Goal: Task Accomplishment & Management: Use online tool/utility

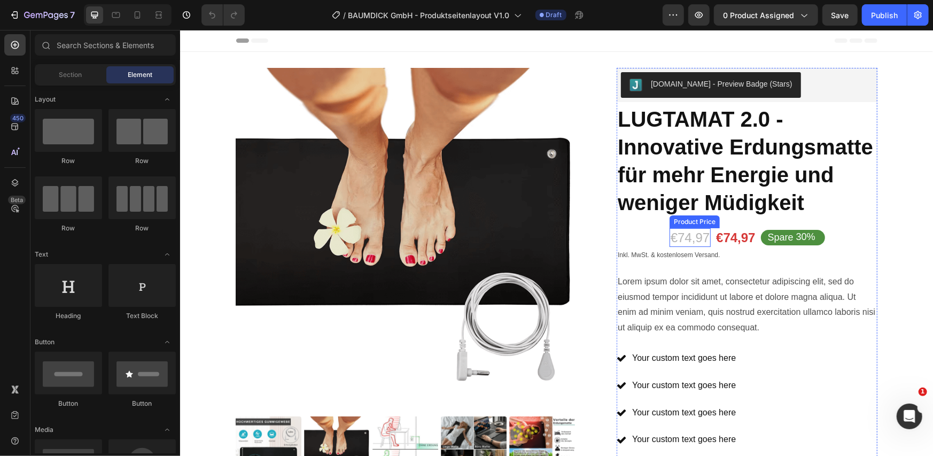
click at [682, 240] on div "€74,97" at bounding box center [689, 237] width 41 height 19
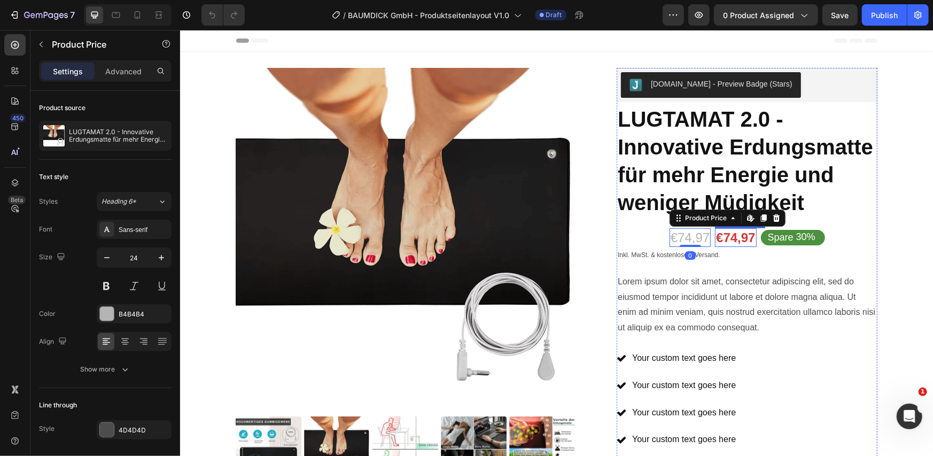
click at [720, 242] on div "€74,97" at bounding box center [735, 237] width 41 height 19
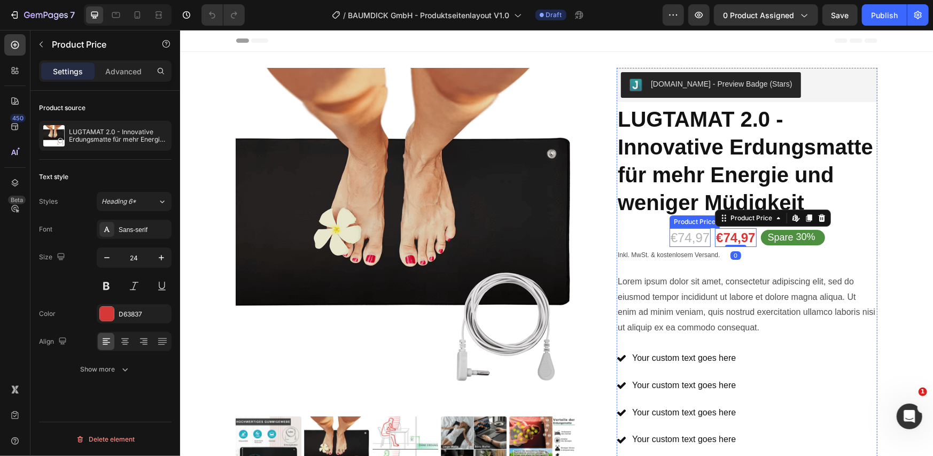
click at [672, 242] on div "€74,97" at bounding box center [689, 237] width 41 height 19
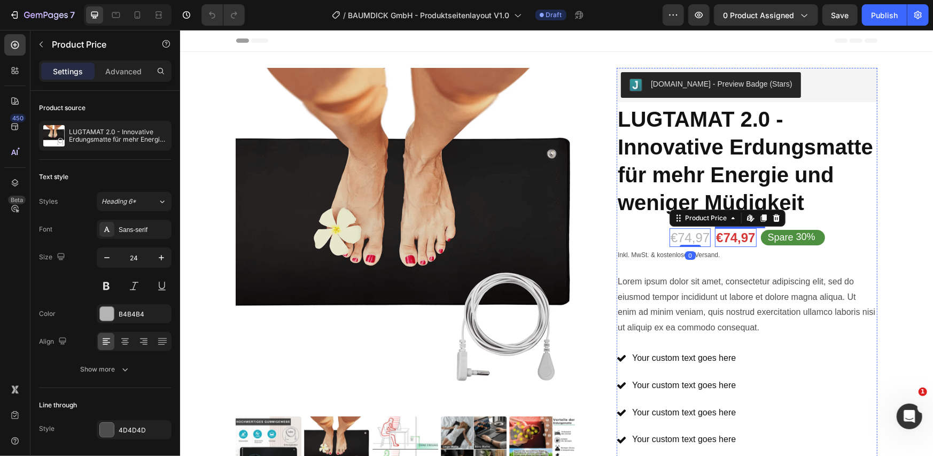
click at [719, 241] on div "€74,97" at bounding box center [735, 237] width 41 height 19
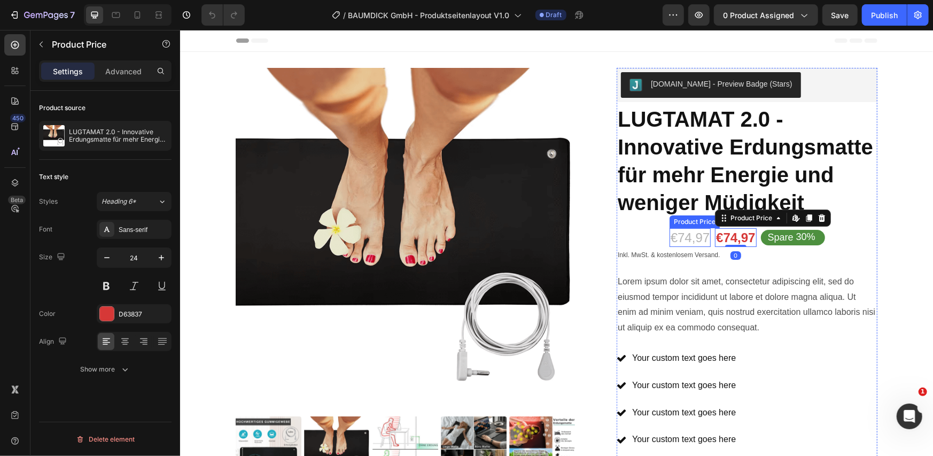
click at [677, 242] on div "€74,97" at bounding box center [689, 237] width 41 height 19
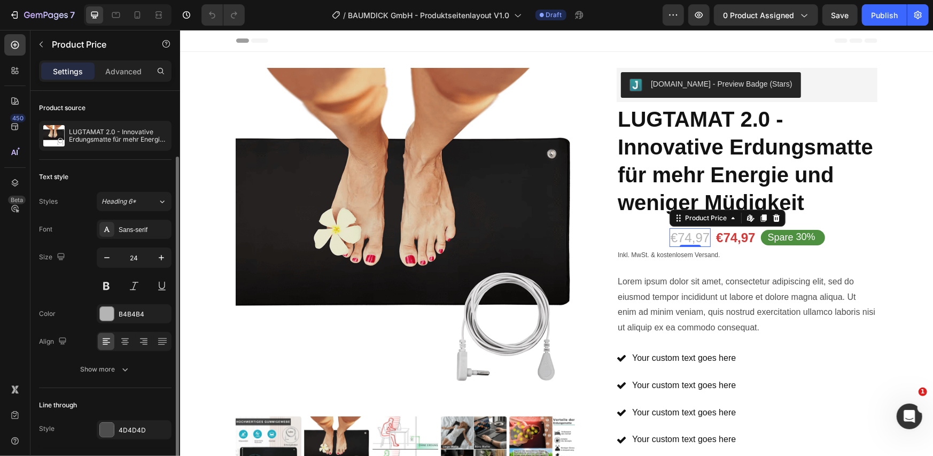
scroll to position [34, 0]
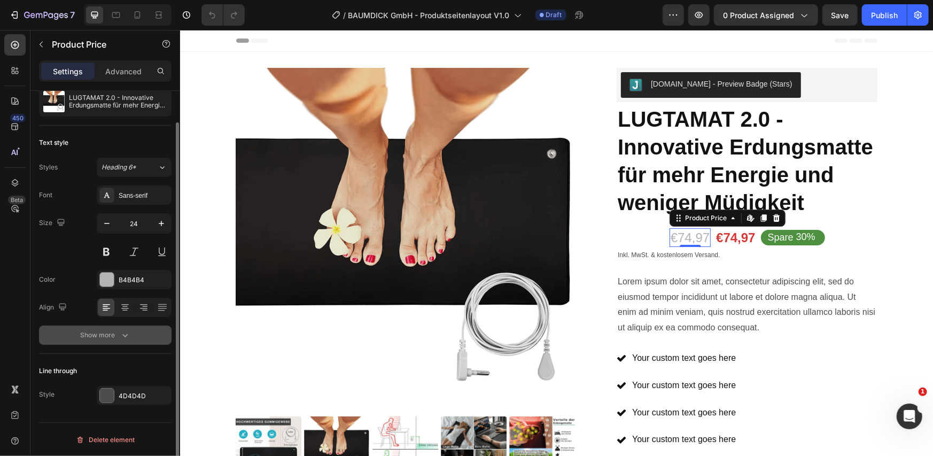
click at [95, 340] on button "Show more" at bounding box center [105, 335] width 133 height 19
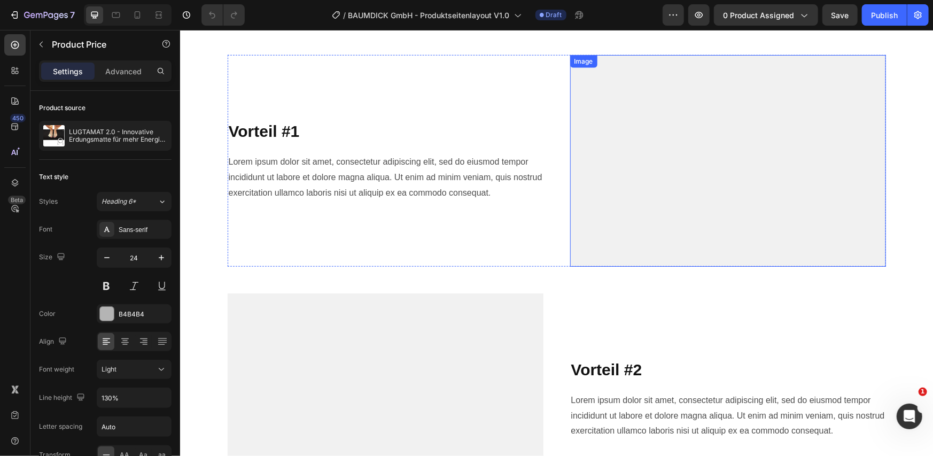
scroll to position [890, 0]
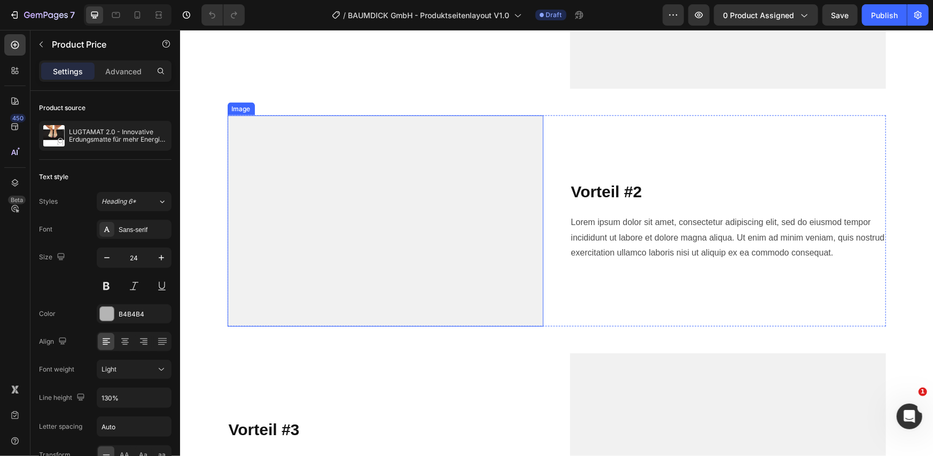
click at [455, 189] on img at bounding box center [385, 221] width 316 height 212
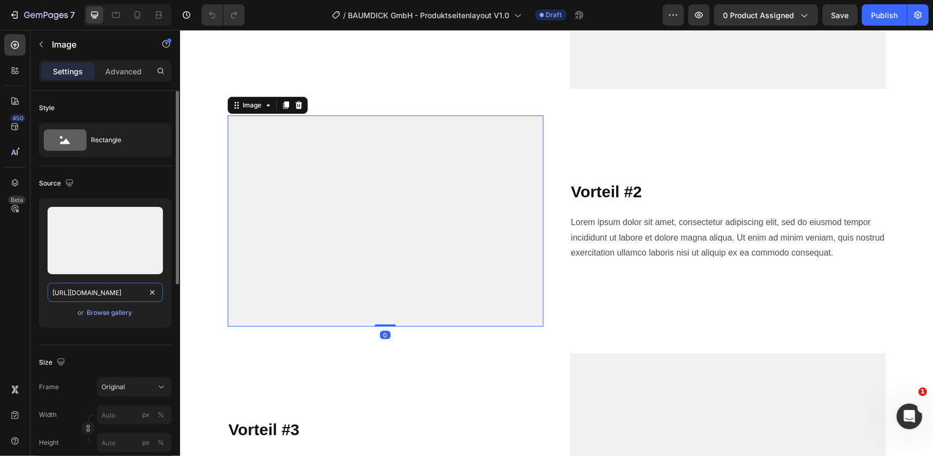
click at [104, 288] on input "[URL][DOMAIN_NAME]" at bounding box center [105, 292] width 115 height 19
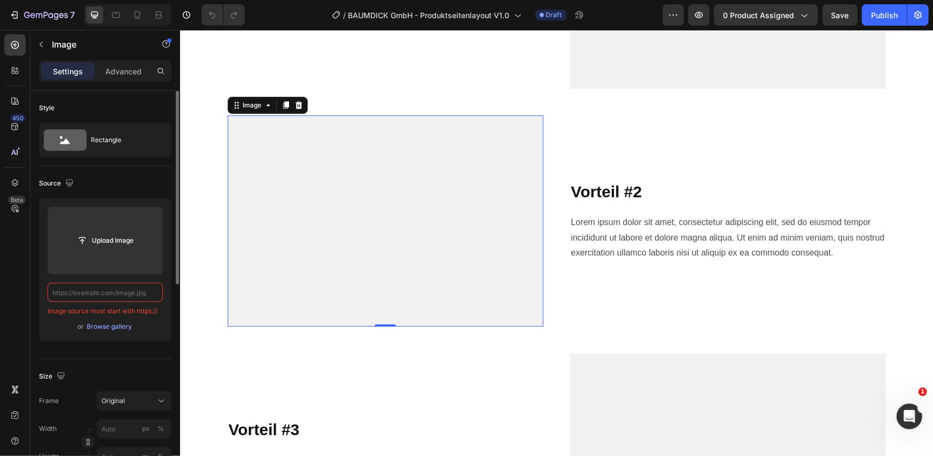
paste input "[URL][DOMAIN_NAME]"
type input "[URL][DOMAIN_NAME]"
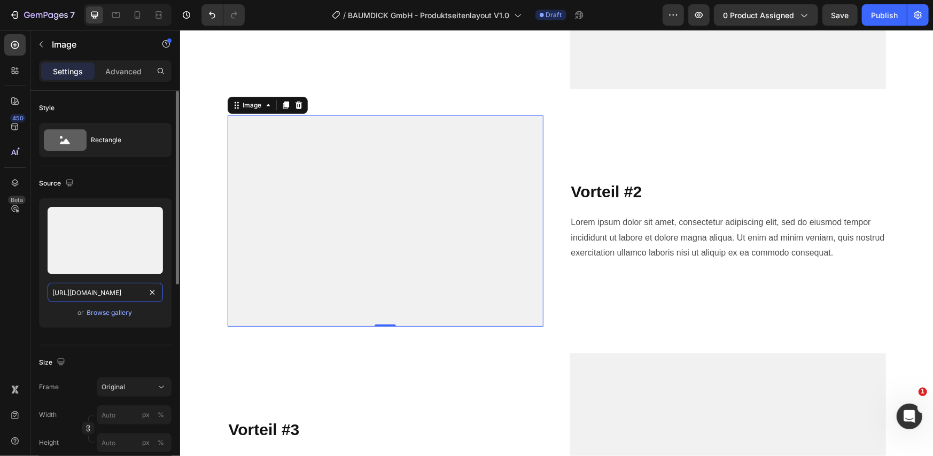
scroll to position [0, 321]
click at [59, 349] on div "Size Frame Original Width px % Height px %" at bounding box center [105, 403] width 133 height 116
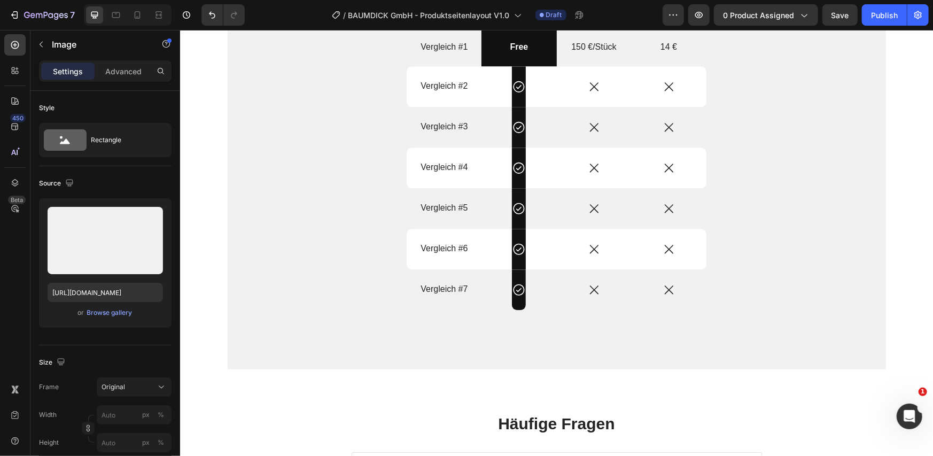
scroll to position [1425, 0]
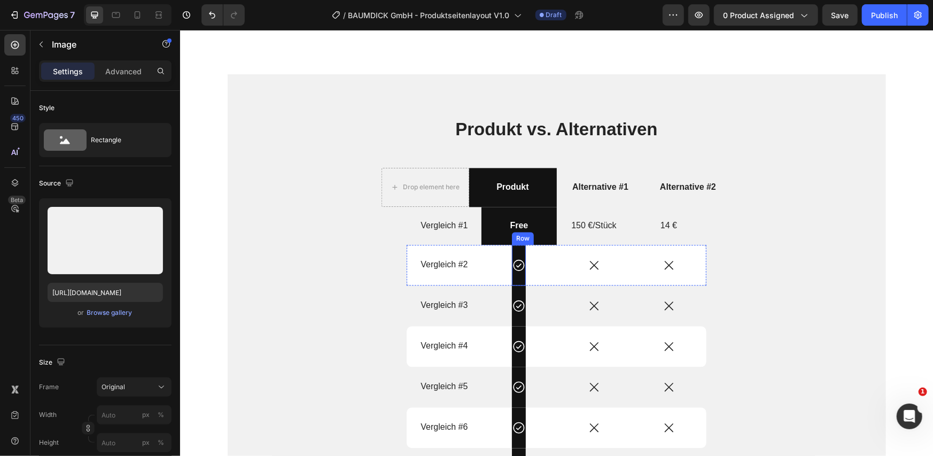
click at [512, 252] on div "Icon Row" at bounding box center [519, 264] width 14 height 41
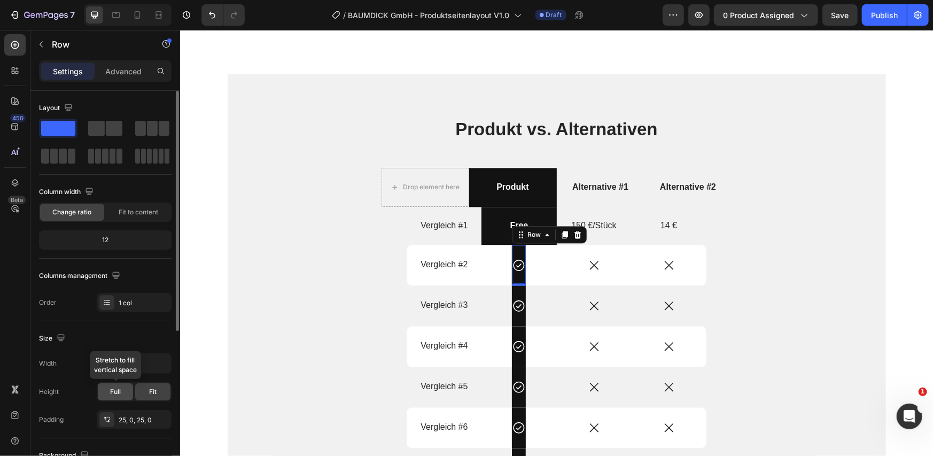
click at [118, 394] on span "Full" at bounding box center [115, 392] width 11 height 10
click at [145, 394] on div "Fit" at bounding box center [152, 391] width 35 height 17
click at [130, 413] on div "25, 0, 25, 0" at bounding box center [134, 419] width 75 height 19
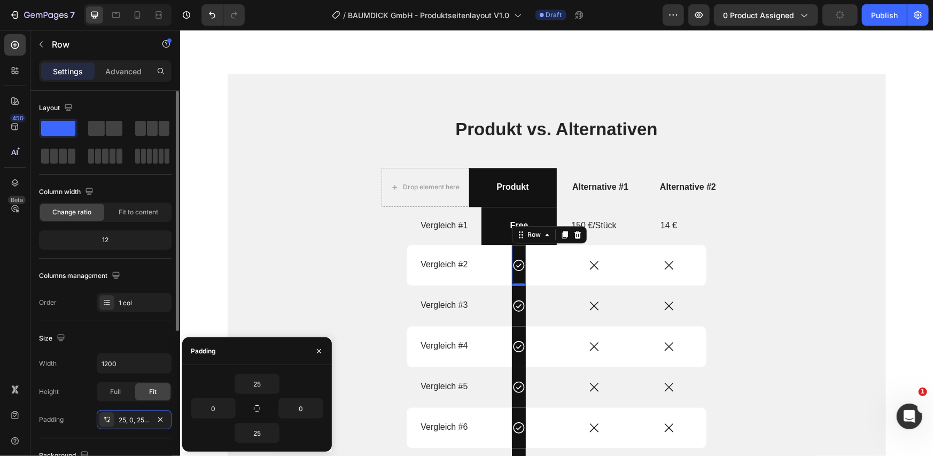
click at [134, 282] on div "Columns management" at bounding box center [105, 275] width 133 height 17
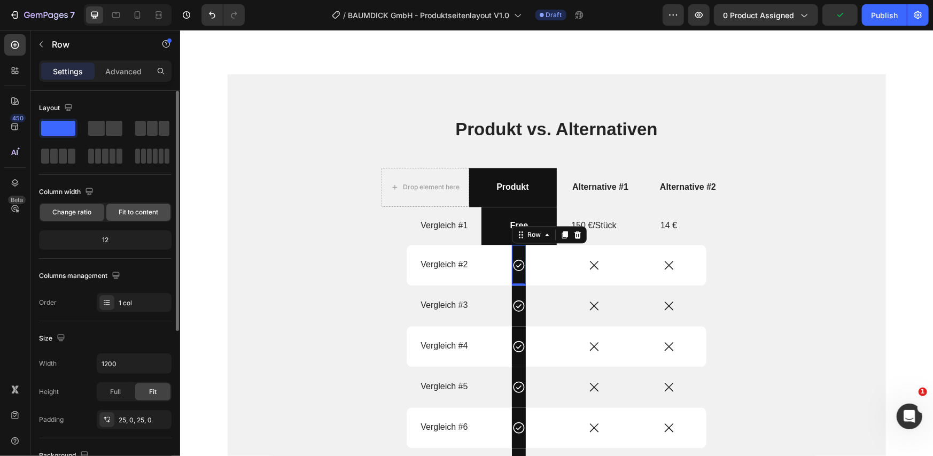
click at [141, 209] on span "Fit to content" at bounding box center [139, 212] width 40 height 10
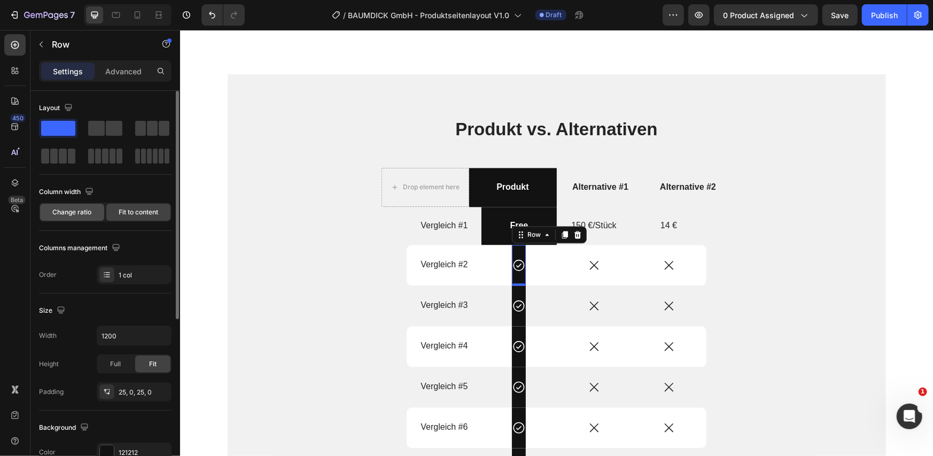
click at [74, 211] on span "Change ratio" at bounding box center [72, 212] width 39 height 10
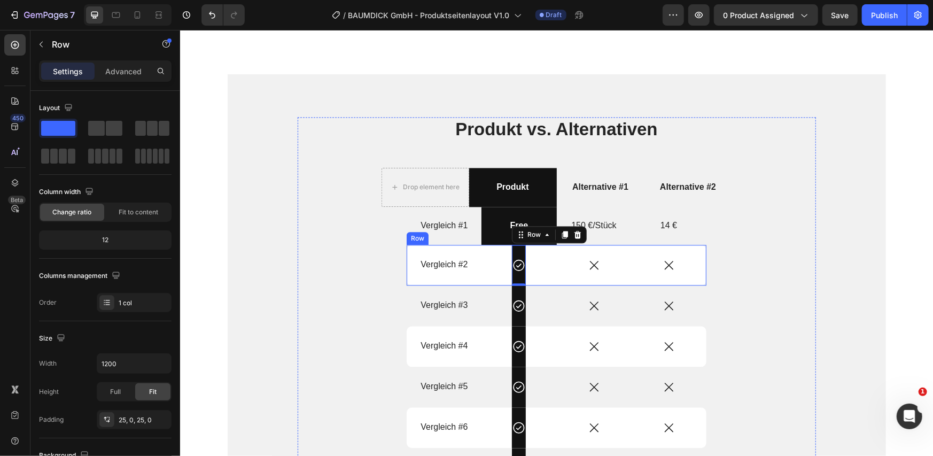
click at [483, 254] on div "Icon Row 0" at bounding box center [518, 264] width 75 height 41
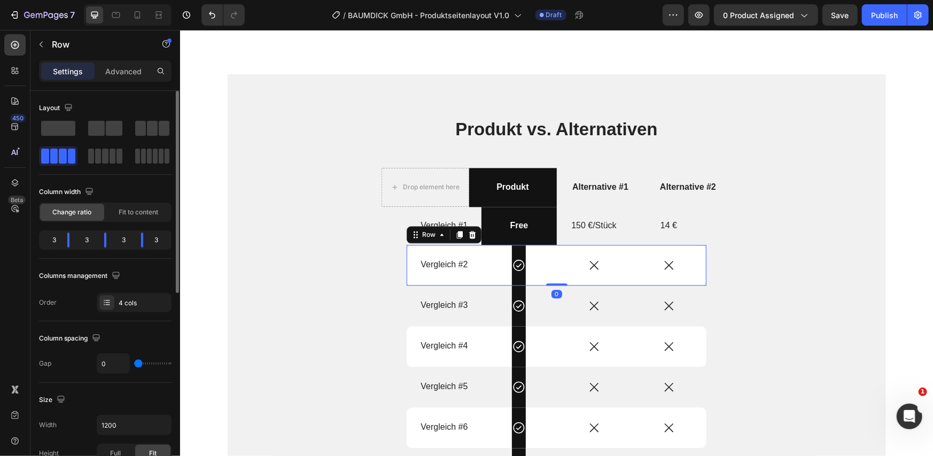
scroll to position [178, 0]
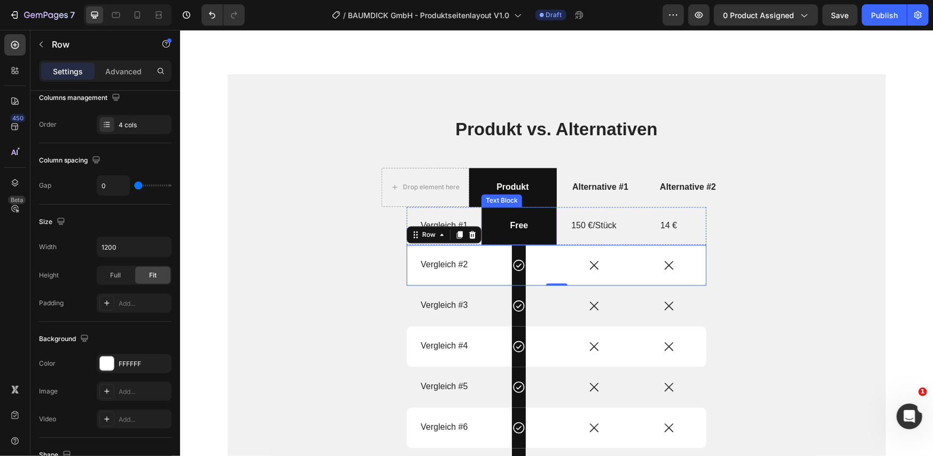
click at [540, 236] on div "Free" at bounding box center [518, 225] width 75 height 38
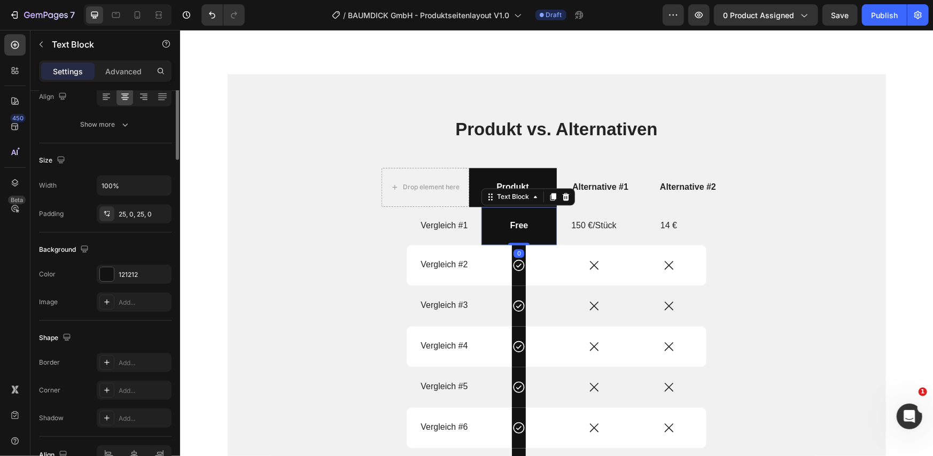
scroll to position [0, 0]
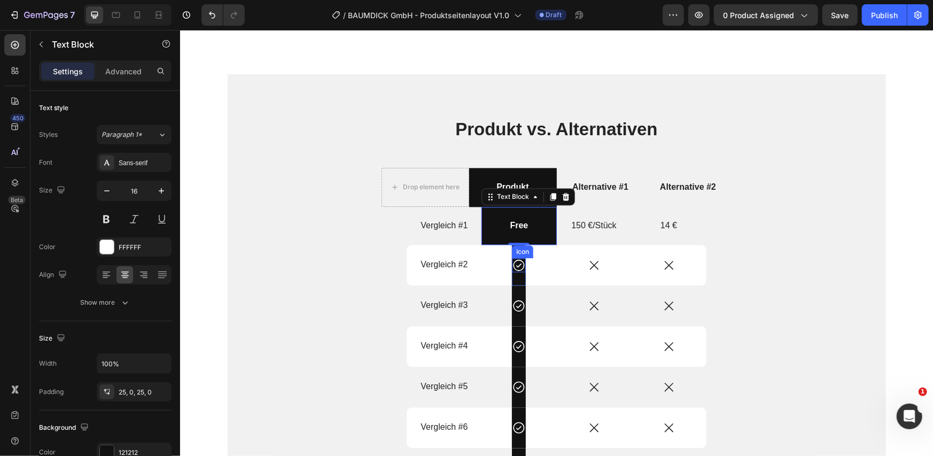
click at [515, 267] on icon at bounding box center [519, 265] width 14 height 14
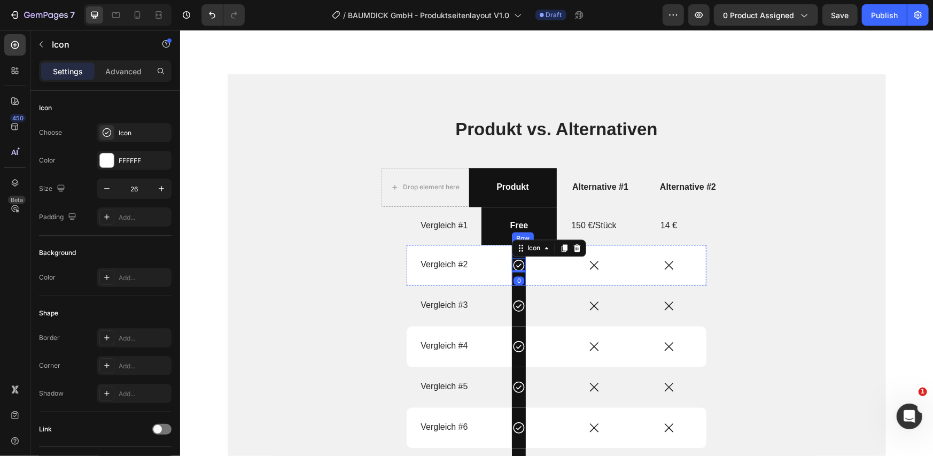
click at [515, 274] on div "Icon 0 Row" at bounding box center [519, 264] width 14 height 41
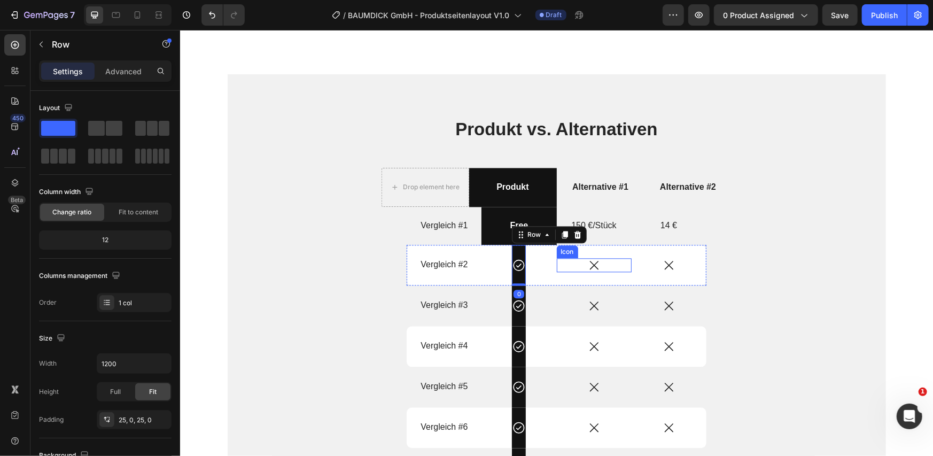
click at [598, 268] on div "Icon" at bounding box center [593, 265] width 75 height 14
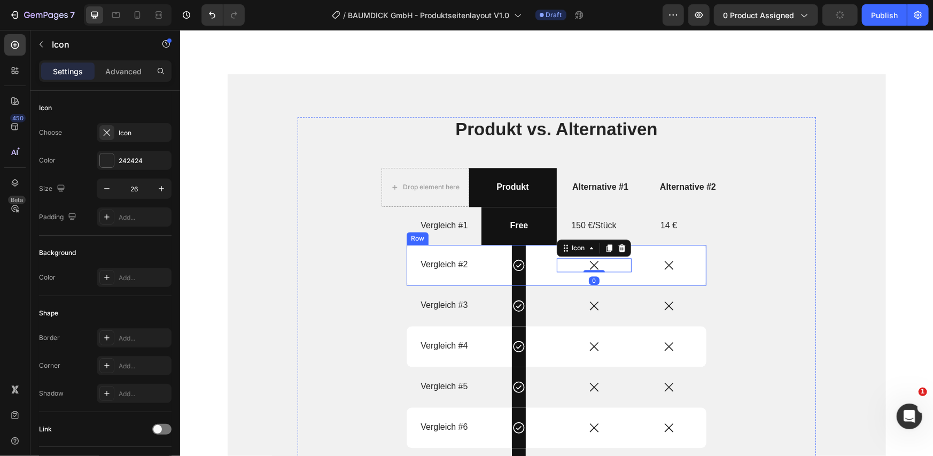
click at [546, 268] on div "Icon Row" at bounding box center [518, 264] width 75 height 41
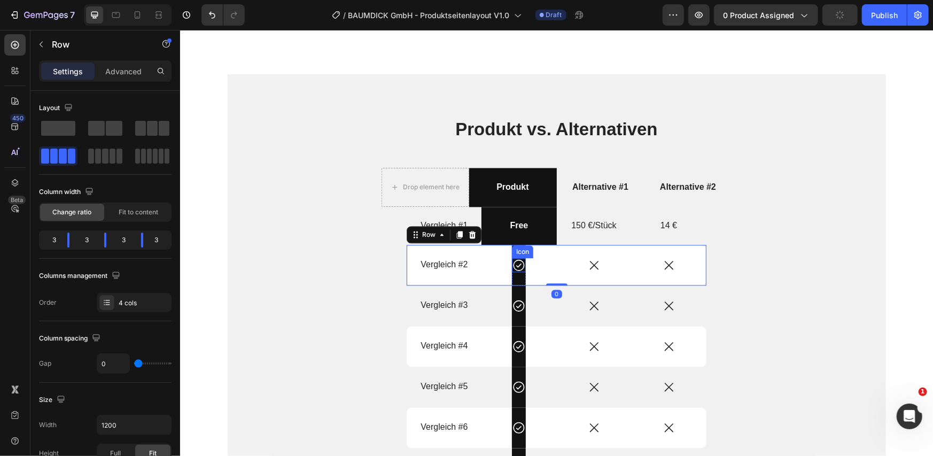
click at [516, 269] on icon at bounding box center [518, 264] width 11 height 11
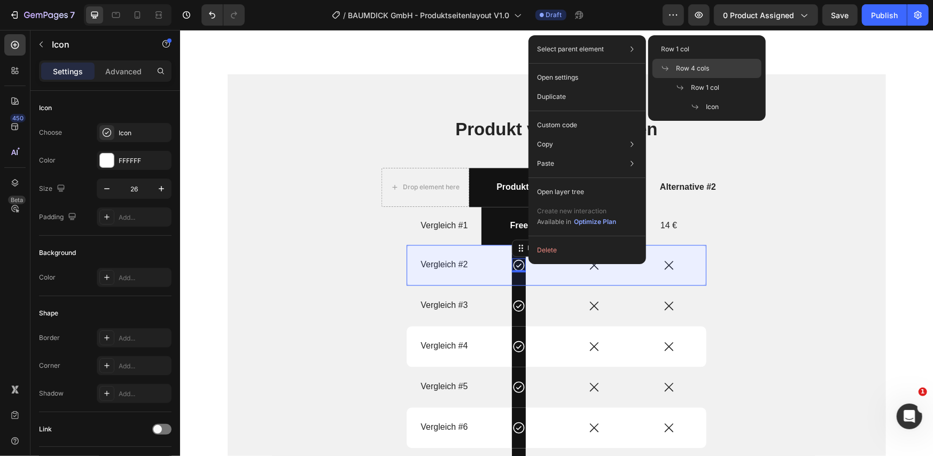
click at [683, 75] on div "Row 4 cols" at bounding box center [707, 68] width 109 height 19
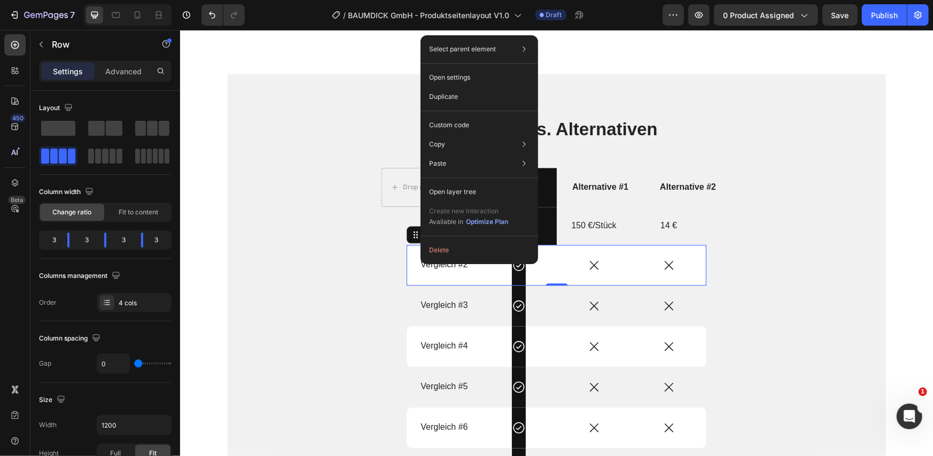
click at [516, 280] on div "Icon Row" at bounding box center [519, 264] width 14 height 41
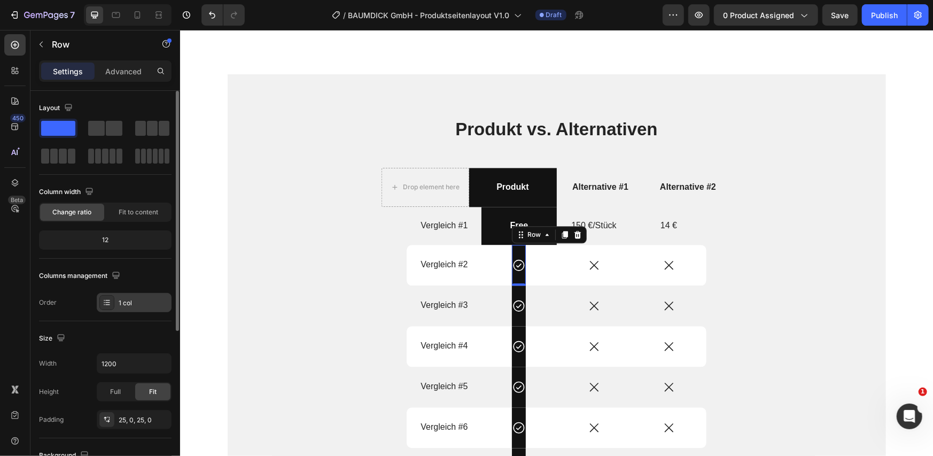
click at [124, 297] on div "1 col" at bounding box center [134, 302] width 75 height 19
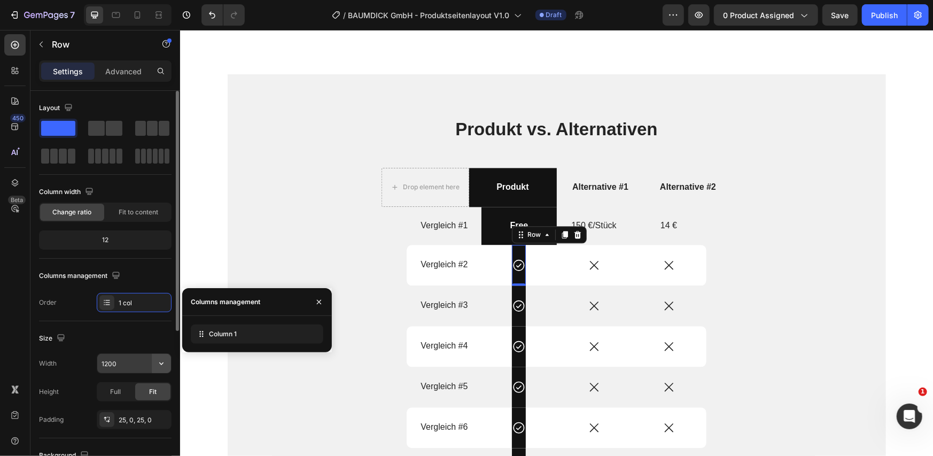
click at [166, 366] on icon "button" at bounding box center [161, 363] width 11 height 11
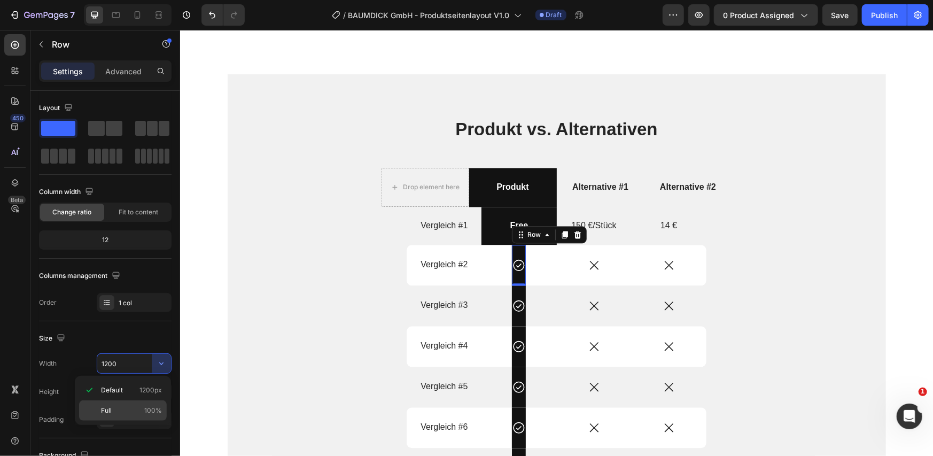
click at [137, 407] on p "Full 100%" at bounding box center [131, 411] width 61 height 10
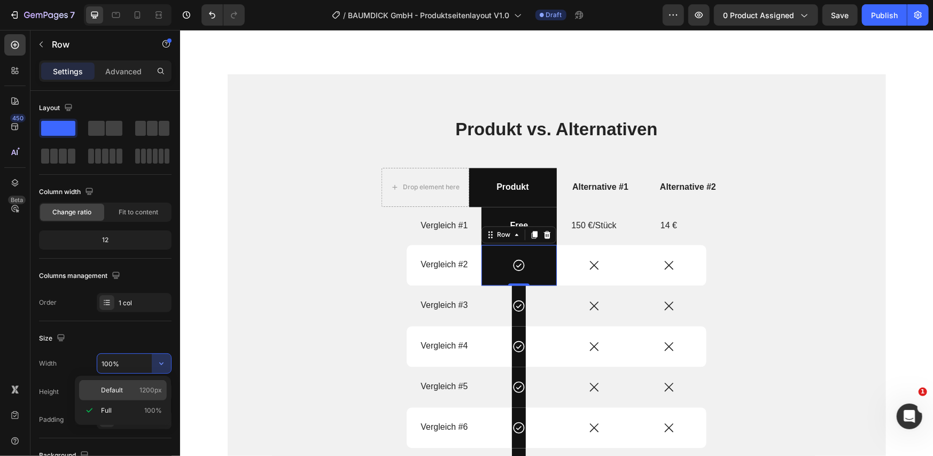
click at [144, 383] on div "Default 1200px" at bounding box center [123, 390] width 88 height 20
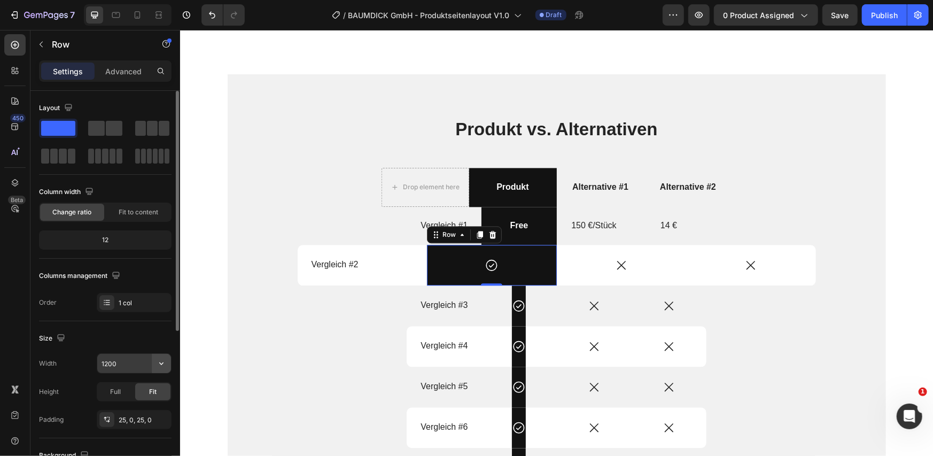
click at [156, 362] on icon "button" at bounding box center [161, 363] width 11 height 11
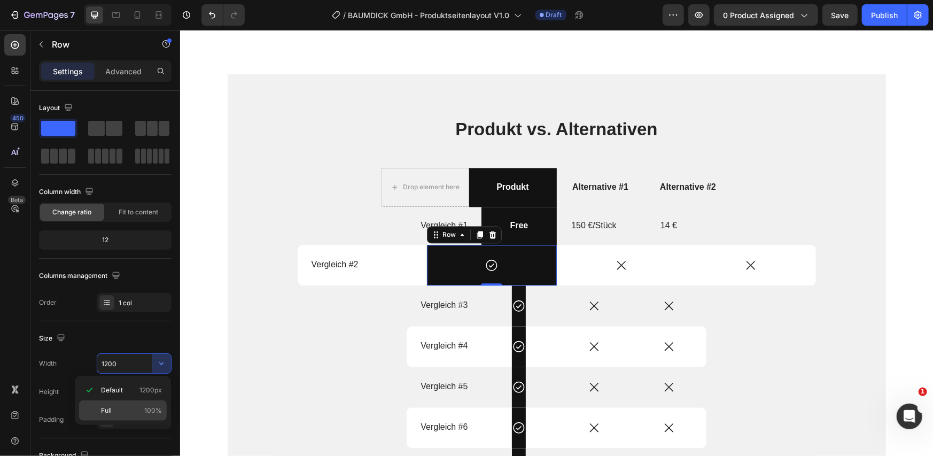
click at [131, 406] on p "Full 100%" at bounding box center [131, 411] width 61 height 10
type input "100%"
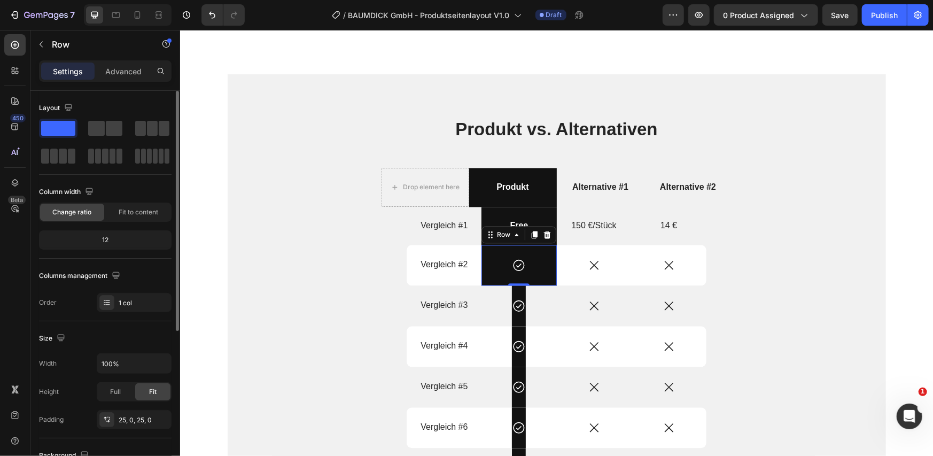
click at [144, 349] on div "Size Width 100% Height Full Fit Padding 25, 0, 25, 0" at bounding box center [105, 379] width 133 height 117
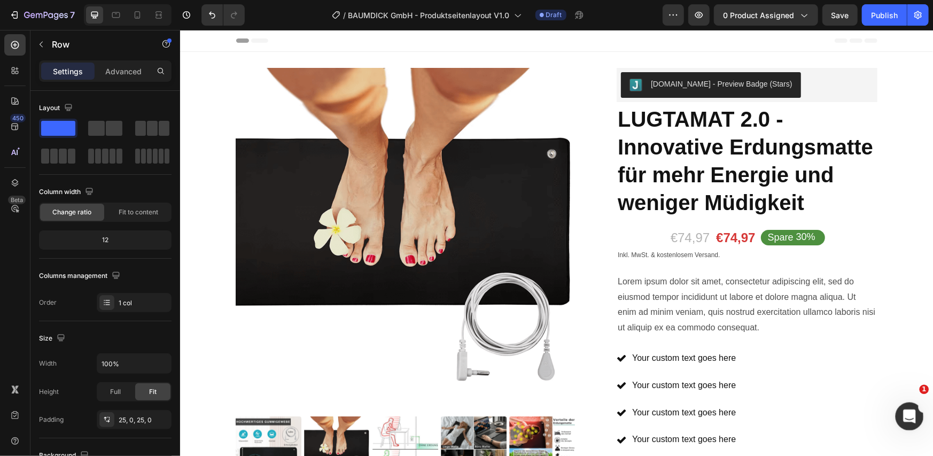
click at [916, 415] on div "Open Intercom Messenger" at bounding box center [907, 414] width 35 height 35
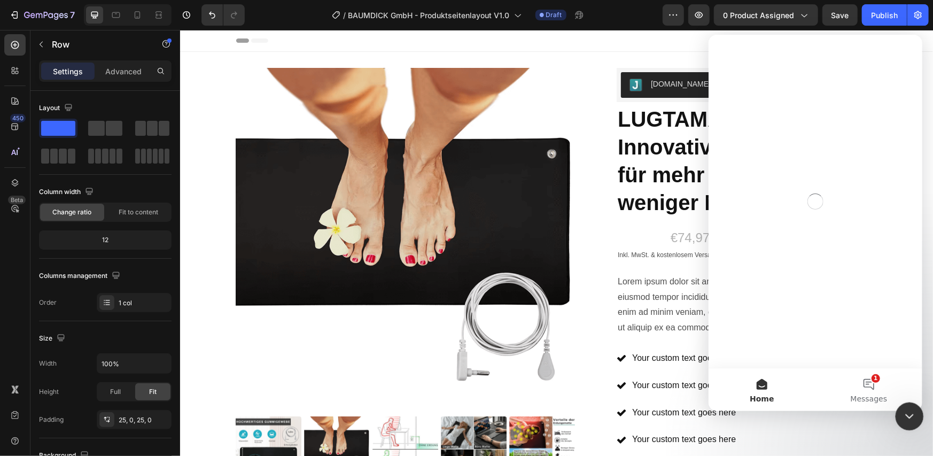
click at [902, 415] on icon "Close Intercom Messenger" at bounding box center [908, 414] width 13 height 13
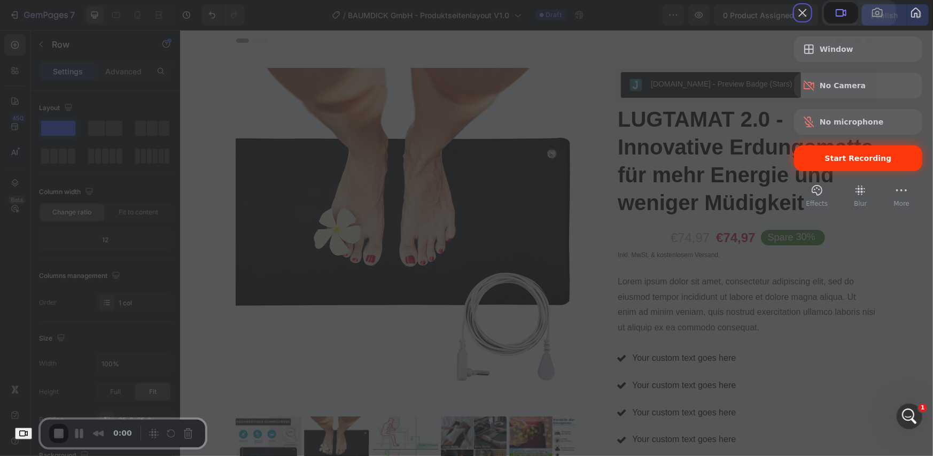
click at [803, 162] on span "Start Recording" at bounding box center [858, 158] width 111 height 9
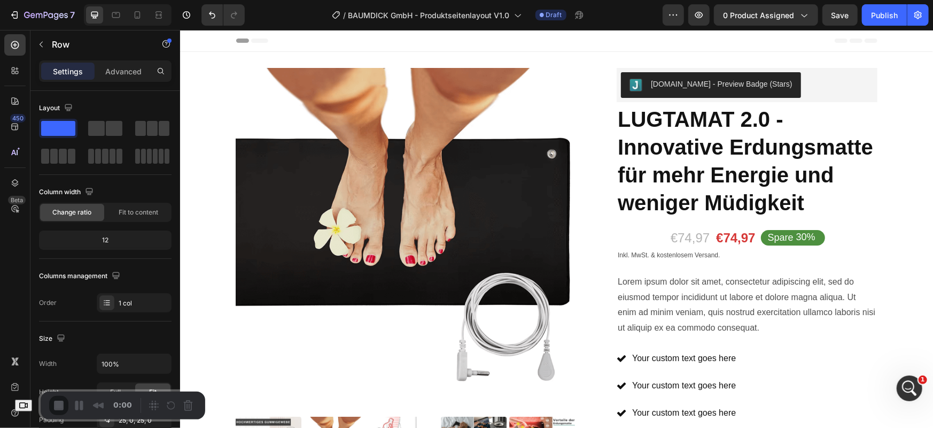
click at [61, 47] on p "Row" at bounding box center [97, 44] width 91 height 13
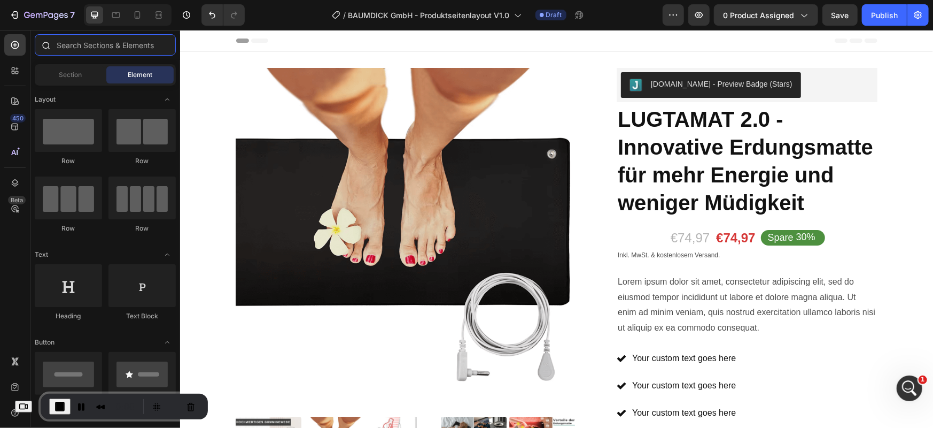
click at [99, 46] on input "text" at bounding box center [105, 44] width 141 height 21
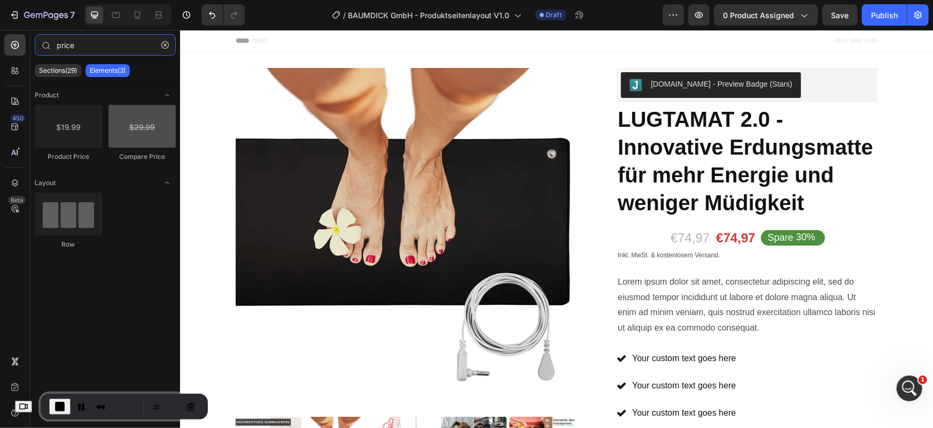
type input "price"
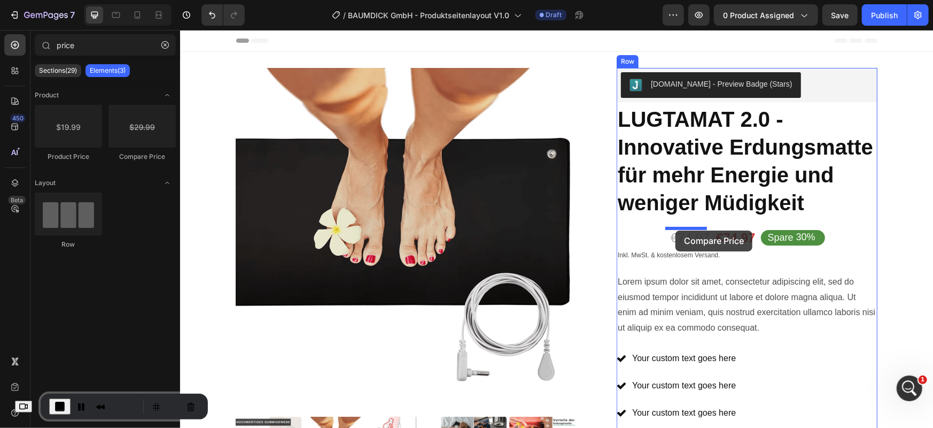
drag, startPoint x: 329, startPoint y: 169, endPoint x: 624, endPoint y: 226, distance: 299.8
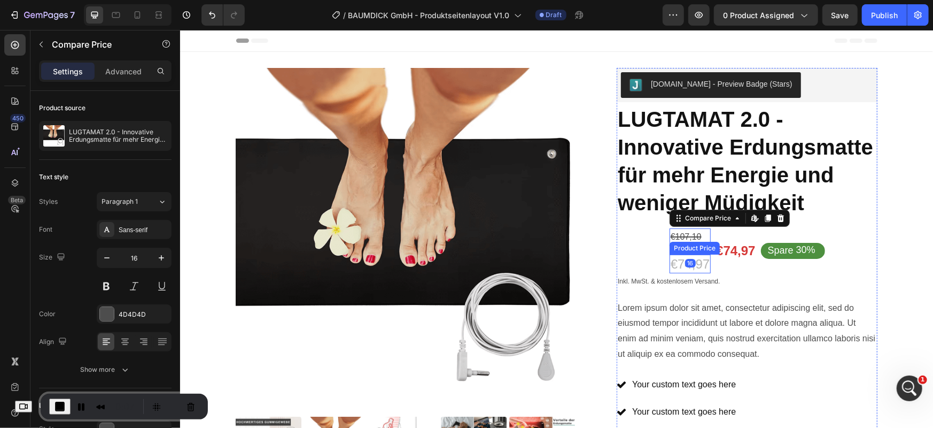
click at [675, 263] on div "€74,97" at bounding box center [689, 263] width 41 height 19
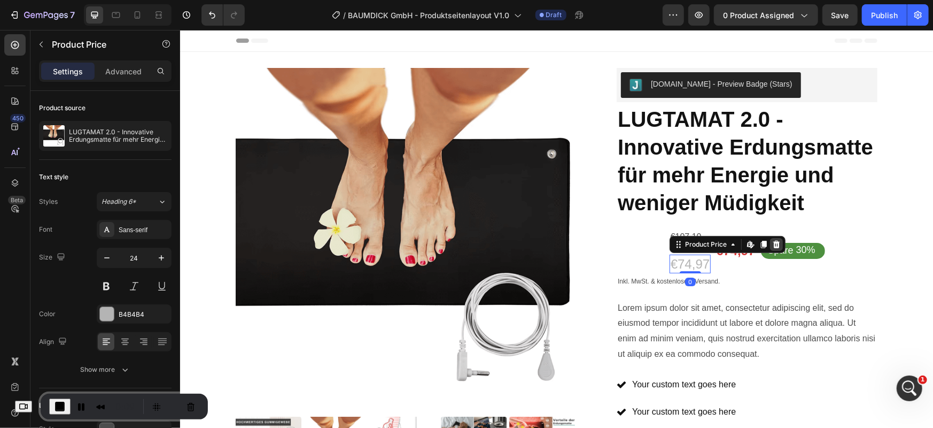
click at [775, 244] on icon at bounding box center [776, 243] width 9 height 9
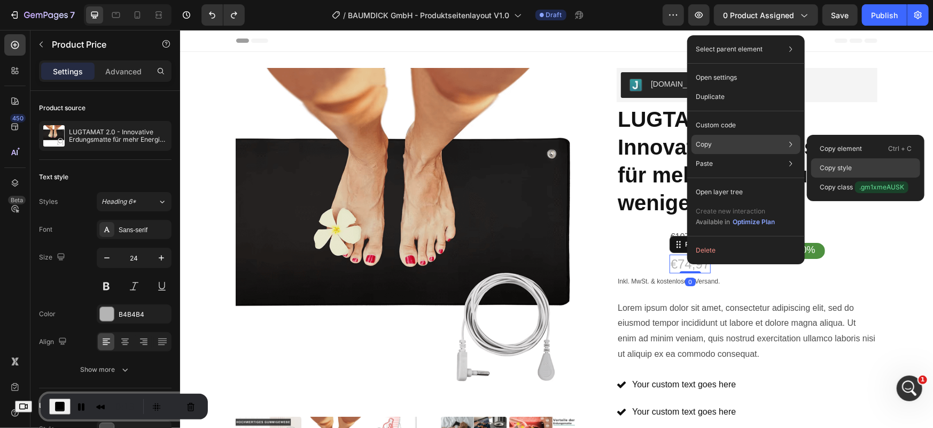
click at [855, 167] on div "Copy style" at bounding box center [865, 167] width 109 height 19
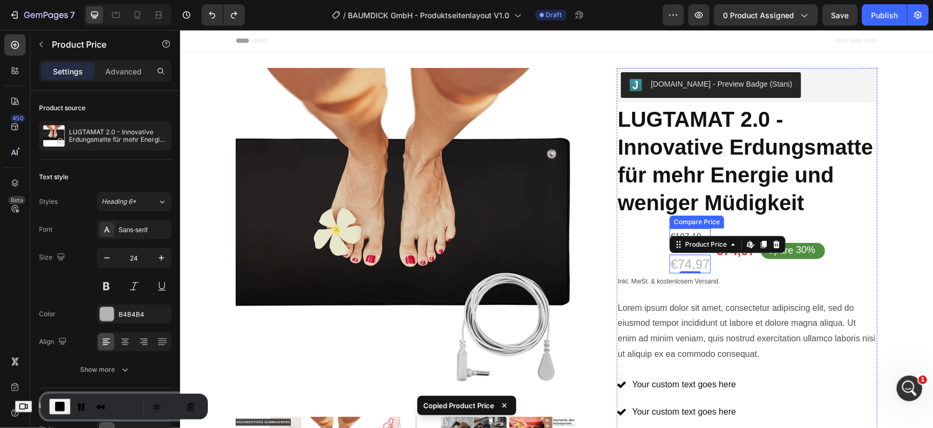
click at [687, 235] on div "Product Price Edit content in Shopify" at bounding box center [727, 243] width 116 height 17
click at [686, 230] on div "€107,10" at bounding box center [689, 237] width 41 height 18
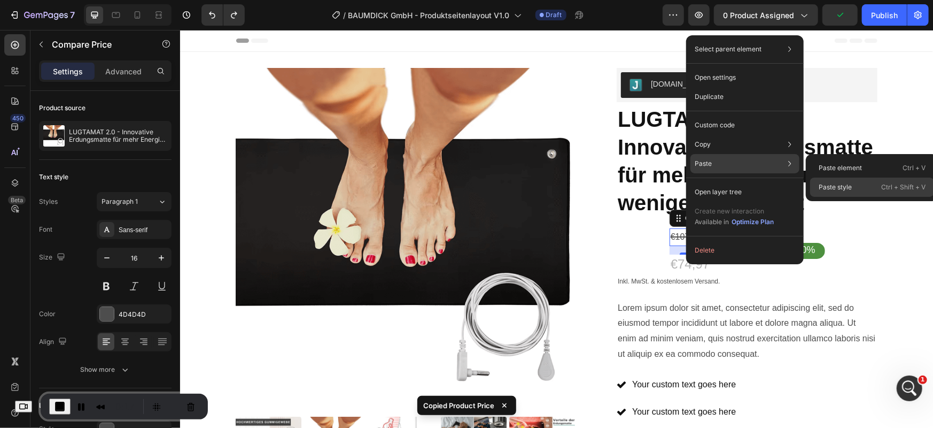
click at [847, 187] on p "Paste style" at bounding box center [835, 187] width 33 height 10
type input "24"
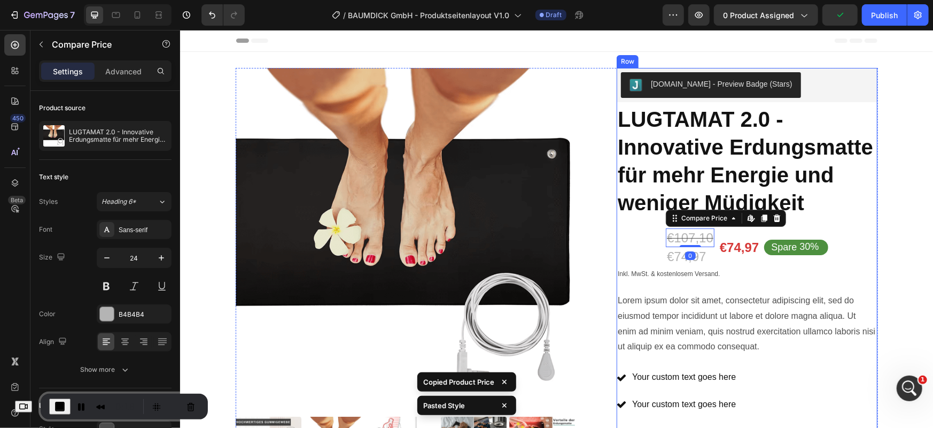
click at [644, 256] on div "Icon Icon Icon Icon Icon Icon List 2,500+ Verified Reviews! Text Block Row Judg…" at bounding box center [746, 360] width 261 height 586
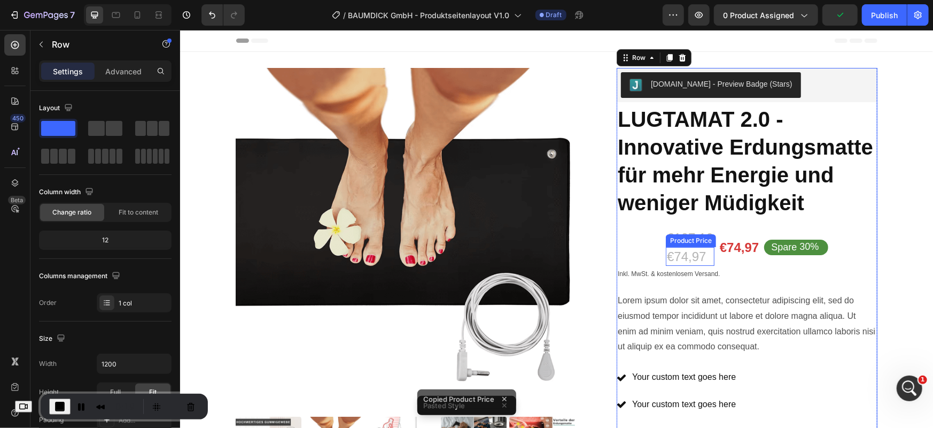
click at [679, 256] on div "€74,97" at bounding box center [689, 255] width 49 height 19
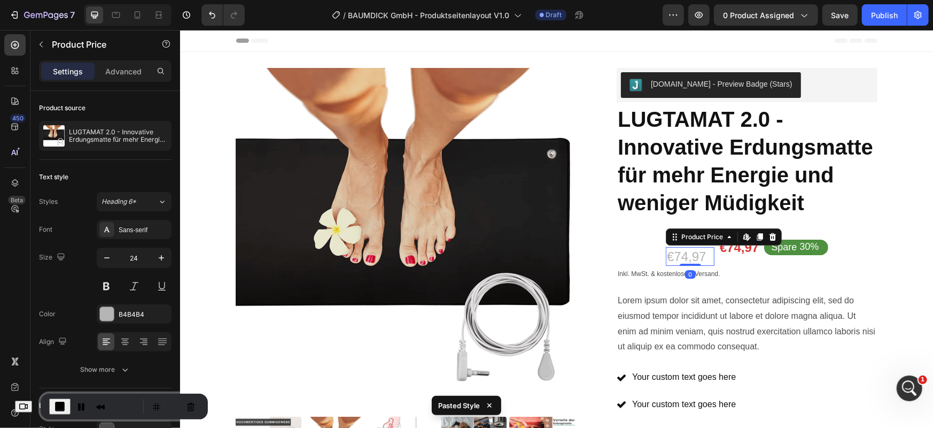
click at [771, 235] on icon at bounding box center [772, 236] width 9 height 9
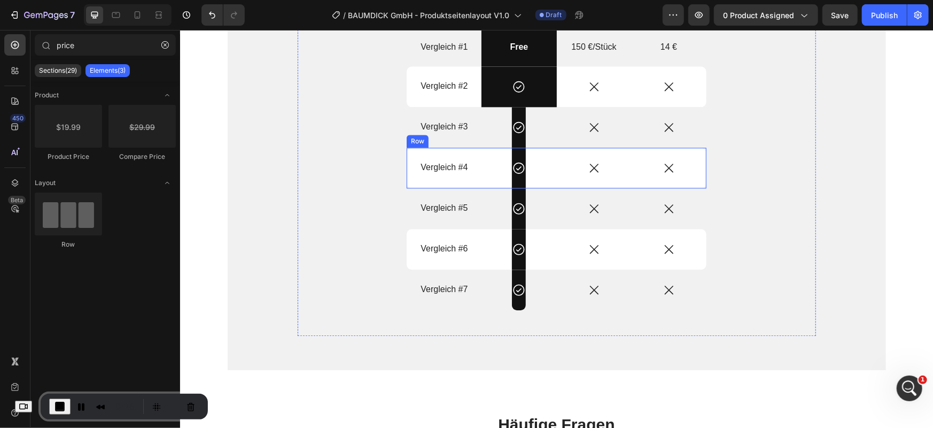
scroll to position [1551, 0]
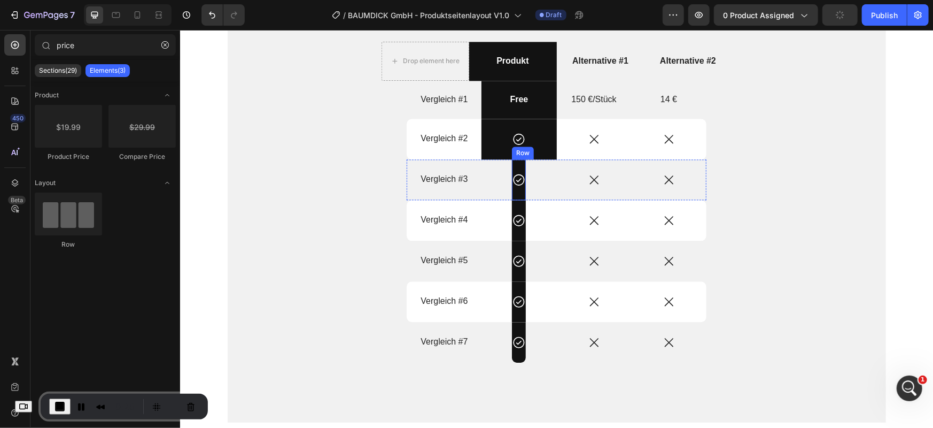
click at [515, 160] on div "Icon Row" at bounding box center [519, 179] width 14 height 41
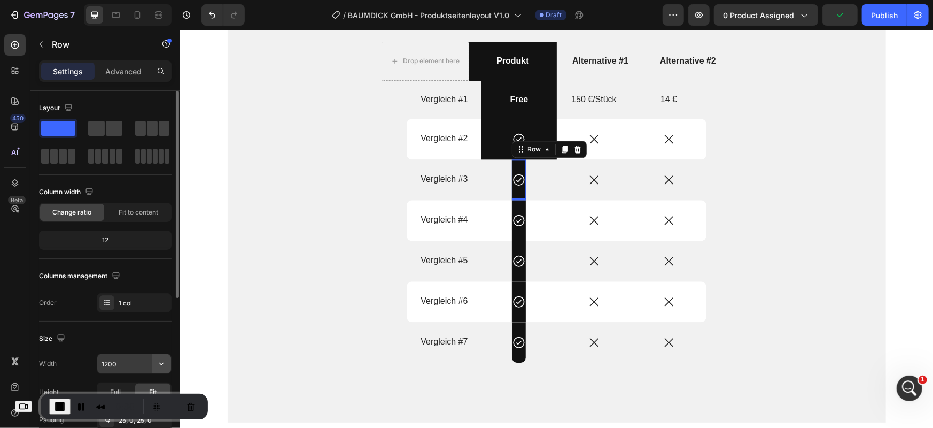
click at [164, 365] on icon "button" at bounding box center [161, 363] width 11 height 11
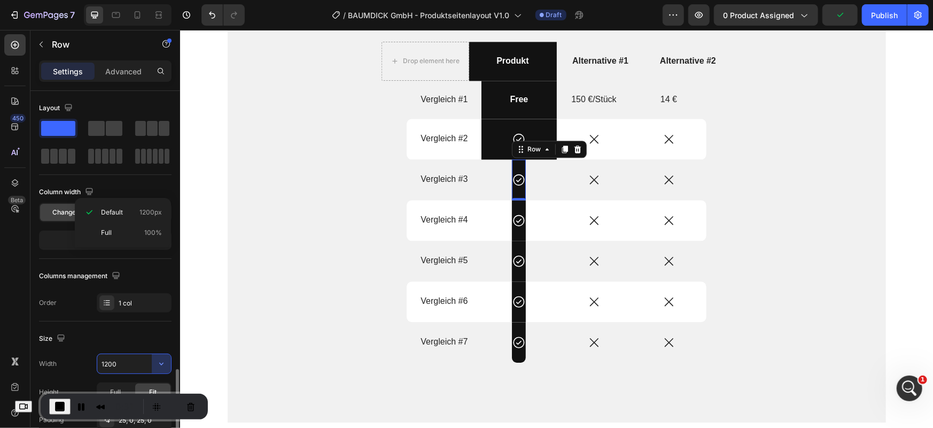
scroll to position [178, 0]
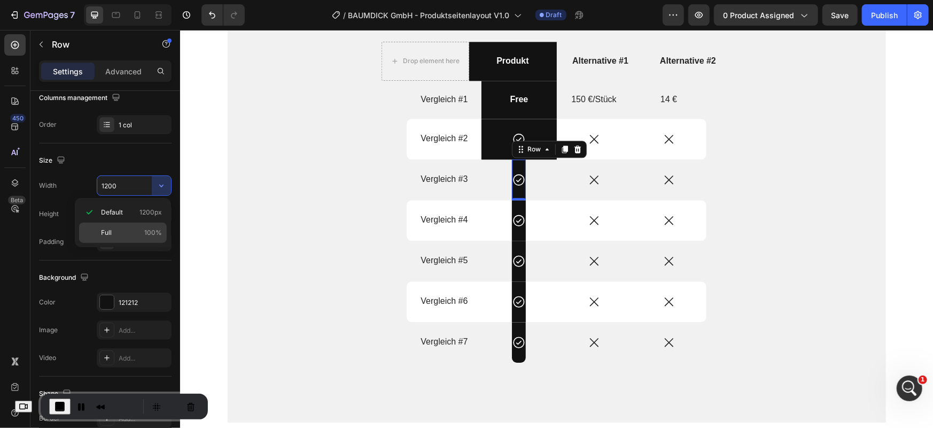
click at [133, 231] on p "Full 100%" at bounding box center [131, 233] width 61 height 10
type input "100%"
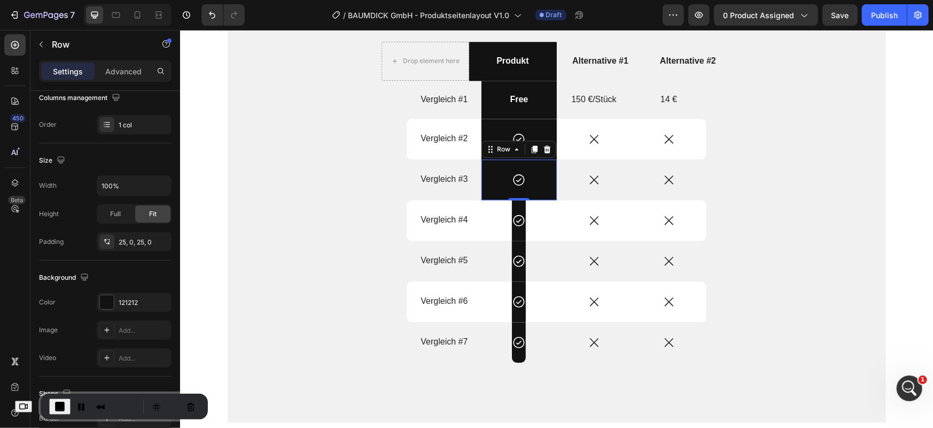
click at [515, 205] on div "0" at bounding box center [518, 208] width 11 height 9
click at [506, 228] on div "Icon Row" at bounding box center [518, 219] width 75 height 41
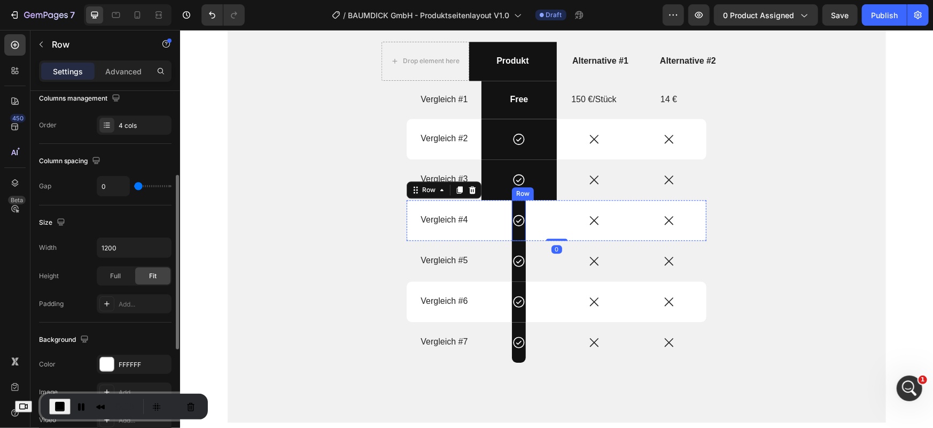
click at [512, 230] on div "Icon Row" at bounding box center [519, 219] width 14 height 41
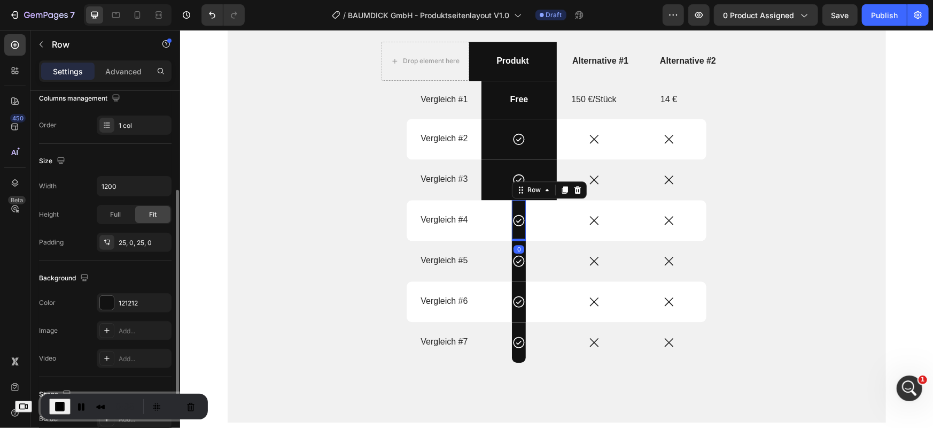
scroll to position [177, 0]
click at [160, 192] on button "button" at bounding box center [161, 186] width 19 height 19
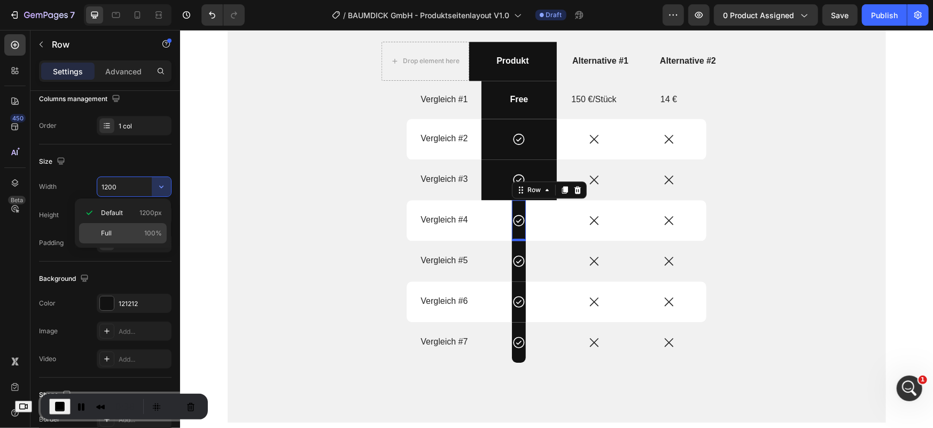
click at [146, 230] on span "100%" at bounding box center [153, 233] width 18 height 10
type input "100%"
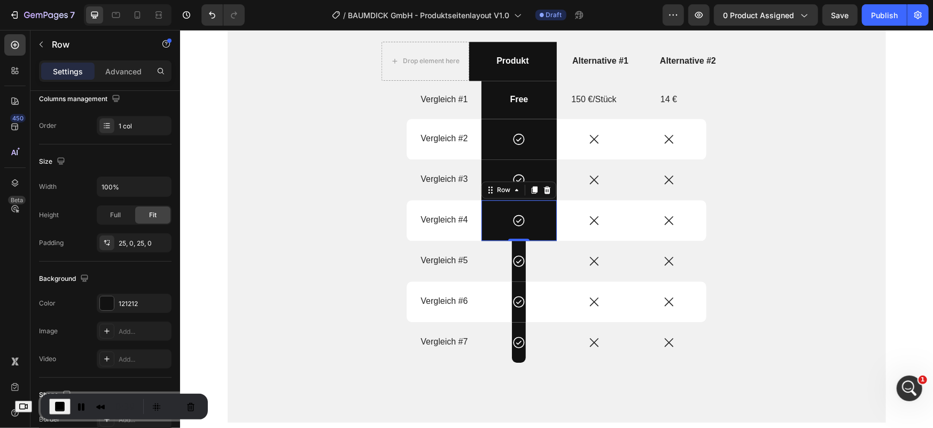
click at [513, 245] on div "0" at bounding box center [518, 248] width 11 height 9
click at [513, 269] on div "Icon Row" at bounding box center [519, 260] width 14 height 41
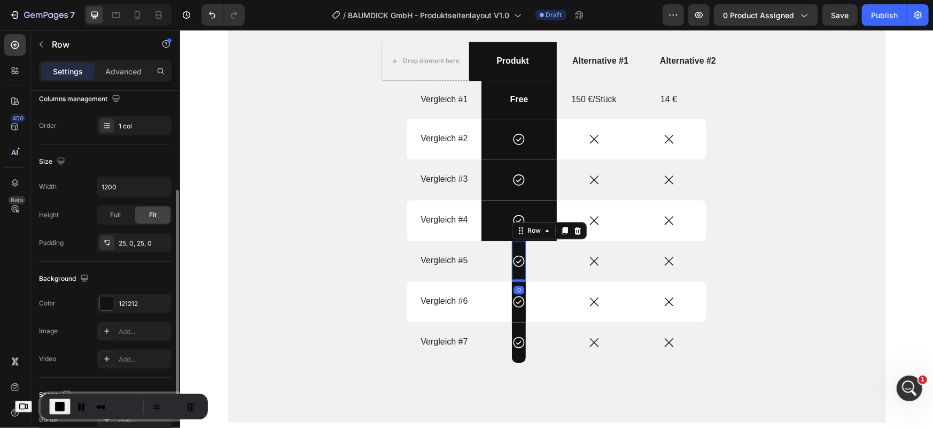
scroll to position [176, 0]
click at [169, 187] on button "button" at bounding box center [161, 186] width 19 height 19
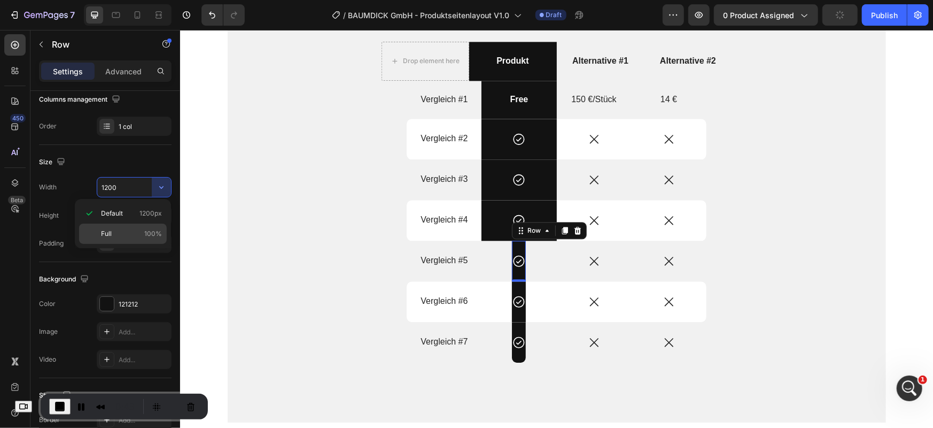
click at [140, 232] on p "Full 100%" at bounding box center [131, 234] width 61 height 10
type input "100%"
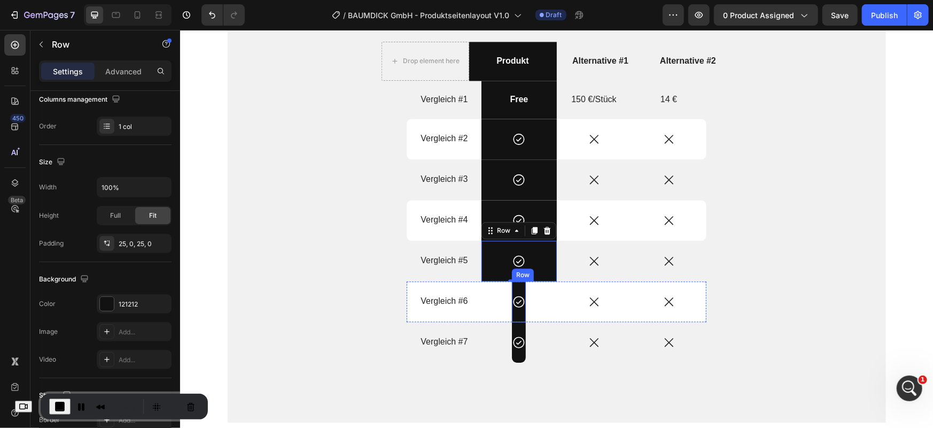
click at [512, 312] on div "Icon Row" at bounding box center [519, 301] width 14 height 41
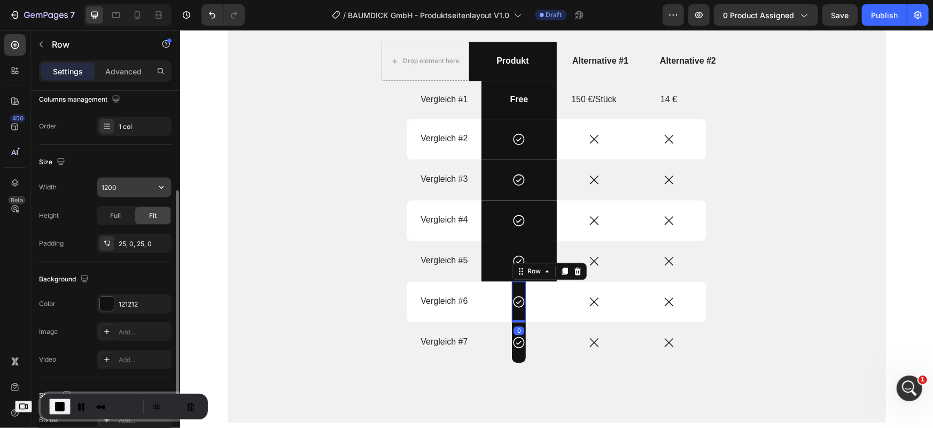
click at [166, 193] on button "button" at bounding box center [161, 186] width 19 height 19
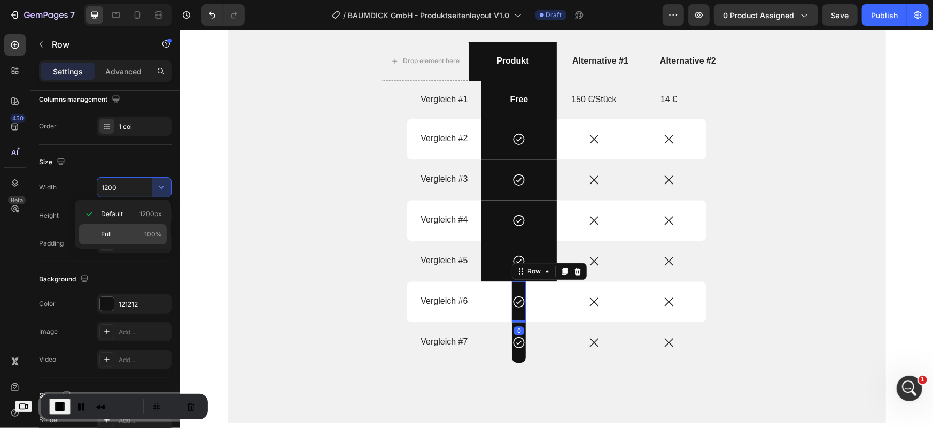
click at [139, 239] on div "Full 100%" at bounding box center [123, 234] width 88 height 20
type input "100%"
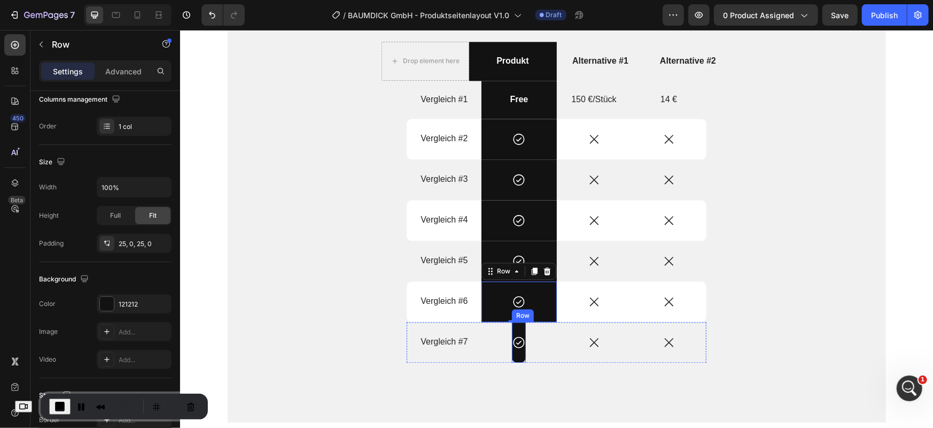
click at [515, 357] on div "Icon Row" at bounding box center [519, 341] width 14 height 41
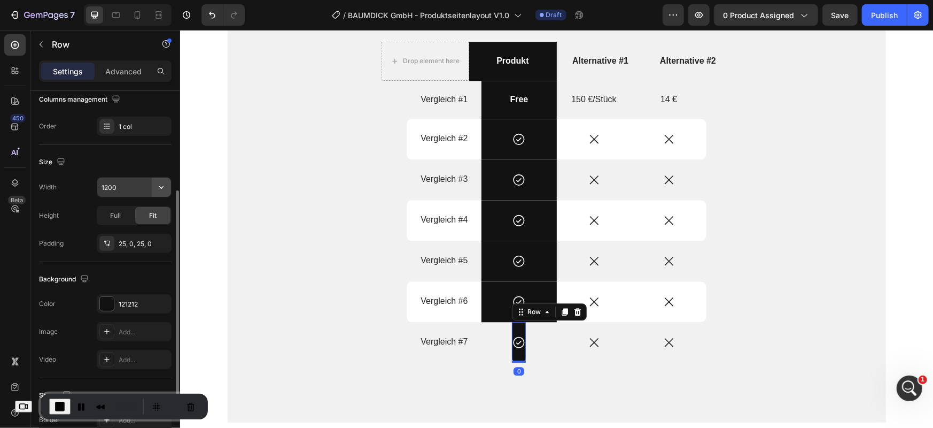
click at [160, 187] on icon "button" at bounding box center [161, 187] width 4 height 3
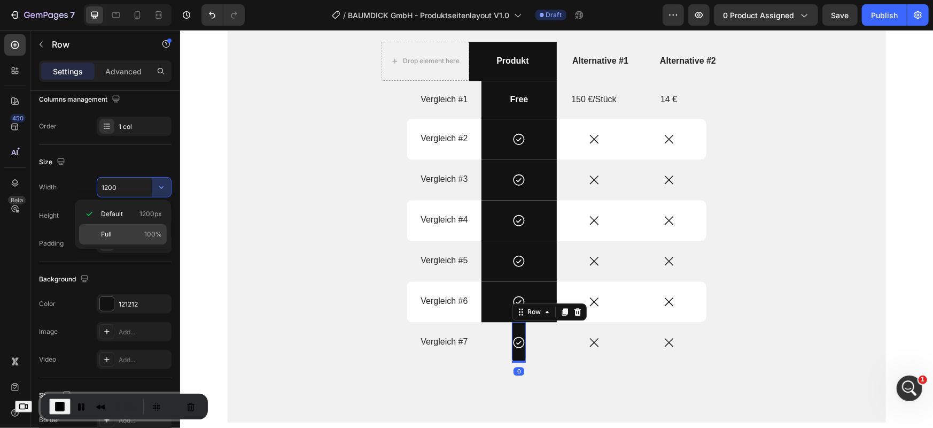
click at [145, 236] on span "100%" at bounding box center [153, 234] width 18 height 10
type input "100%"
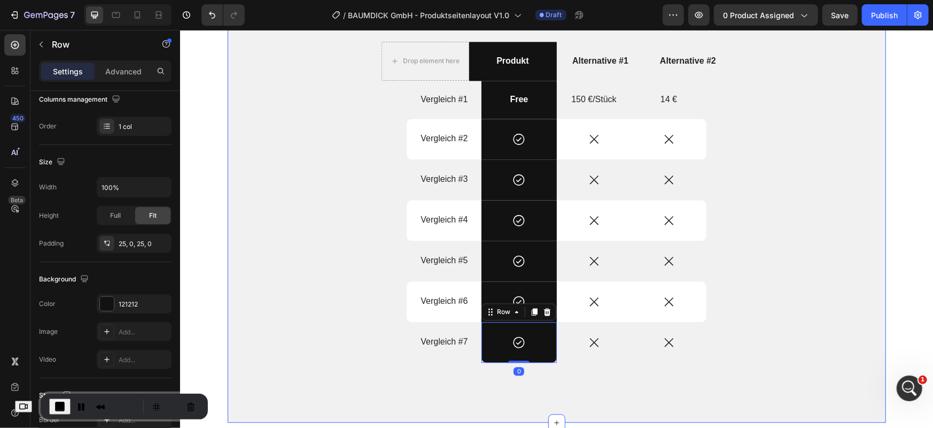
click at [319, 276] on div "Produkt vs. Alternativen Heading Drop element here Produkt Text Block Alternati…" at bounding box center [556, 188] width 518 height 397
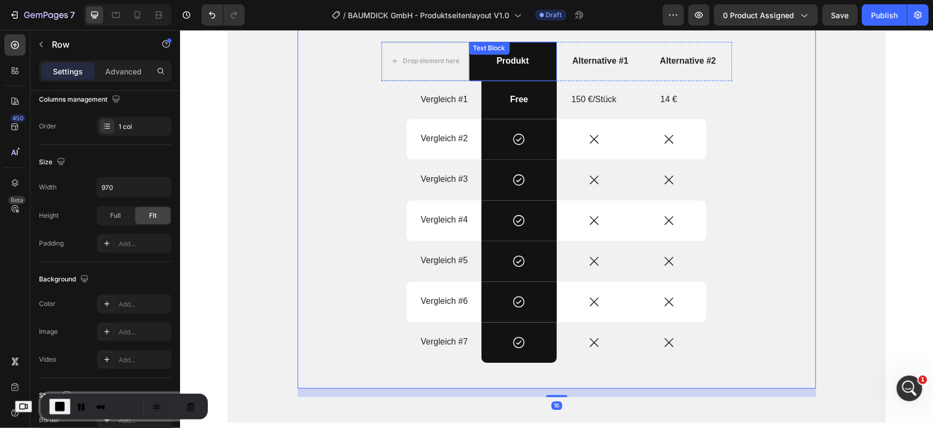
click at [470, 69] on div "Produkt" at bounding box center [513, 60] width 88 height 39
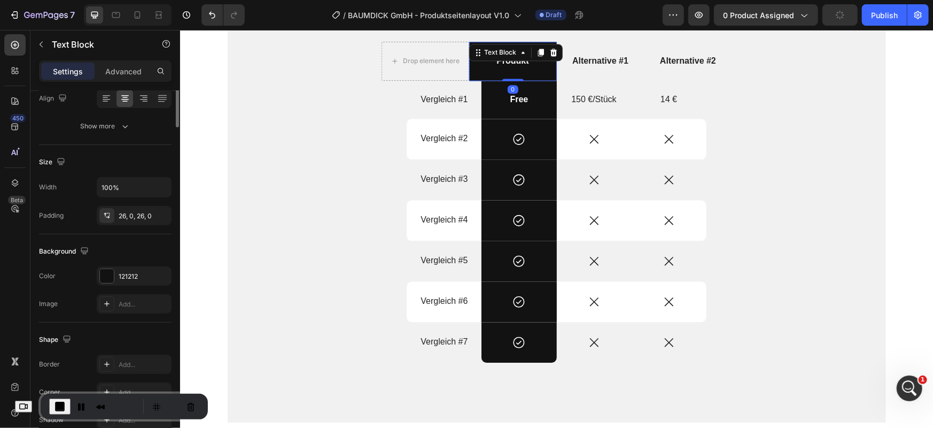
scroll to position [0, 0]
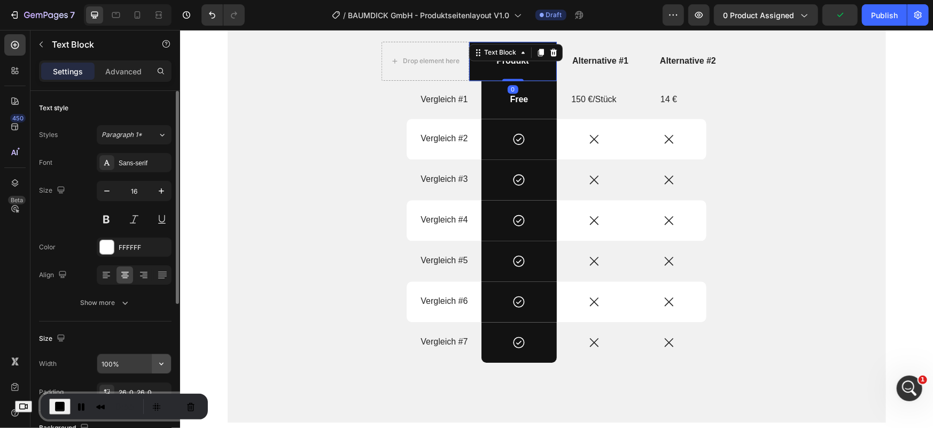
click at [160, 362] on icon "button" at bounding box center [161, 363] width 11 height 11
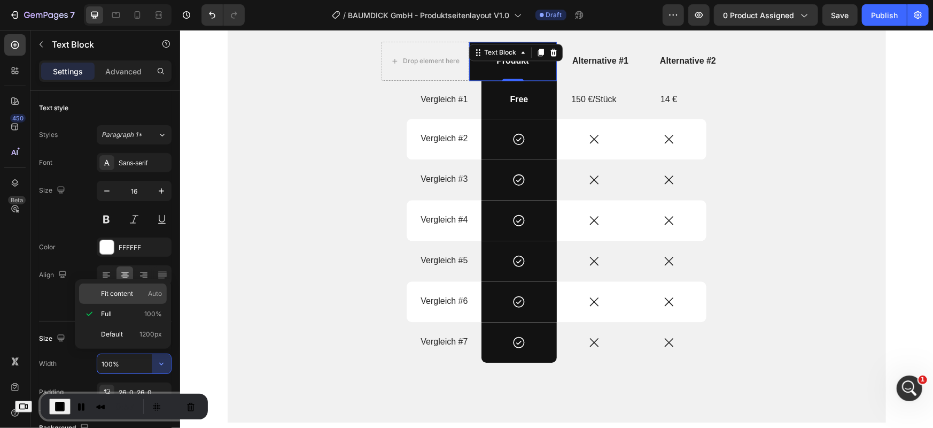
click at [151, 292] on span "Auto" at bounding box center [155, 294] width 14 height 10
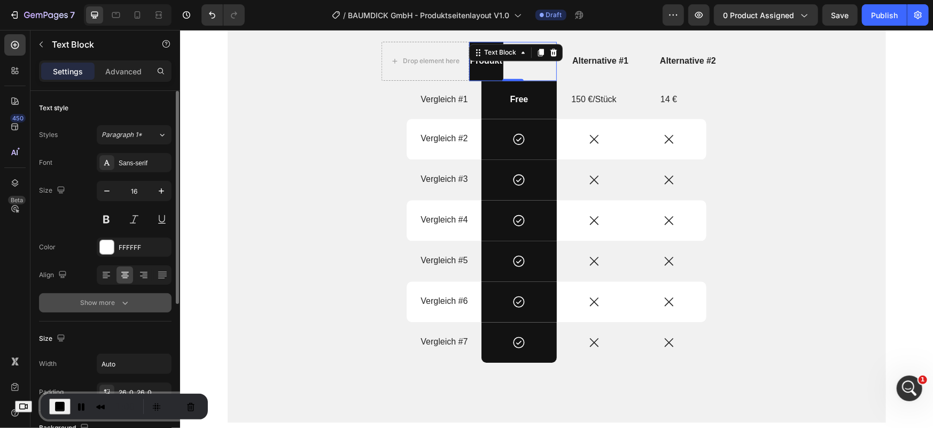
scroll to position [178, 0]
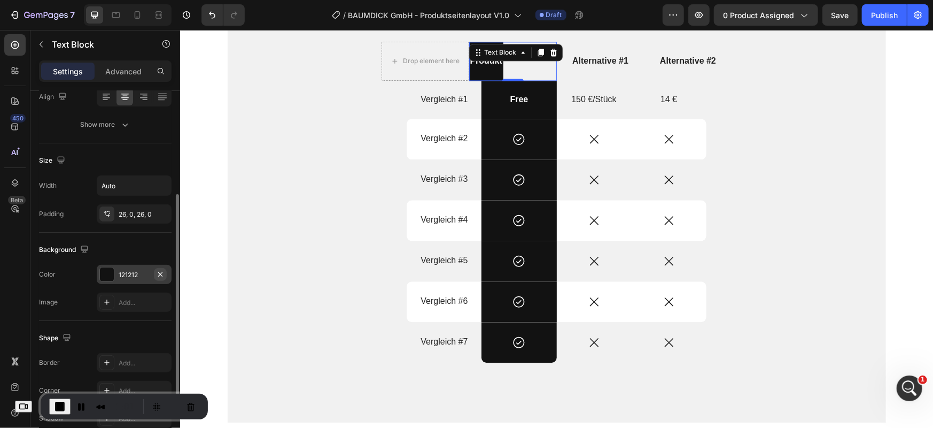
click at [166, 275] on button "button" at bounding box center [160, 274] width 13 height 13
click at [222, 14] on button "Undo/Redo" at bounding box center [212, 14] width 21 height 21
click at [215, 16] on icon "Undo/Redo" at bounding box center [212, 15] width 11 height 11
type input "100%"
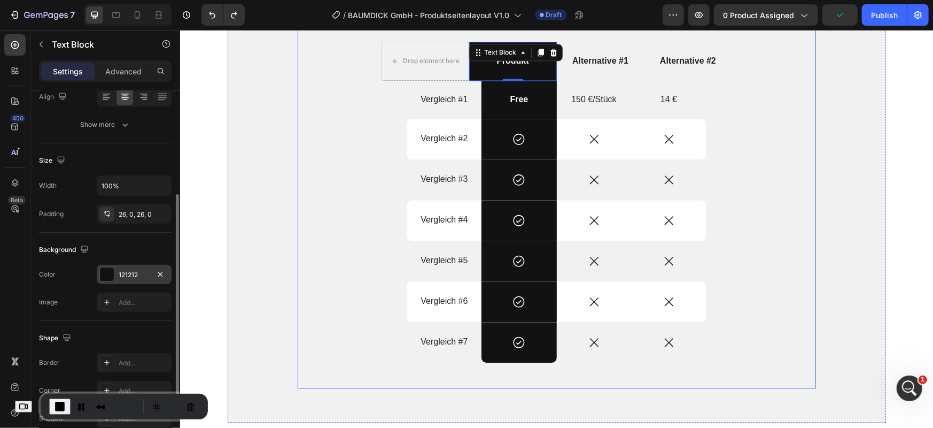
click at [389, 139] on div "Produkt vs. Alternativen Heading Drop element here Produkt Text Block 0 Alterna…" at bounding box center [556, 188] width 518 height 397
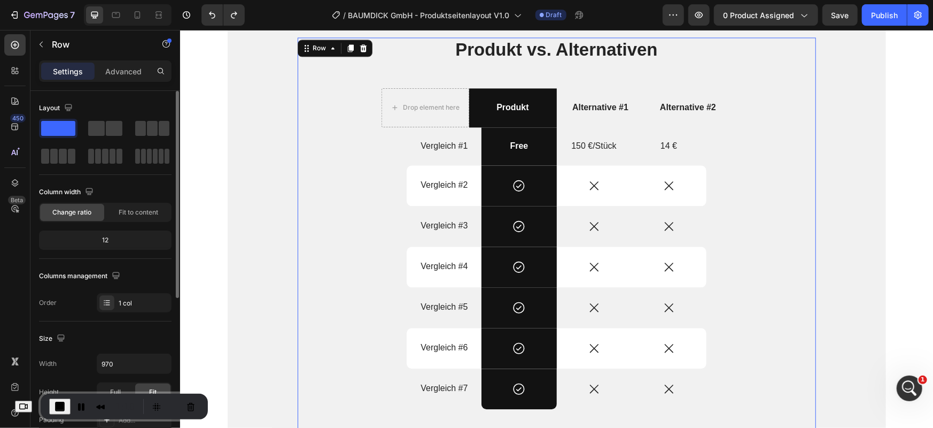
scroll to position [1498, 0]
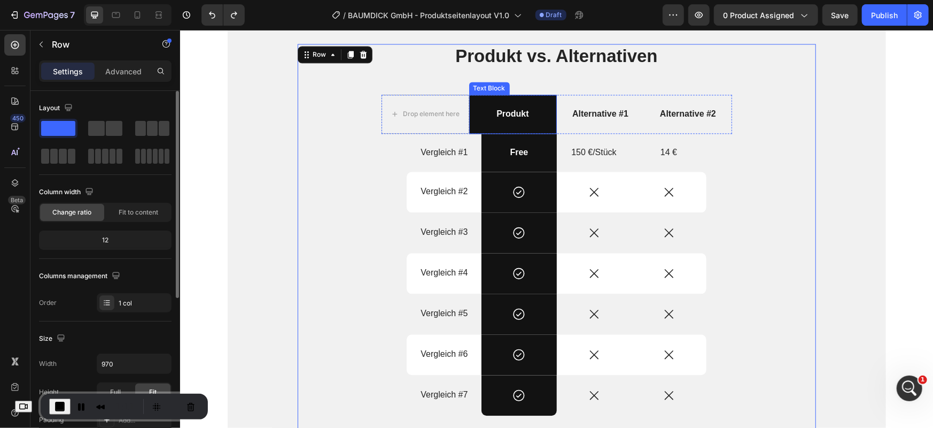
click at [470, 111] on p "Produkt" at bounding box center [513, 113] width 86 height 11
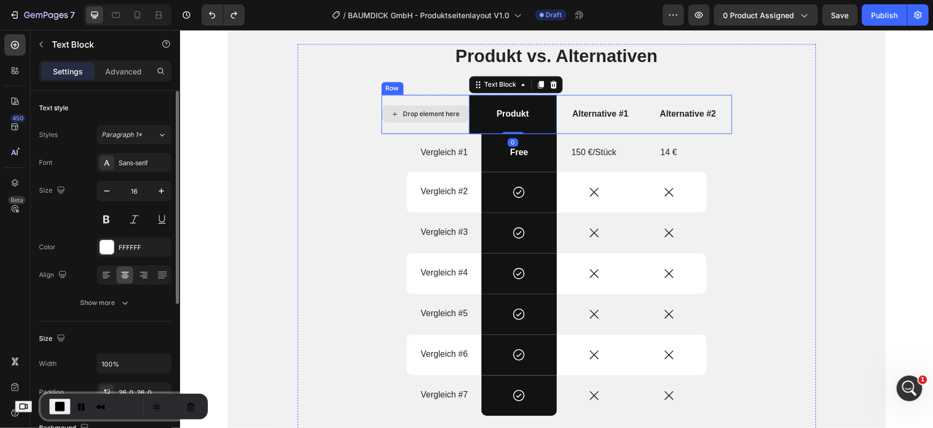
click at [461, 122] on div "Drop element here" at bounding box center [425, 113] width 88 height 39
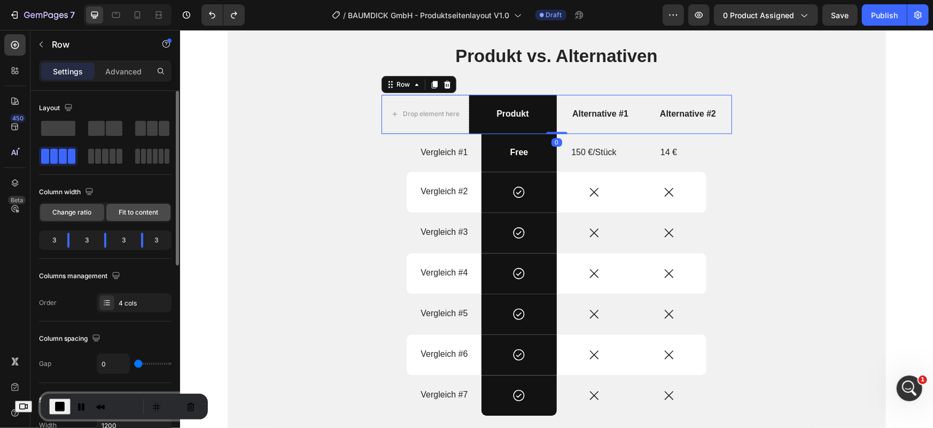
scroll to position [178, 0]
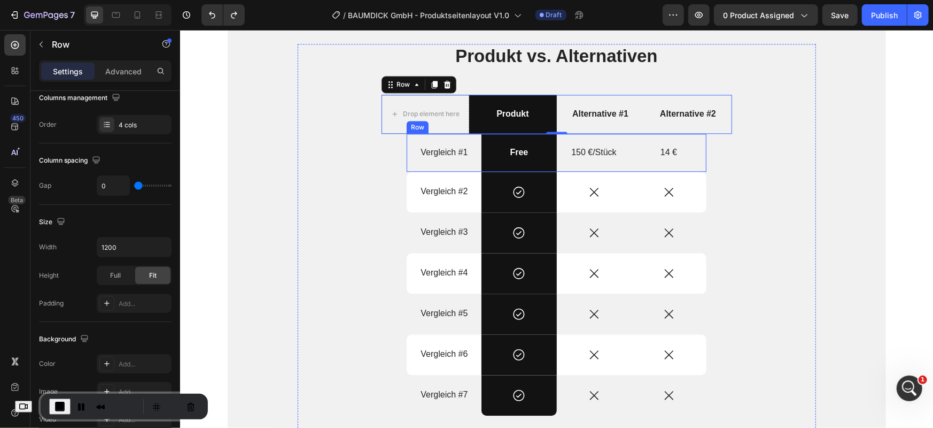
click at [409, 163] on div "Vergleich #1 Text Block" at bounding box center [443, 152] width 75 height 38
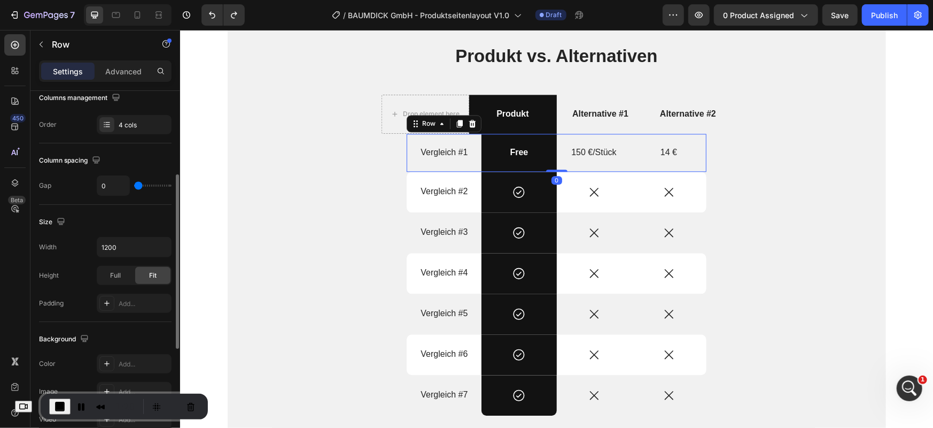
scroll to position [177, 0]
click at [383, 122] on div "Drop element here" at bounding box center [425, 113] width 88 height 39
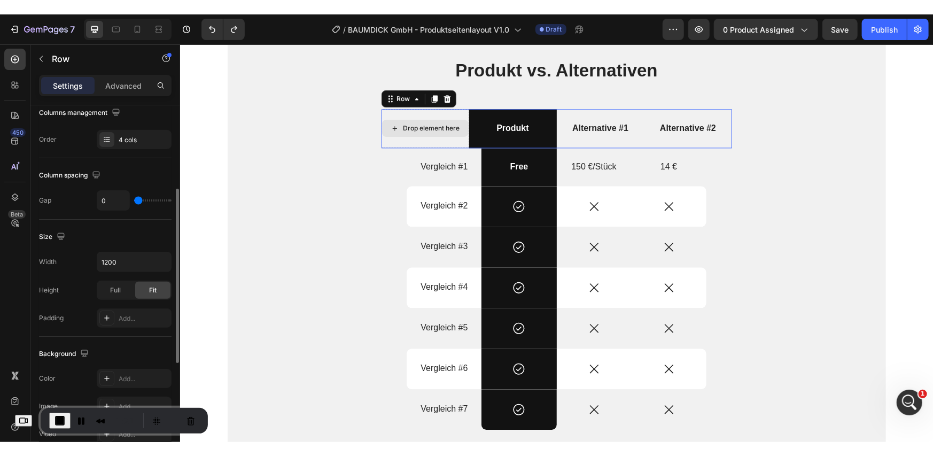
scroll to position [177, 0]
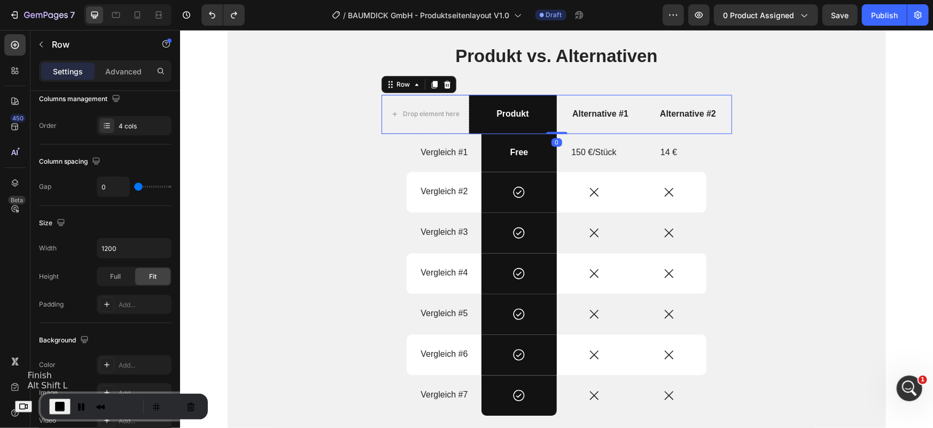
click at [66, 400] on span "End Recording" at bounding box center [59, 406] width 13 height 13
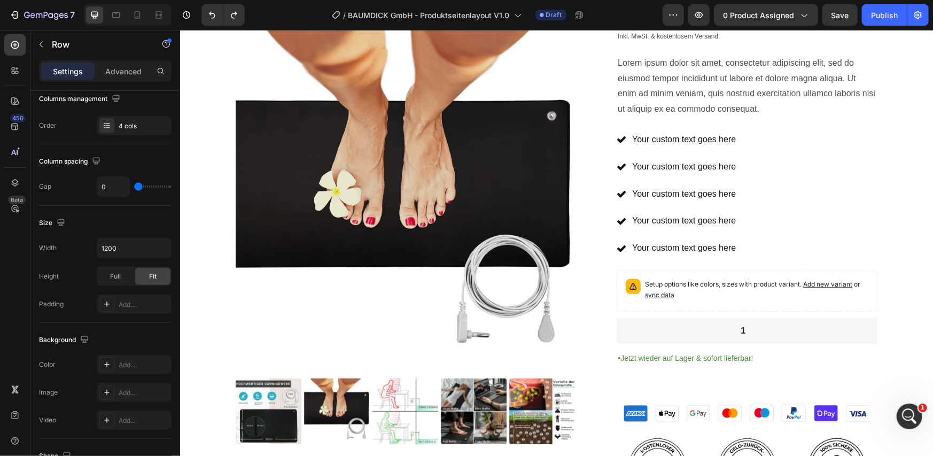
scroll to position [41, 0]
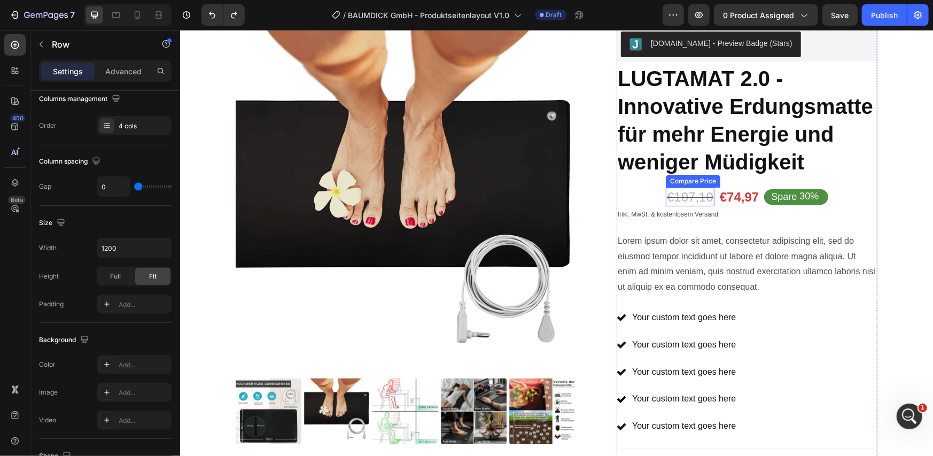
click at [673, 197] on div "€107,10" at bounding box center [689, 196] width 49 height 19
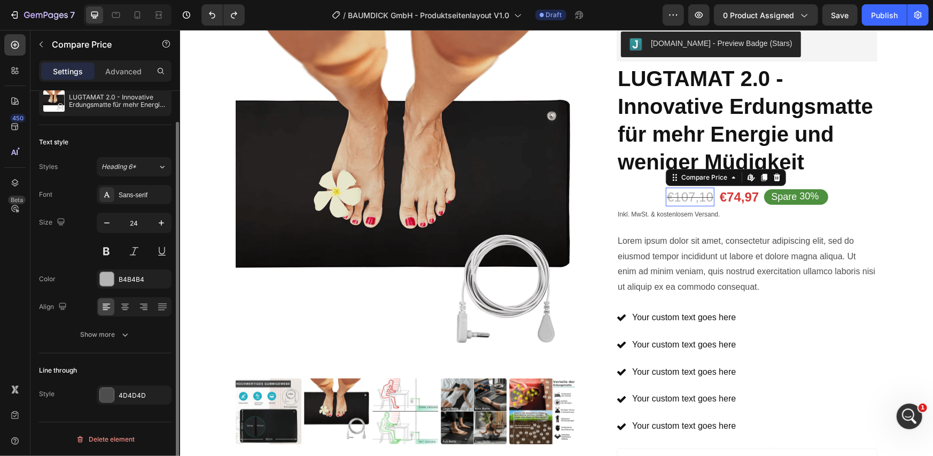
scroll to position [0, 0]
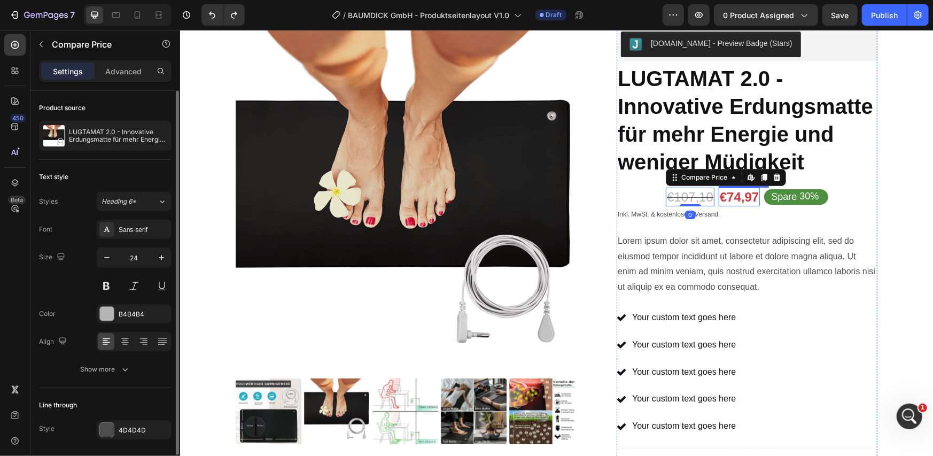
click at [730, 199] on div "€74,97" at bounding box center [738, 196] width 41 height 19
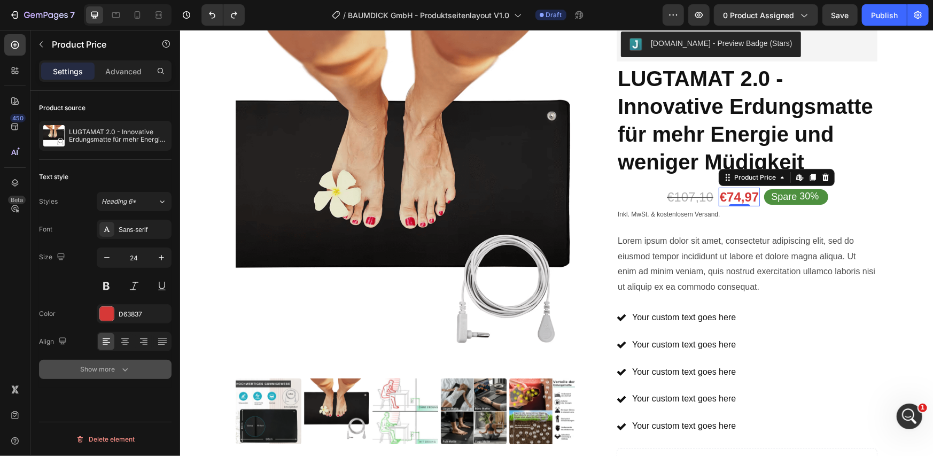
click at [105, 376] on button "Show more" at bounding box center [105, 369] width 133 height 19
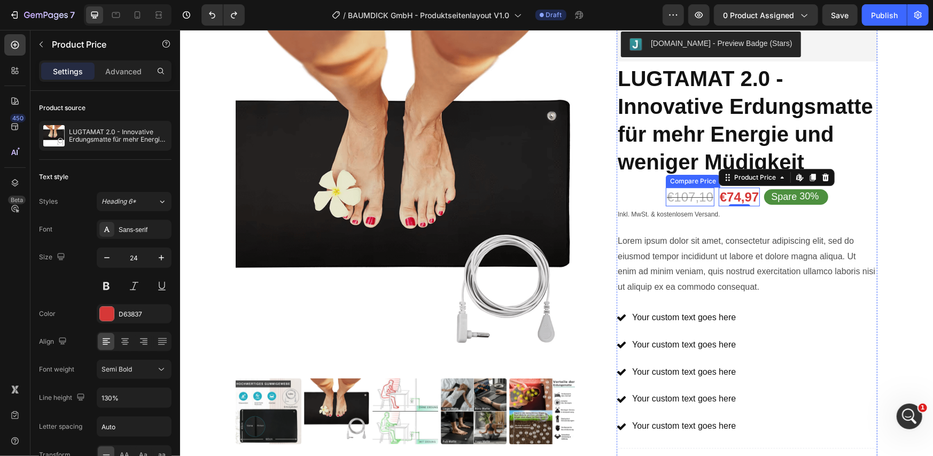
click at [669, 204] on div "€107,10" at bounding box center [689, 196] width 49 height 19
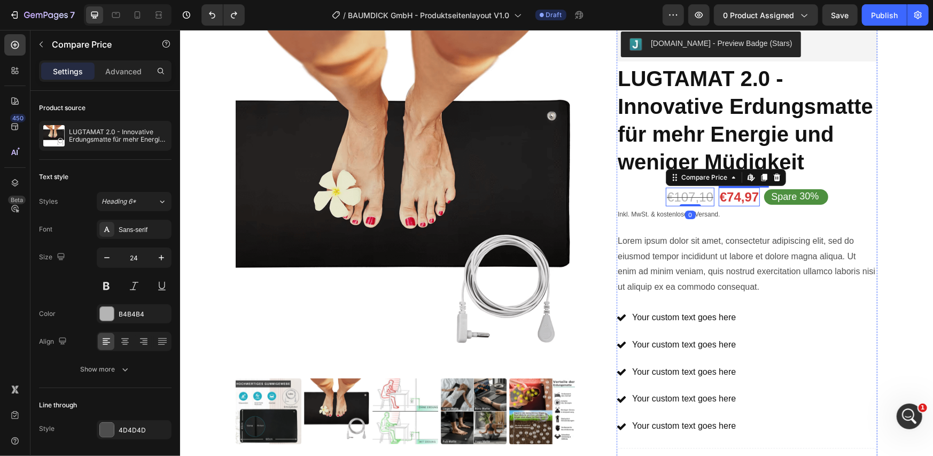
click at [723, 199] on div "€74,97" at bounding box center [738, 196] width 41 height 19
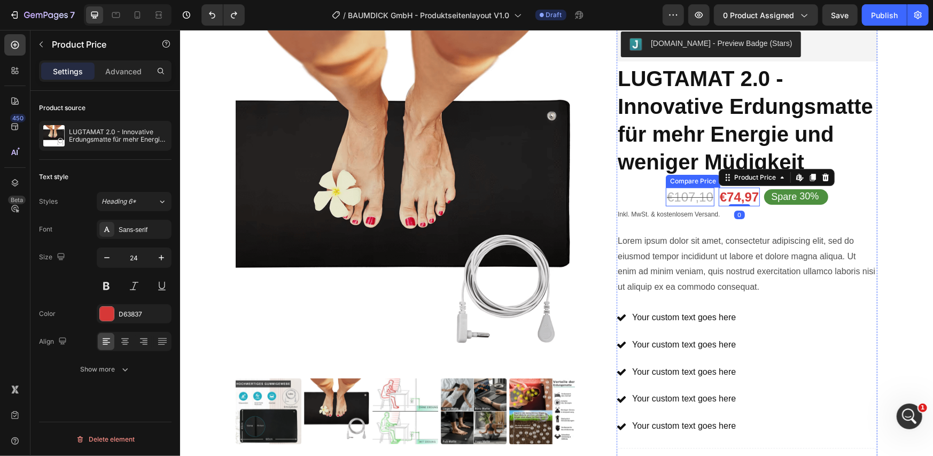
click at [690, 199] on div "€107,10" at bounding box center [689, 196] width 49 height 19
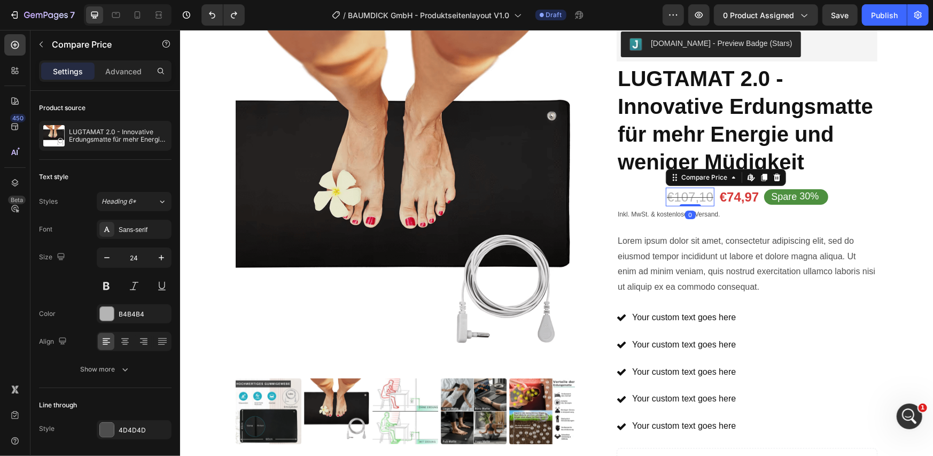
click at [722, 198] on div "€74,97" at bounding box center [738, 196] width 41 height 19
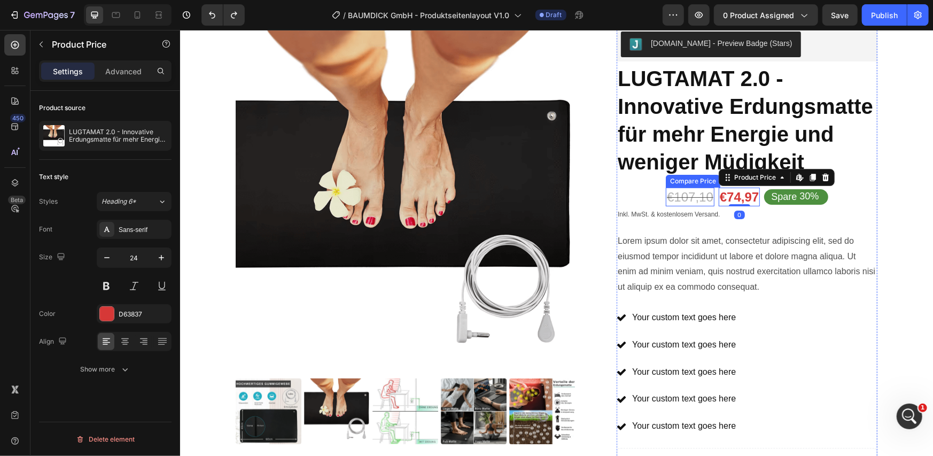
click at [692, 199] on div "€107,10" at bounding box center [689, 196] width 49 height 19
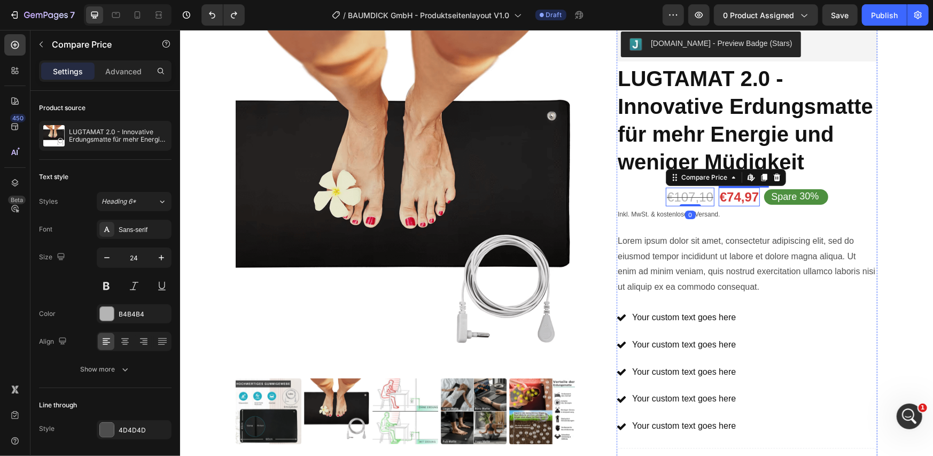
click at [722, 199] on div "€74,97" at bounding box center [738, 196] width 41 height 19
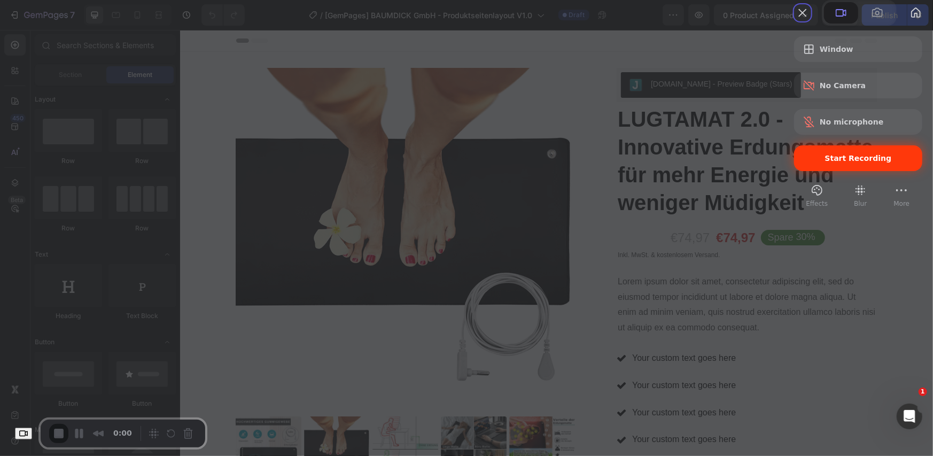
click at [799, 171] on div "Start Recording" at bounding box center [858, 158] width 128 height 26
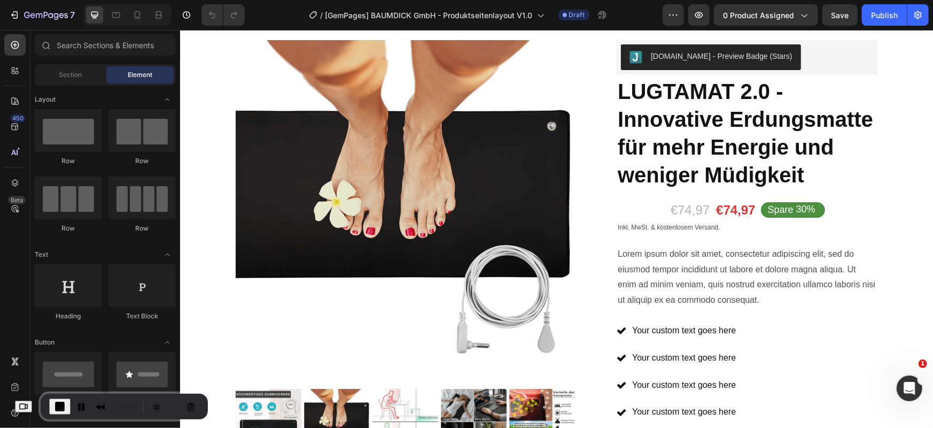
scroll to position [27, 0]
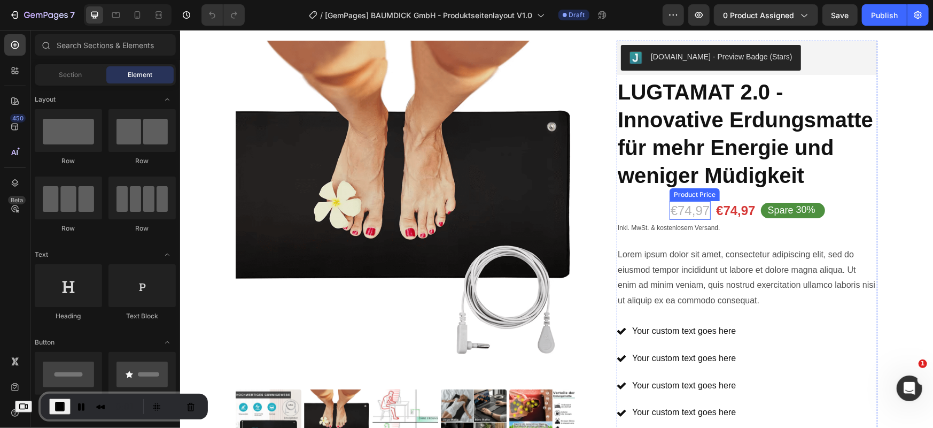
click at [692, 208] on div "€74,97" at bounding box center [689, 209] width 41 height 19
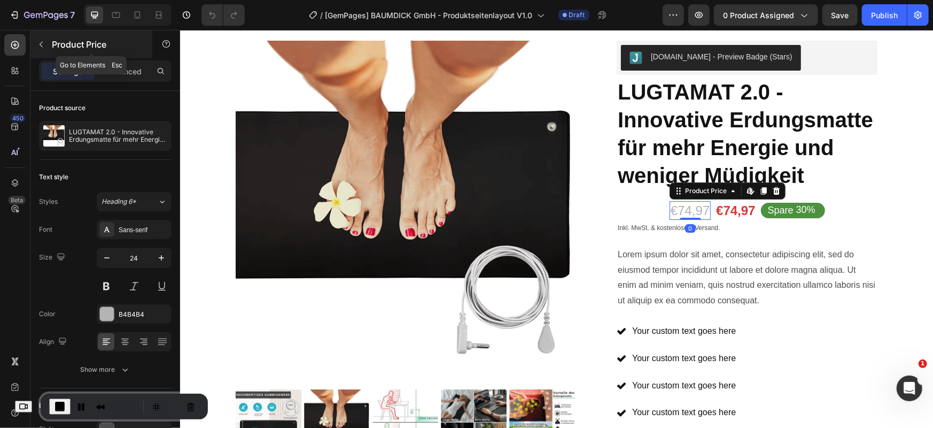
click at [53, 32] on div "Product Price" at bounding box center [91, 44] width 122 height 28
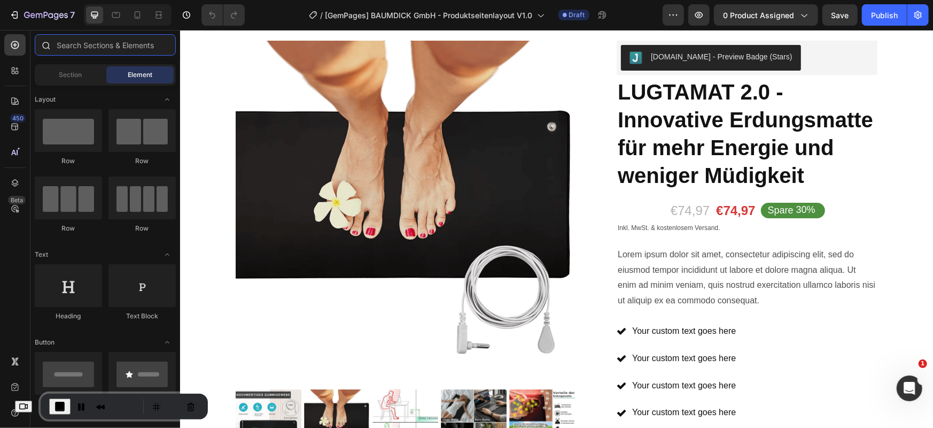
click at [88, 42] on input "text" at bounding box center [105, 44] width 141 height 21
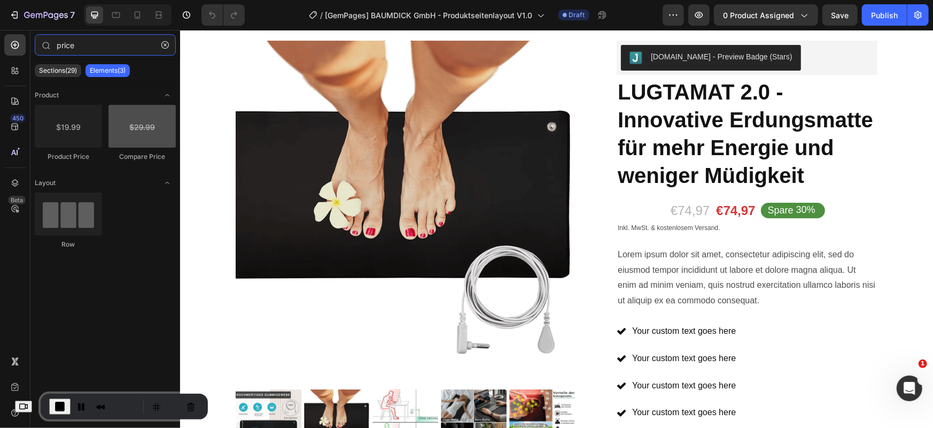
type input "price"
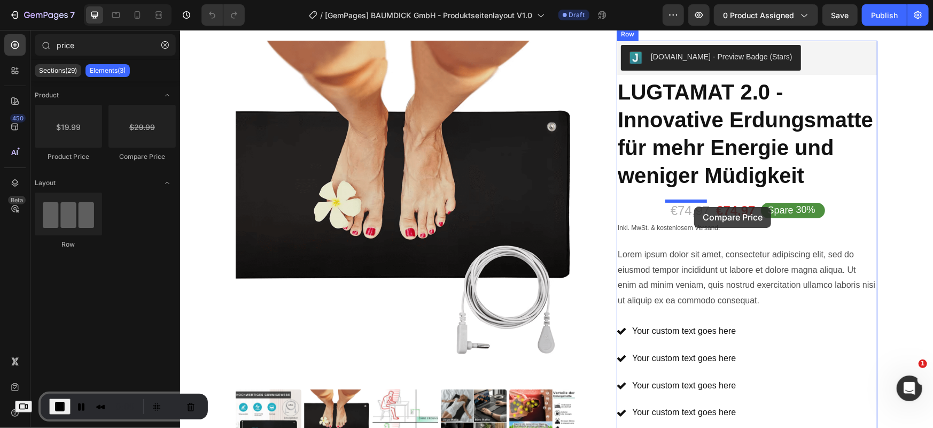
drag, startPoint x: 317, startPoint y: 157, endPoint x: 694, endPoint y: 206, distance: 380.1
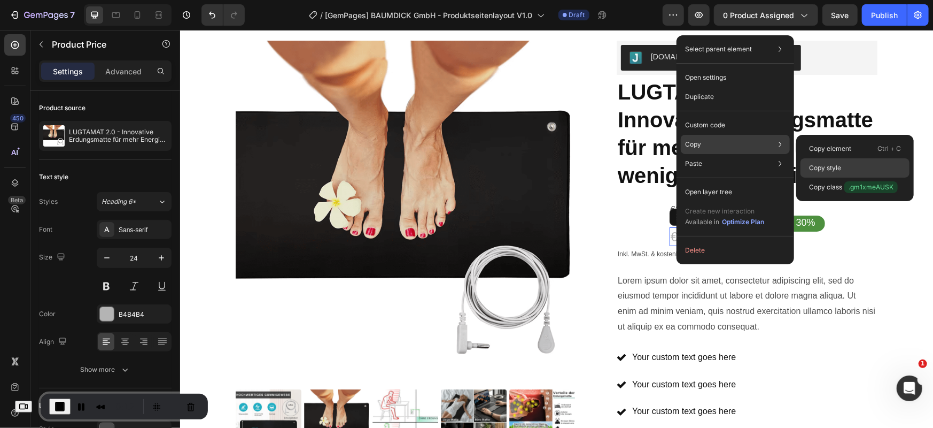
click at [827, 168] on p "Copy style" at bounding box center [825, 168] width 32 height 10
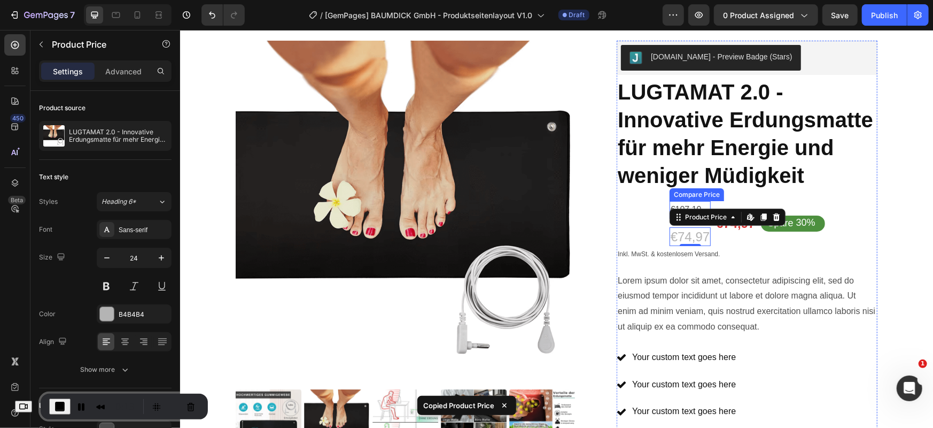
click at [687, 203] on div "€107,10" at bounding box center [689, 209] width 41 height 18
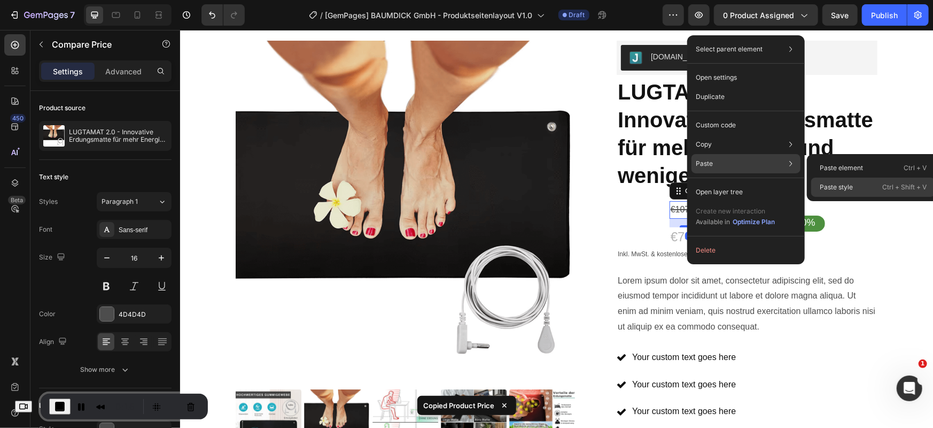
click at [849, 186] on p "Paste style" at bounding box center [836, 187] width 33 height 10
type input "24"
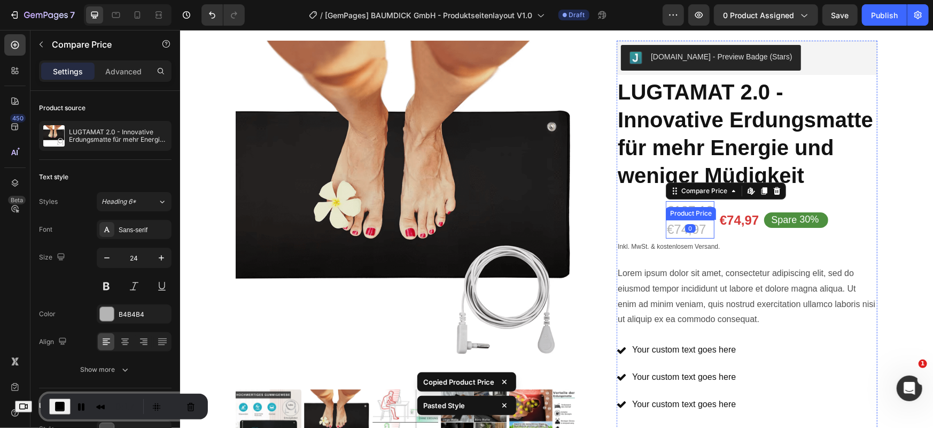
click at [668, 227] on div "€74,97" at bounding box center [689, 228] width 49 height 19
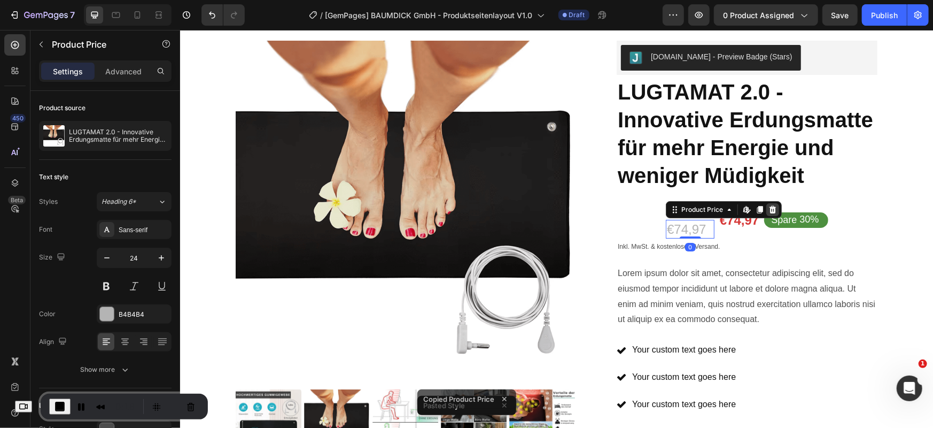
click at [769, 207] on icon at bounding box center [772, 208] width 7 height 7
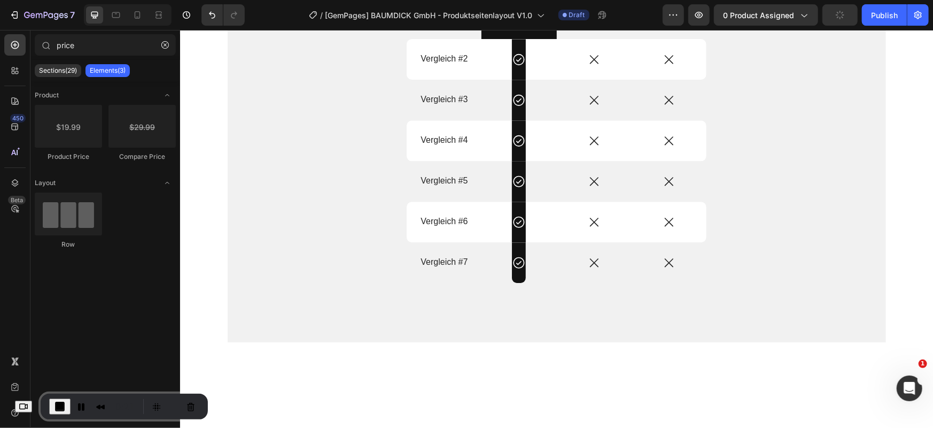
scroll to position [1453, 0]
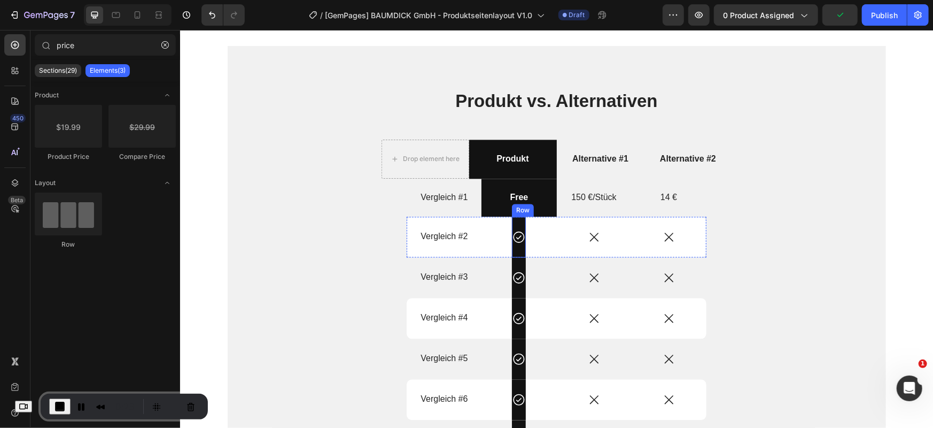
click at [514, 221] on div "Icon Row" at bounding box center [519, 236] width 14 height 41
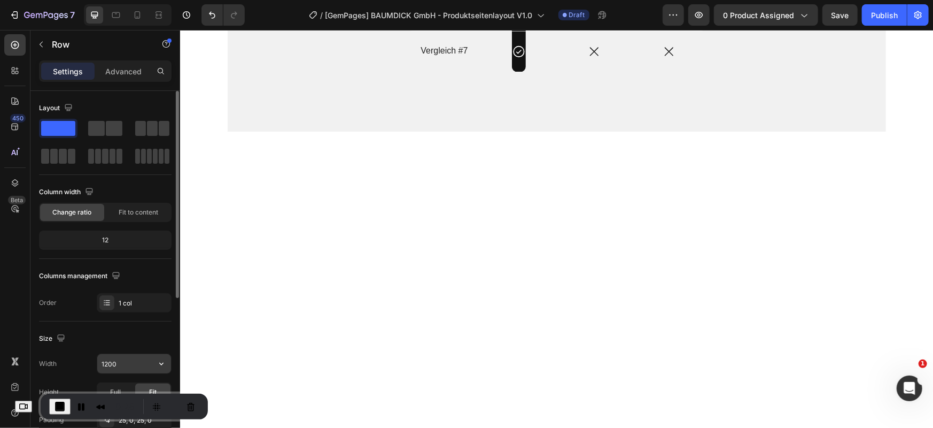
click at [161, 360] on icon "button" at bounding box center [161, 363] width 11 height 11
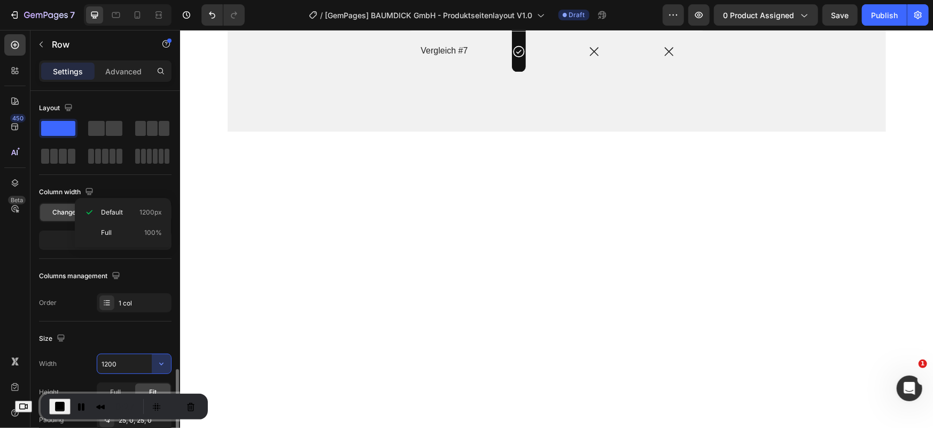
scroll to position [178, 0]
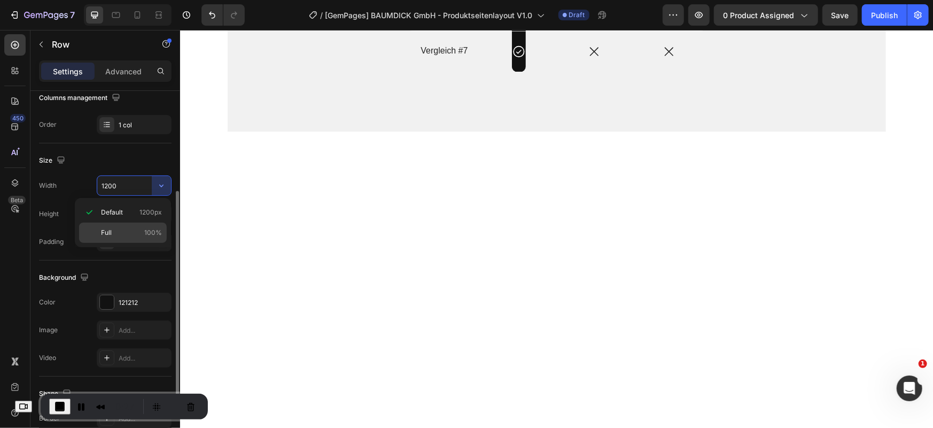
click at [133, 228] on p "Full 100%" at bounding box center [131, 233] width 61 height 10
type input "100%"
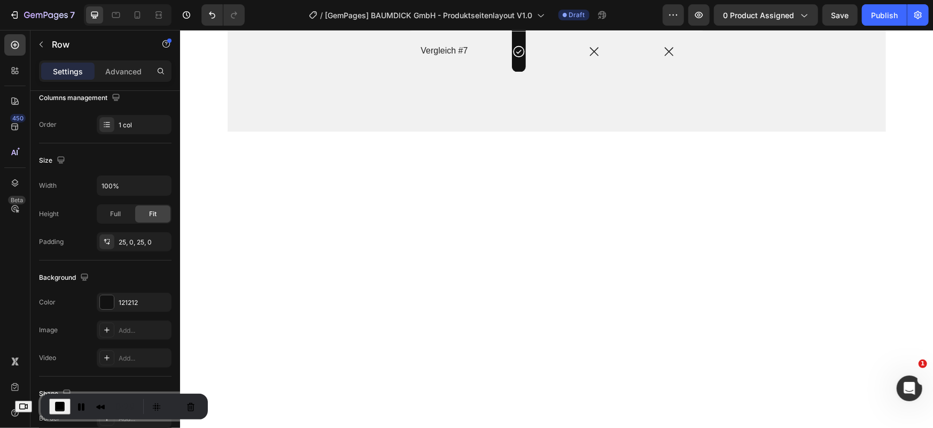
click at [160, 188] on icon "button" at bounding box center [161, 186] width 11 height 11
click at [133, 231] on p "Full 100%" at bounding box center [131, 233] width 61 height 10
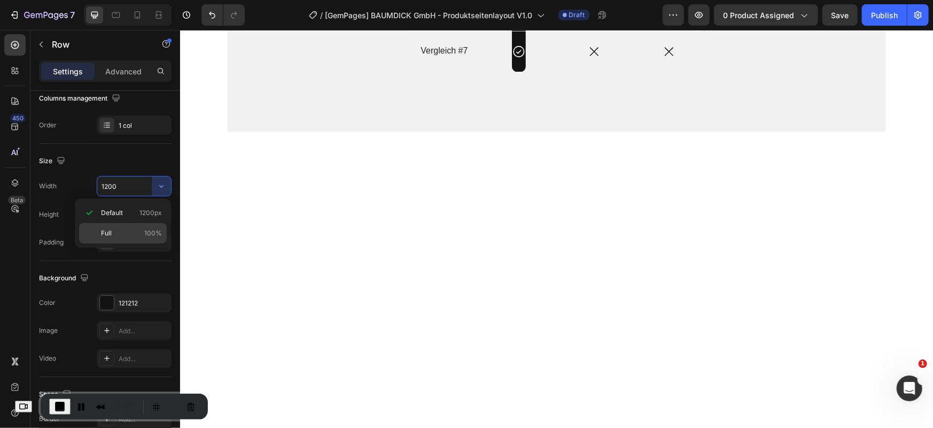
type input "100%"
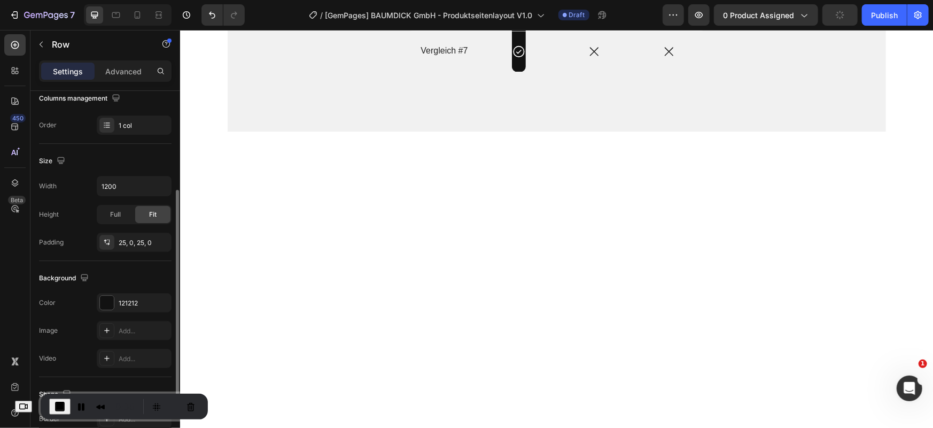
scroll to position [177, 0]
click at [161, 185] on icon "button" at bounding box center [161, 186] width 11 height 11
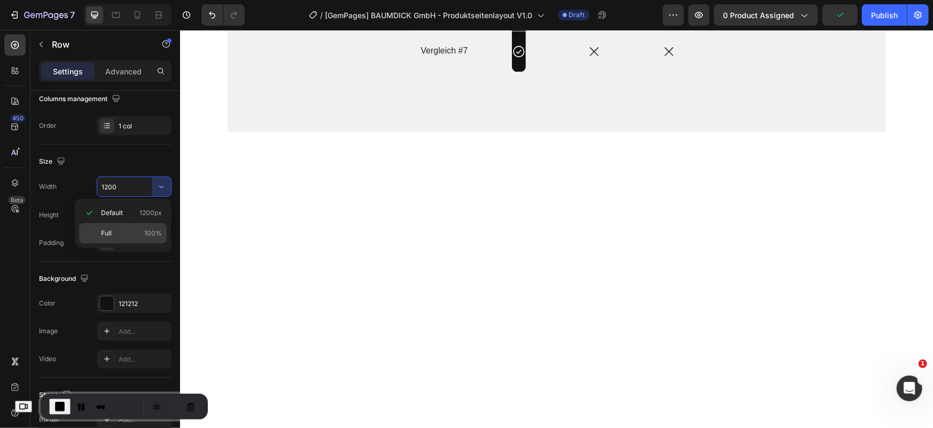
drag, startPoint x: 145, startPoint y: 227, endPoint x: 332, endPoint y: 291, distance: 197.8
click at [145, 227] on div "Full 100%" at bounding box center [123, 233] width 88 height 20
type input "100%"
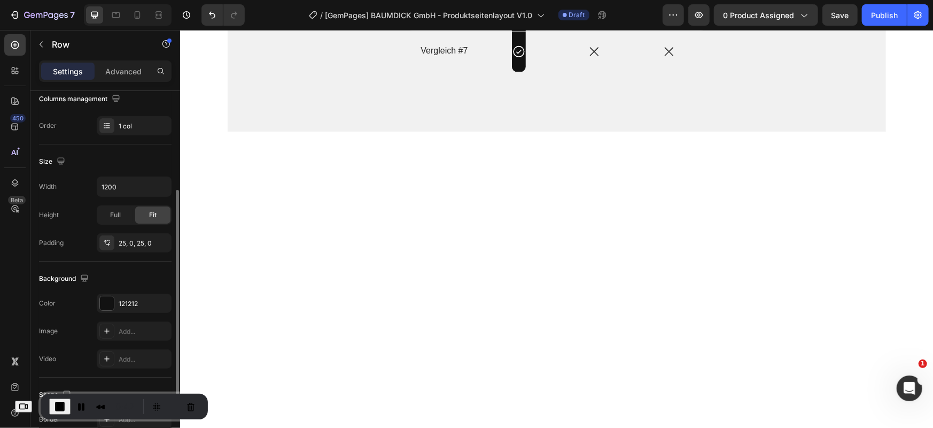
scroll to position [176, 0]
click at [159, 188] on icon "button" at bounding box center [161, 187] width 11 height 11
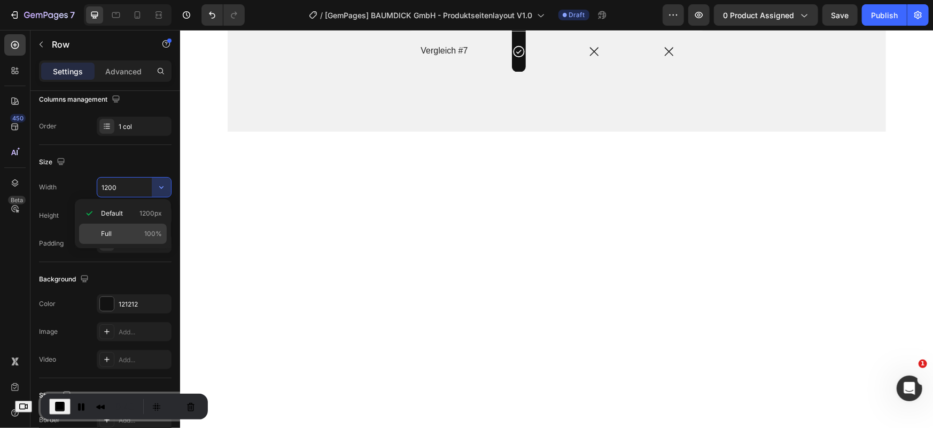
click at [140, 229] on p "Full 100%" at bounding box center [131, 234] width 61 height 10
type input "100%"
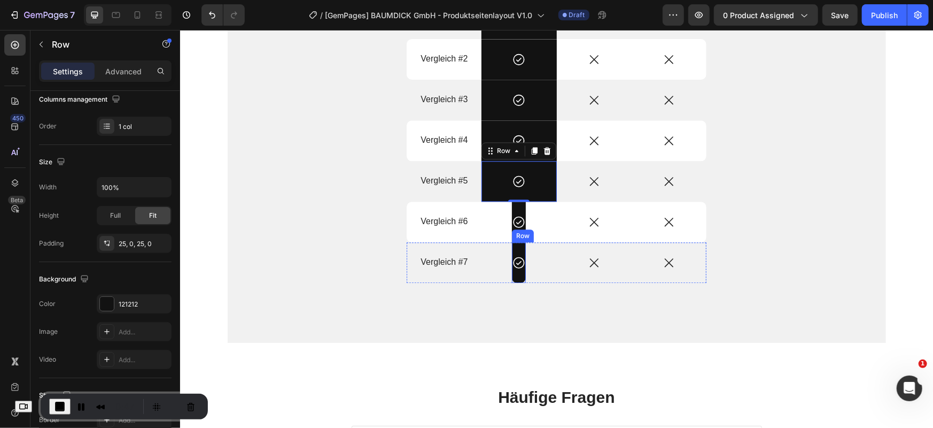
click at [515, 233] on div "Row" at bounding box center [523, 235] width 18 height 10
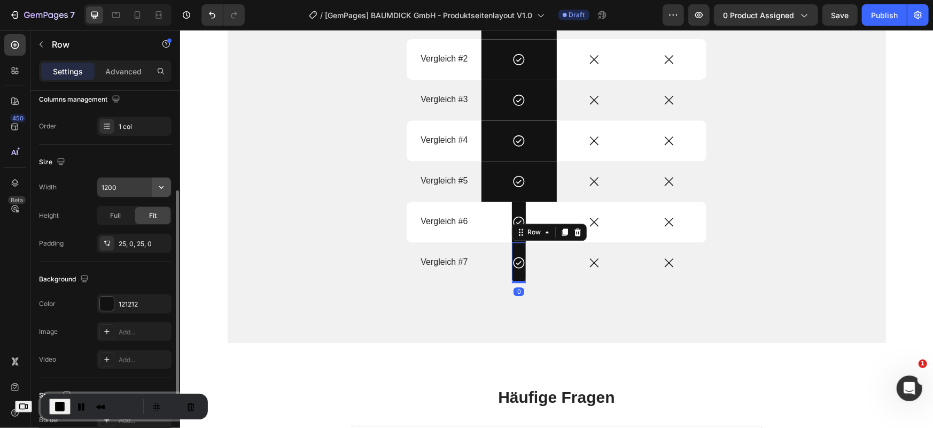
click at [163, 187] on icon "button" at bounding box center [161, 187] width 11 height 11
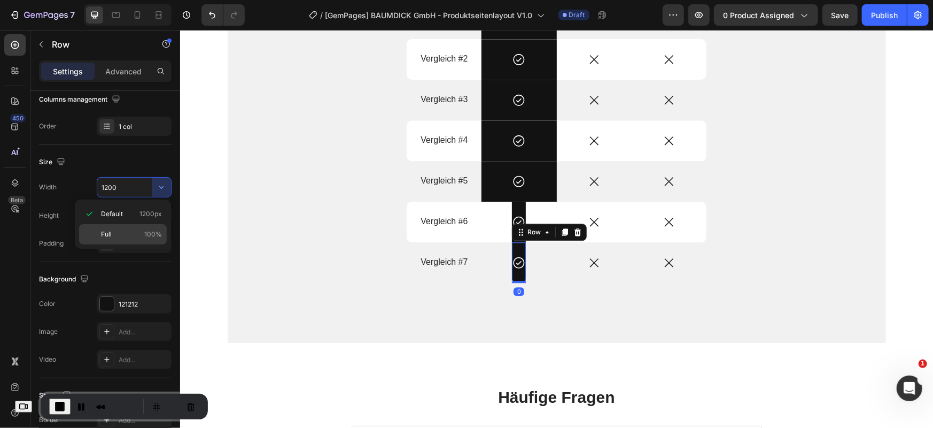
drag, startPoint x: 138, startPoint y: 229, endPoint x: 25, endPoint y: 198, distance: 117.5
click at [138, 229] on p "Full 100%" at bounding box center [131, 234] width 61 height 10
type input "100%"
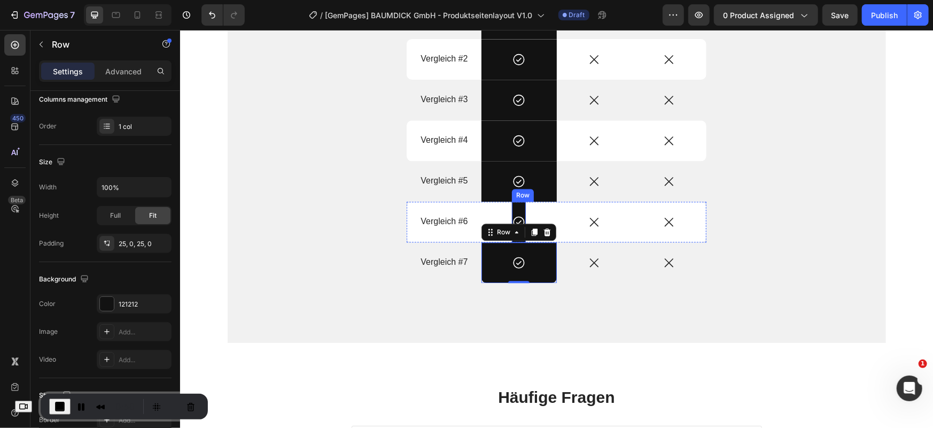
click at [515, 204] on div "Icon Row" at bounding box center [519, 221] width 14 height 41
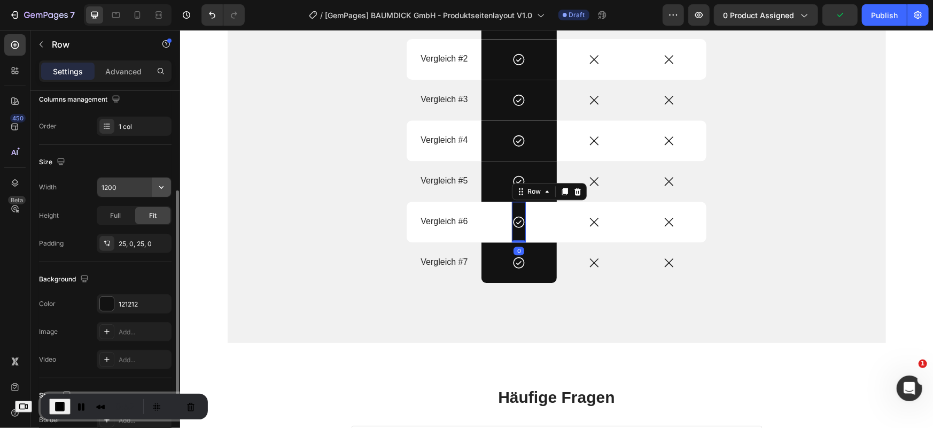
click at [164, 187] on icon "button" at bounding box center [161, 187] width 11 height 11
click at [142, 227] on div "Full 100%" at bounding box center [123, 234] width 88 height 20
type input "100%"
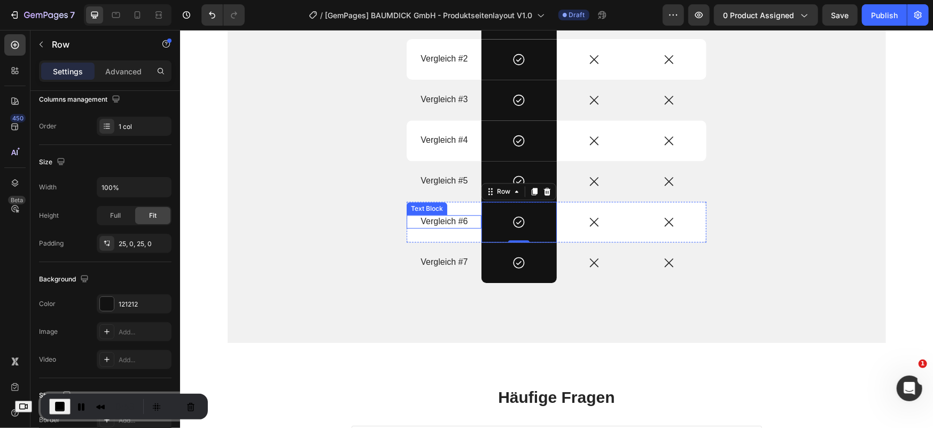
click at [361, 249] on div "Produkt vs. Alternativen Heading Drop element here Produkt Text Block Alternati…" at bounding box center [556, 109] width 518 height 397
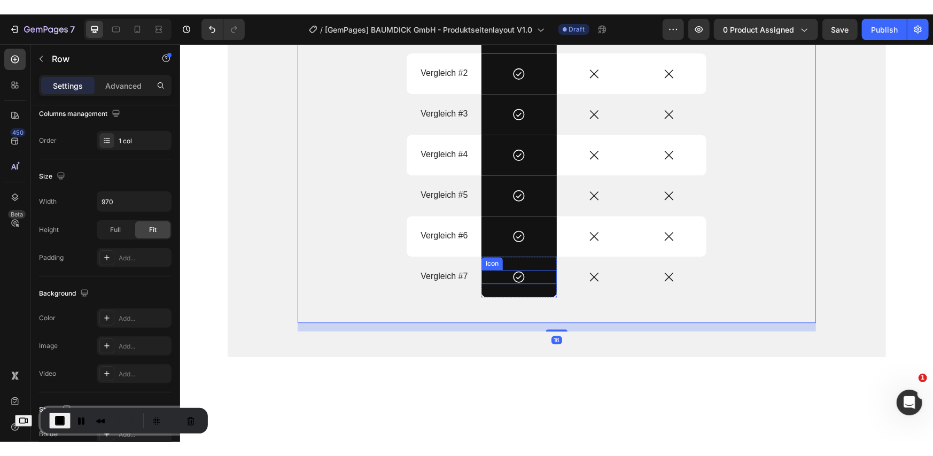
scroll to position [1453, 0]
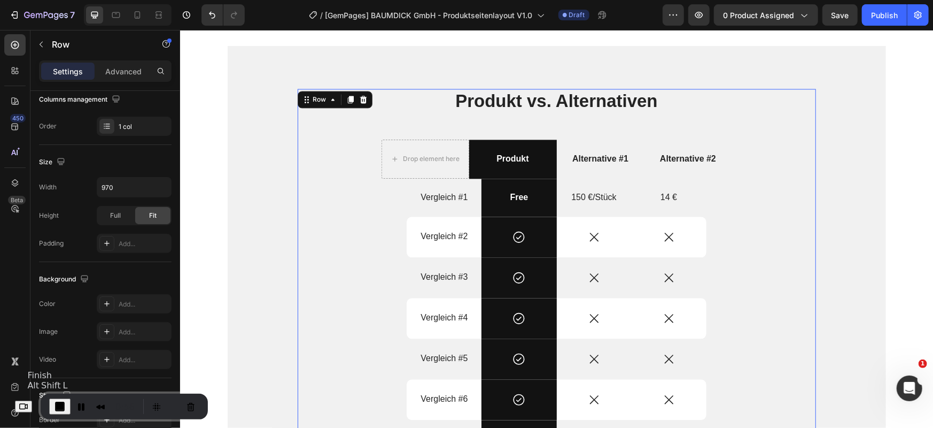
click at [62, 405] on span "End Recording" at bounding box center [59, 406] width 13 height 13
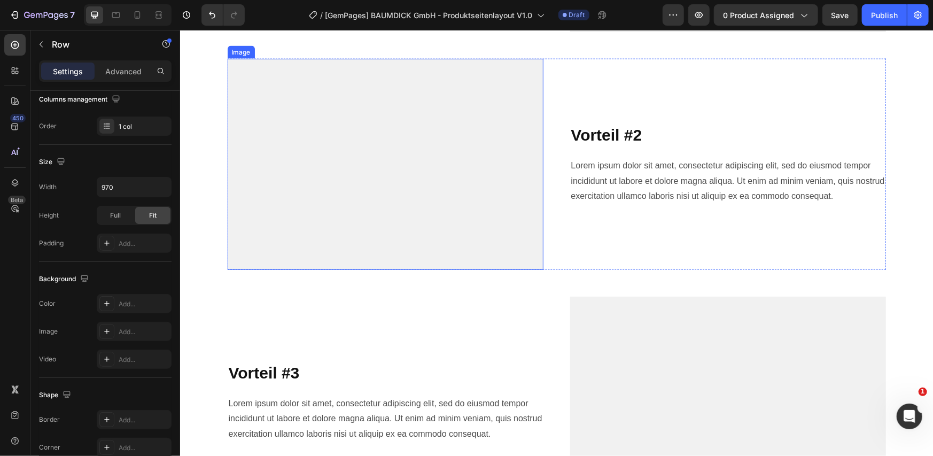
scroll to position [1425, 0]
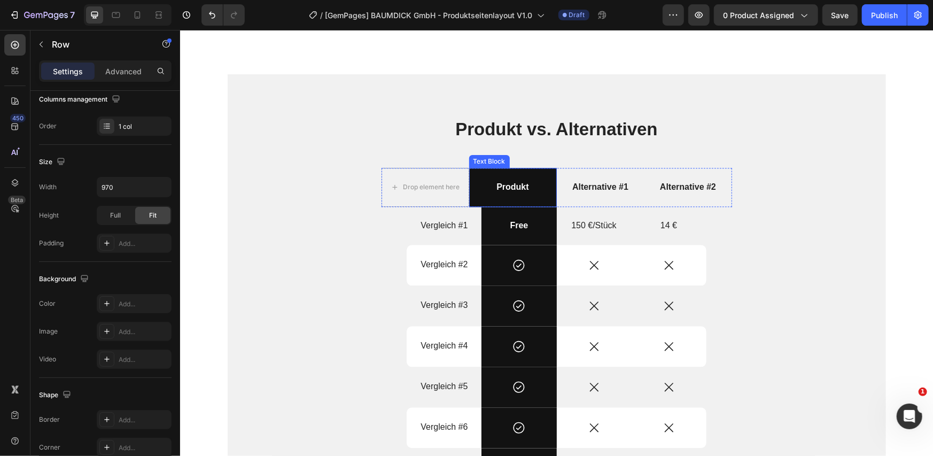
click at [469, 199] on div "Produkt" at bounding box center [513, 186] width 88 height 39
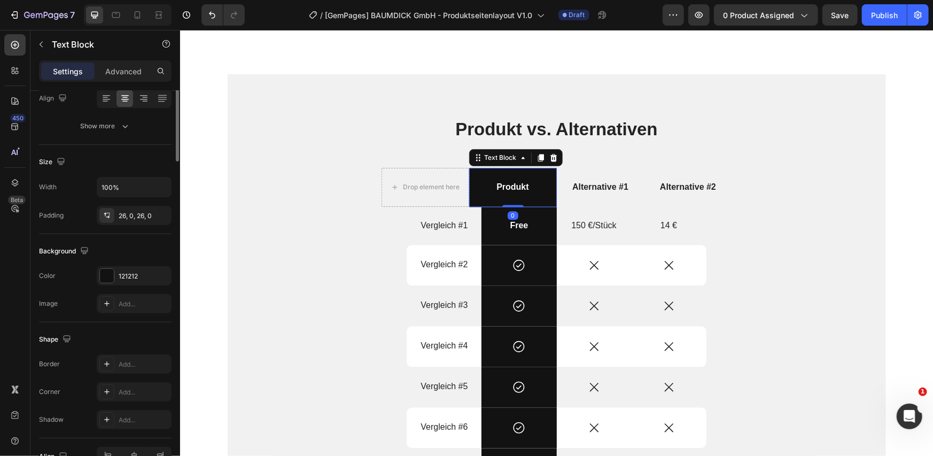
scroll to position [0, 0]
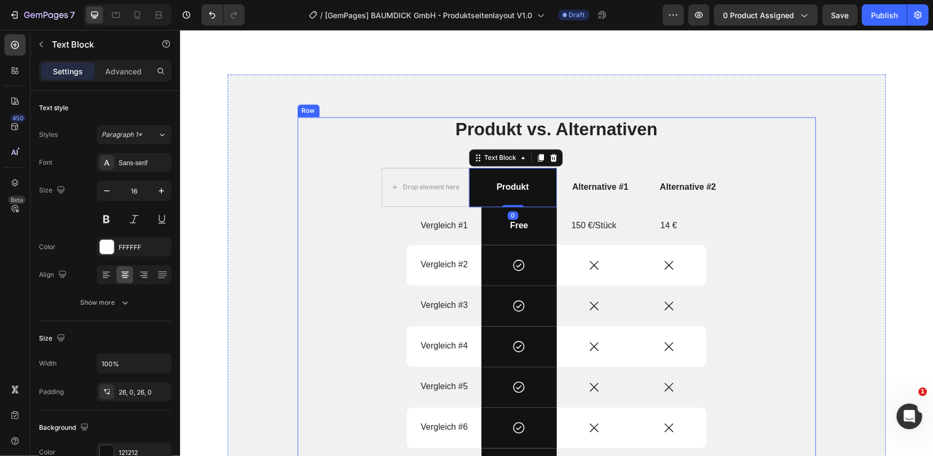
click at [392, 220] on div "Produkt vs. Alternativen Heading Drop element here Produkt Text Block 0 Alterna…" at bounding box center [556, 315] width 518 height 397
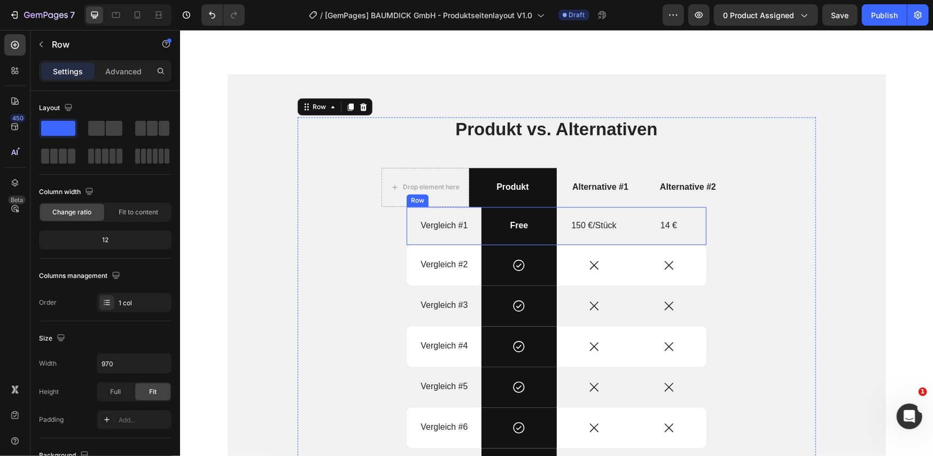
click at [415, 237] on div "Vergleich #1 Text Block" at bounding box center [443, 225] width 75 height 38
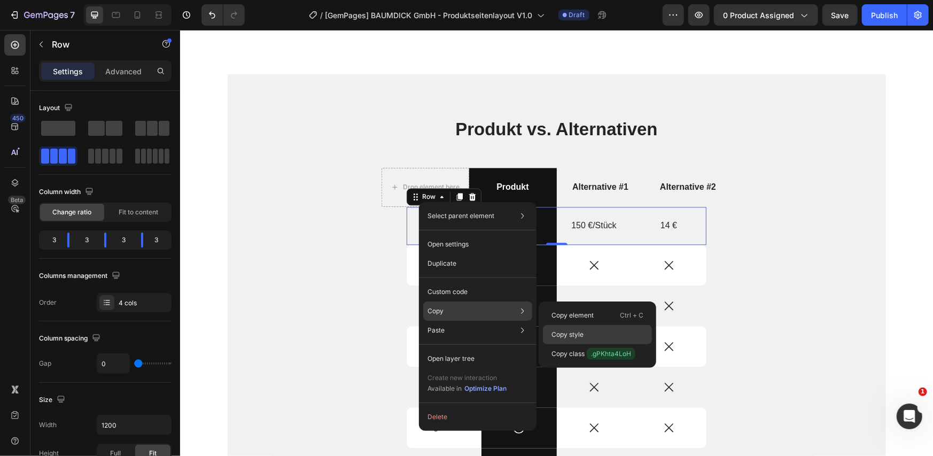
click at [559, 332] on p "Copy style" at bounding box center [568, 335] width 32 height 10
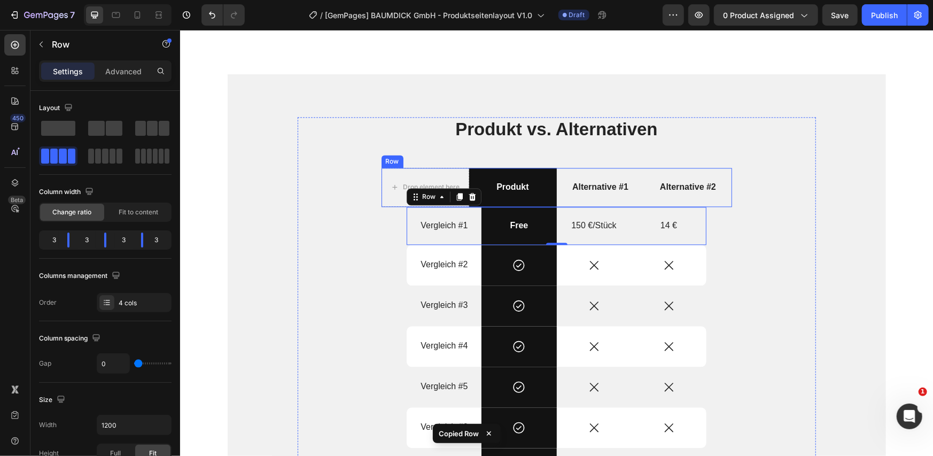
click at [389, 166] on div "Produkt vs. Alternativen Heading Drop element here Produkt Text Block Alternati…" at bounding box center [556, 315] width 518 height 397
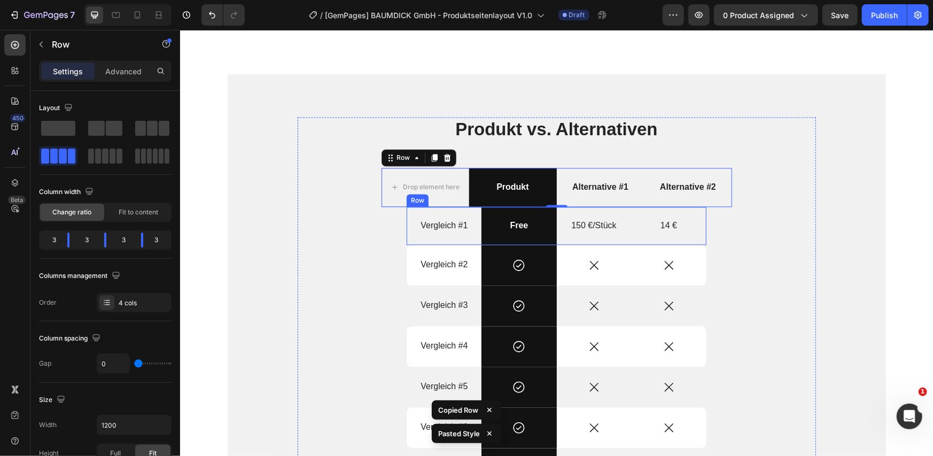
click at [407, 237] on div "Vergleich #1 Text Block" at bounding box center [443, 225] width 75 height 38
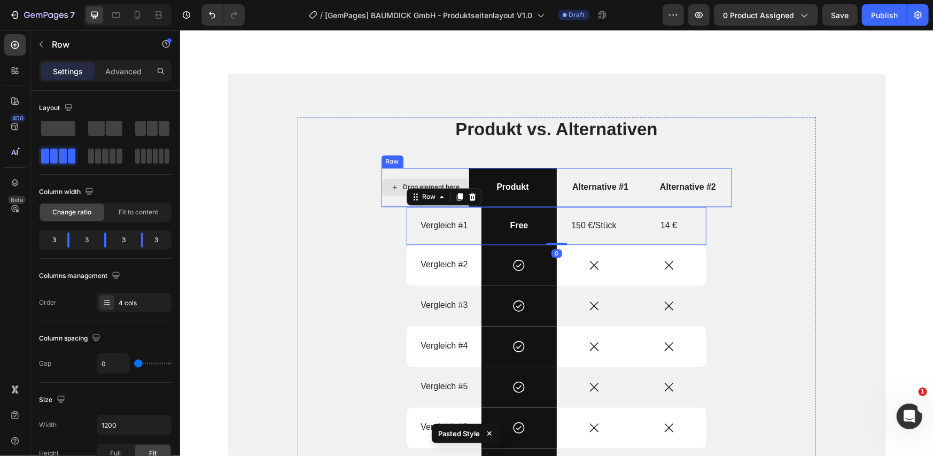
click at [391, 199] on div "Drop element here" at bounding box center [425, 186] width 88 height 39
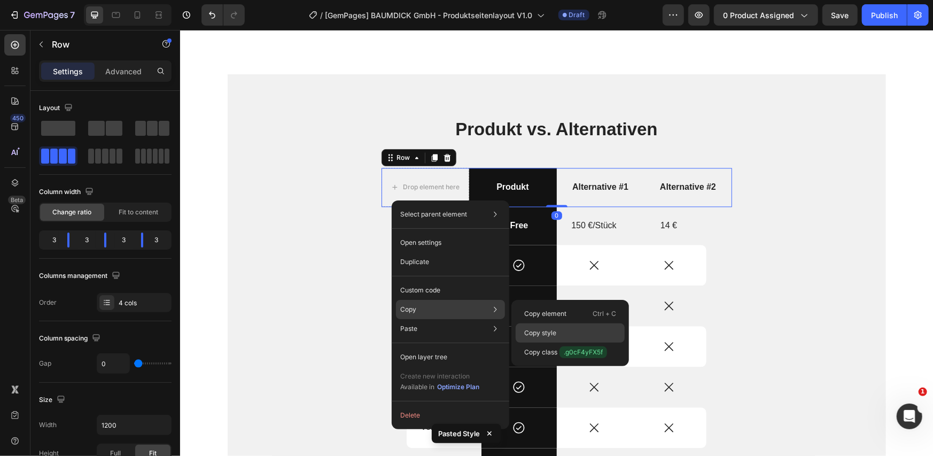
click at [531, 328] on p "Copy style" at bounding box center [540, 333] width 32 height 10
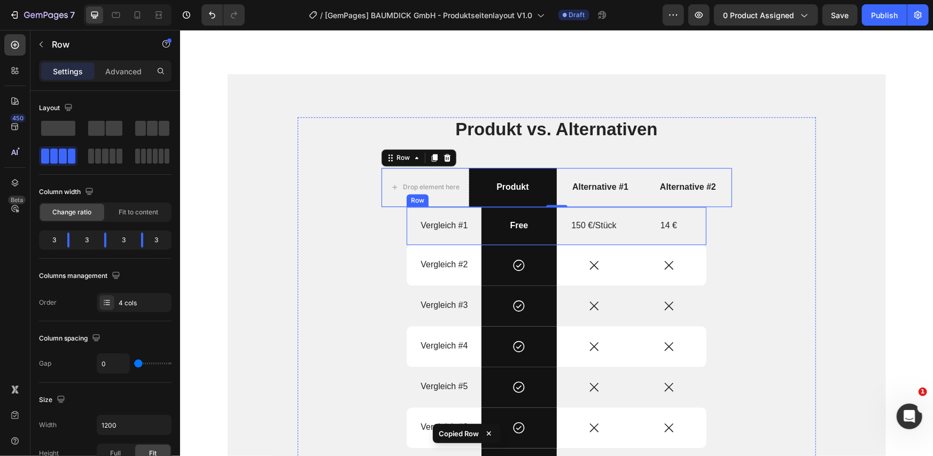
click at [577, 238] on div "150 €/Stück Text Block" at bounding box center [593, 225] width 75 height 38
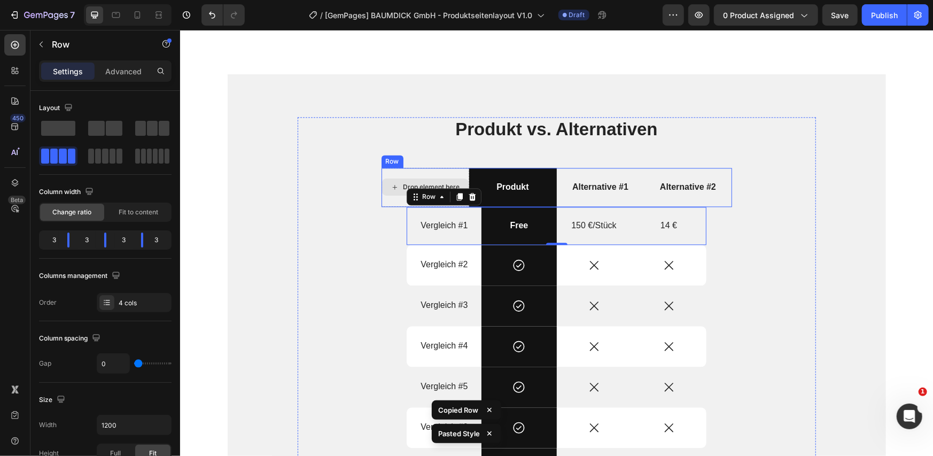
click at [389, 199] on div "Drop element here" at bounding box center [425, 186] width 88 height 39
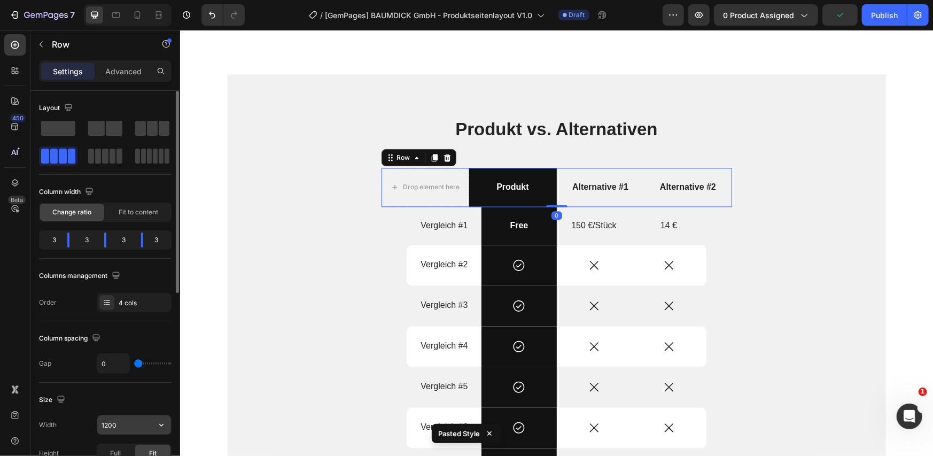
click at [128, 423] on input "1200" at bounding box center [134, 424] width 74 height 19
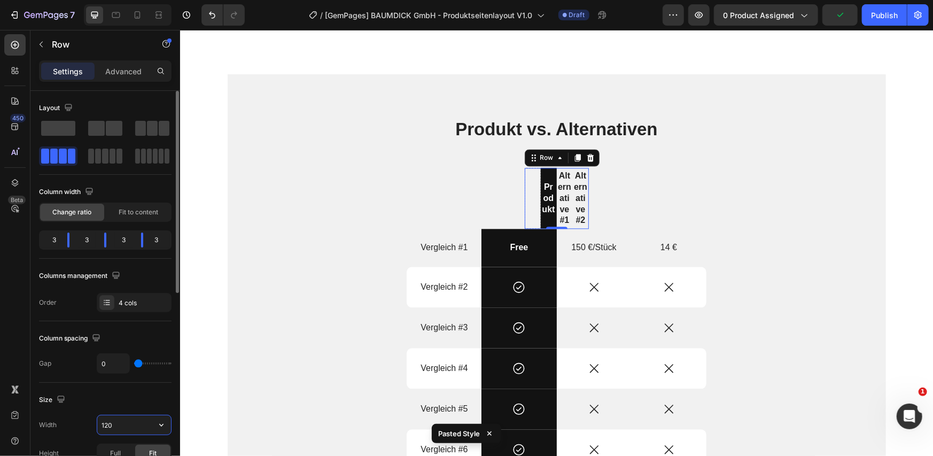
type input "1200"
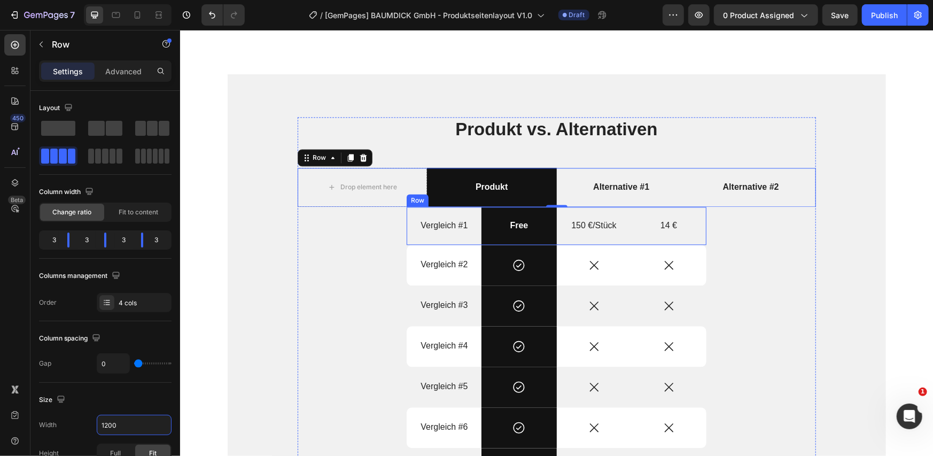
click at [407, 236] on div "Vergleich #1 Text Block" at bounding box center [443, 225] width 75 height 38
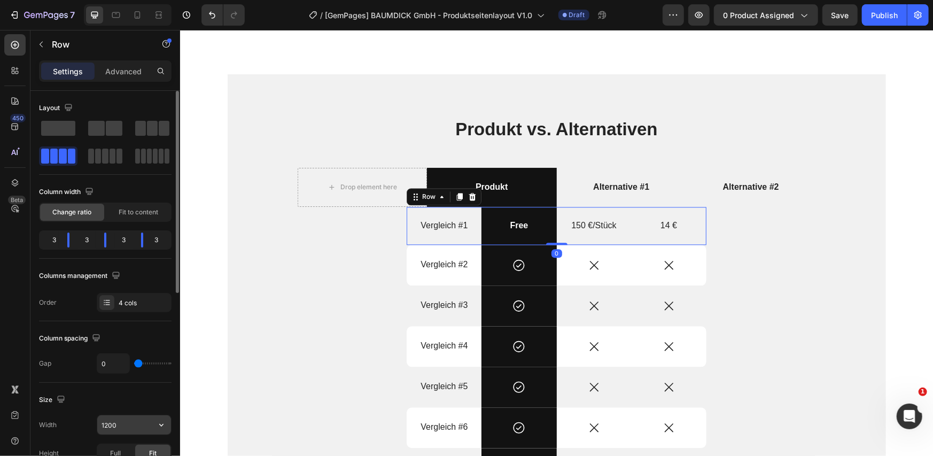
click at [134, 423] on input "1200" at bounding box center [134, 424] width 74 height 19
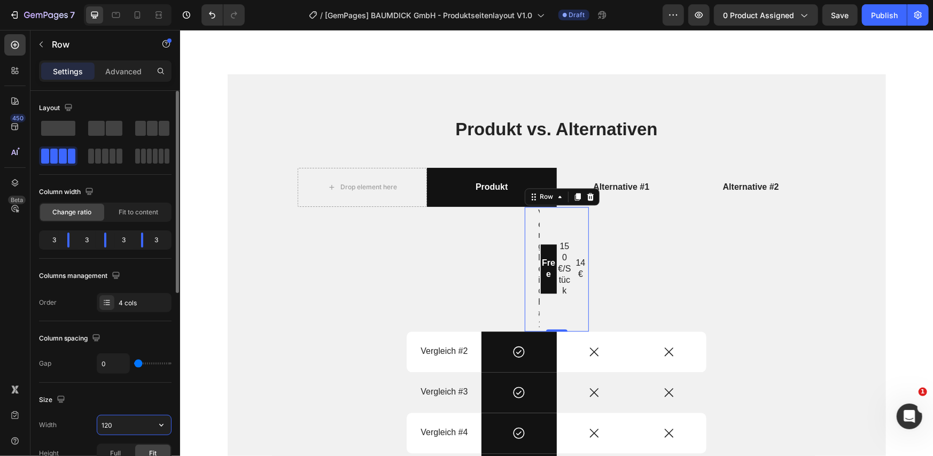
type input "1200"
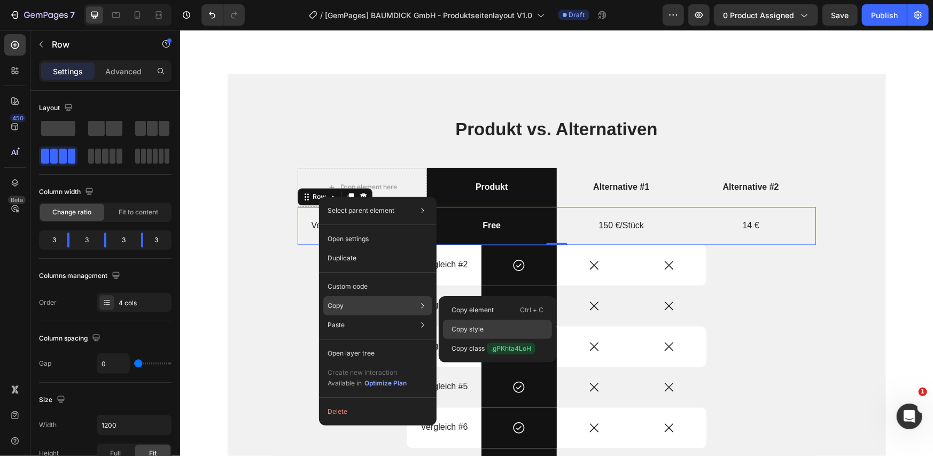
click at [472, 322] on div "Copy style" at bounding box center [497, 329] width 109 height 19
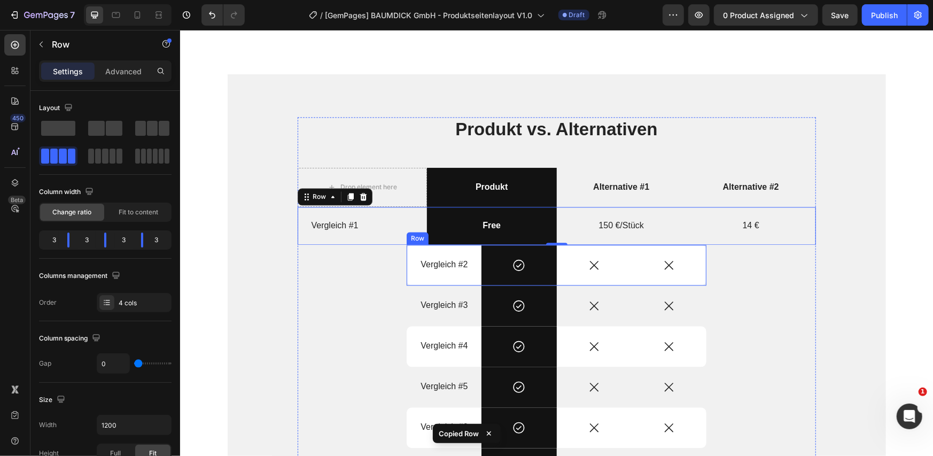
click at [416, 275] on div "Vergleich #2 Text Block" at bounding box center [443, 264] width 75 height 41
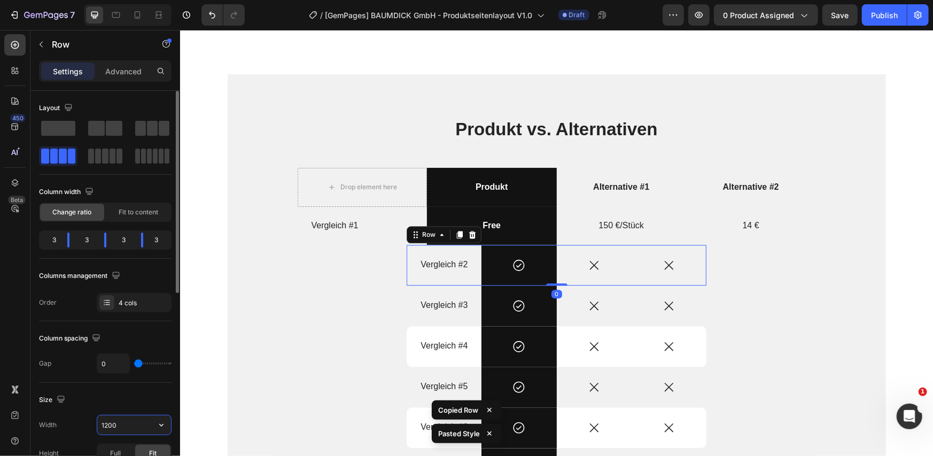
click at [130, 428] on input "1200" at bounding box center [134, 424] width 74 height 19
paste input "1200"
type input "1200"
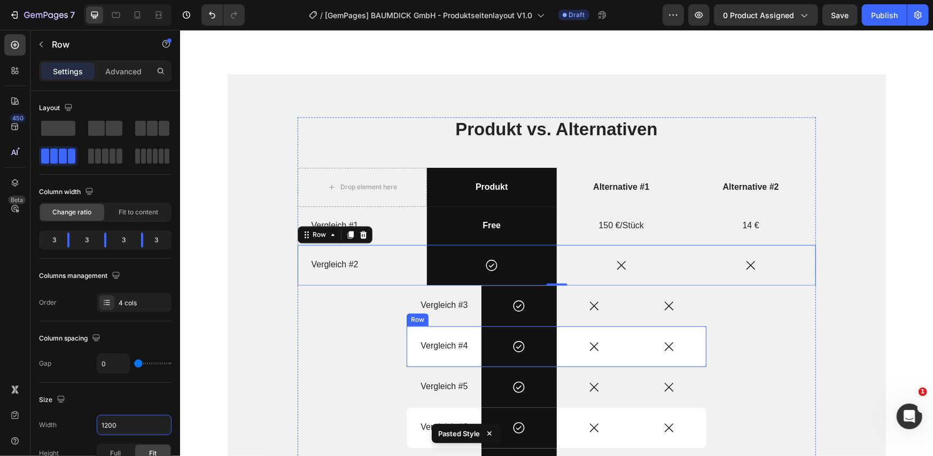
click at [421, 319] on div "Row" at bounding box center [417, 319] width 18 height 10
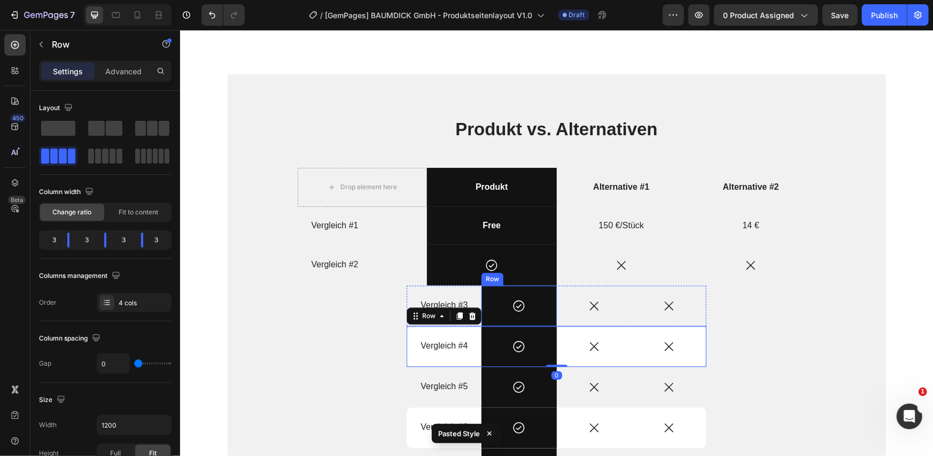
click at [489, 316] on div "Icon Row" at bounding box center [518, 305] width 75 height 41
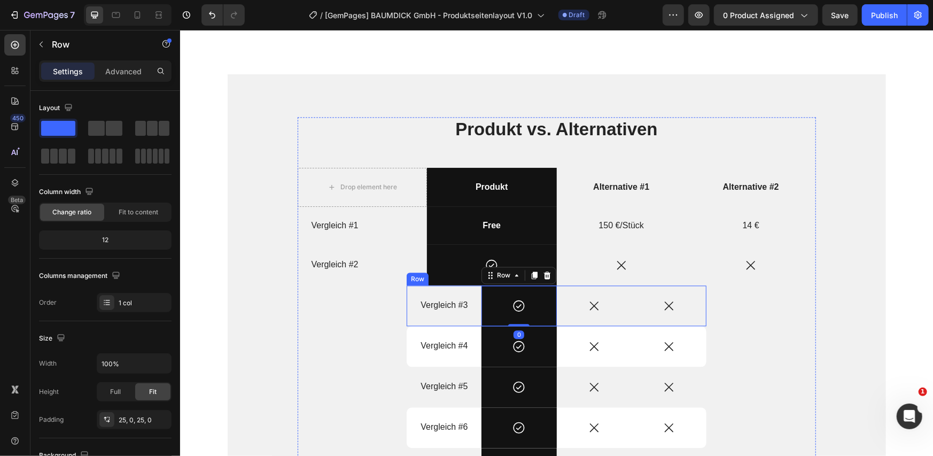
click at [473, 320] on div "Vergleich #3 Text Block" at bounding box center [443, 305] width 75 height 41
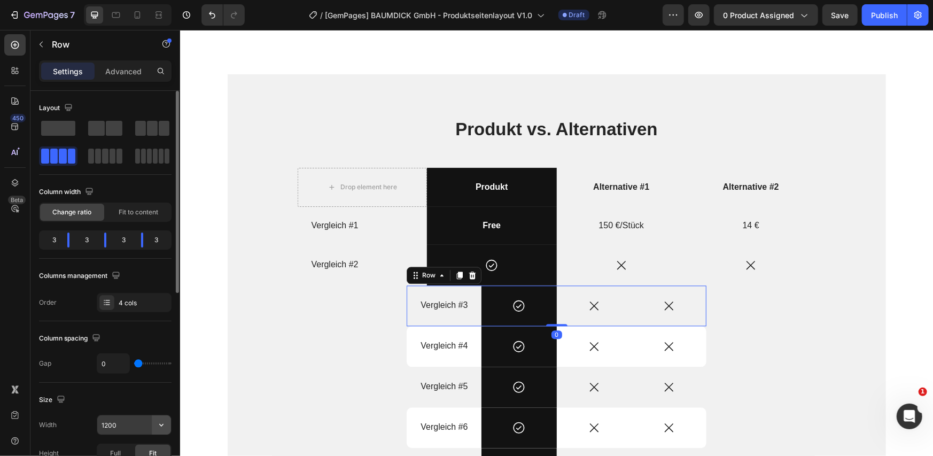
click at [153, 420] on button "button" at bounding box center [161, 424] width 19 height 19
click at [137, 422] on input "1200" at bounding box center [134, 424] width 74 height 19
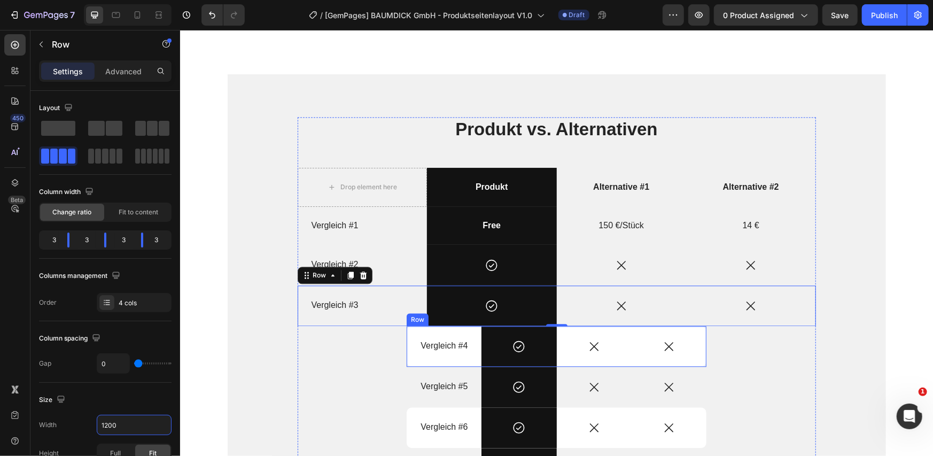
click at [406, 355] on div "Vergleich #4 Text Block" at bounding box center [443, 346] width 75 height 41
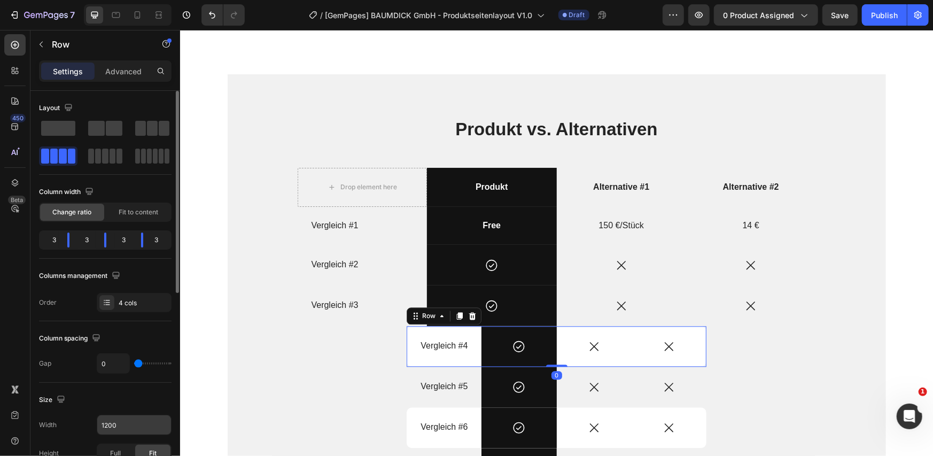
click at [139, 425] on input "1200" at bounding box center [134, 424] width 74 height 19
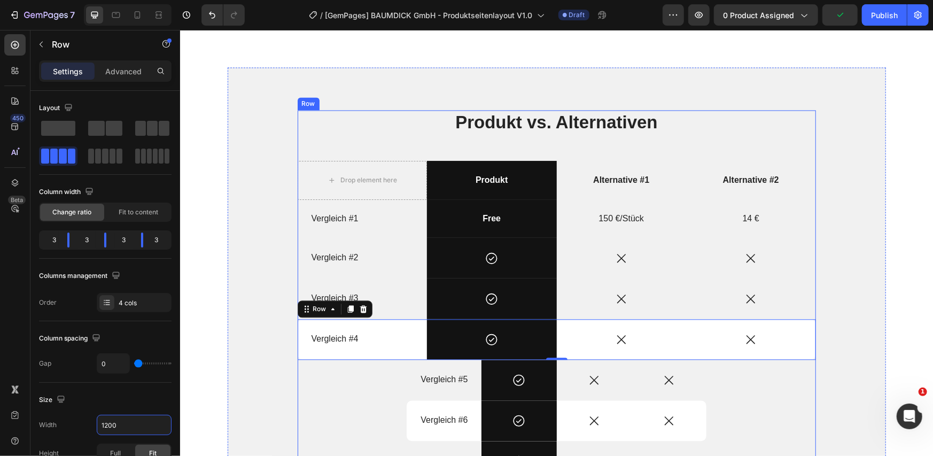
scroll to position [1604, 0]
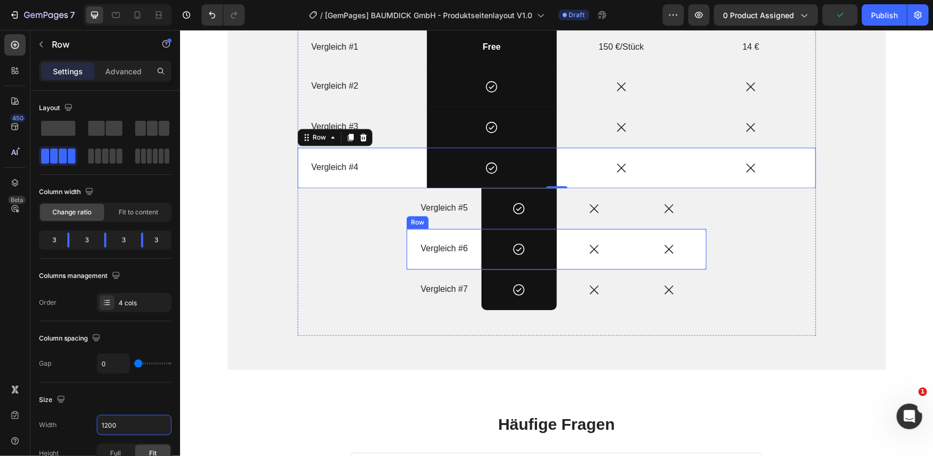
click at [411, 228] on div "Vergleich #6 Text Block" at bounding box center [443, 248] width 75 height 41
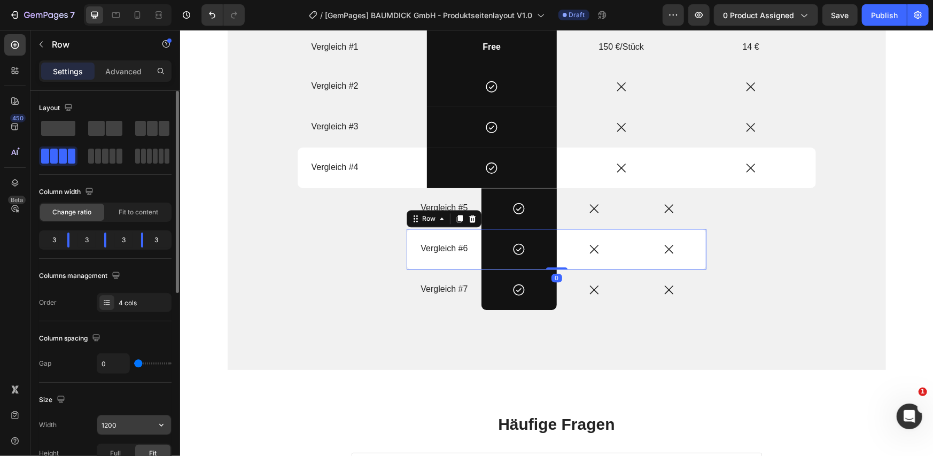
click at [138, 425] on input "1200" at bounding box center [134, 424] width 74 height 19
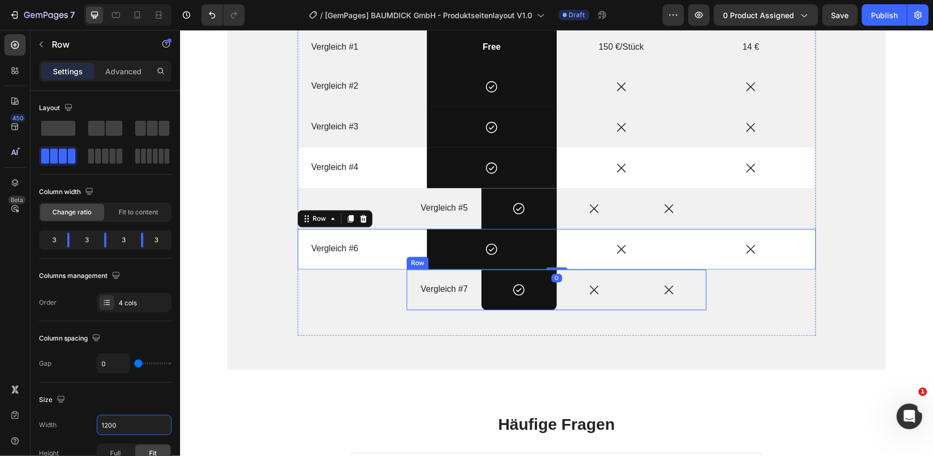
click at [413, 302] on div "Vergleich #7 Text Block" at bounding box center [443, 289] width 75 height 41
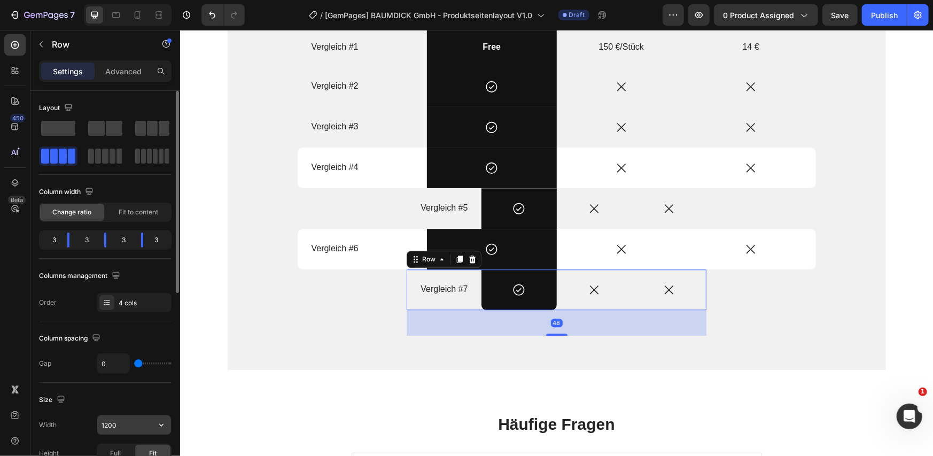
click at [121, 422] on input "1200" at bounding box center [134, 424] width 74 height 19
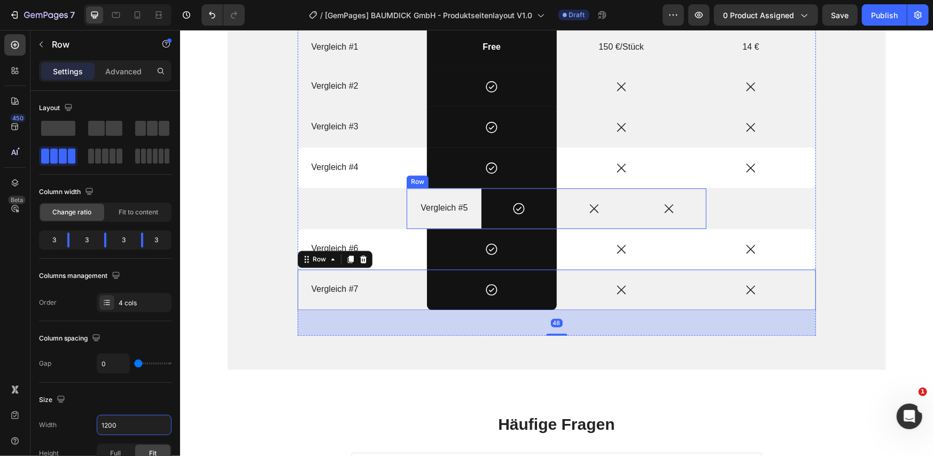
click at [407, 221] on div "Vergleich #5 Text Block" at bounding box center [443, 208] width 75 height 41
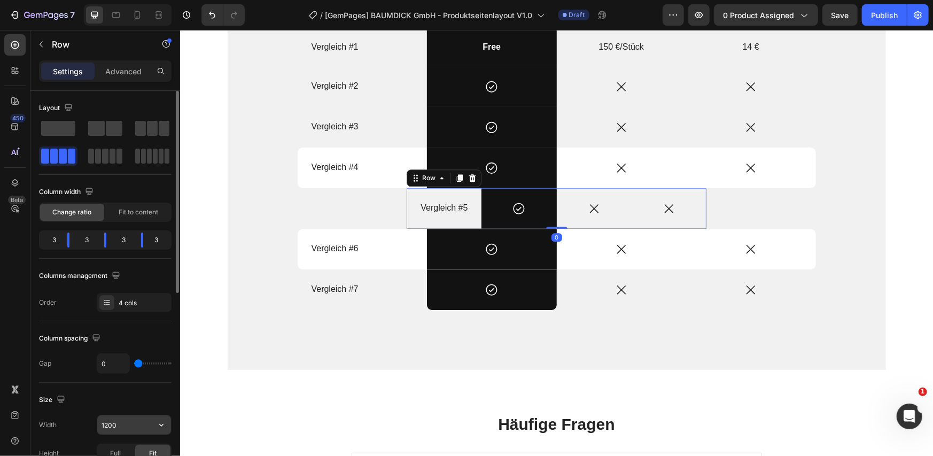
click at [134, 427] on input "1200" at bounding box center [134, 424] width 74 height 19
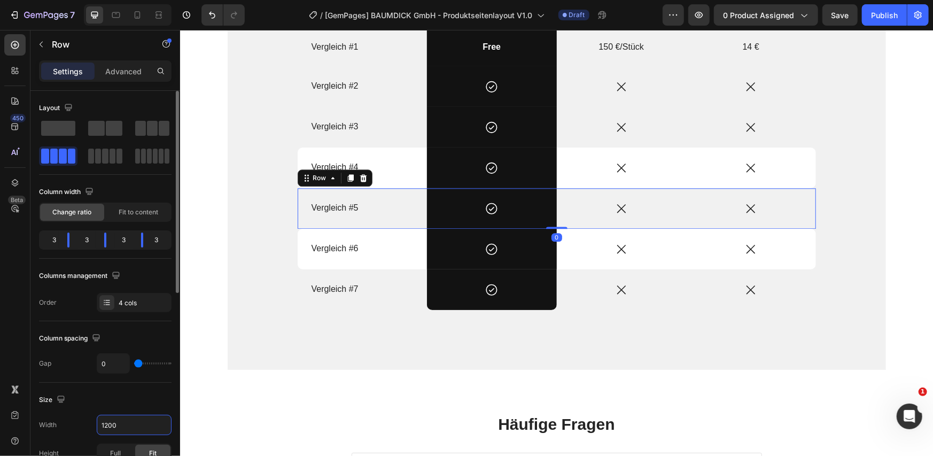
click at [133, 393] on div "Size" at bounding box center [105, 399] width 133 height 17
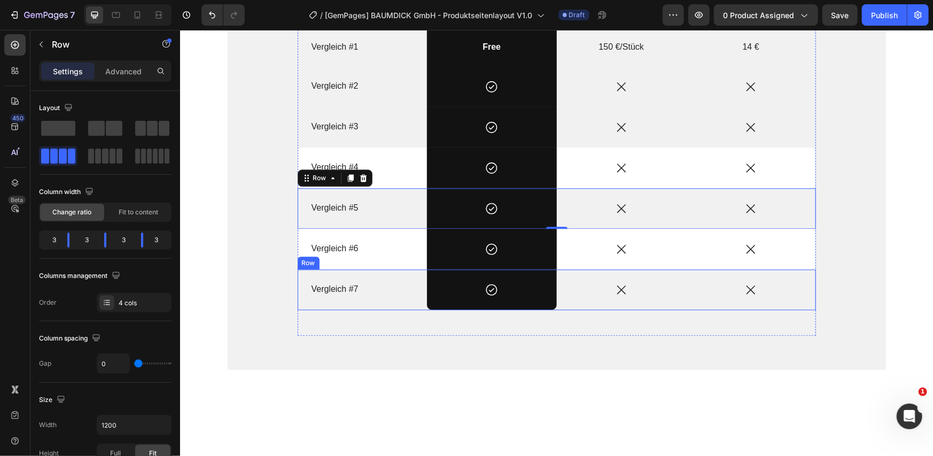
scroll to position [1425, 0]
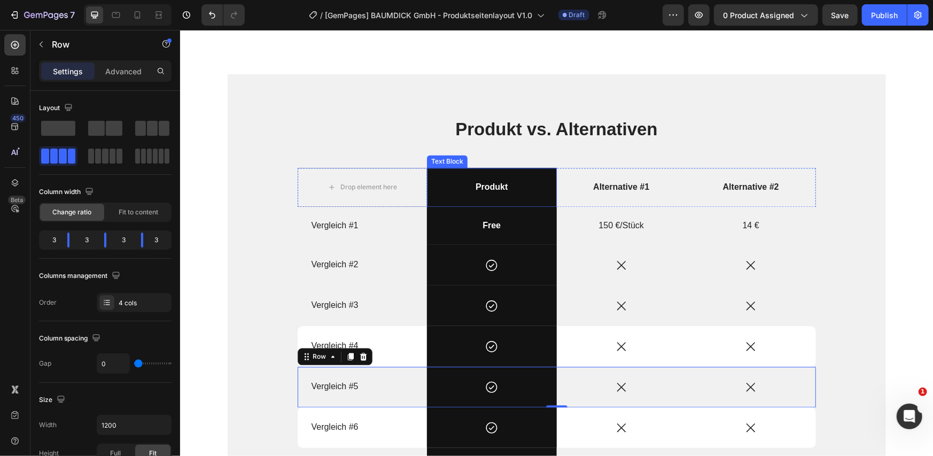
click at [430, 180] on div "Produkt" at bounding box center [492, 186] width 130 height 39
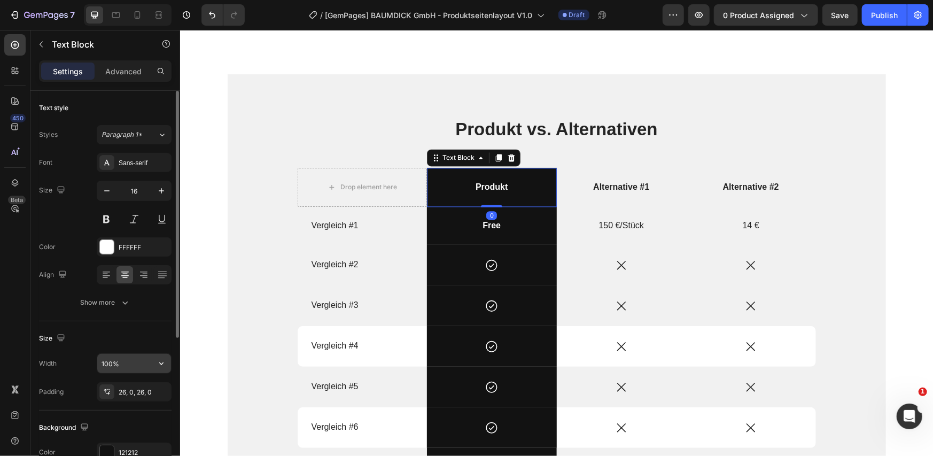
scroll to position [178, 0]
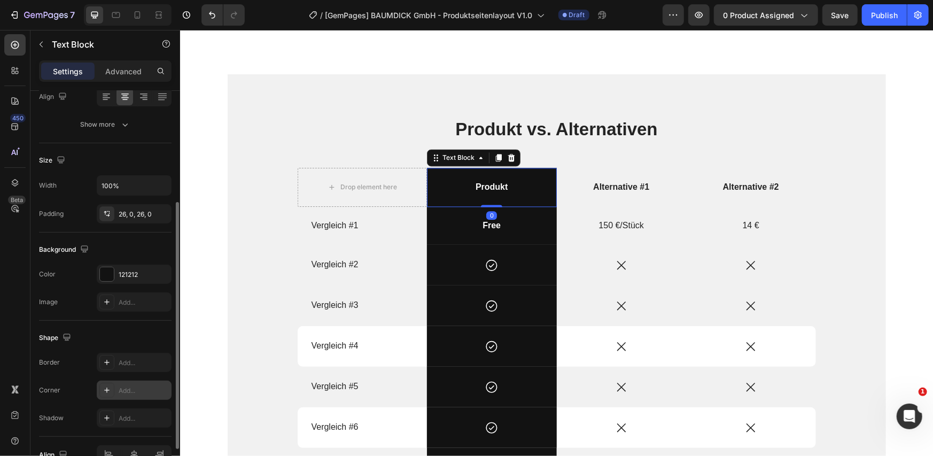
click at [103, 388] on icon at bounding box center [107, 390] width 9 height 9
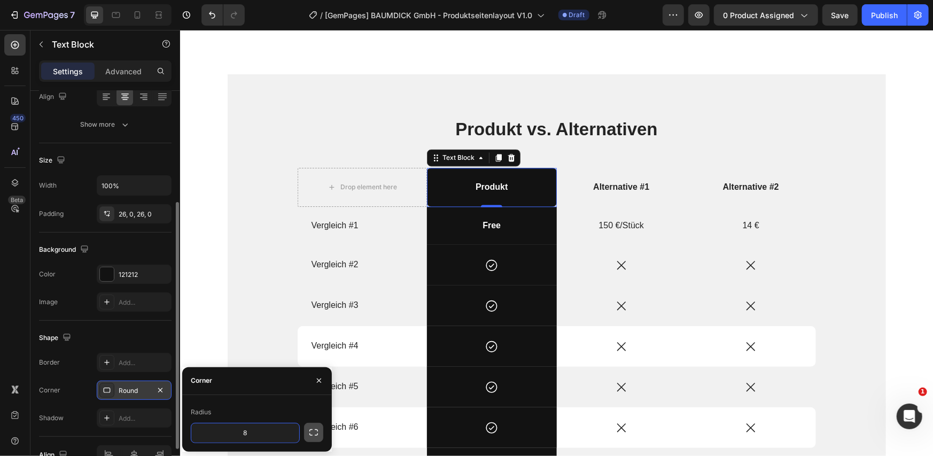
click at [314, 434] on icon "button" at bounding box center [313, 432] width 11 height 11
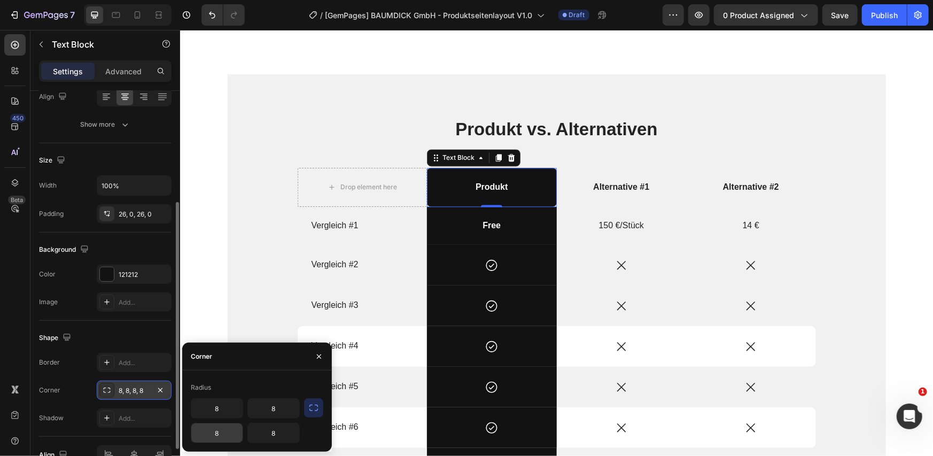
click at [220, 438] on input "8" at bounding box center [216, 432] width 51 height 19
click at [273, 436] on input "8" at bounding box center [273, 432] width 51 height 19
click at [215, 412] on input "8" at bounding box center [216, 408] width 51 height 19
type input "8"
type input "1"
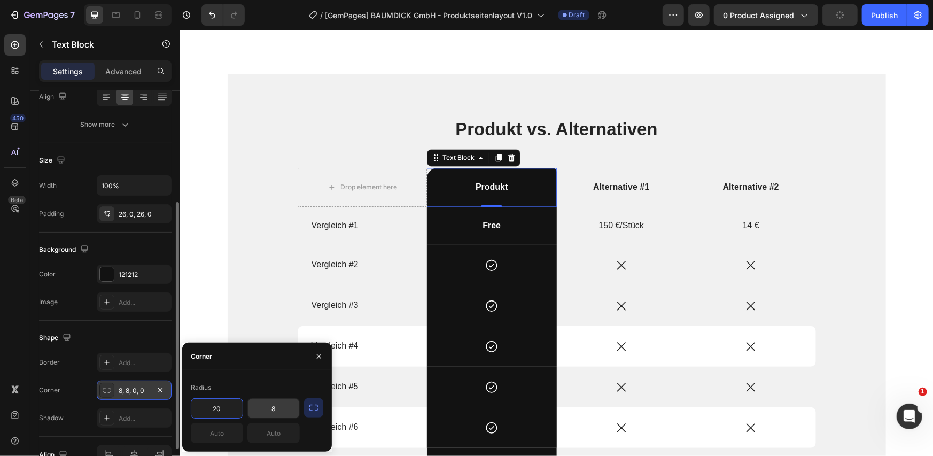
type input "20"
click at [274, 412] on input "8" at bounding box center [273, 408] width 51 height 19
type input "20"
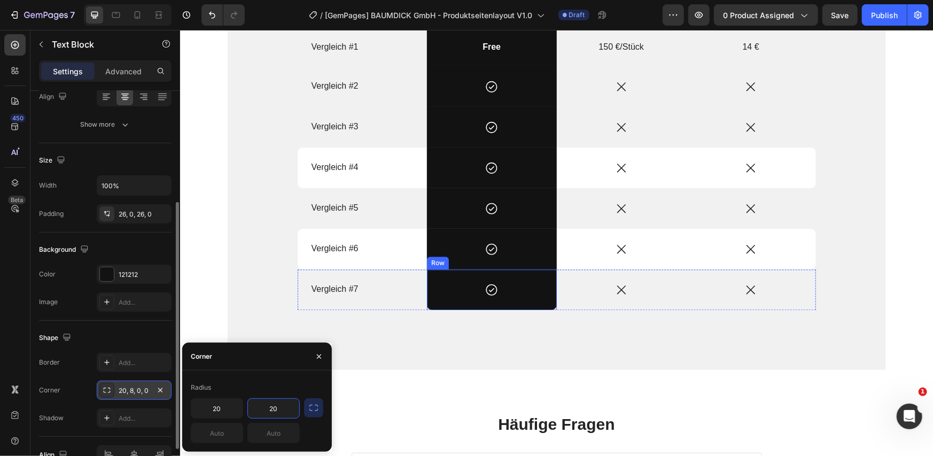
click at [446, 301] on div "Icon Row" at bounding box center [492, 289] width 130 height 41
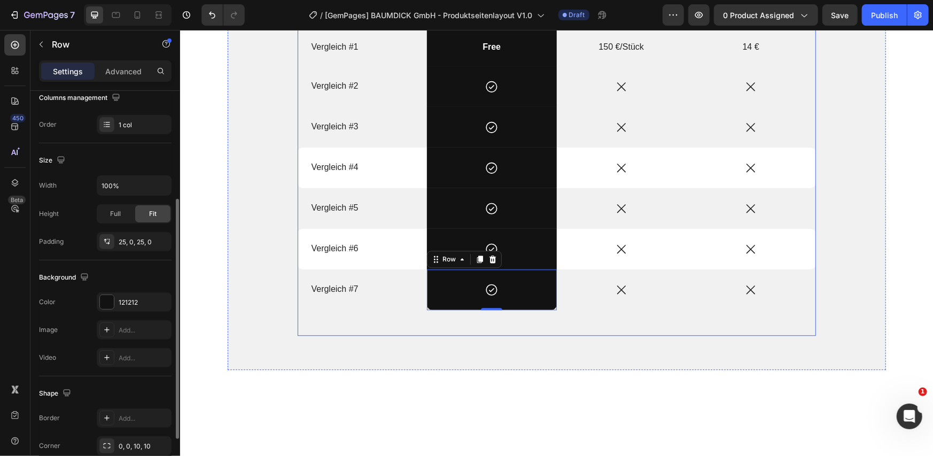
scroll to position [1247, 0]
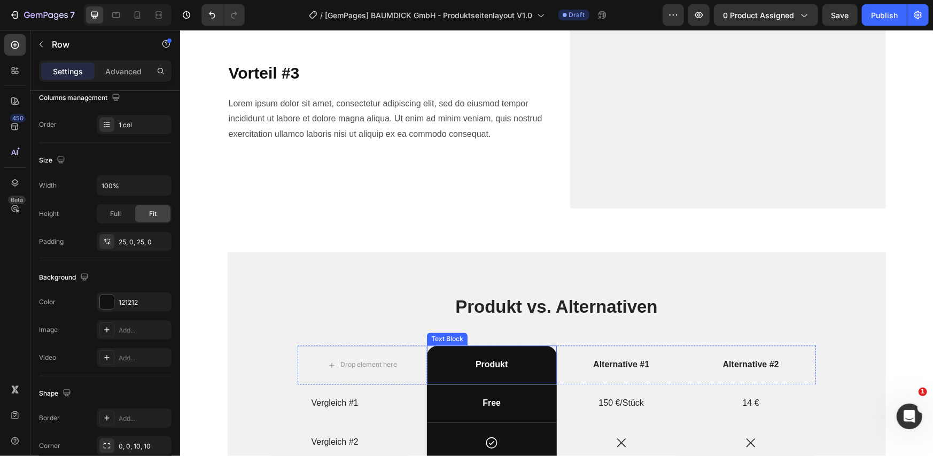
click at [428, 359] on p "Produkt" at bounding box center [492, 364] width 128 height 11
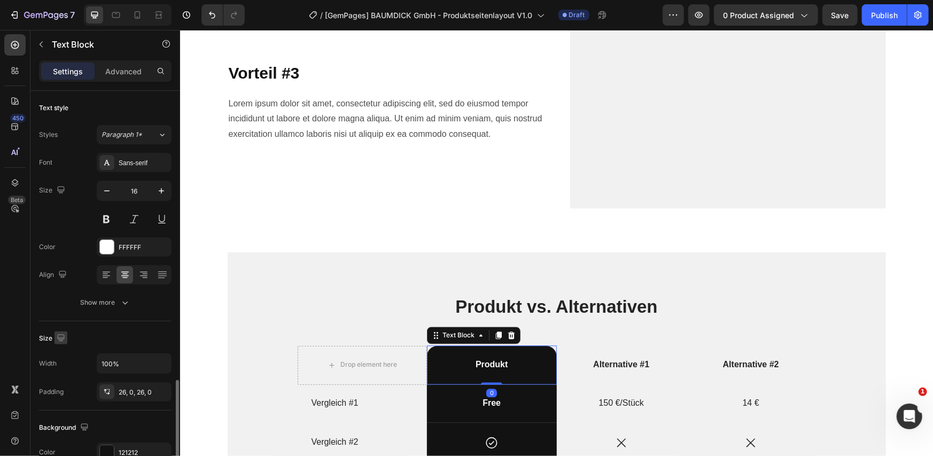
scroll to position [178, 0]
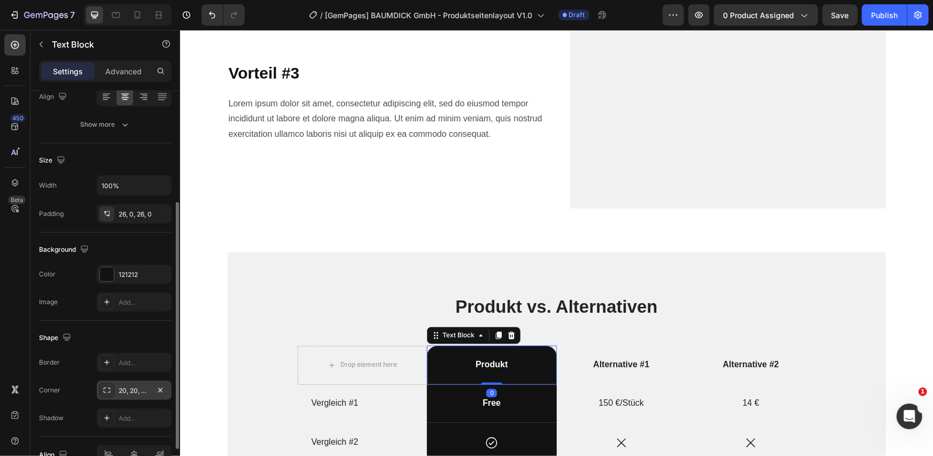
click at [120, 386] on div "20, 20, 0, 0" at bounding box center [134, 391] width 31 height 10
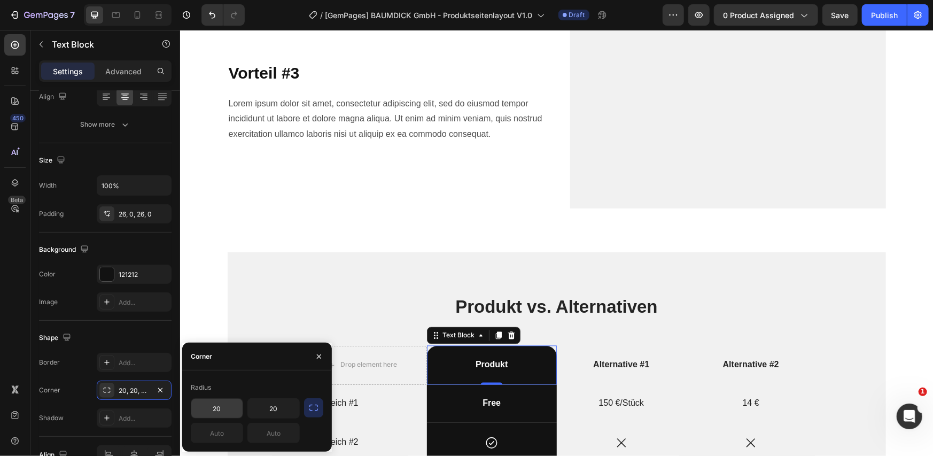
click at [215, 408] on input "20" at bounding box center [216, 408] width 51 height 19
type input "2"
type input "10"
click at [268, 412] on input "20" at bounding box center [273, 408] width 51 height 19
type input "10"
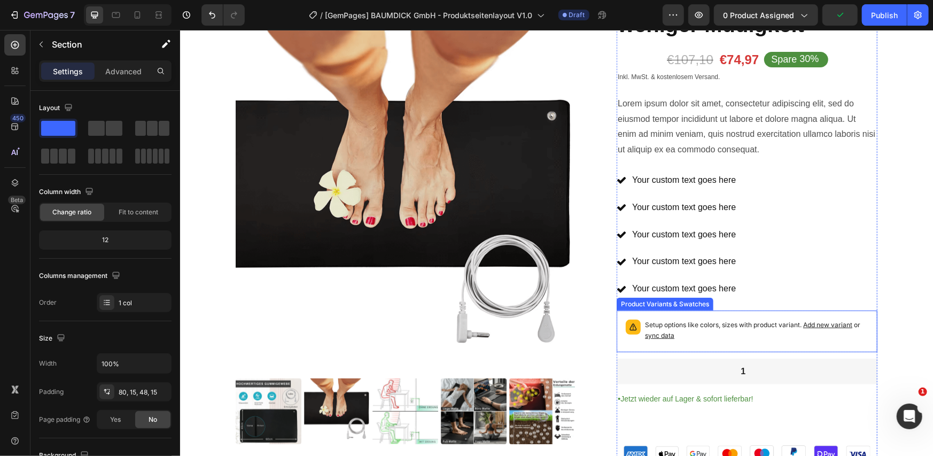
click at [683, 339] on p "Setup options like colors, sizes with product variant. Add new variant or sync …" at bounding box center [756, 329] width 223 height 21
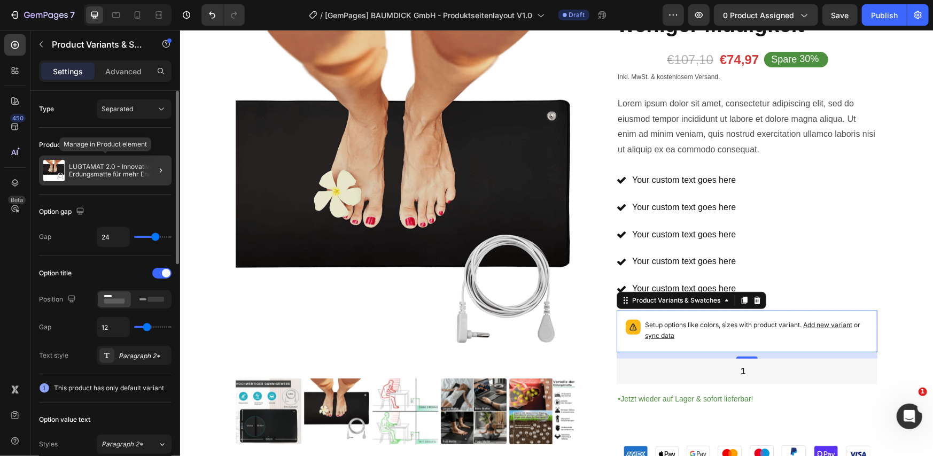
click at [128, 174] on p "LUGTAMAT 2.0 - Innovative Erdungsmatte für mehr Energie und weniger Müdigkeit" at bounding box center [118, 170] width 98 height 15
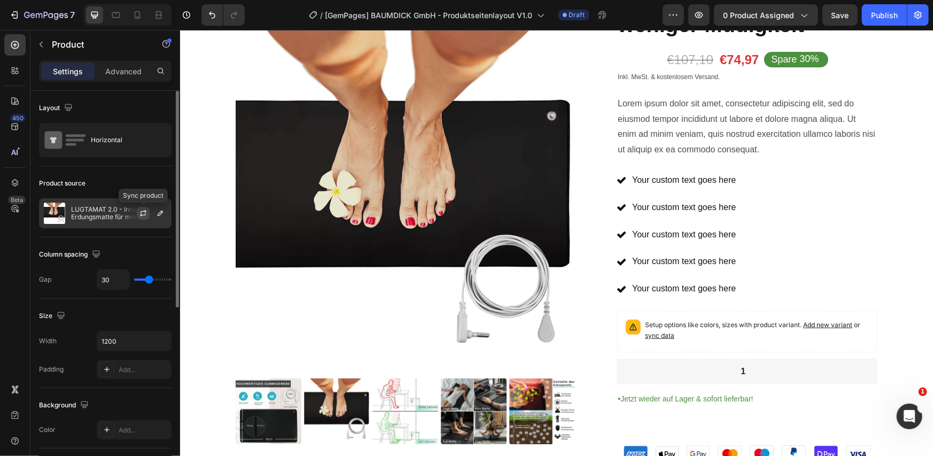
click at [144, 215] on icon "button" at bounding box center [143, 213] width 9 height 9
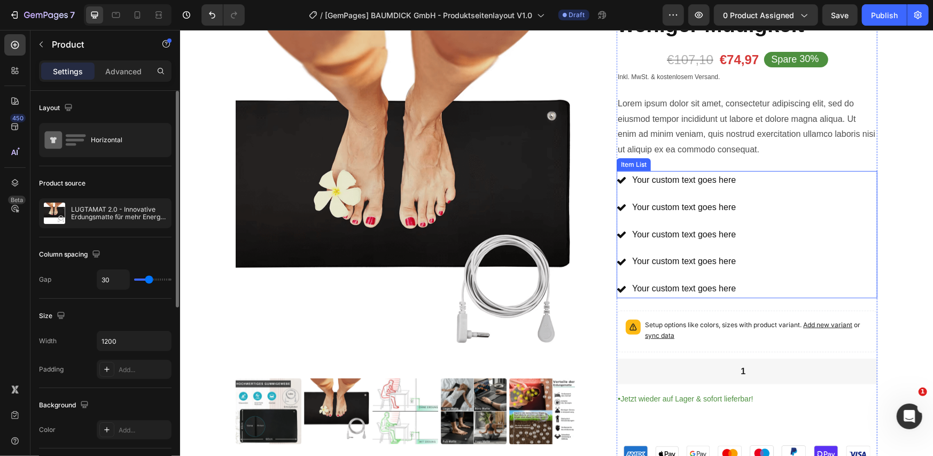
scroll to position [0, 0]
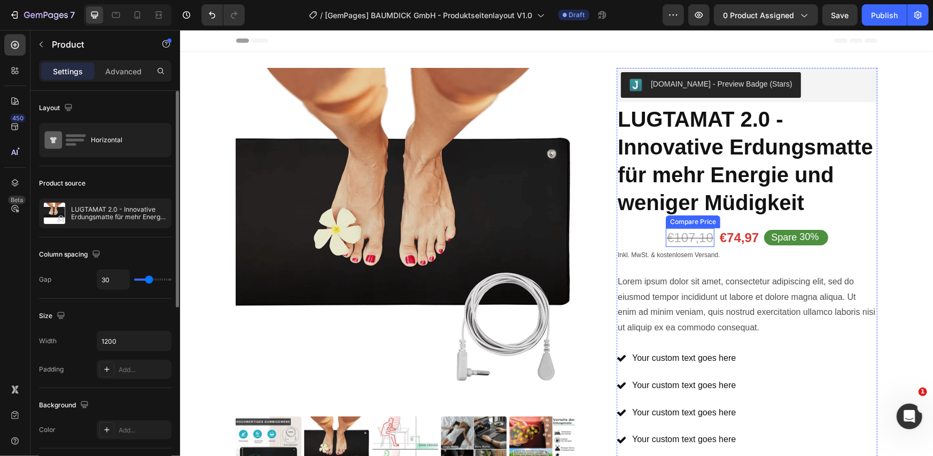
click at [685, 234] on div "€107,10" at bounding box center [689, 237] width 49 height 19
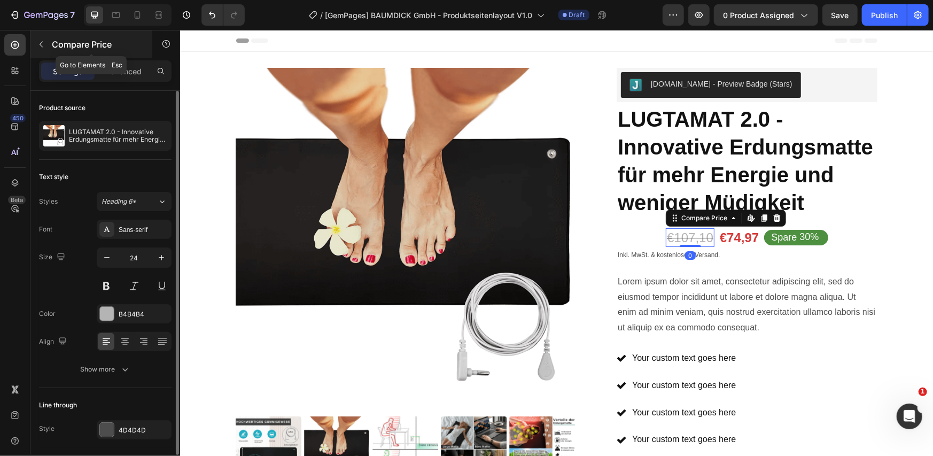
click at [80, 57] on div "Compare Price" at bounding box center [91, 44] width 122 height 28
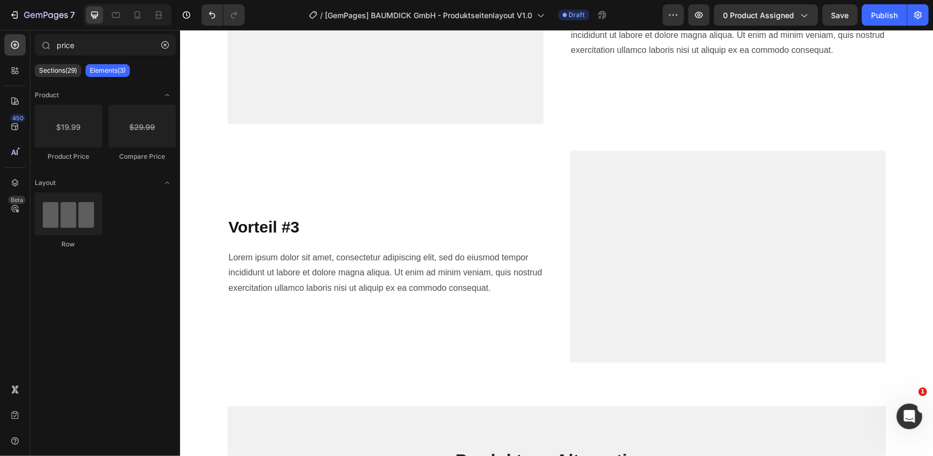
scroll to position [1425, 0]
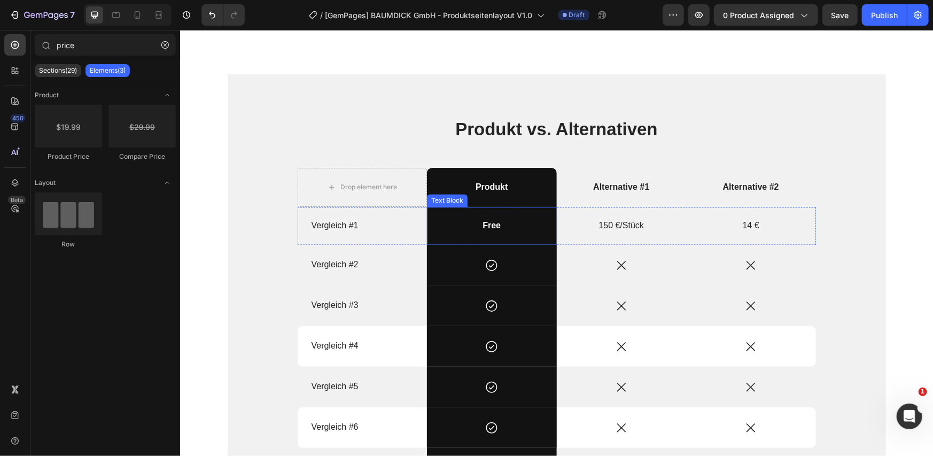
click at [438, 216] on div "Free" at bounding box center [492, 225] width 130 height 38
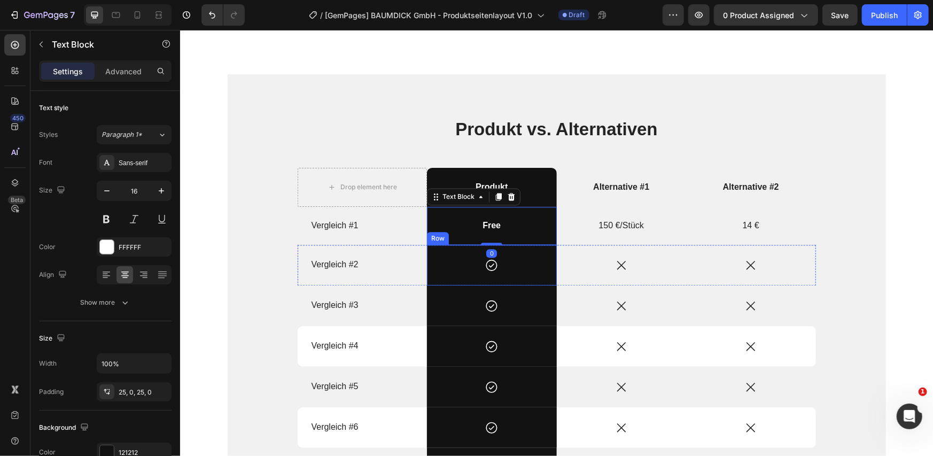
click at [439, 252] on div "Icon Row" at bounding box center [492, 264] width 130 height 41
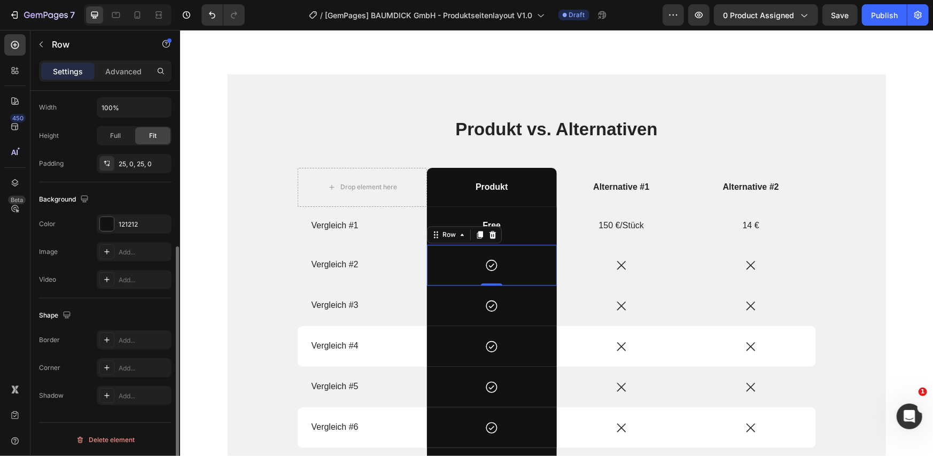
scroll to position [78, 0]
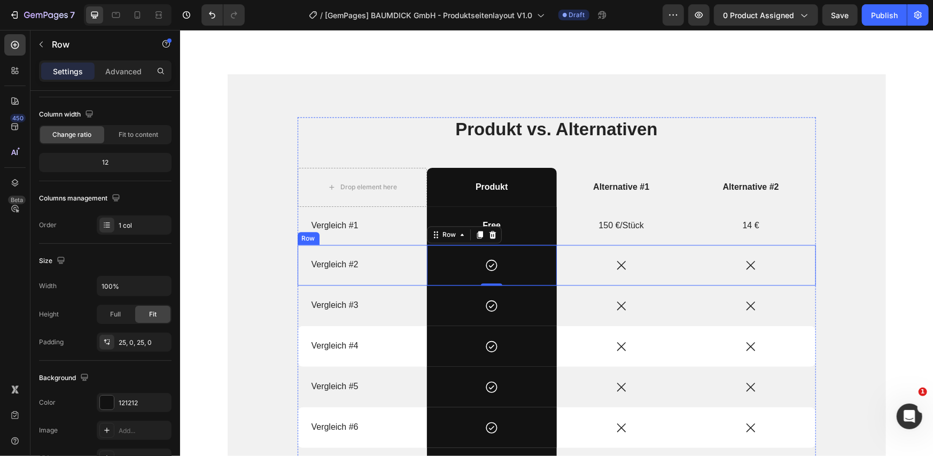
click at [376, 279] on div "Vergleich #2 Text Block" at bounding box center [362, 264] width 130 height 41
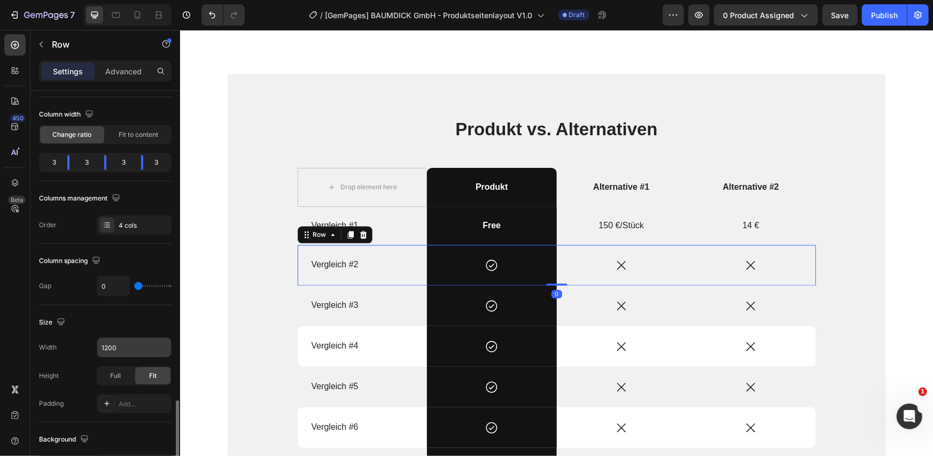
scroll to position [256, 0]
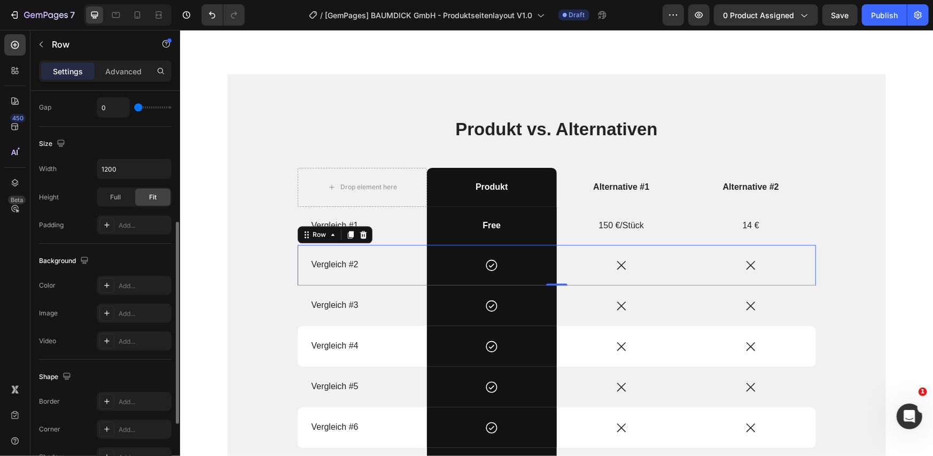
click at [102, 285] on div at bounding box center [106, 285] width 15 height 15
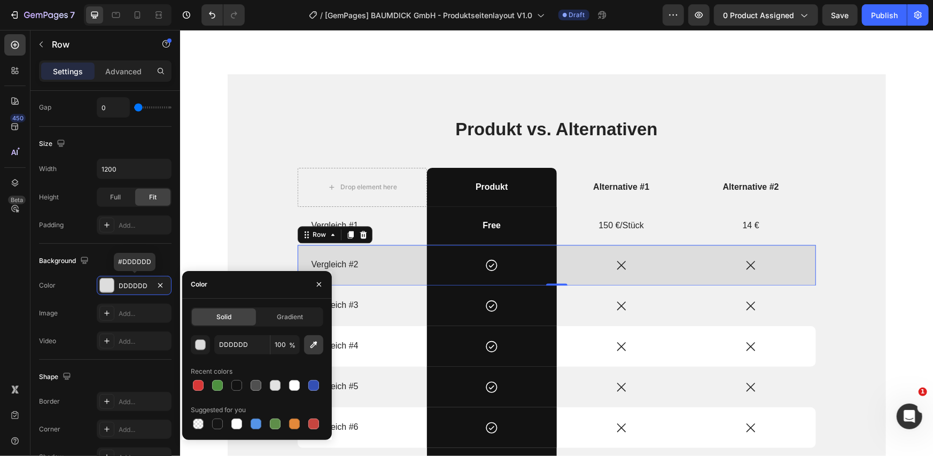
click at [313, 343] on icon "button" at bounding box center [313, 344] width 11 height 11
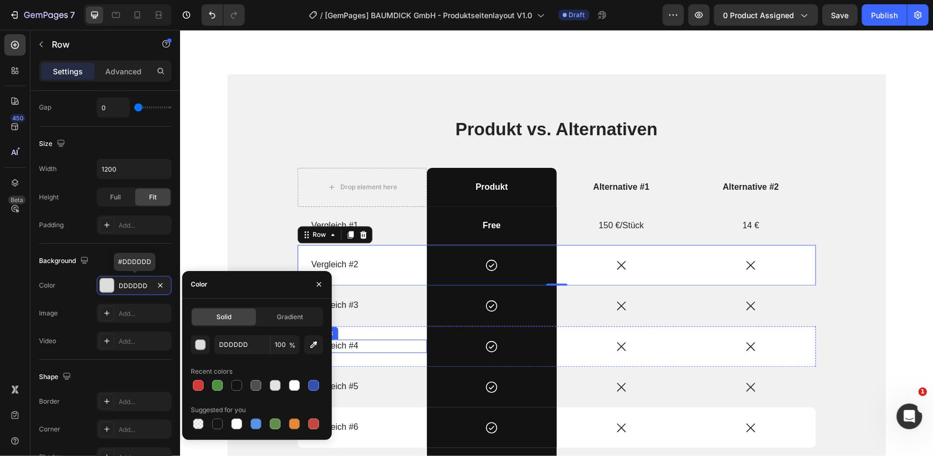
type input "FFFFFF"
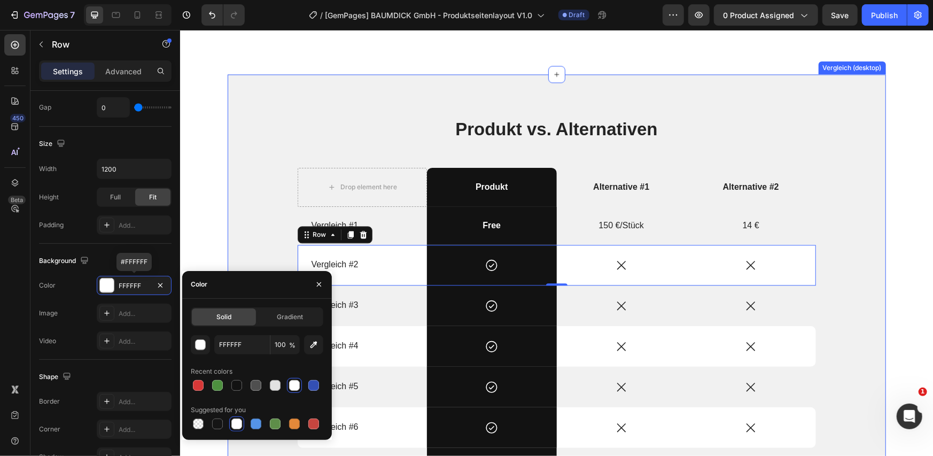
click at [252, 244] on div "Produkt vs. Alternativen Heading Drop element here Produkt Text Block Alternati…" at bounding box center [556, 320] width 642 height 406
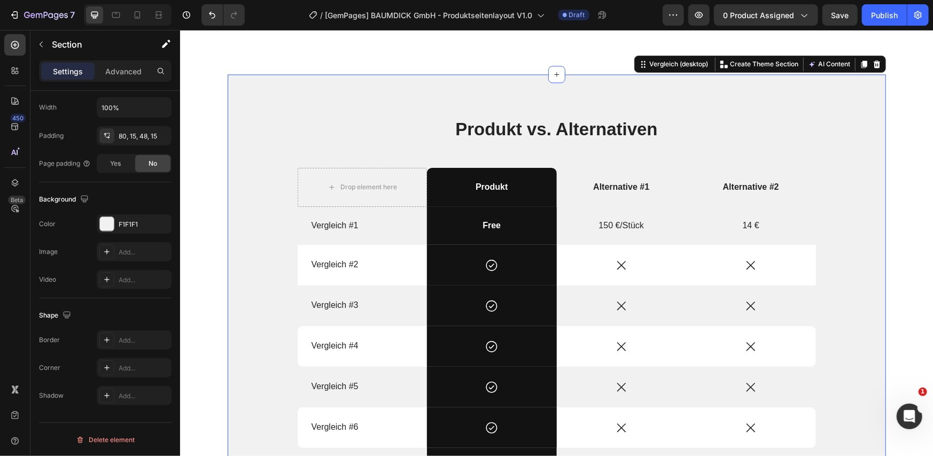
scroll to position [0, 0]
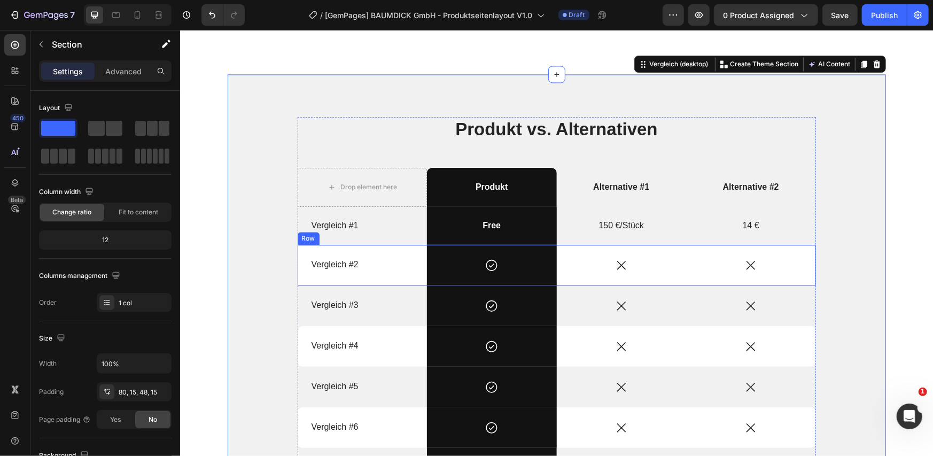
click at [297, 278] on div "Vergleich #2 Text Block" at bounding box center [362, 264] width 130 height 41
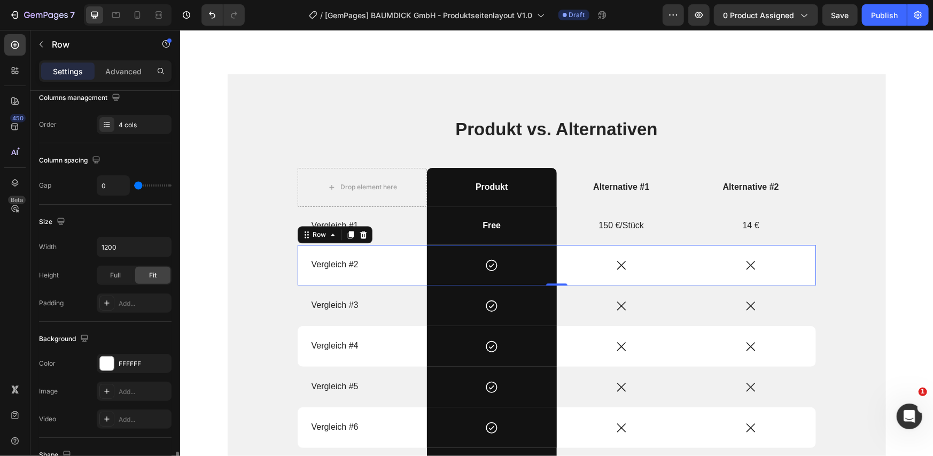
scroll to position [357, 0]
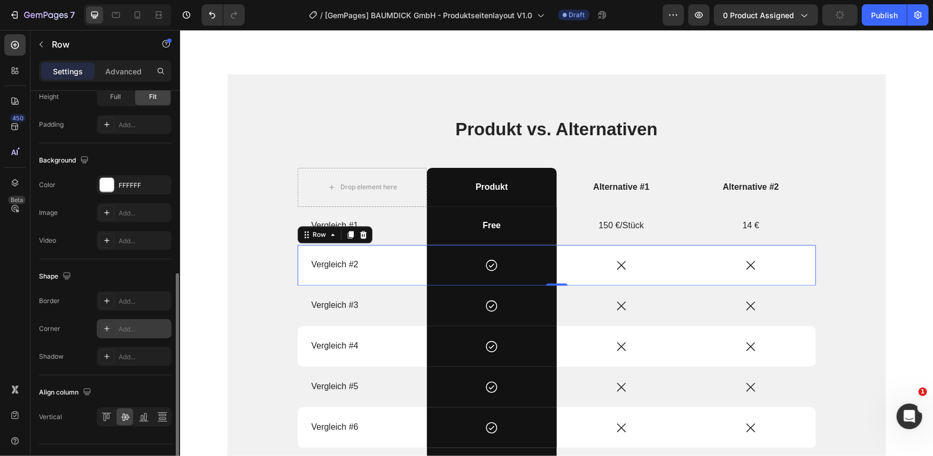
click at [107, 327] on icon at bounding box center [107, 328] width 9 height 9
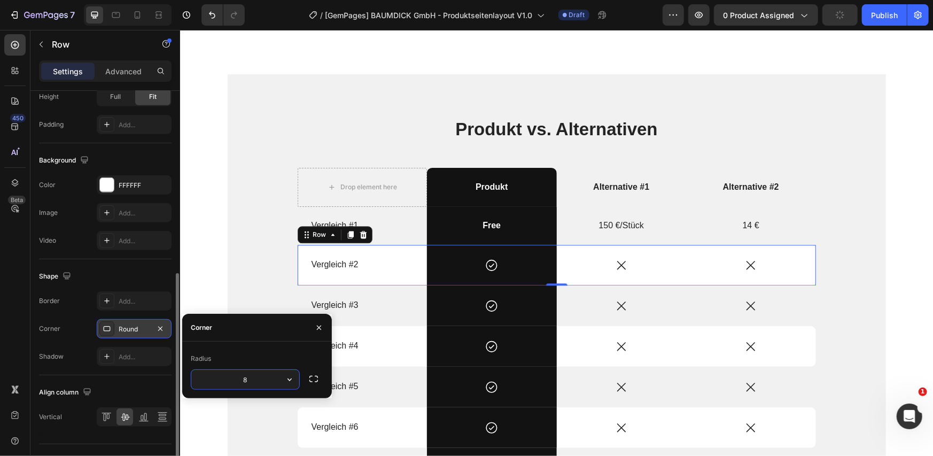
click at [122, 281] on div "Shape" at bounding box center [105, 276] width 133 height 17
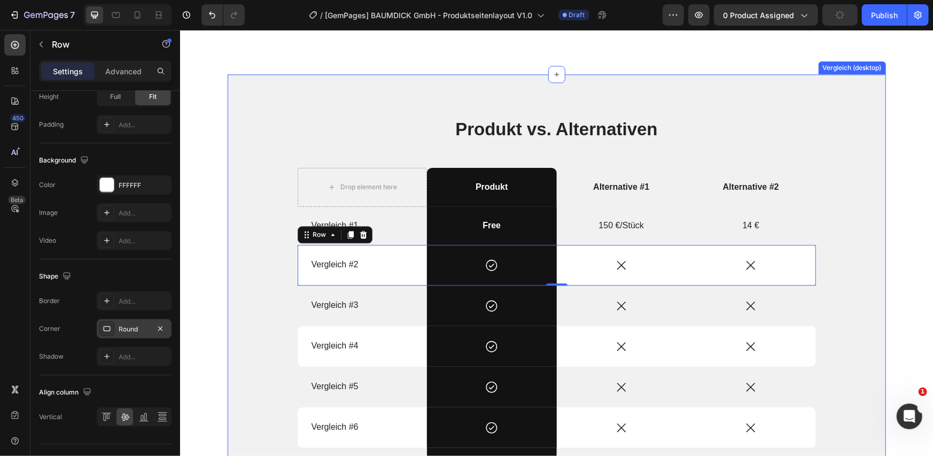
click at [250, 288] on div "Produkt vs. Alternativen Heading Drop element here Produkt Text Block Alternati…" at bounding box center [556, 320] width 642 height 406
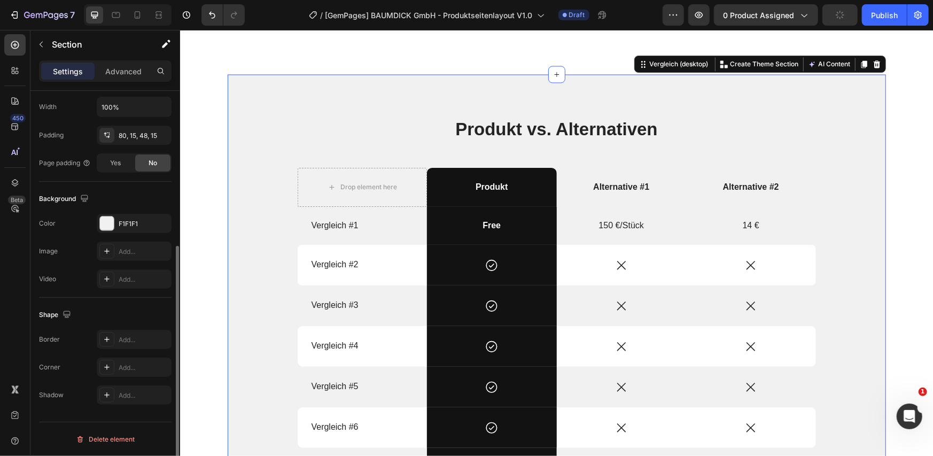
scroll to position [0, 0]
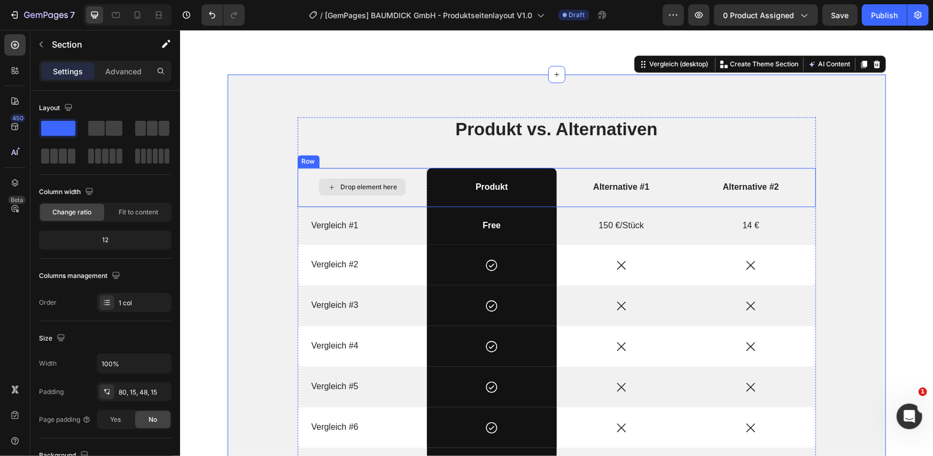
click at [306, 195] on div "Drop element here" at bounding box center [362, 186] width 130 height 39
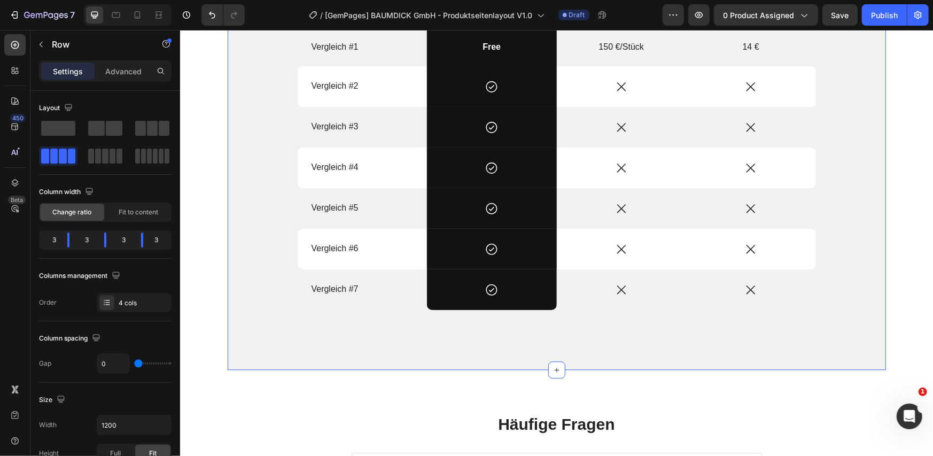
scroll to position [1425, 0]
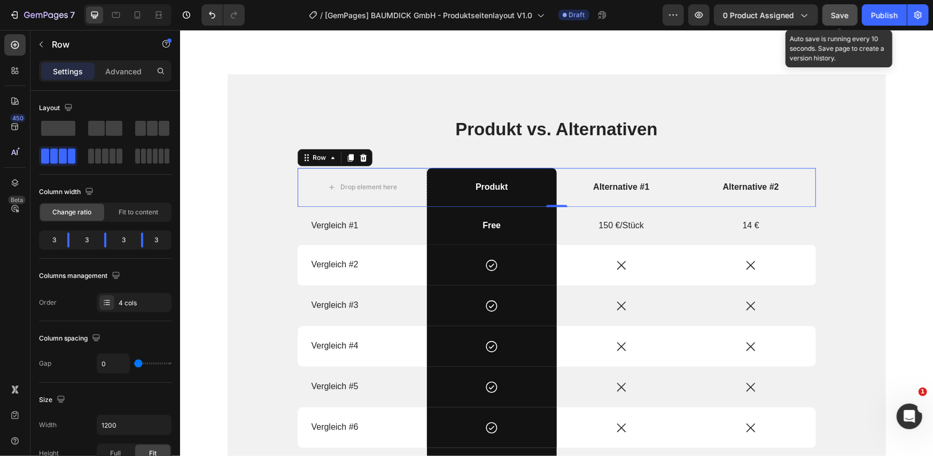
click at [837, 17] on span "Save" at bounding box center [841, 15] width 18 height 9
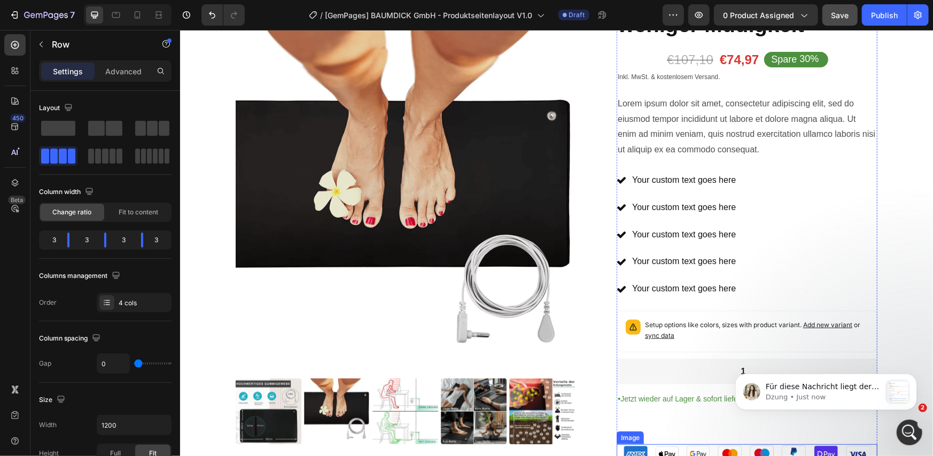
scroll to position [356, 0]
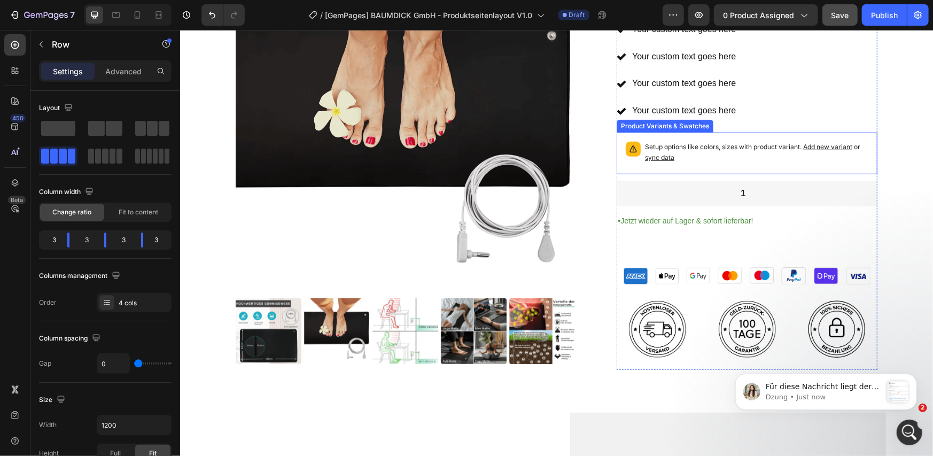
click at [748, 162] on div "Setup options like colors, sizes with product variant. Add new variant or sync …" at bounding box center [756, 153] width 223 height 24
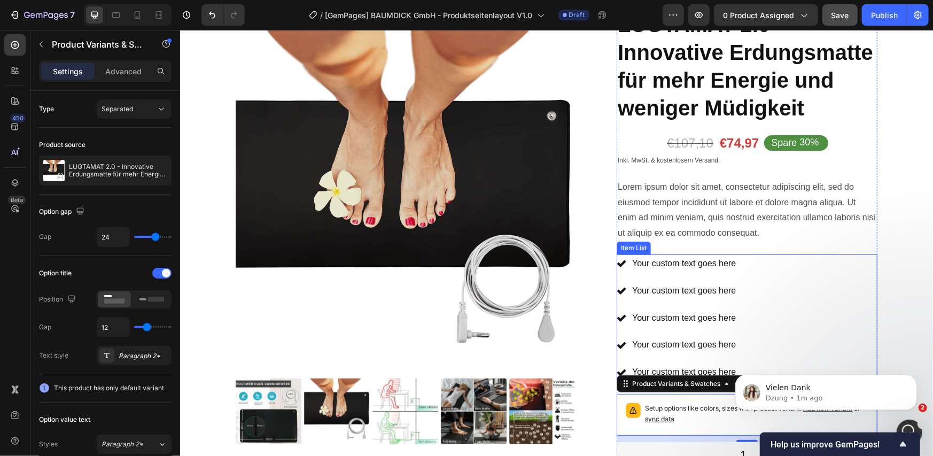
scroll to position [0, 0]
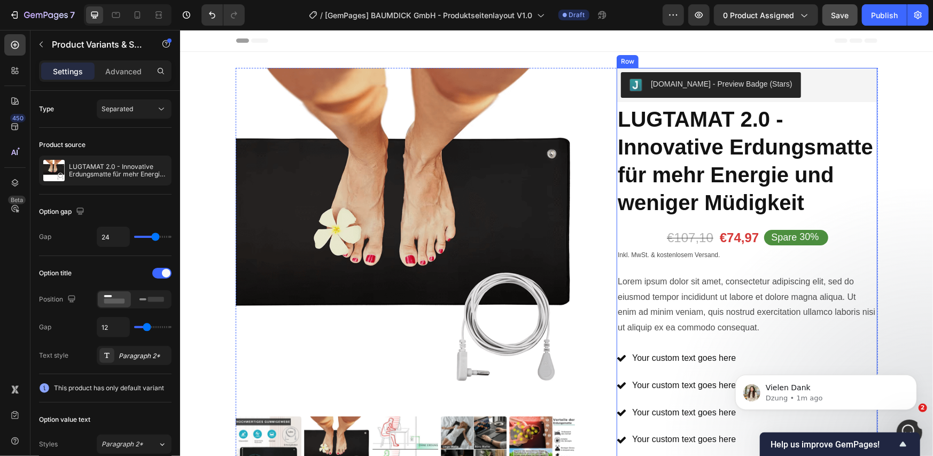
click at [631, 239] on div "Icon Icon Icon Icon Icon Icon List 2,500+ Verified Reviews! Text Block Row Judg…" at bounding box center [746, 396] width 261 height 658
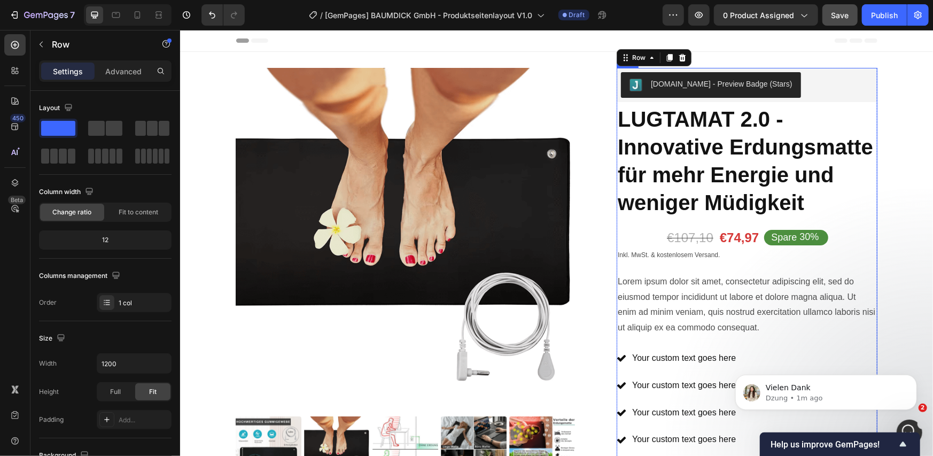
click at [713, 243] on div "€107,10 Compare Price Compare Price €74,97 Product Price Product Price Spare 30…" at bounding box center [746, 237] width 162 height 19
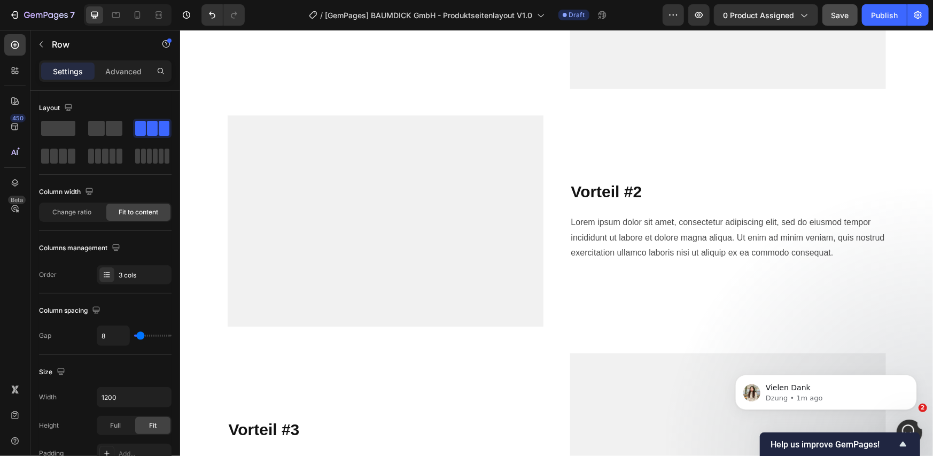
scroll to position [1425, 0]
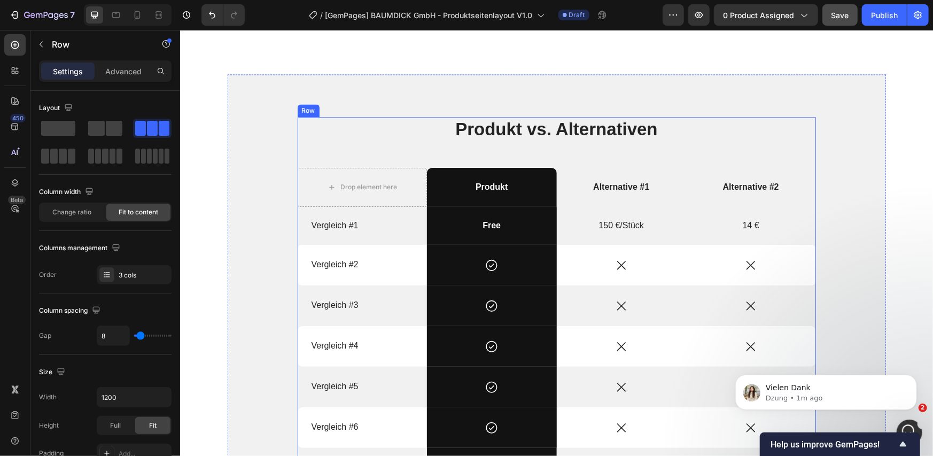
click at [720, 146] on div "Produkt vs. Alternativen Heading Drop element here Produkt Text Block Alternati…" at bounding box center [556, 315] width 518 height 397
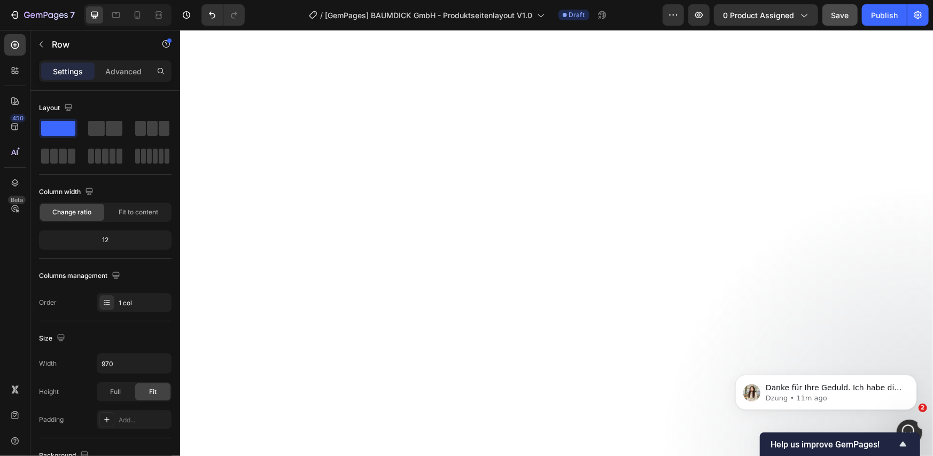
scroll to position [0, 0]
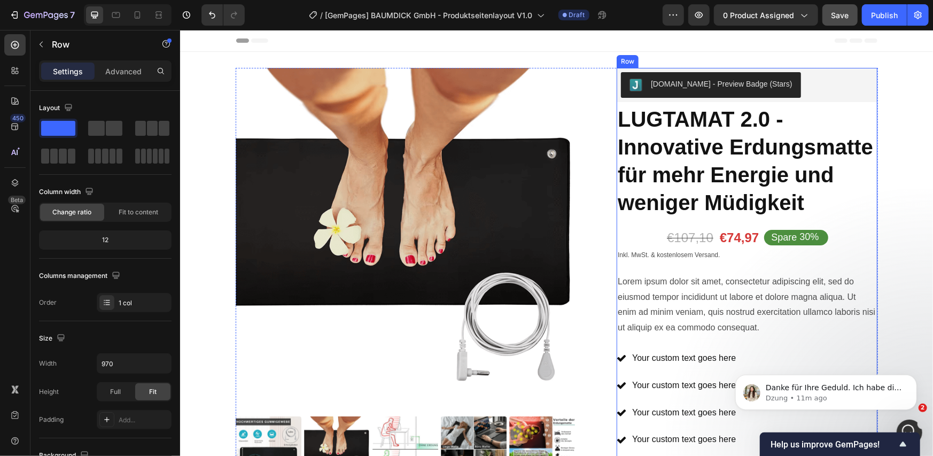
click at [653, 237] on div "Icon Icon Icon Icon Icon Icon List 2,500+ Verified Reviews! Text Block Row Judg…" at bounding box center [746, 396] width 261 height 658
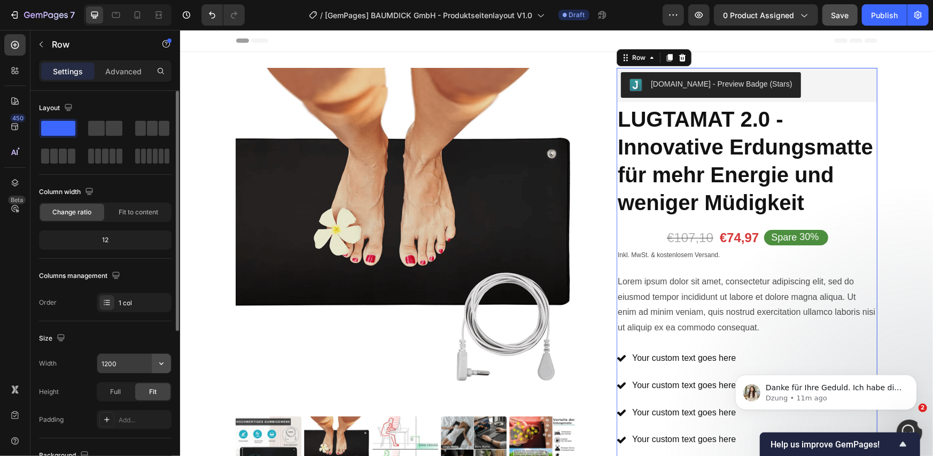
click at [156, 366] on icon "button" at bounding box center [161, 363] width 11 height 11
click at [126, 405] on div "Full 100%" at bounding box center [123, 410] width 88 height 20
type input "100%"
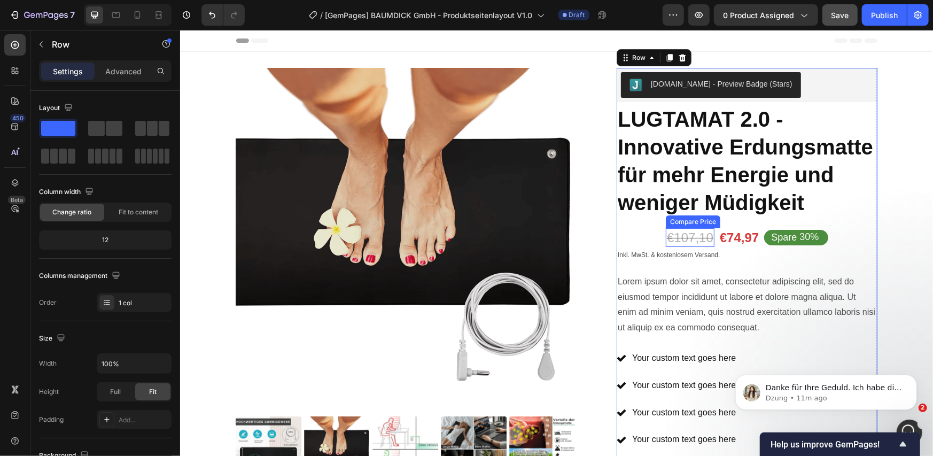
click at [698, 235] on div "€107,10" at bounding box center [689, 237] width 49 height 19
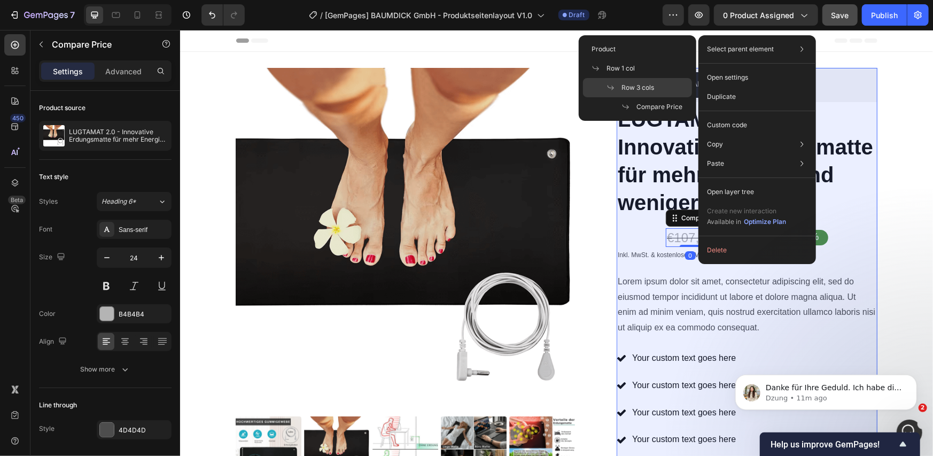
click at [669, 89] on div "Row 3 cols" at bounding box center [637, 87] width 109 height 19
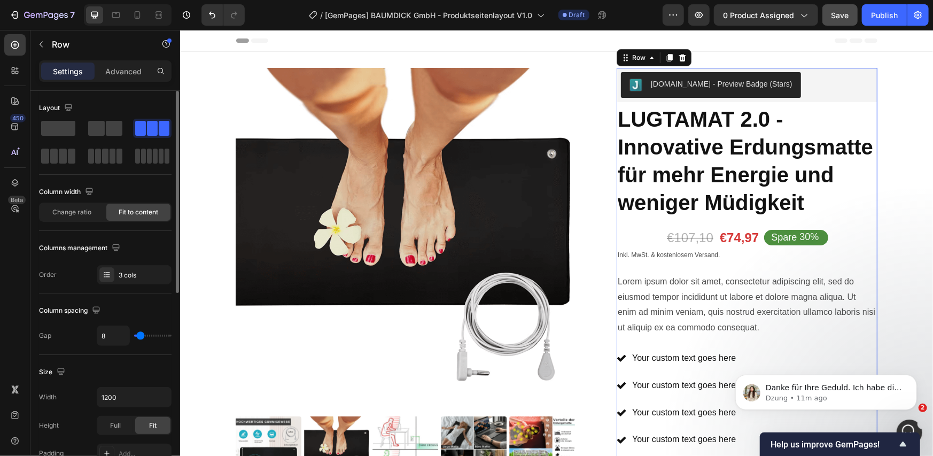
scroll to position [357, 0]
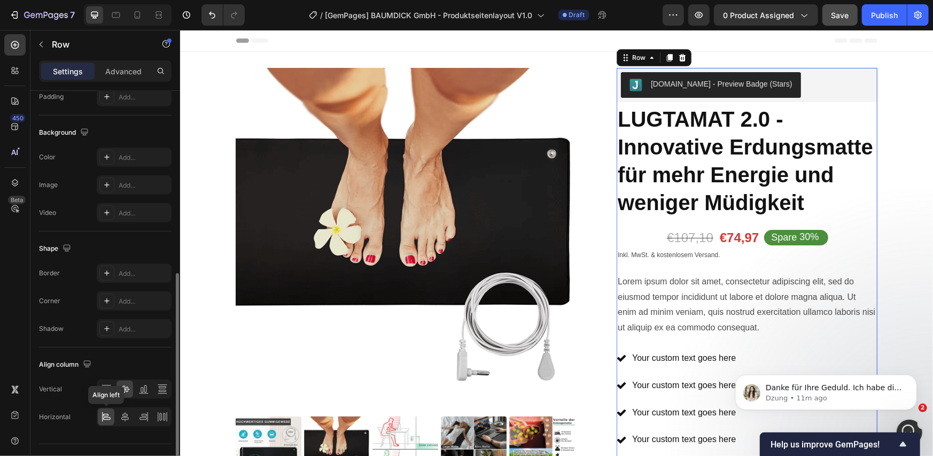
click at [110, 418] on icon at bounding box center [106, 418] width 7 height 3
click at [122, 418] on icon at bounding box center [124, 417] width 7 height 10
click at [108, 417] on icon at bounding box center [106, 417] width 11 height 11
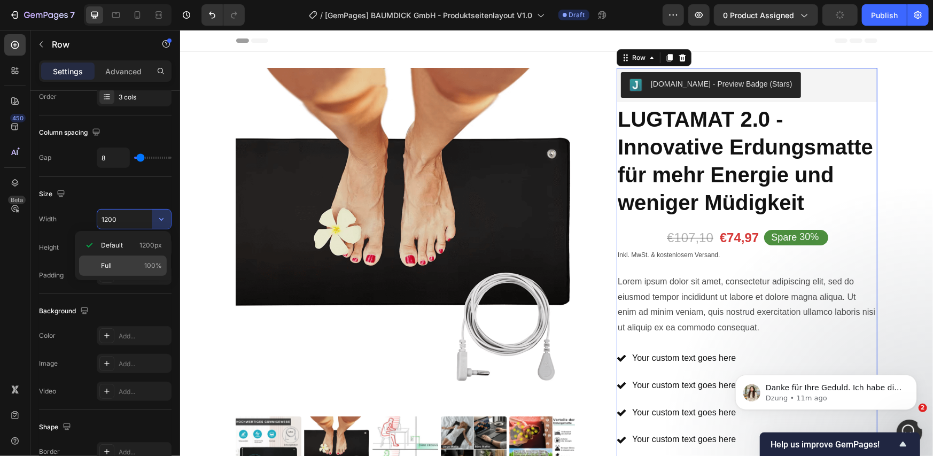
click at [137, 262] on p "Full 100%" at bounding box center [131, 266] width 61 height 10
type input "100%"
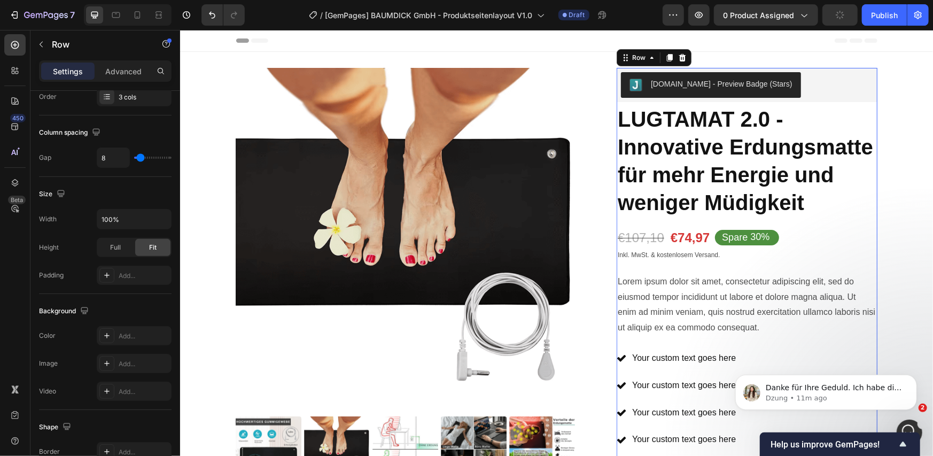
scroll to position [0, 0]
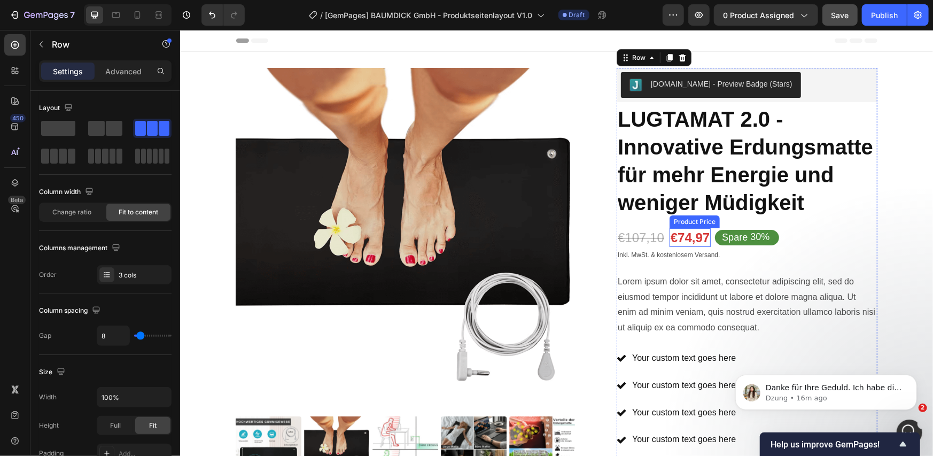
click at [683, 239] on div "€74,97" at bounding box center [689, 237] width 41 height 19
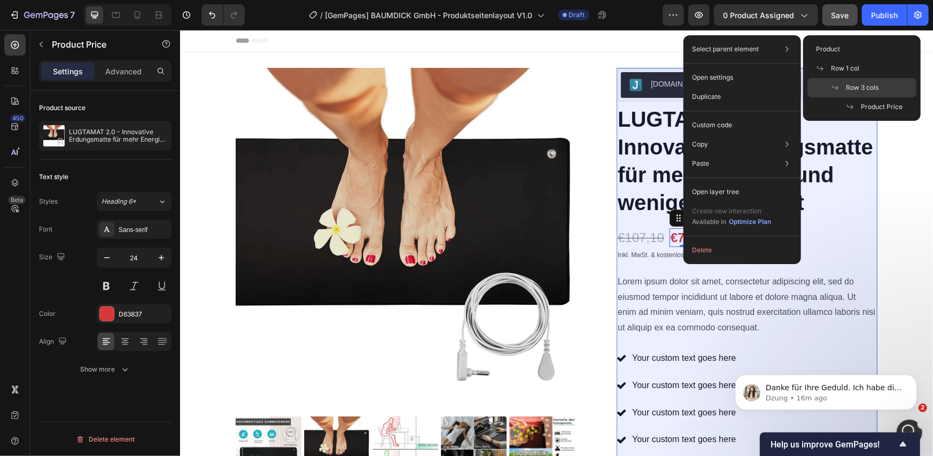
click at [839, 85] on icon at bounding box center [835, 87] width 9 height 9
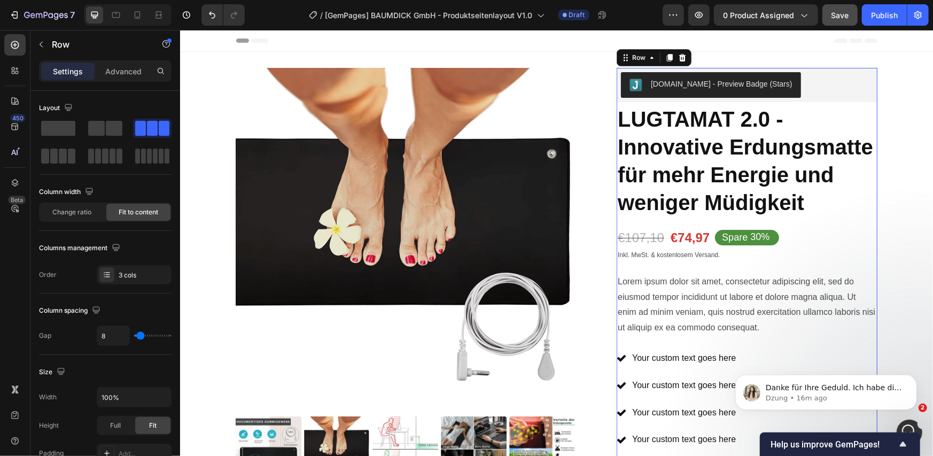
scroll to position [357, 0]
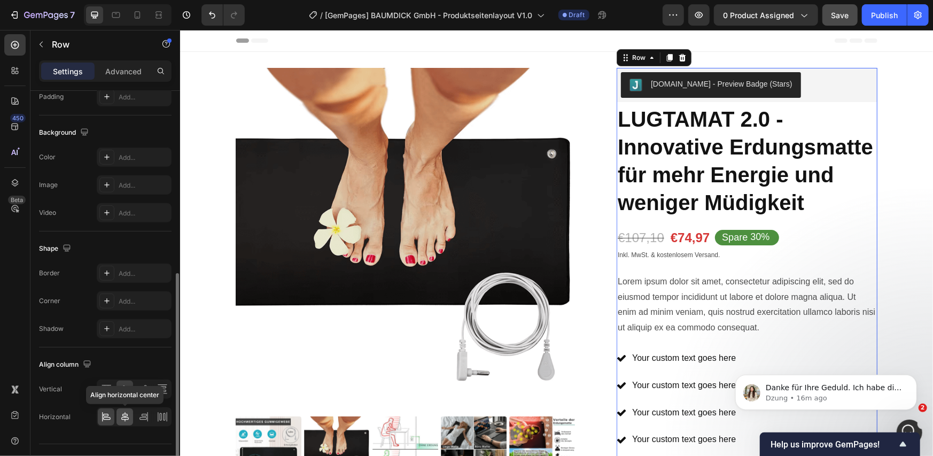
click at [126, 417] on icon at bounding box center [125, 417] width 11 height 11
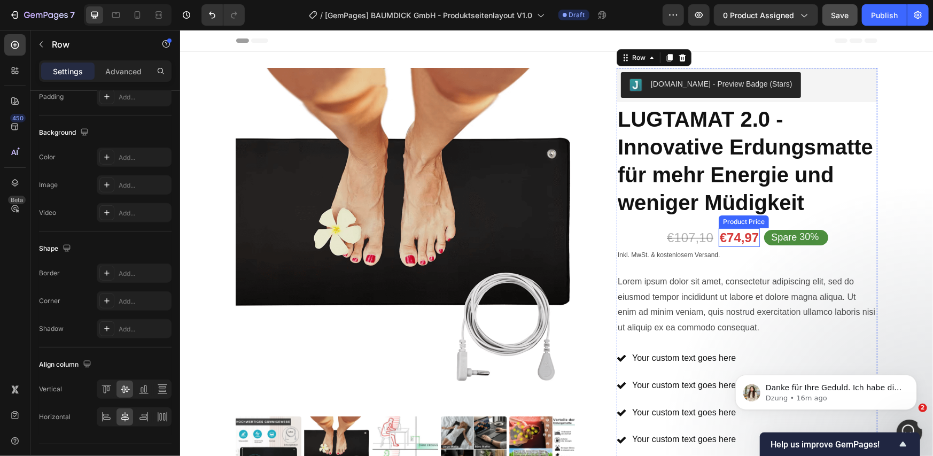
click at [722, 241] on div "€74,97" at bounding box center [738, 237] width 41 height 19
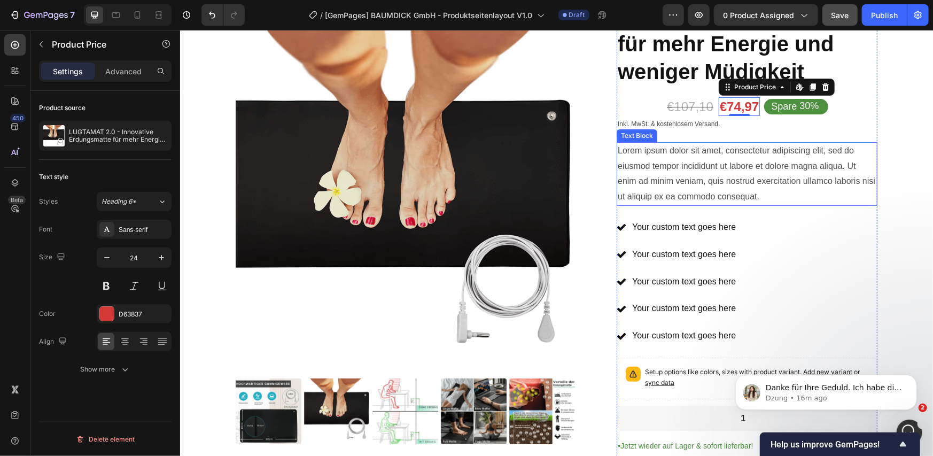
scroll to position [132, 0]
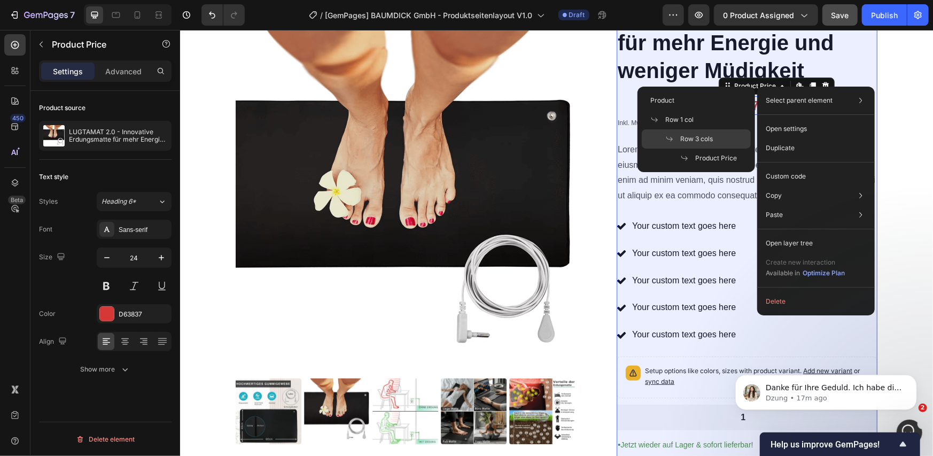
click at [726, 131] on div "Row 3 cols" at bounding box center [696, 138] width 109 height 19
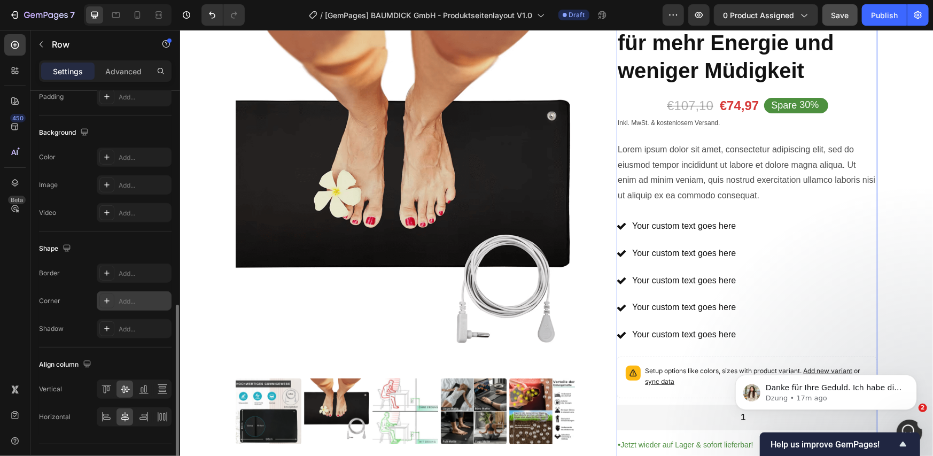
scroll to position [377, 0]
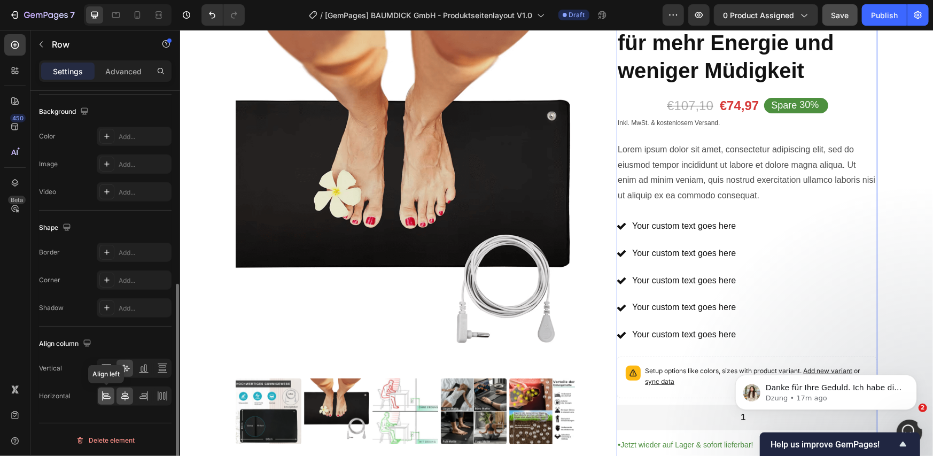
click at [102, 392] on icon at bounding box center [102, 396] width 1 height 10
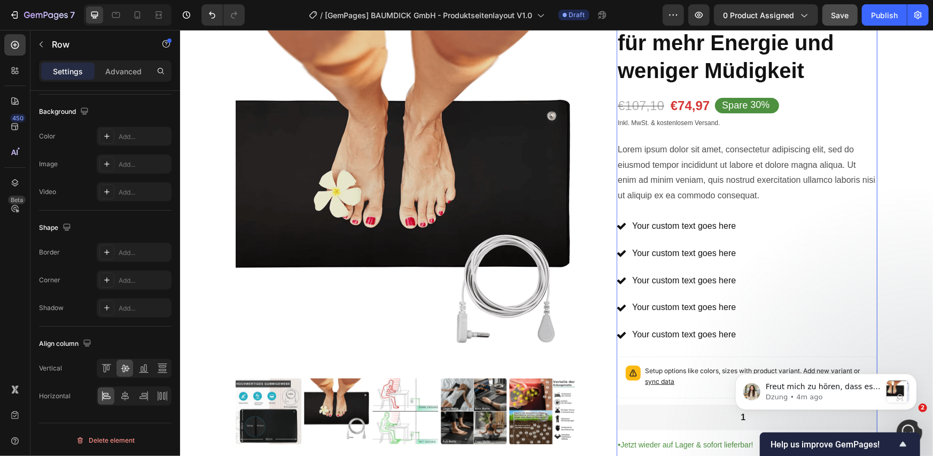
scroll to position [0, 0]
click at [902, 422] on div "Open Intercom Messenger" at bounding box center [907, 430] width 35 height 35
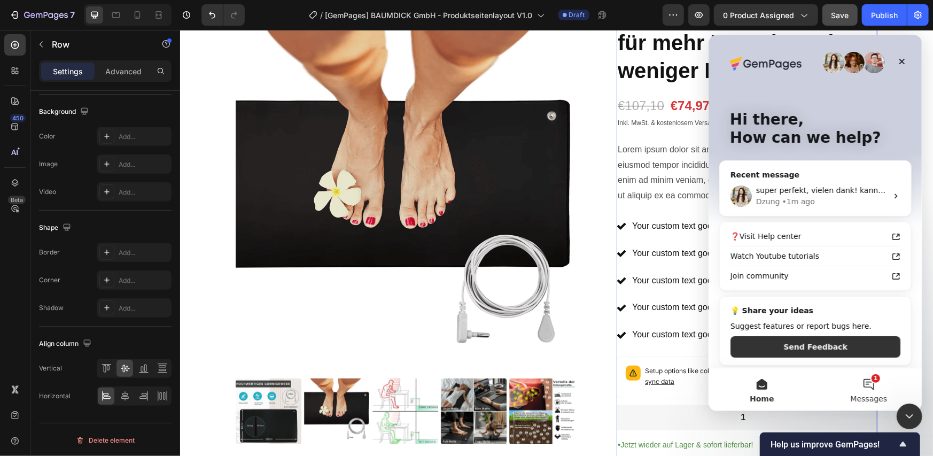
click at [875, 386] on button "1 Messages" at bounding box center [868, 389] width 107 height 43
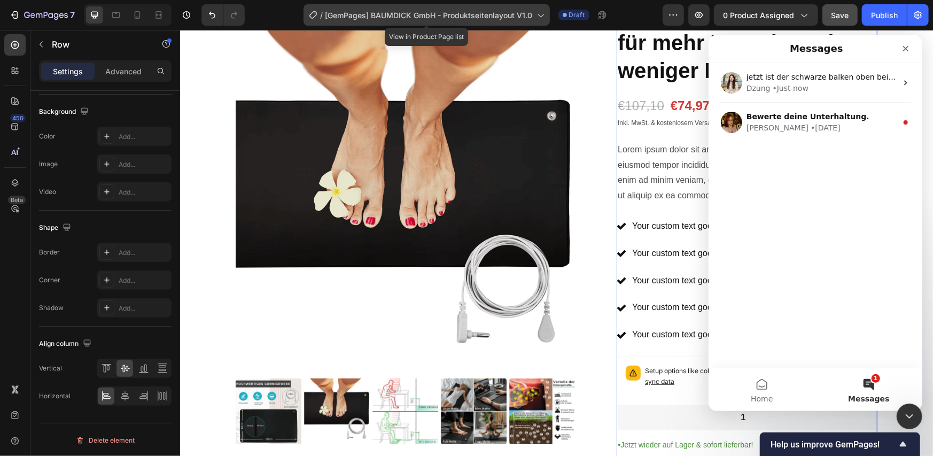
click at [455, 16] on span "[GemPages] BAUMDICK GmbH - Produktseitenlayout V1.0" at bounding box center [429, 15] width 207 height 11
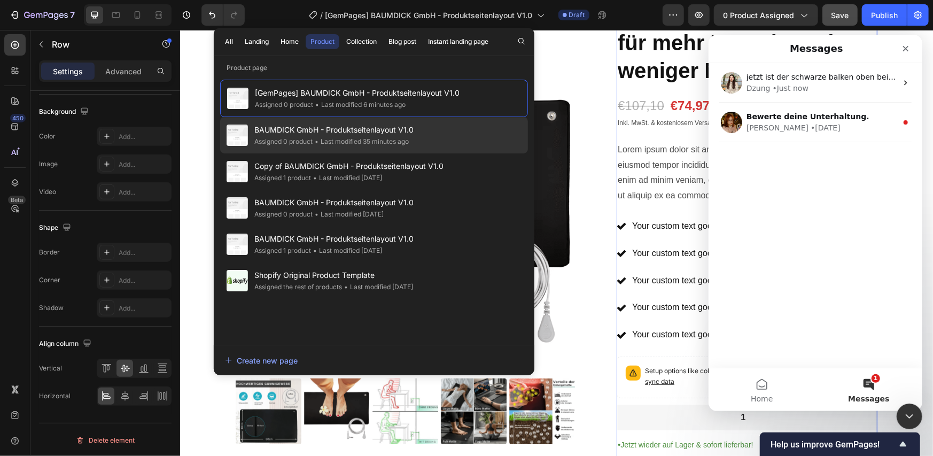
click at [389, 131] on span "BAUMDICK GmbH - Produktseitenlayout V1.0" at bounding box center [333, 129] width 159 height 13
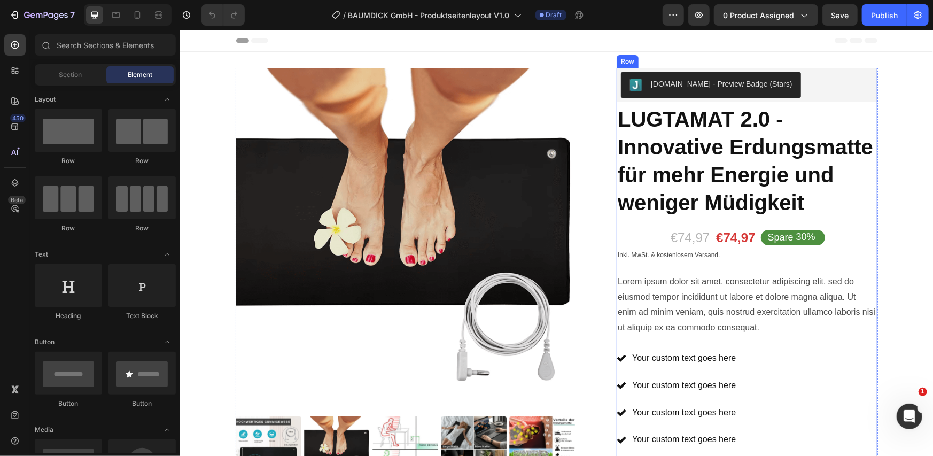
click at [652, 233] on div "Icon Icon Icon Icon Icon Icon List 2,500+ Verified Reviews! Text Block Row Judg…" at bounding box center [746, 347] width 261 height 561
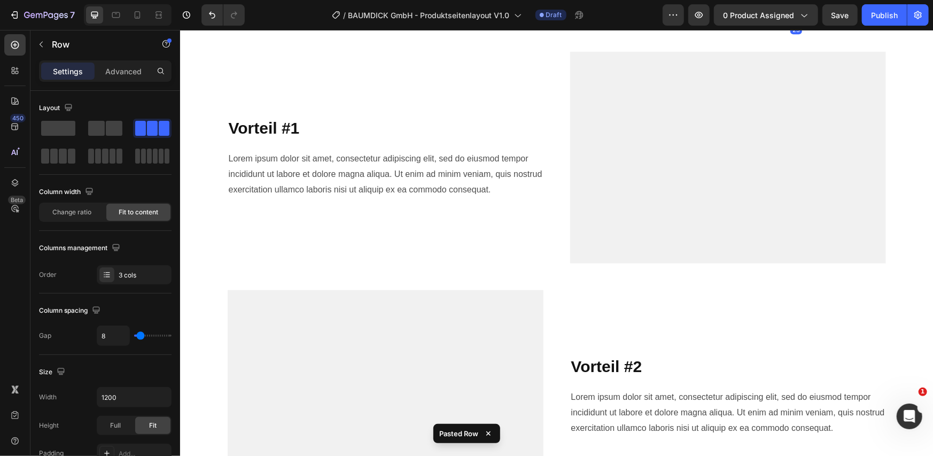
scroll to position [473, 0]
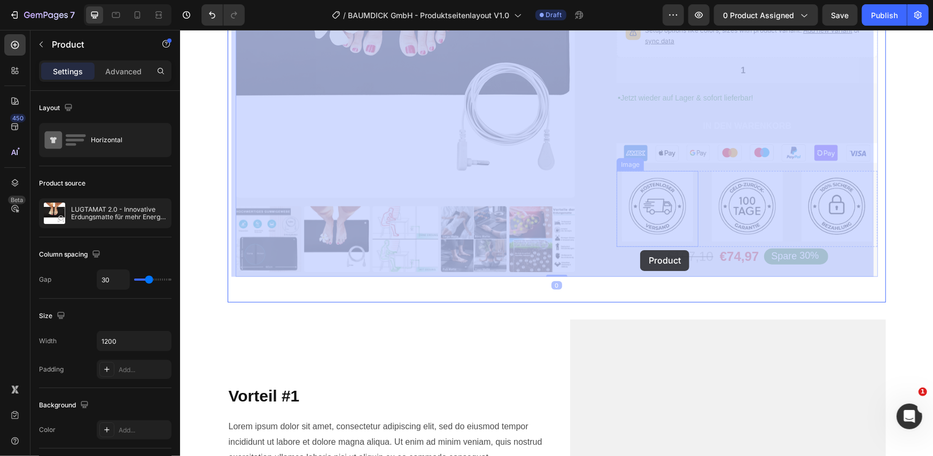
drag, startPoint x: 653, startPoint y: 260, endPoint x: 636, endPoint y: 252, distance: 18.7
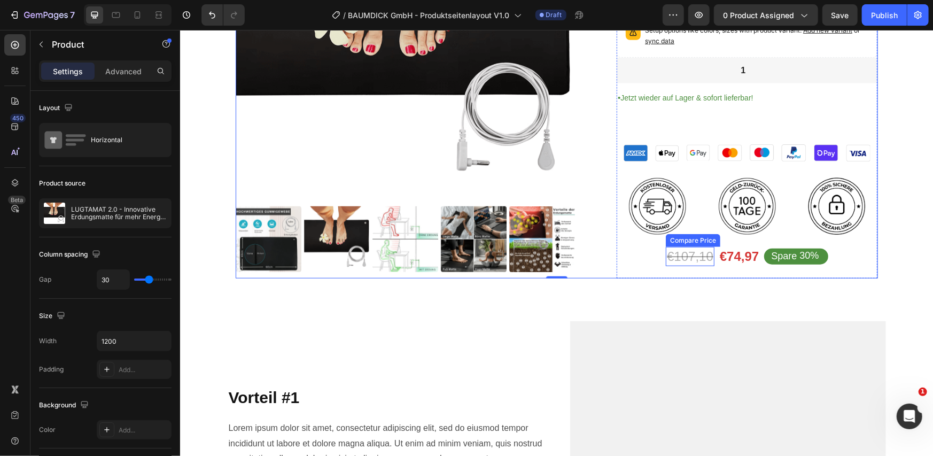
click at [675, 254] on div "€107,10" at bounding box center [689, 255] width 49 height 19
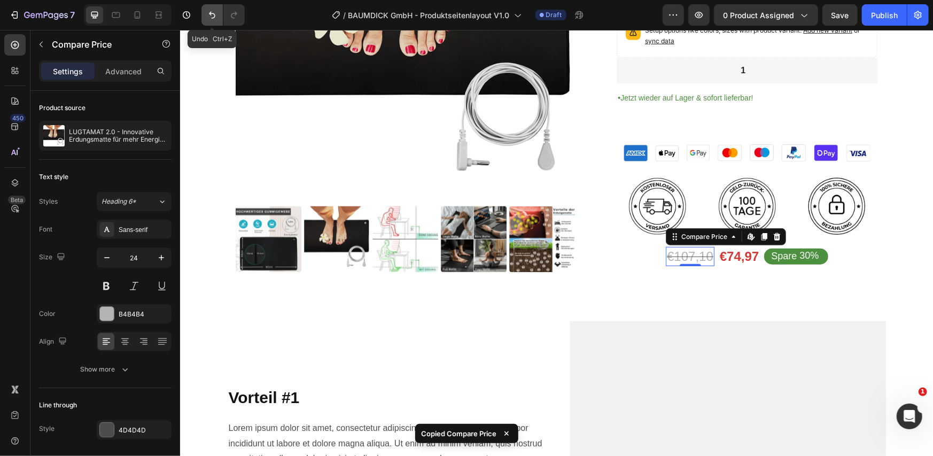
click at [211, 16] on icon "Undo/Redo" at bounding box center [212, 15] width 11 height 11
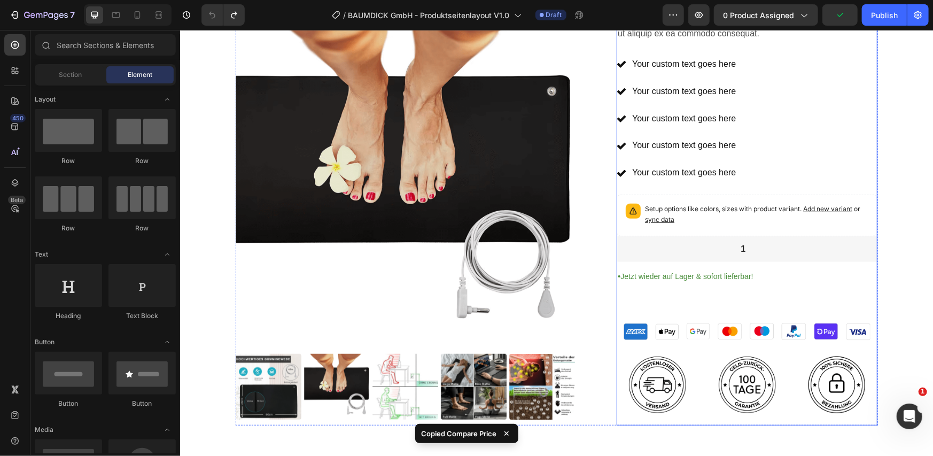
scroll to position [117, 0]
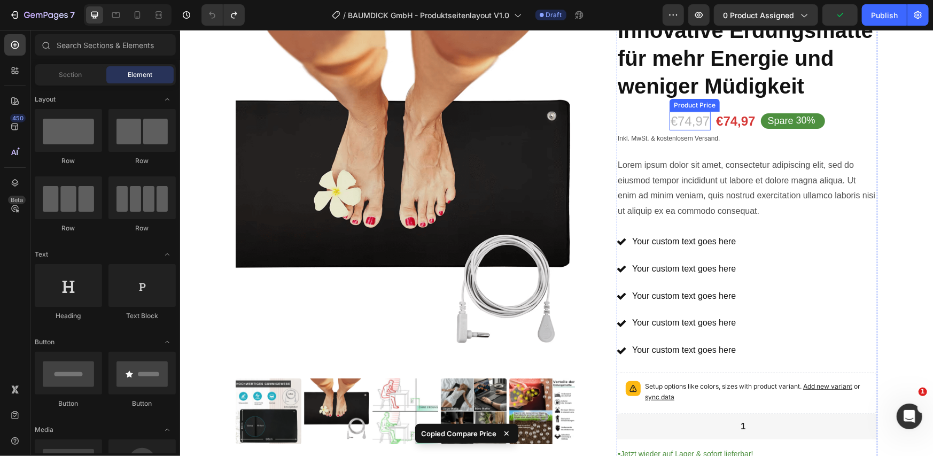
click at [704, 122] on div "€74,97" at bounding box center [689, 120] width 41 height 19
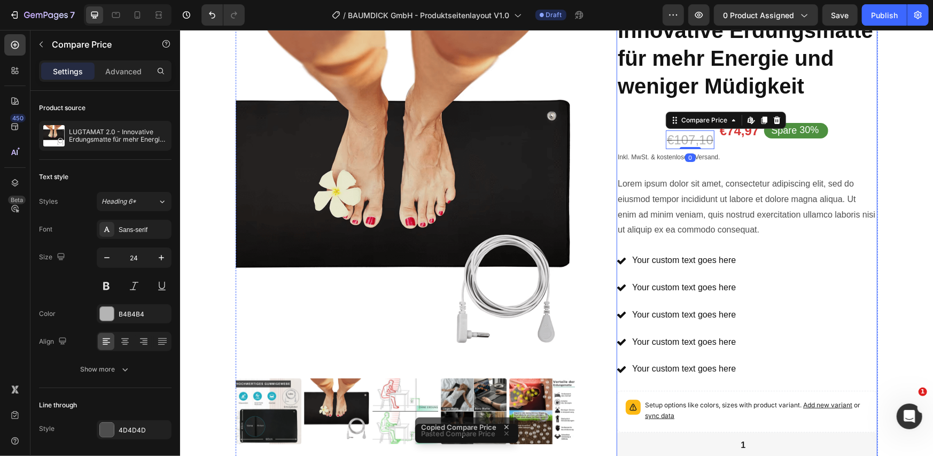
click at [651, 125] on div "Icon Icon Icon Icon Icon Icon List 2,500+ Verified Reviews! Text Block Row Judg…" at bounding box center [746, 286] width 261 height 671
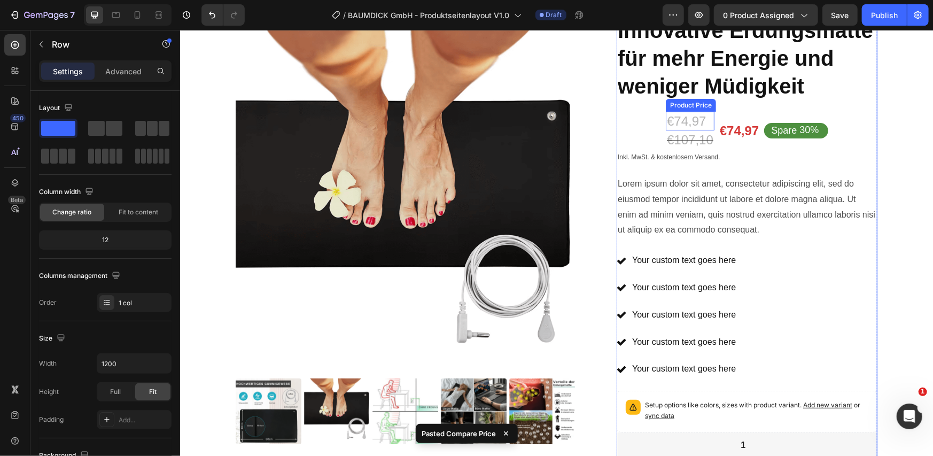
click at [672, 122] on div "€74,97" at bounding box center [689, 120] width 49 height 19
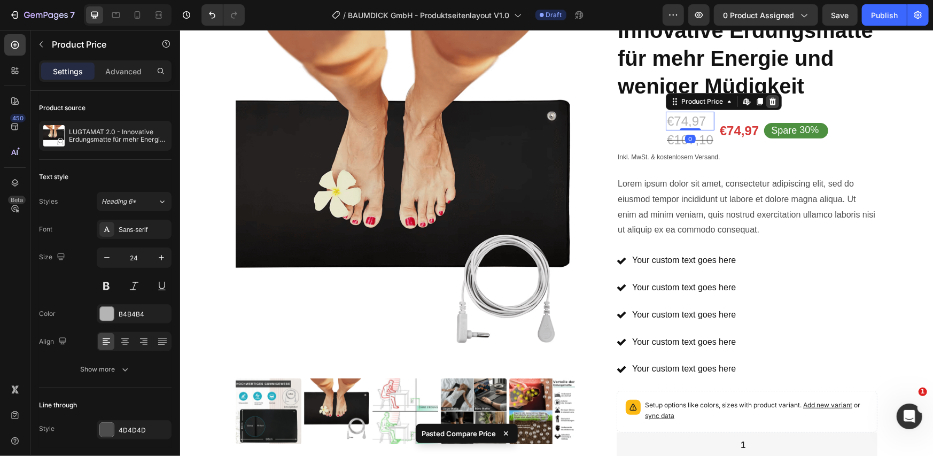
click at [768, 98] on icon at bounding box center [772, 101] width 9 height 9
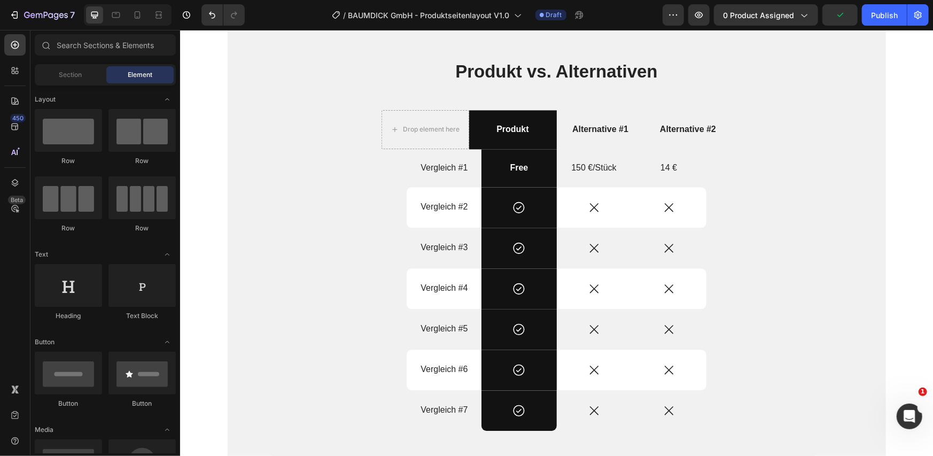
scroll to position [1363, 0]
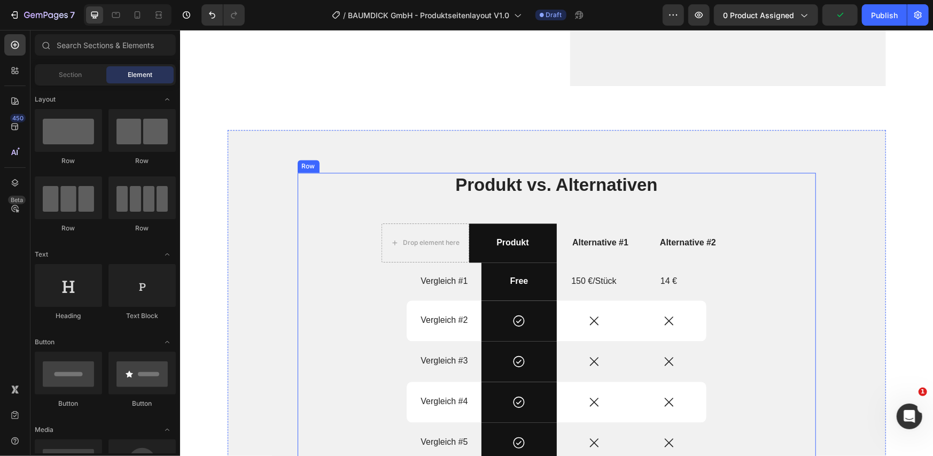
click at [800, 204] on div "Produkt vs. Alternativen Heading Drop element here Produkt Text Block Alternati…" at bounding box center [556, 370] width 518 height 397
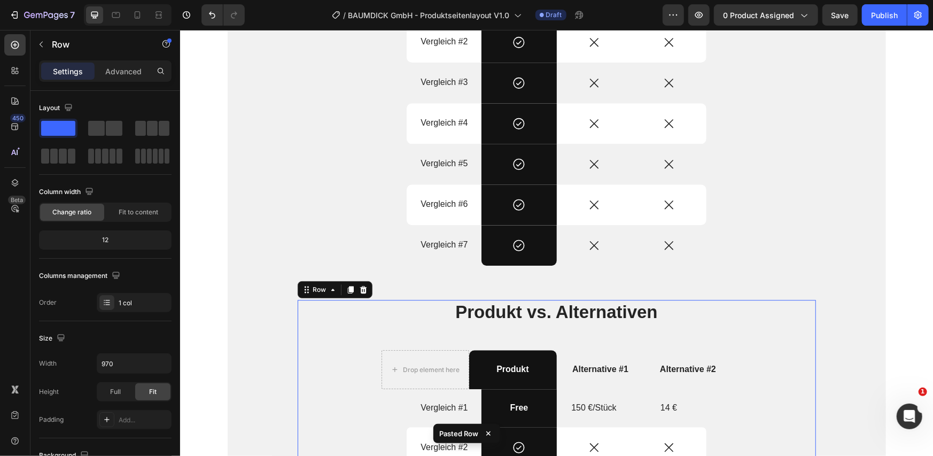
scroll to position [1517, 0]
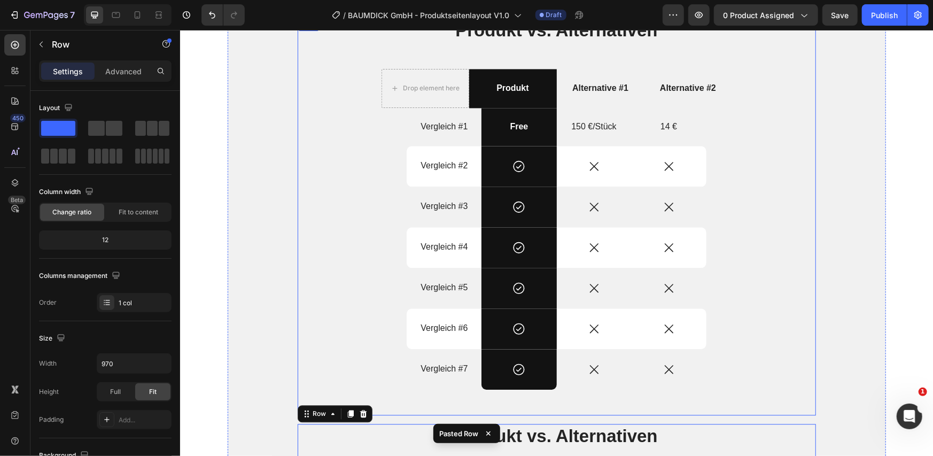
click at [323, 220] on div "Produkt vs. Alternativen Heading Drop element here Produkt Text Block Alternati…" at bounding box center [556, 216] width 518 height 397
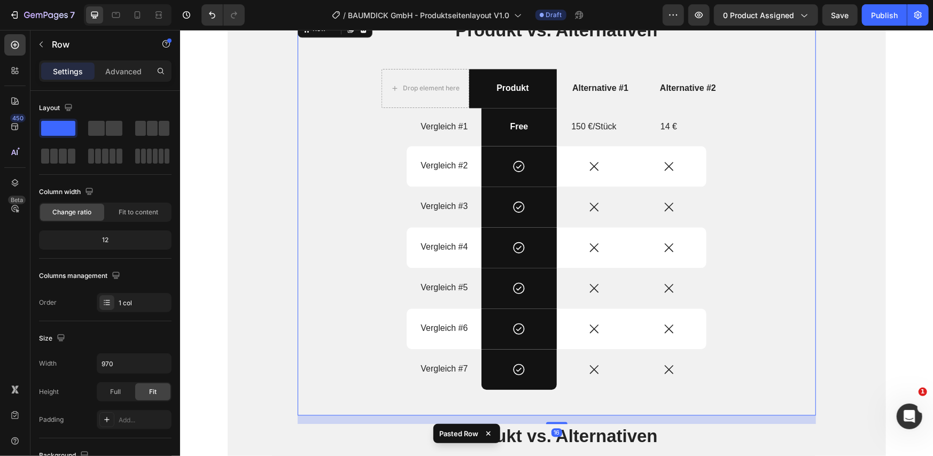
scroll to position [1339, 0]
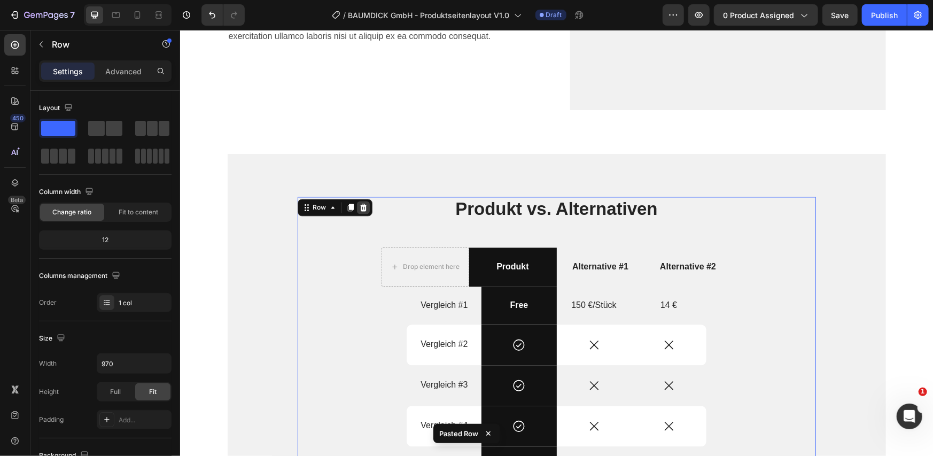
click at [359, 206] on icon at bounding box center [363, 207] width 9 height 9
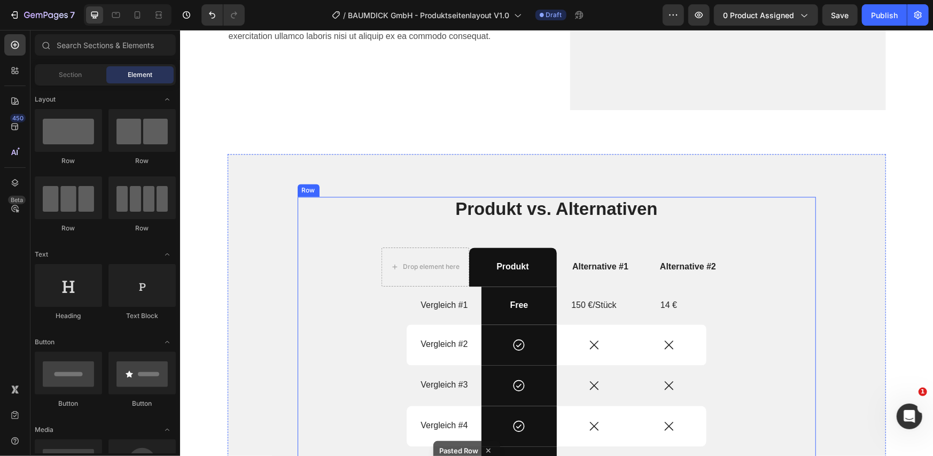
click at [346, 270] on div "Produkt vs. Alternativen Heading Drop element here Produkt Text Block Alternati…" at bounding box center [556, 394] width 518 height 397
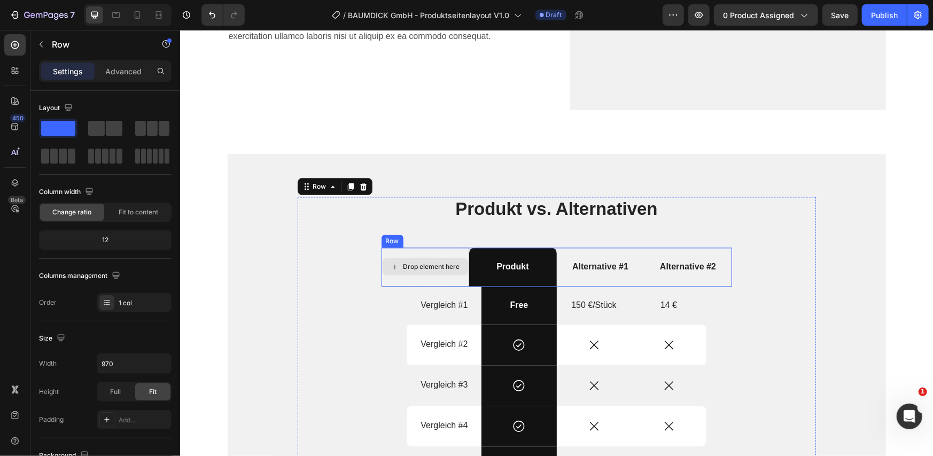
click at [460, 253] on div "Drop element here" at bounding box center [425, 266] width 88 height 39
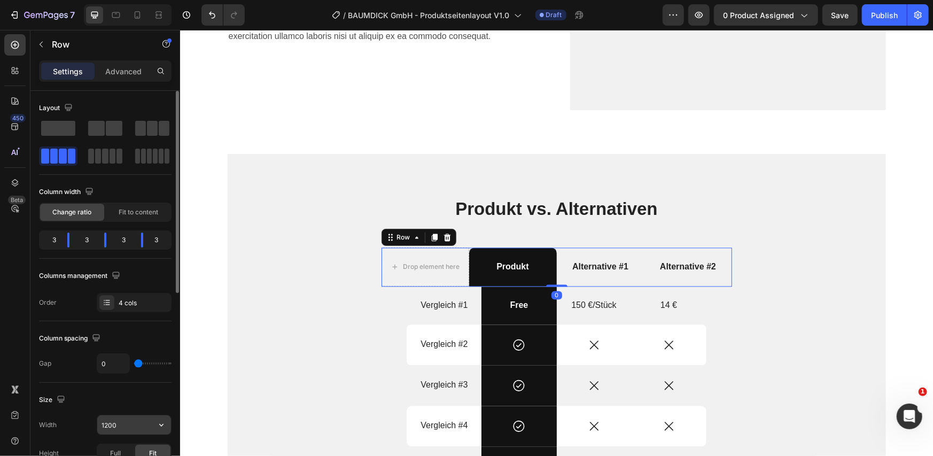
click at [122, 425] on input "1200" at bounding box center [134, 424] width 74 height 19
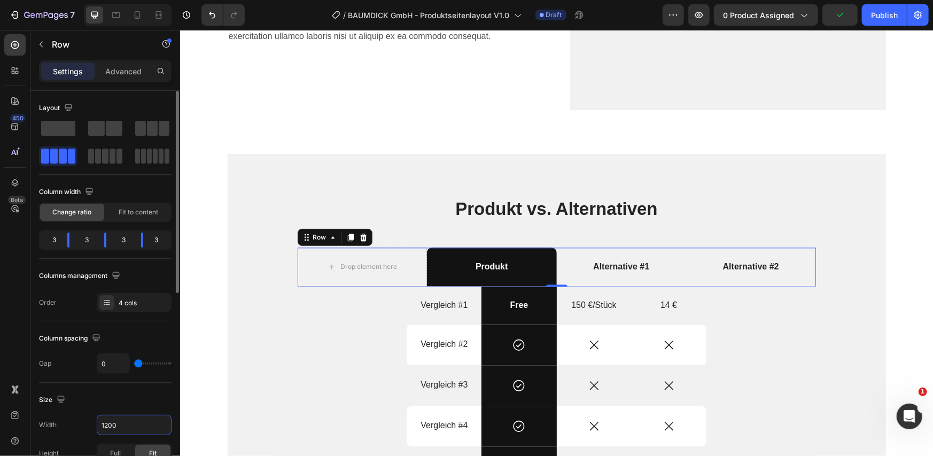
scroll to position [178, 0]
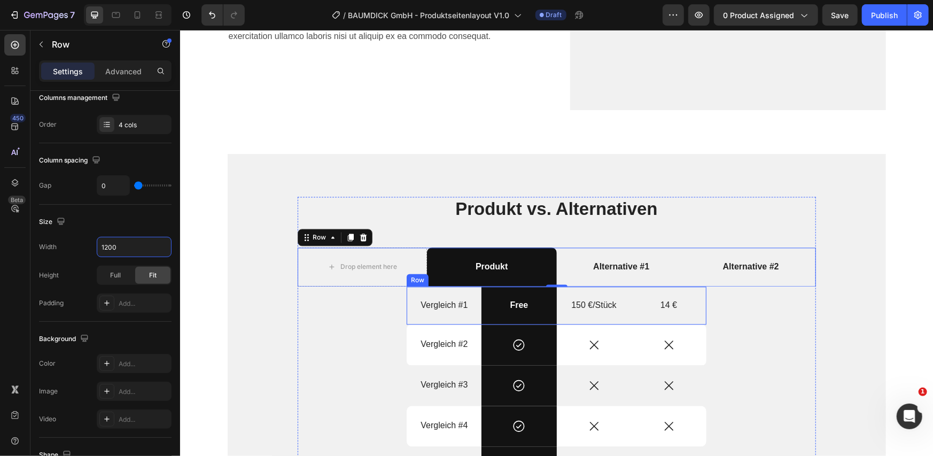
click at [408, 317] on div "Vergleich #1 Text Block" at bounding box center [443, 305] width 75 height 38
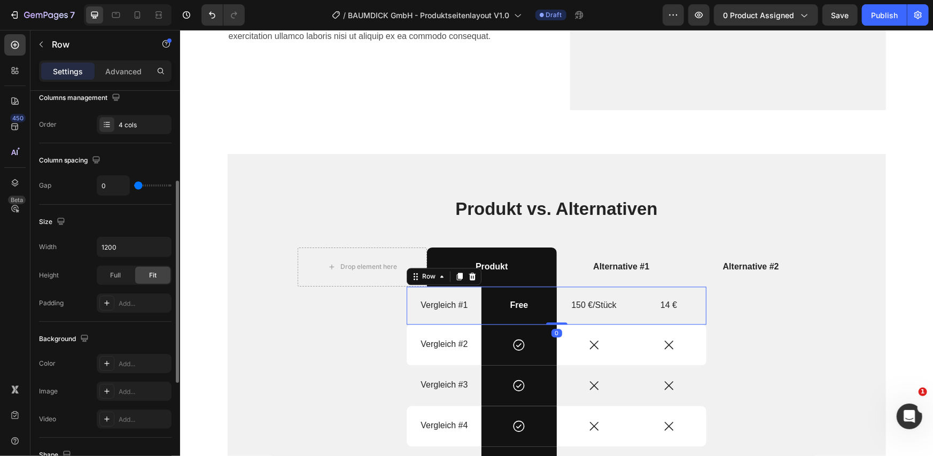
scroll to position [177, 0]
click at [143, 246] on input "1200" at bounding box center [134, 247] width 74 height 19
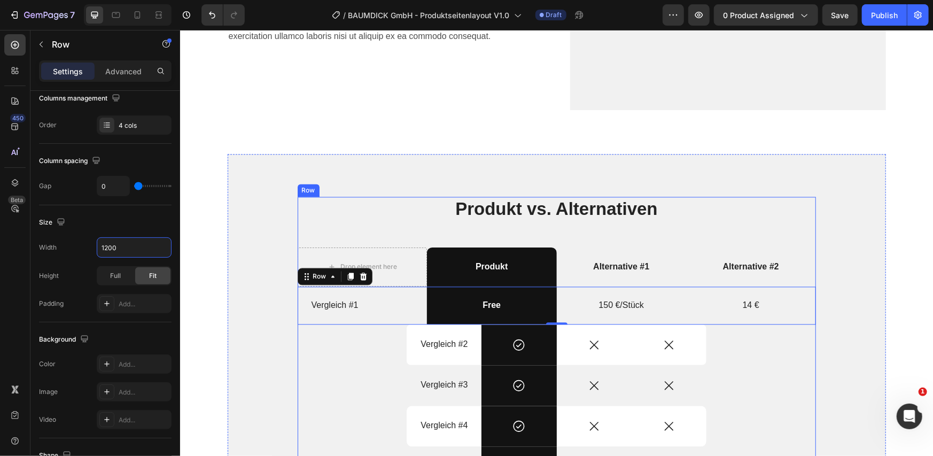
click at [407, 358] on div "Vergleich #2 Text Block" at bounding box center [443, 344] width 75 height 41
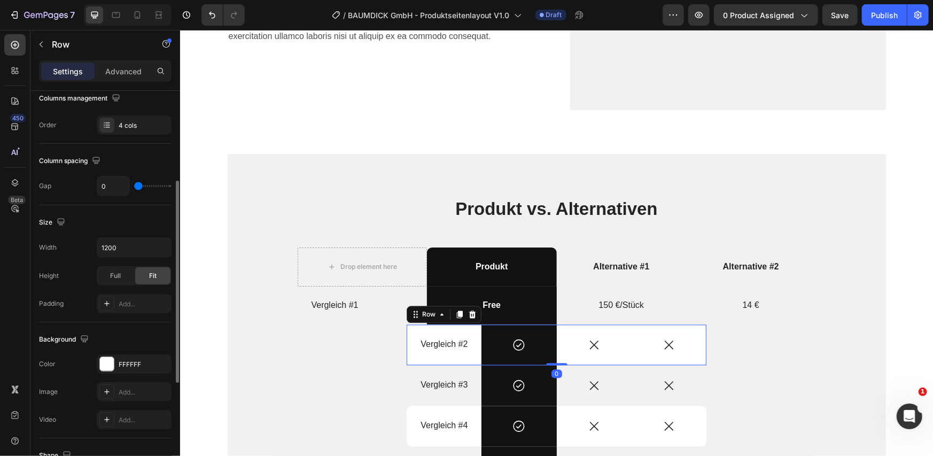
scroll to position [177, 0]
click at [135, 245] on input "1200" at bounding box center [134, 247] width 74 height 19
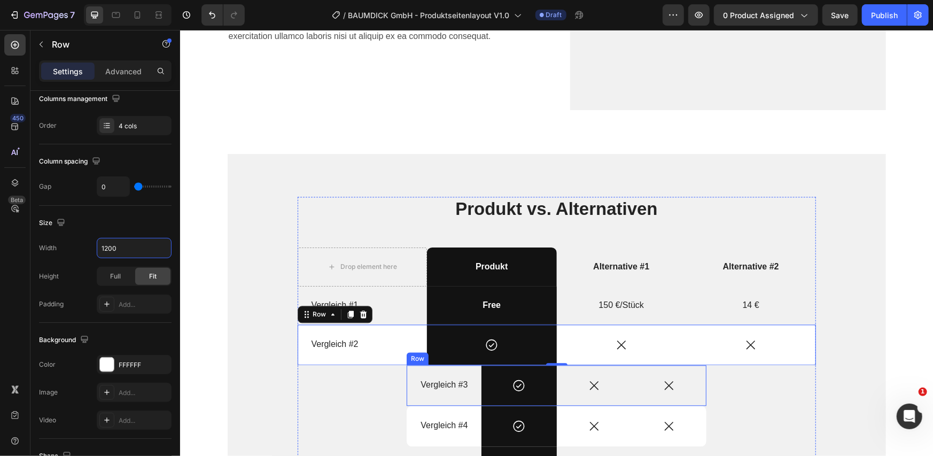
click at [408, 394] on div "Vergleich #3 Text Block" at bounding box center [443, 385] width 75 height 41
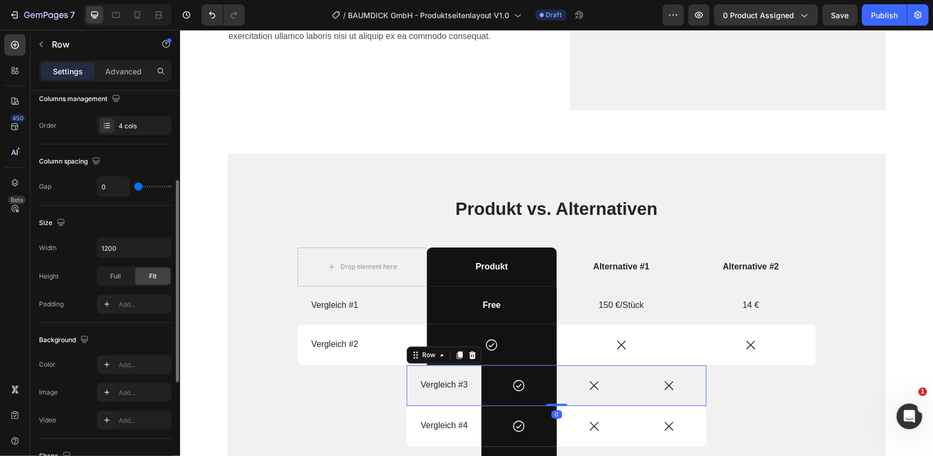
scroll to position [176, 0]
click at [125, 246] on input "1200" at bounding box center [134, 248] width 74 height 19
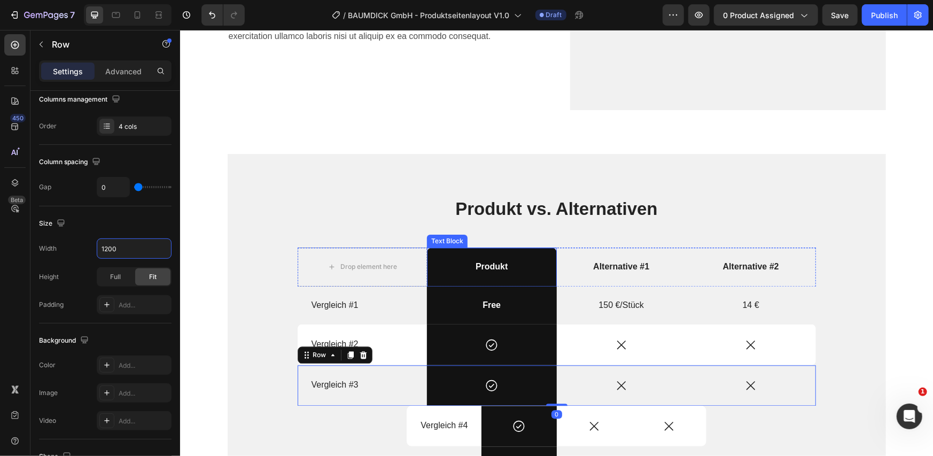
scroll to position [1517, 0]
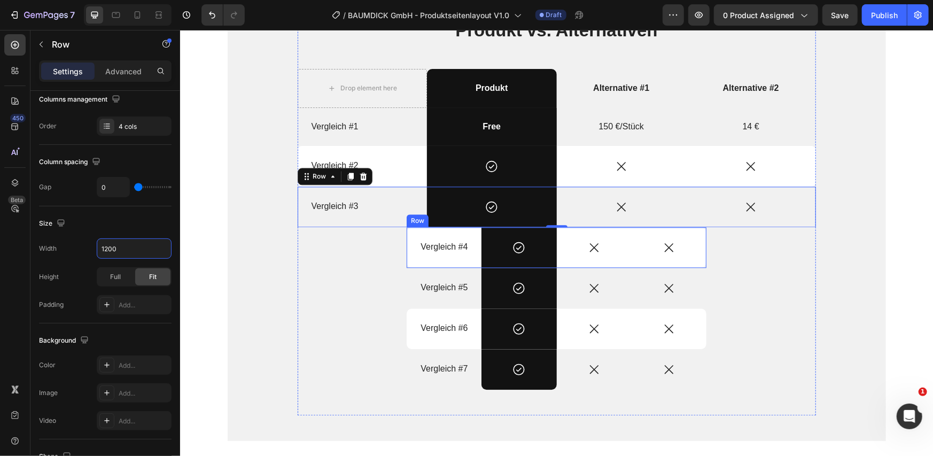
click at [408, 263] on div "Vergleich #4 Text Block" at bounding box center [443, 247] width 75 height 41
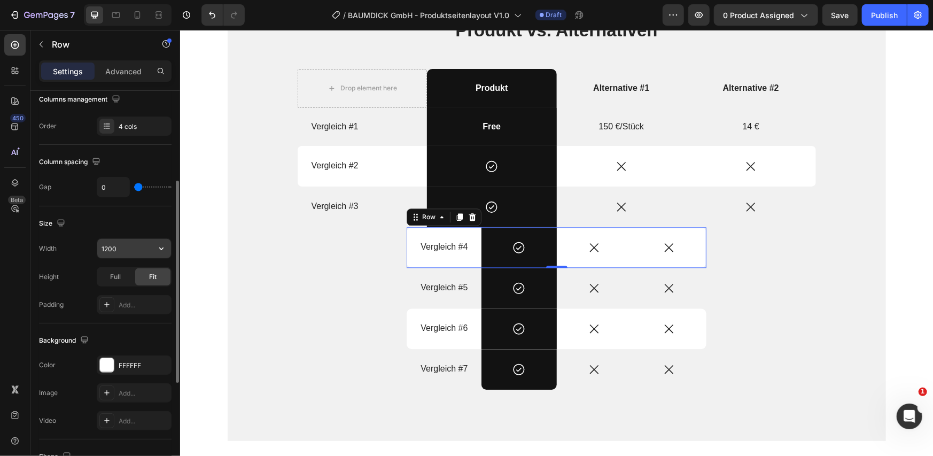
click at [120, 250] on input "1200" at bounding box center [134, 248] width 74 height 19
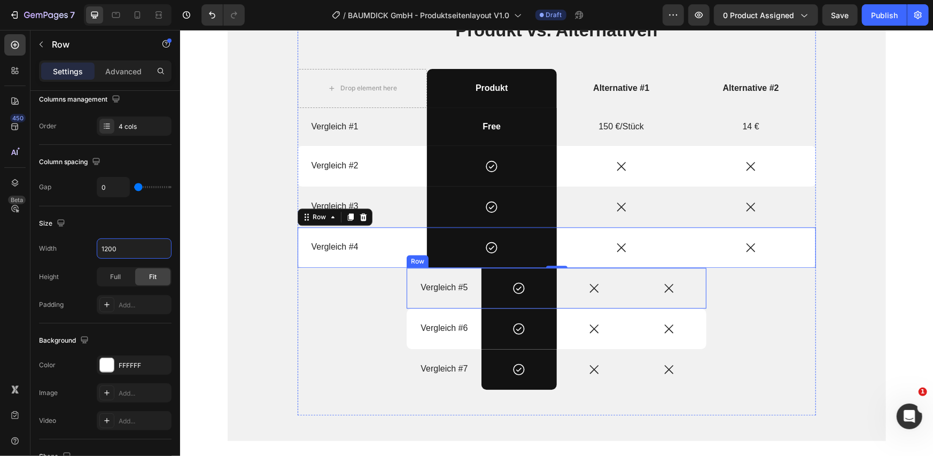
click at [408, 295] on div "Vergleich #5 Text Block" at bounding box center [443, 287] width 75 height 41
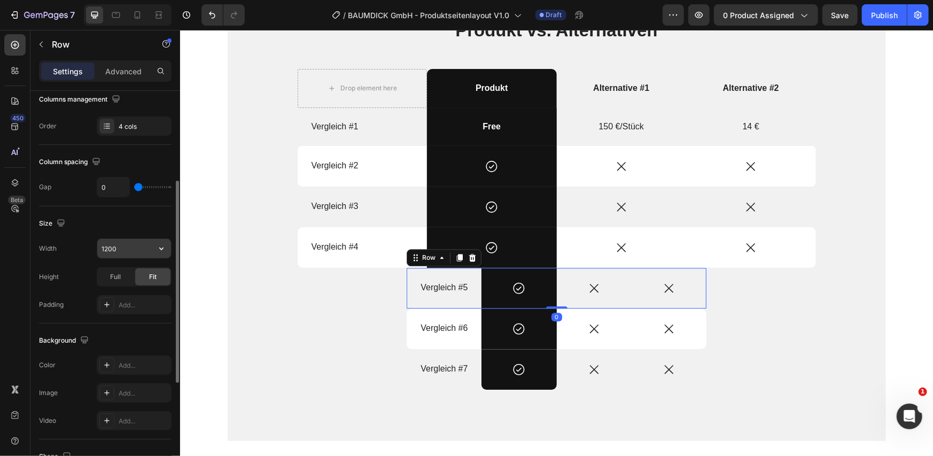
click at [136, 245] on input "1200" at bounding box center [134, 248] width 74 height 19
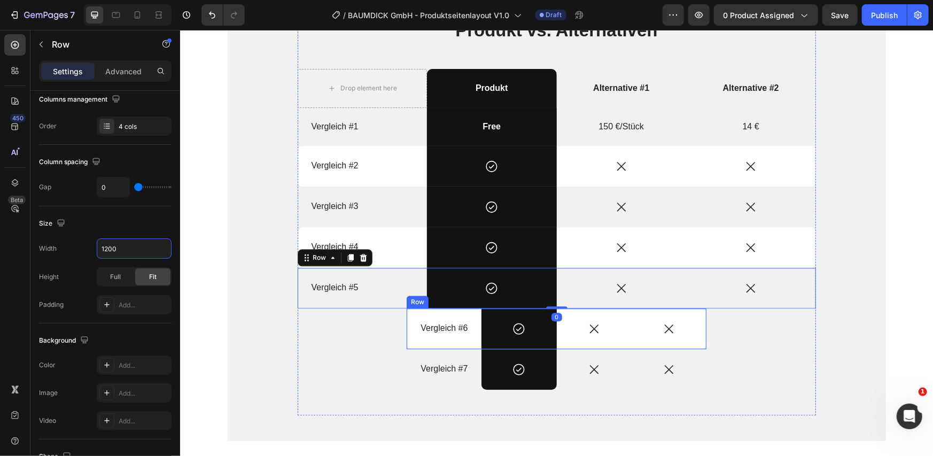
click at [413, 342] on div "Vergleich #6 Text Block" at bounding box center [443, 328] width 75 height 41
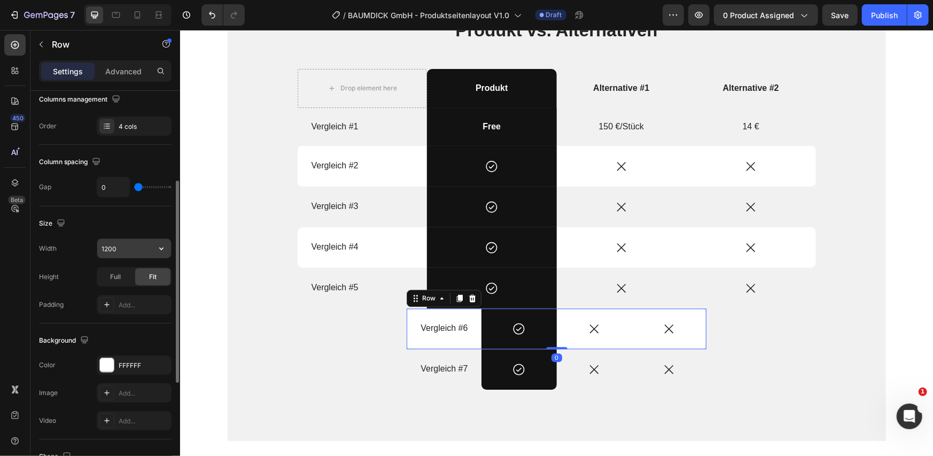
click at [125, 250] on input "1200" at bounding box center [134, 248] width 74 height 19
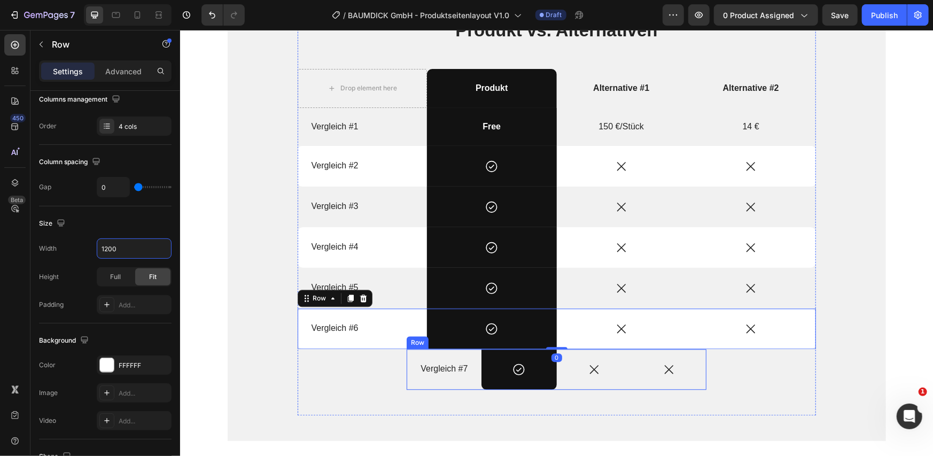
click at [420, 385] on div "Vergleich #7 Text Block" at bounding box center [443, 369] width 75 height 41
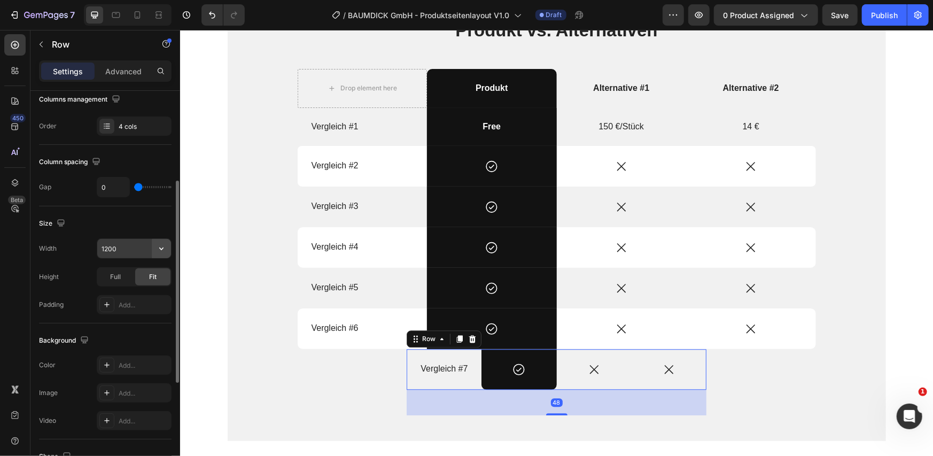
click at [155, 245] on button "button" at bounding box center [161, 248] width 19 height 19
click at [139, 245] on input "1200" at bounding box center [134, 248] width 74 height 19
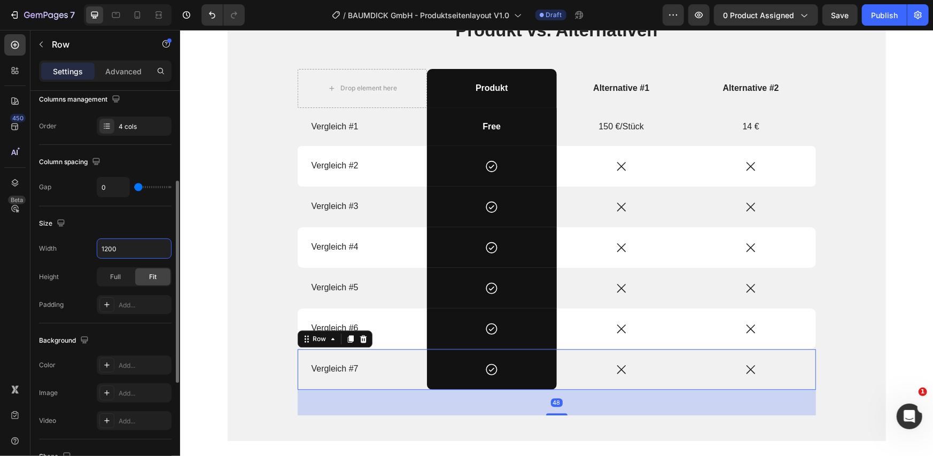
click at [134, 226] on div "Size" at bounding box center [105, 223] width 133 height 17
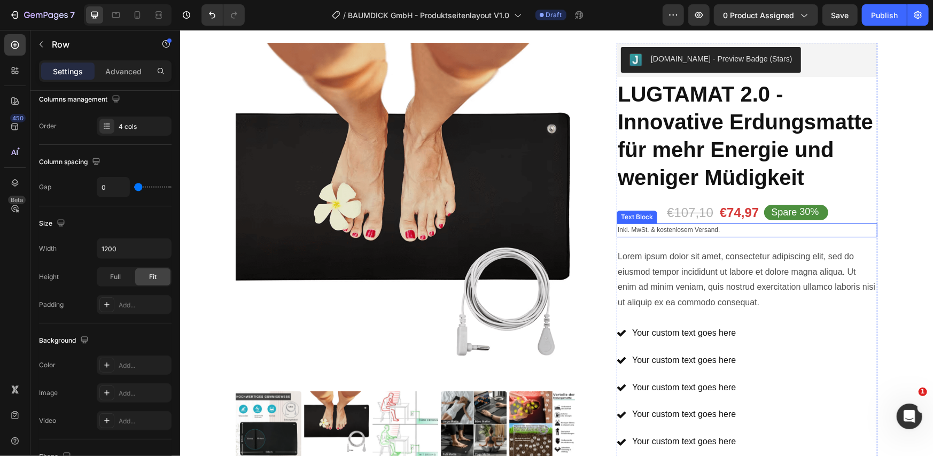
scroll to position [203, 0]
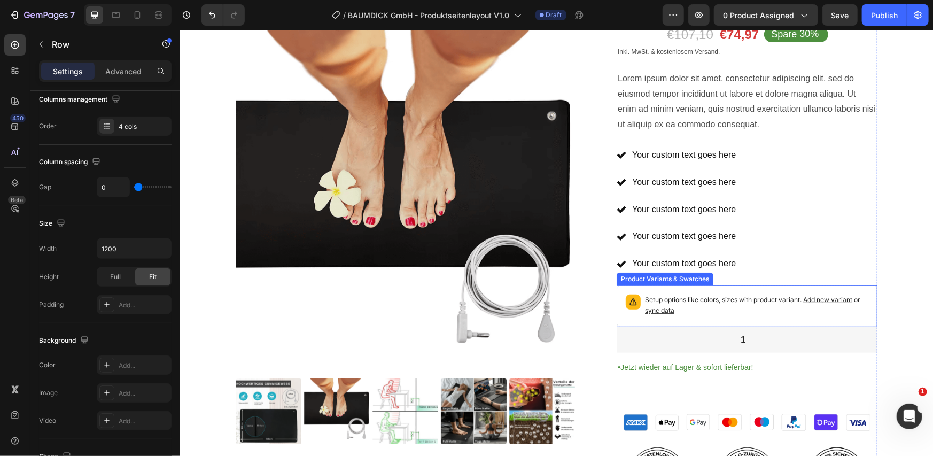
click at [678, 294] on p "Setup options like colors, sizes with product variant. Add new variant or sync …" at bounding box center [756, 304] width 223 height 21
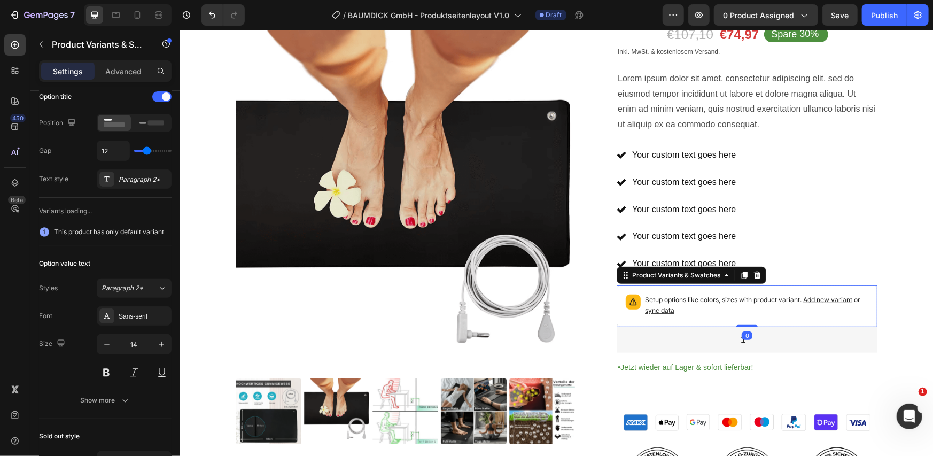
scroll to position [0, 0]
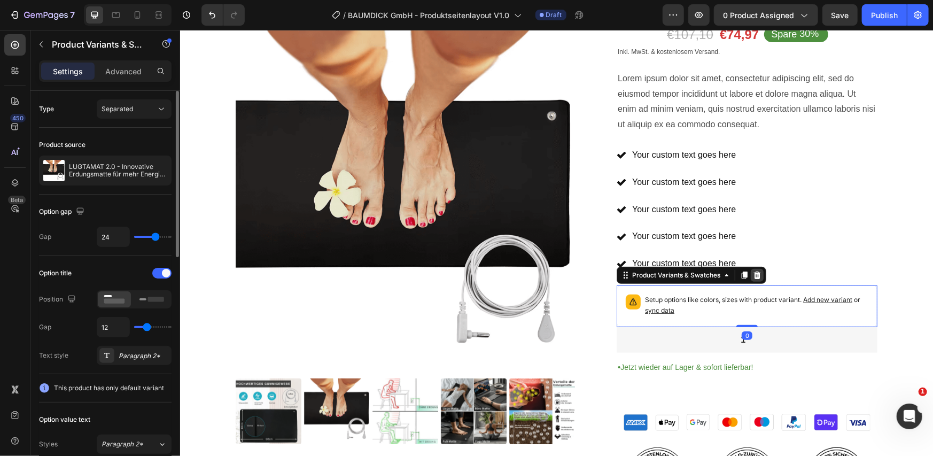
click at [754, 275] on icon at bounding box center [757, 274] width 7 height 7
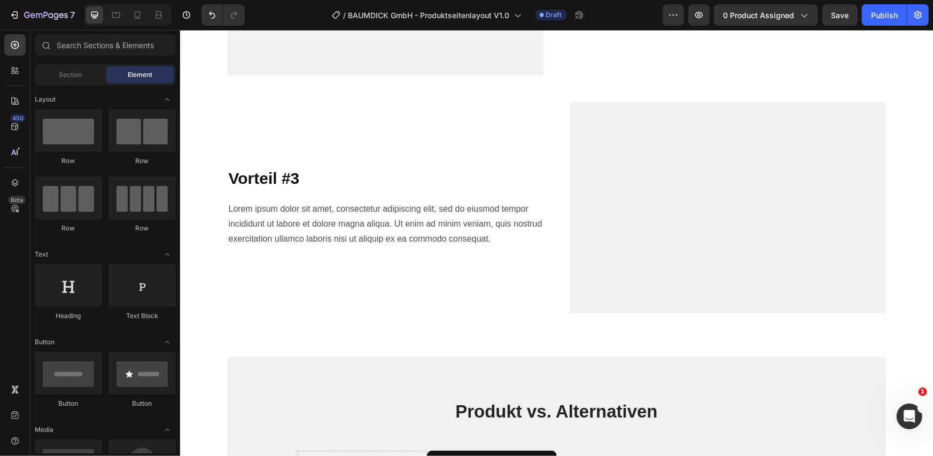
scroll to position [1450, 0]
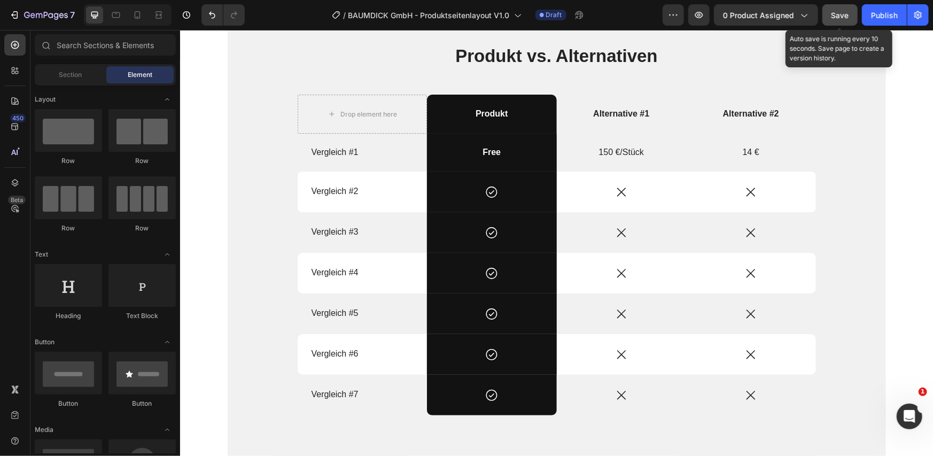
click at [841, 12] on span "Save" at bounding box center [841, 15] width 18 height 9
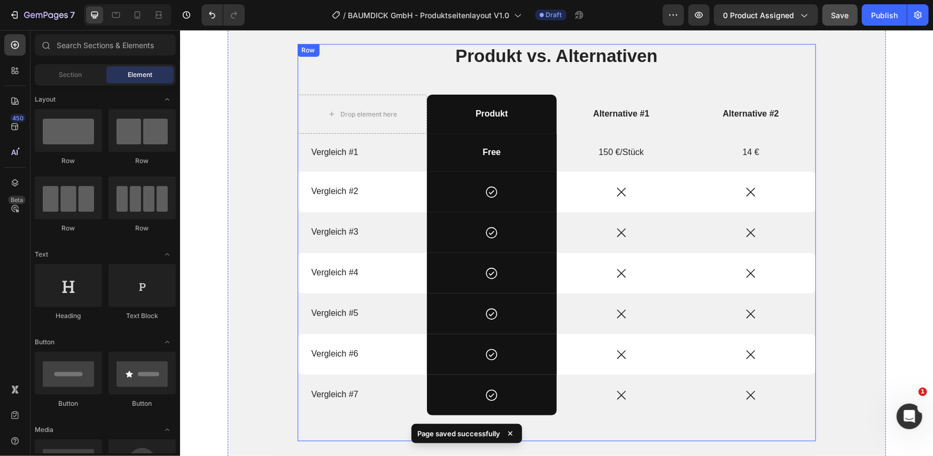
click at [412, 84] on div "Produkt vs. Alternativen Heading Drop element here Produkt Text Block Alternati…" at bounding box center [556, 241] width 518 height 397
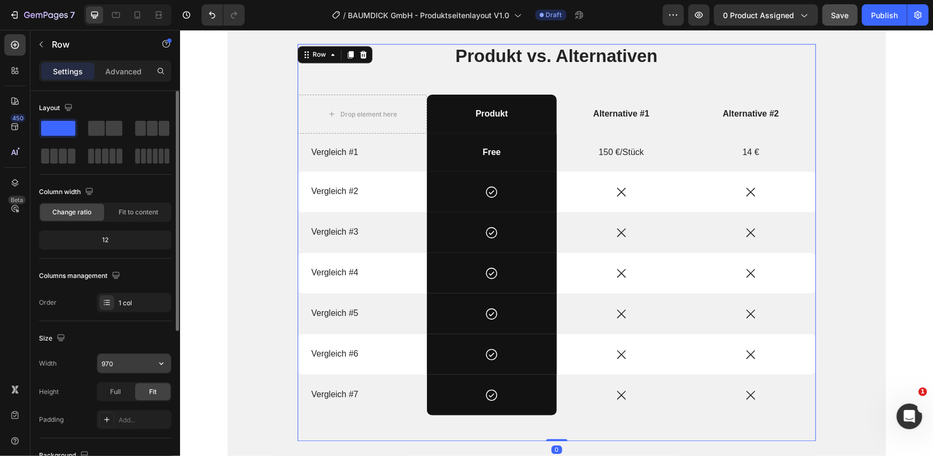
click at [128, 370] on input "970" at bounding box center [134, 363] width 74 height 19
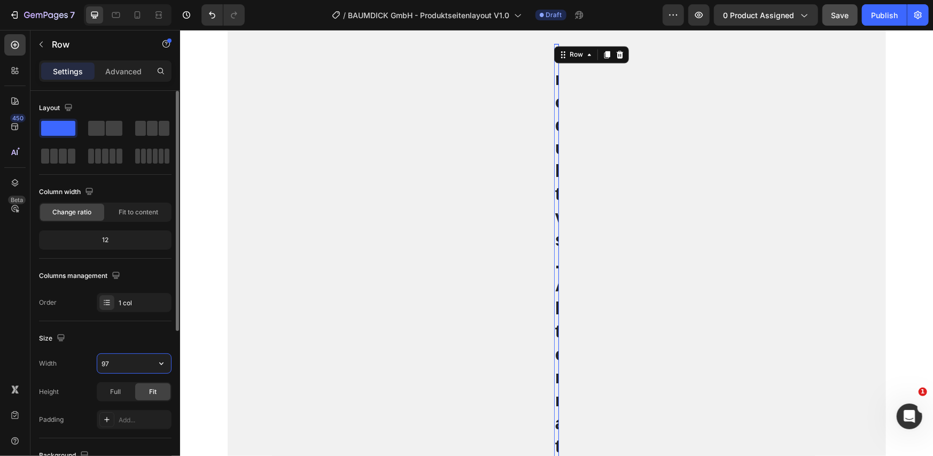
type input "970"
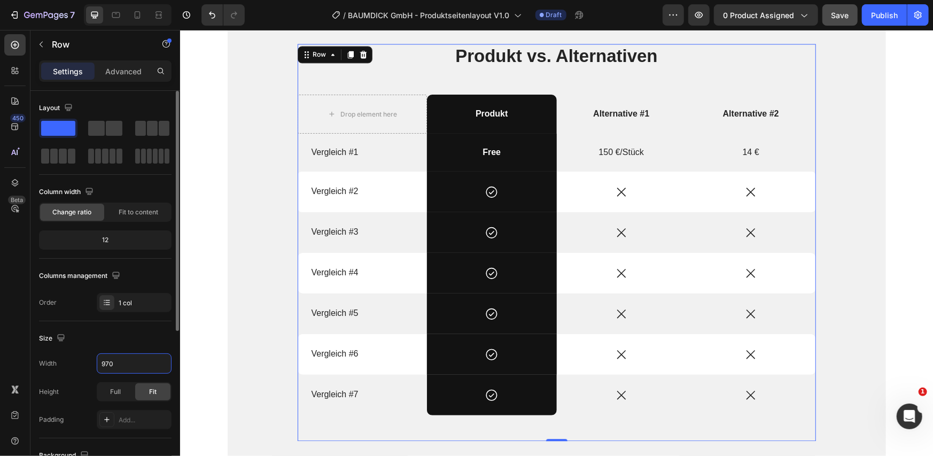
click at [133, 330] on div "Size" at bounding box center [105, 338] width 133 height 17
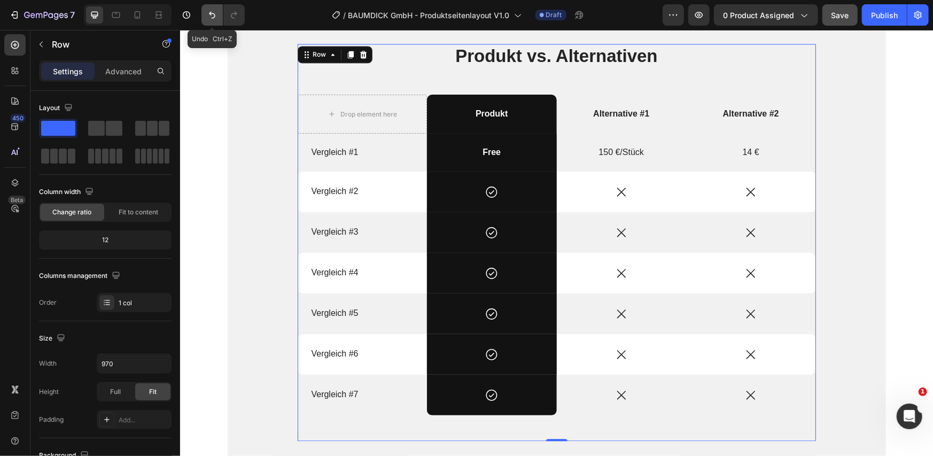
click at [203, 16] on button "Undo/Redo" at bounding box center [212, 14] width 21 height 21
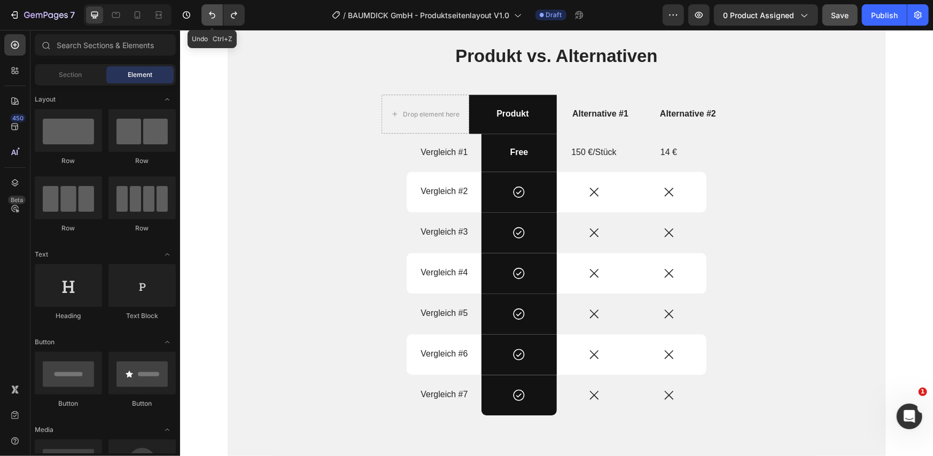
click at [203, 16] on button "Undo/Redo" at bounding box center [212, 14] width 21 height 21
click at [229, 14] on icon "Undo/Redo" at bounding box center [234, 15] width 11 height 11
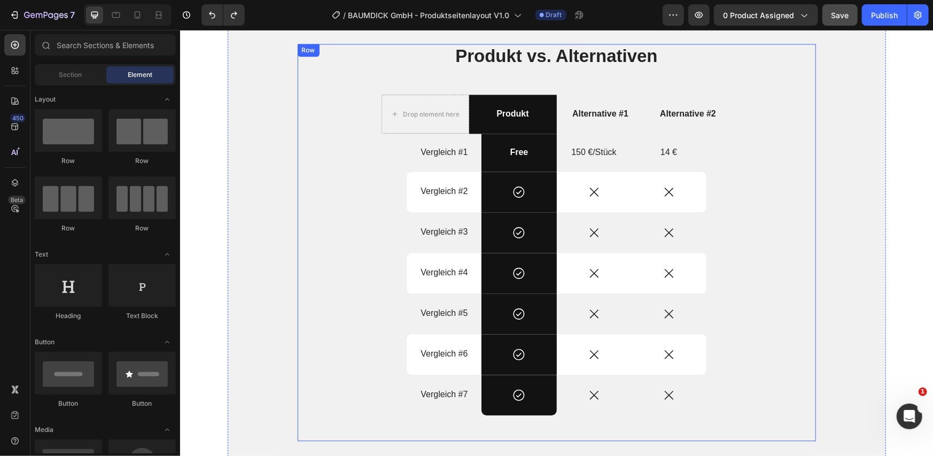
click at [349, 99] on div "Produkt vs. Alternativen Heading Drop element here Produkt Text Block Alternati…" at bounding box center [556, 241] width 518 height 397
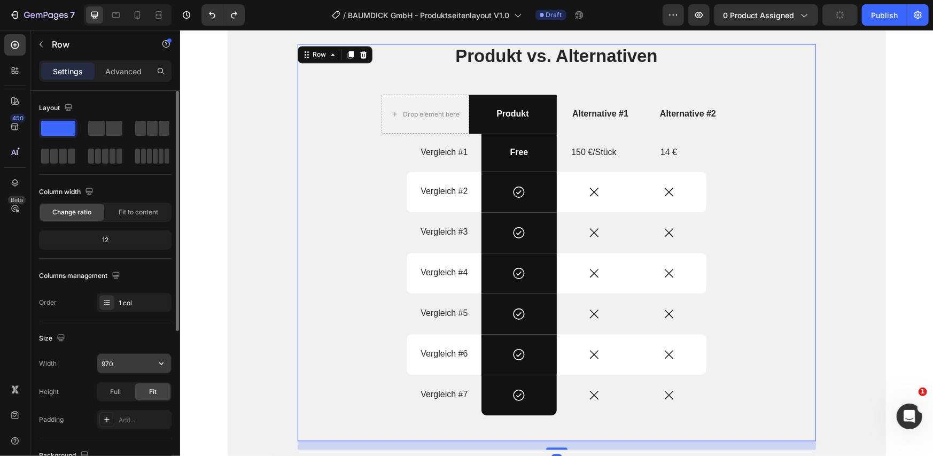
click at [115, 361] on input "970" at bounding box center [134, 363] width 74 height 19
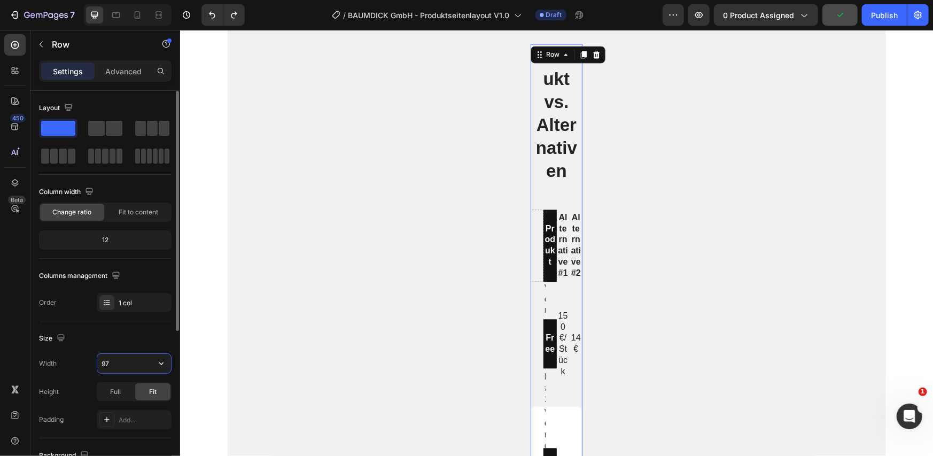
type input "970"
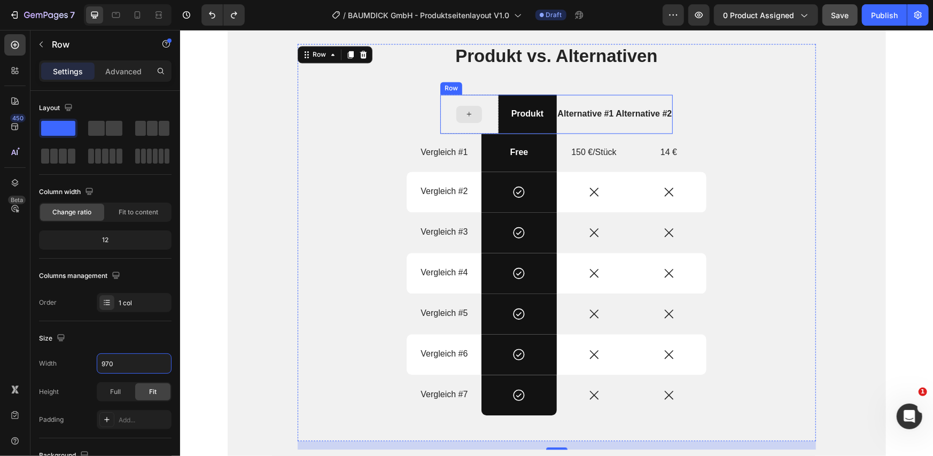
drag, startPoint x: 444, startPoint y: 124, endPoint x: 406, endPoint y: 156, distance: 49.7
click at [444, 123] on div at bounding box center [469, 113] width 58 height 39
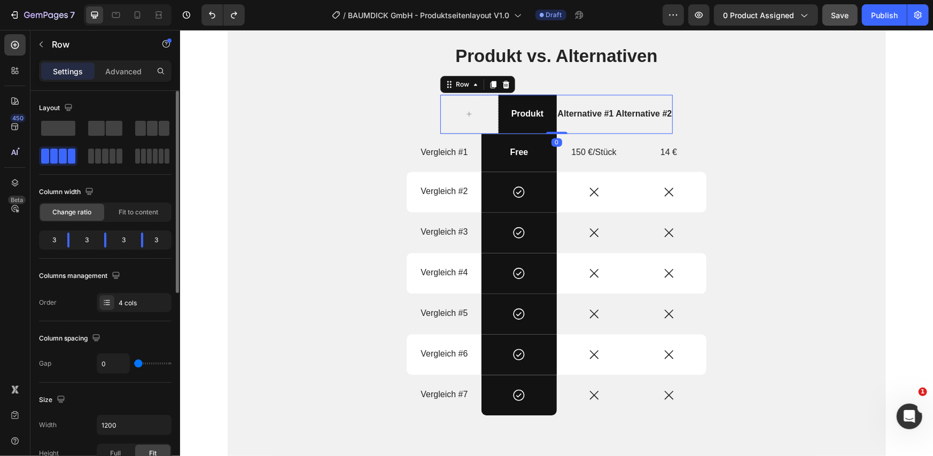
scroll to position [178, 0]
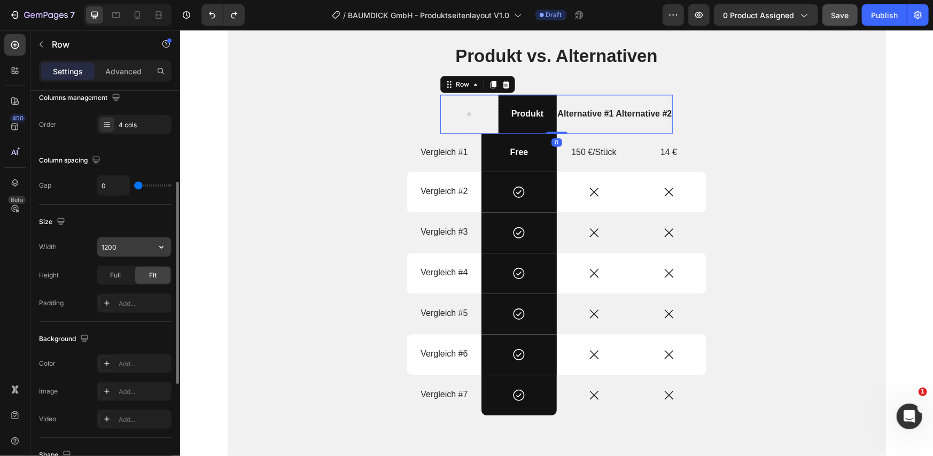
click at [133, 244] on input "1200" at bounding box center [134, 246] width 74 height 19
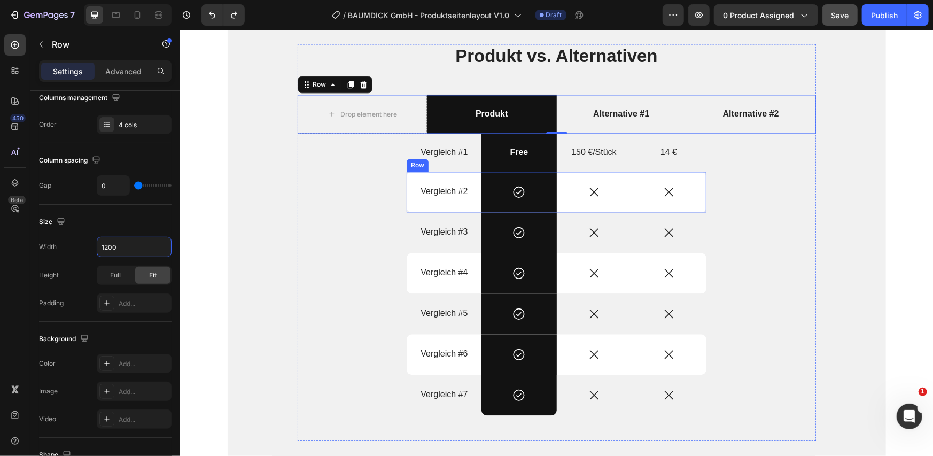
click at [419, 162] on div "Row" at bounding box center [417, 165] width 18 height 10
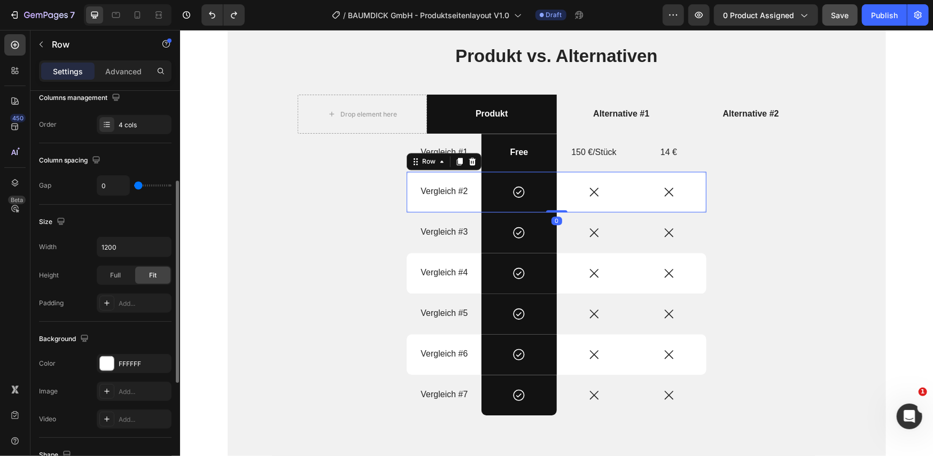
scroll to position [177, 0]
click at [120, 253] on input "1200" at bounding box center [134, 247] width 74 height 19
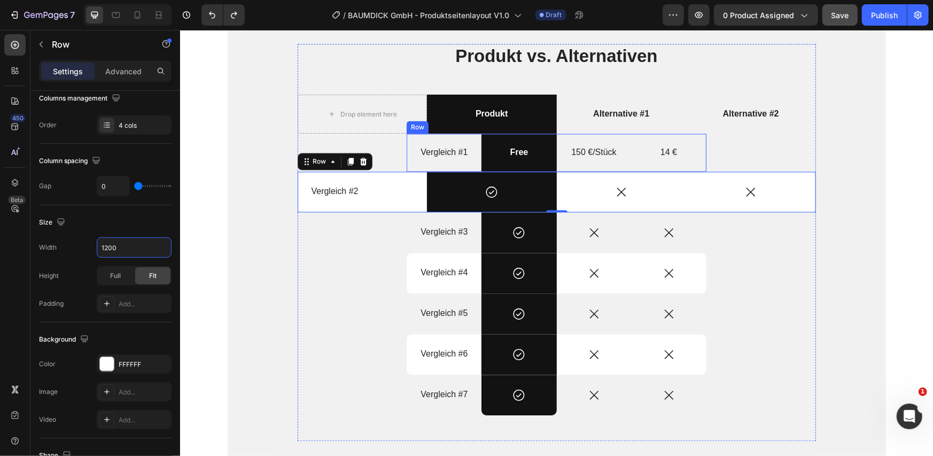
click at [415, 163] on div "Vergleich #1 Text Block" at bounding box center [443, 152] width 75 height 38
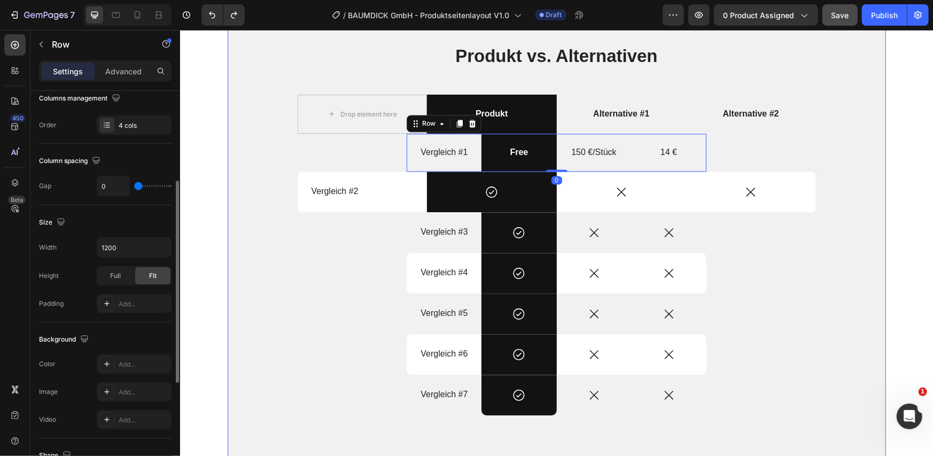
scroll to position [177, 0]
click at [128, 243] on input "1200" at bounding box center [134, 247] width 74 height 19
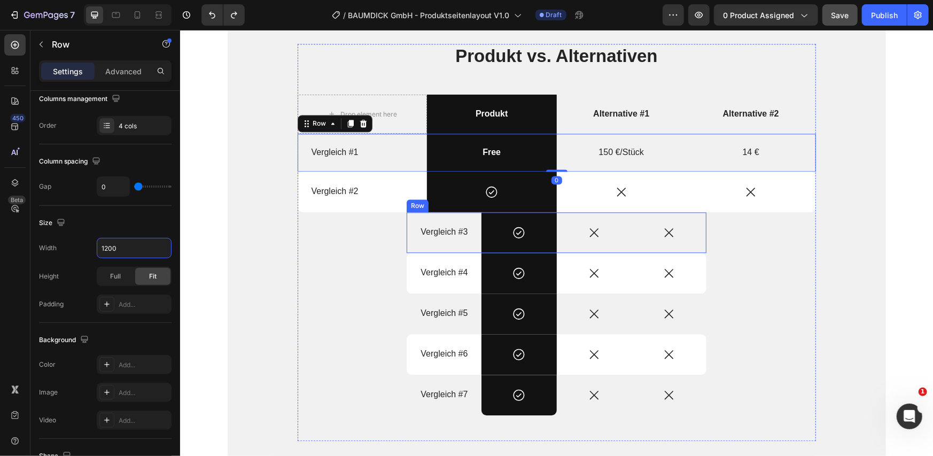
click at [412, 244] on div "Vergleich #3 Text Block" at bounding box center [443, 232] width 75 height 41
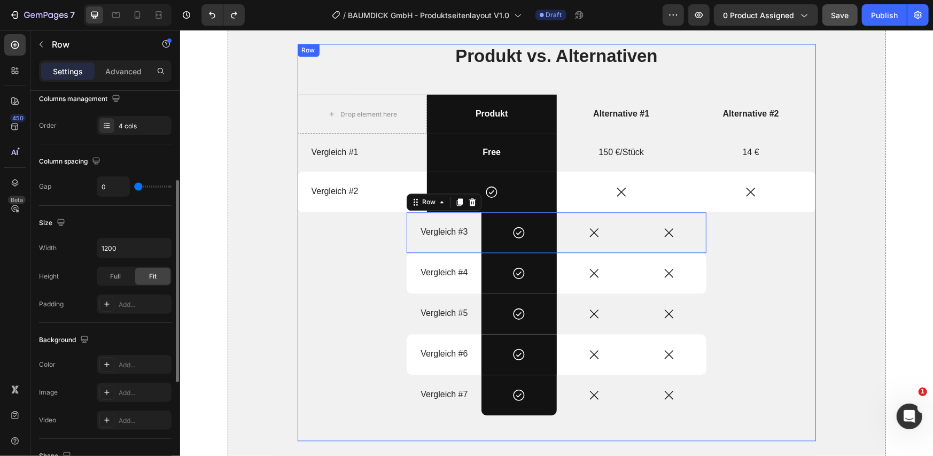
scroll to position [176, 0]
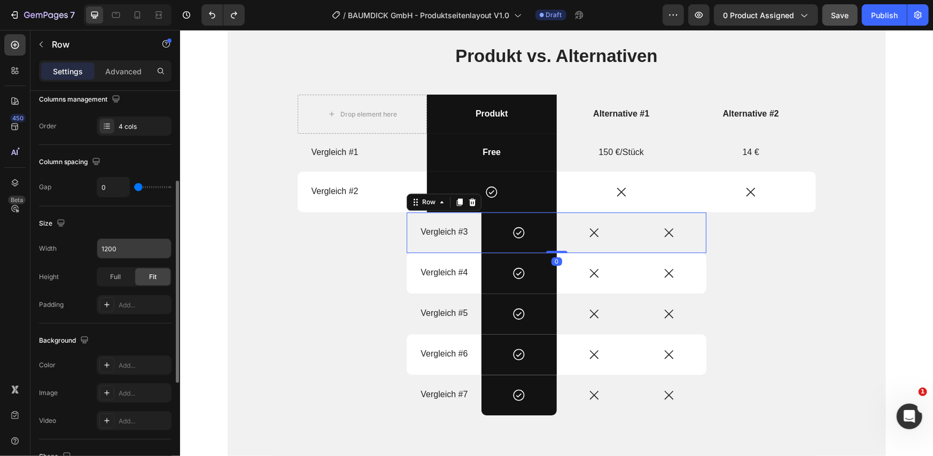
click at [133, 249] on input "1200" at bounding box center [134, 248] width 74 height 19
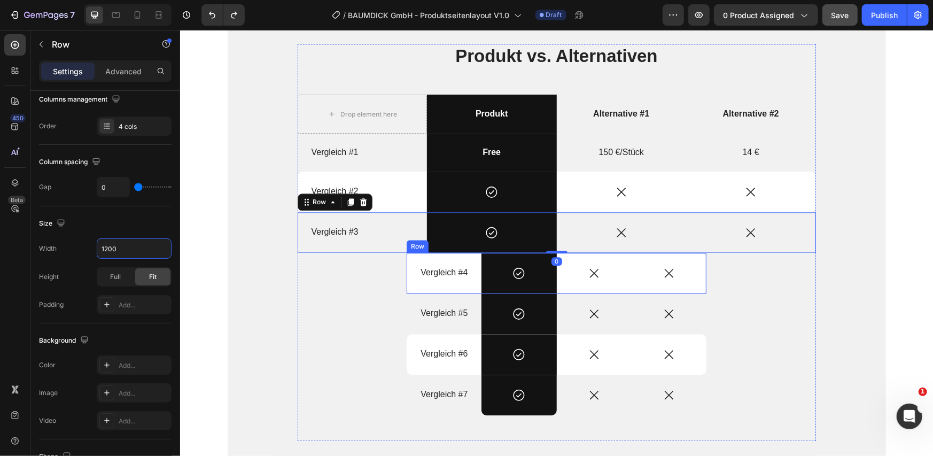
click at [407, 285] on div "Vergleich #4 Text Block" at bounding box center [443, 272] width 75 height 41
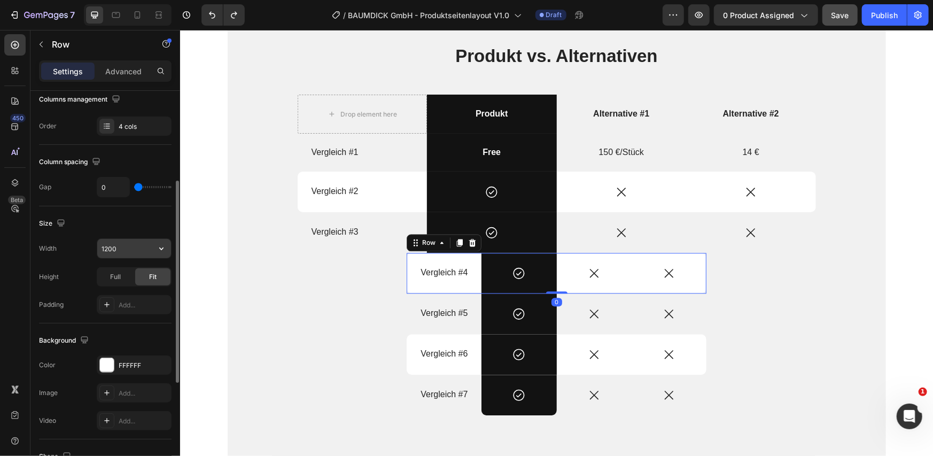
click at [144, 246] on input "1200" at bounding box center [134, 248] width 74 height 19
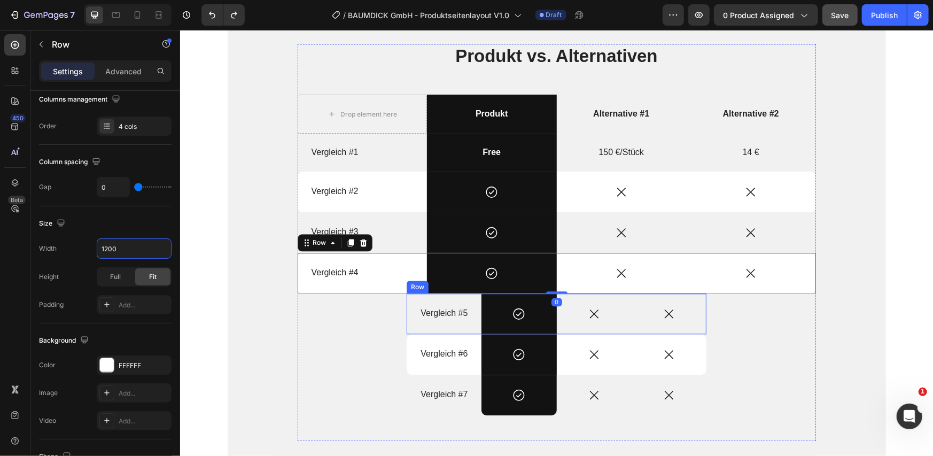
click at [415, 325] on div "Vergleich #5 Text Block" at bounding box center [443, 313] width 75 height 41
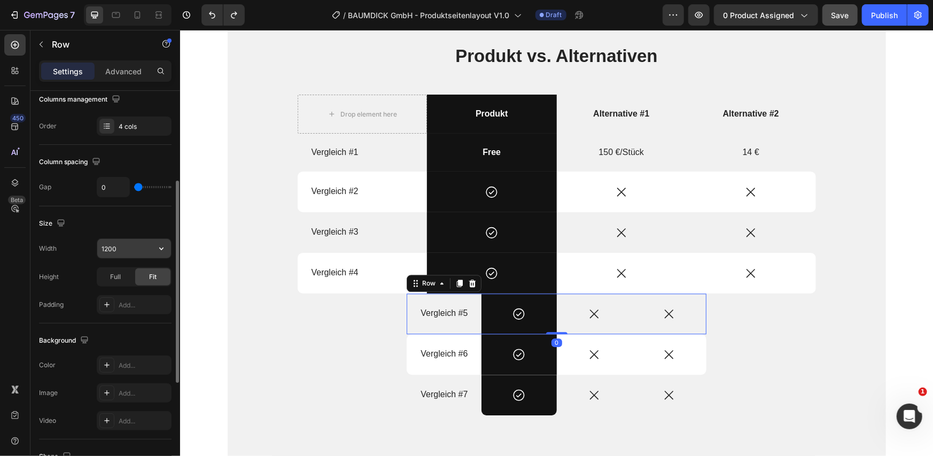
click at [127, 250] on input "1200" at bounding box center [134, 248] width 74 height 19
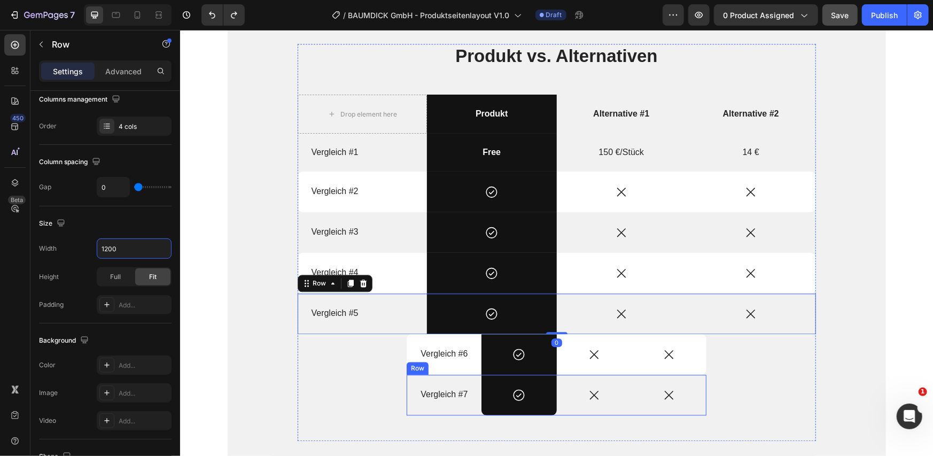
click at [414, 366] on div "Row" at bounding box center [417, 368] width 18 height 10
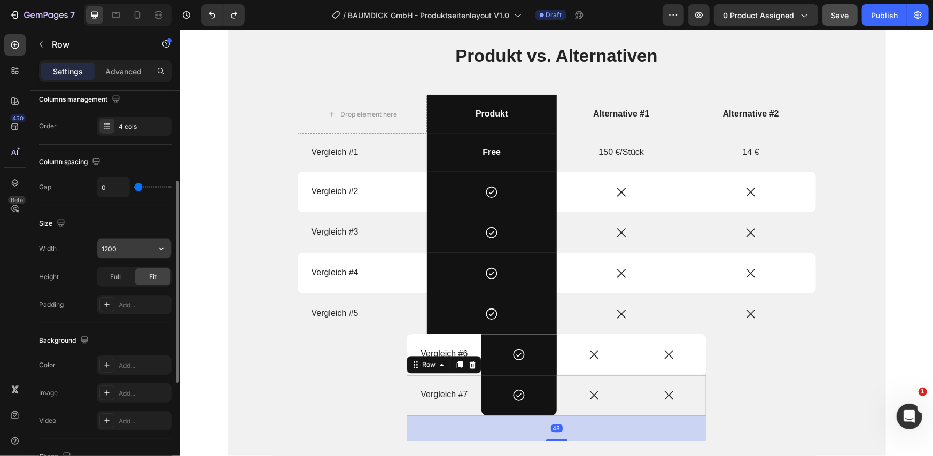
click at [142, 247] on input "1200" at bounding box center [134, 248] width 74 height 19
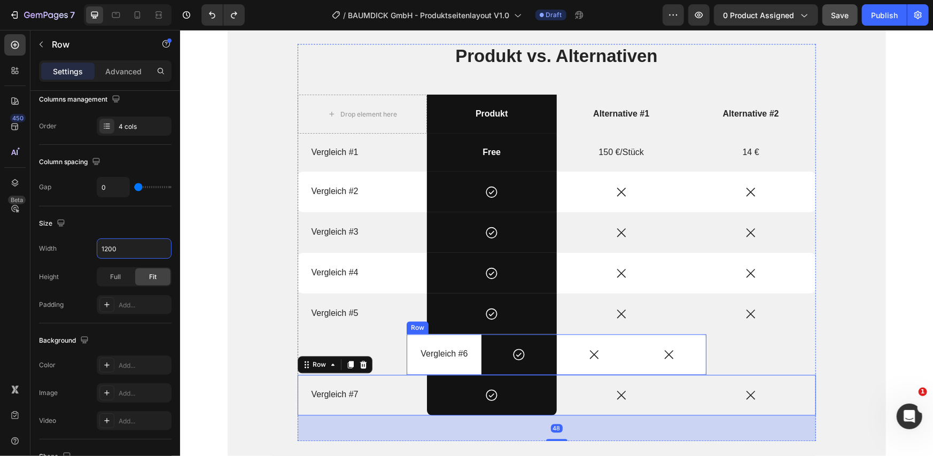
click at [408, 361] on div "Vergleich #6 Text Block" at bounding box center [443, 354] width 75 height 41
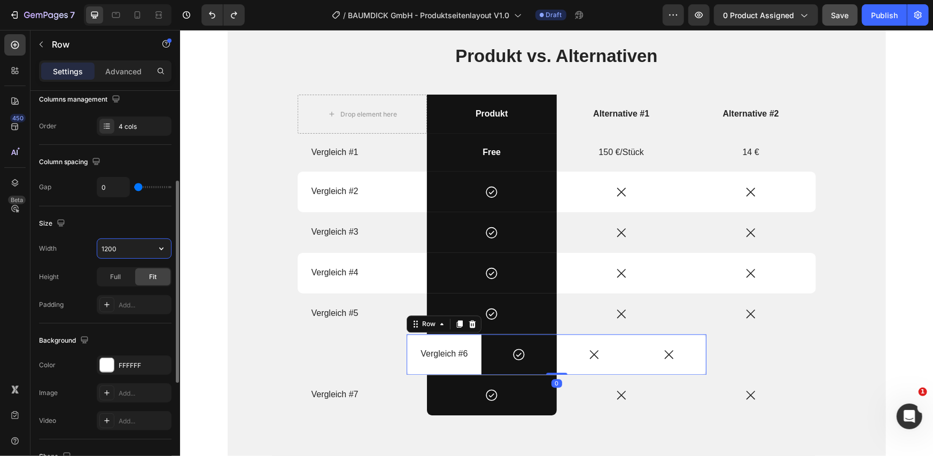
click at [127, 244] on input "1200" at bounding box center [134, 248] width 74 height 19
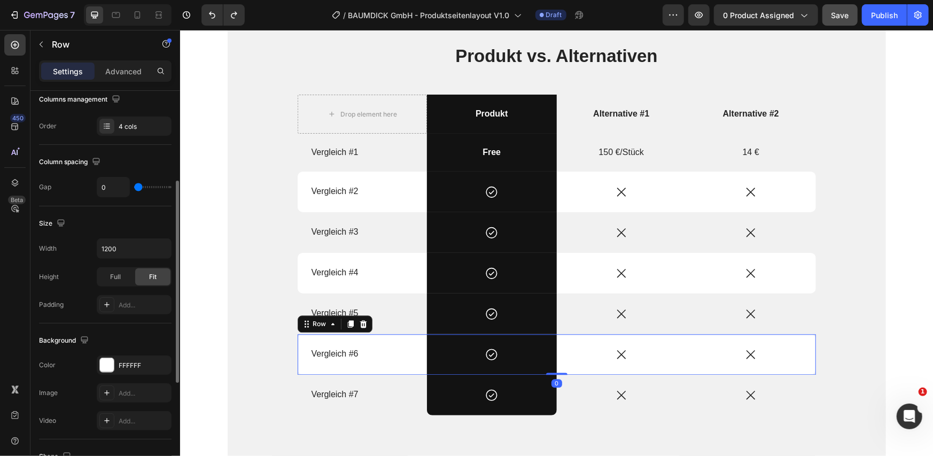
click at [130, 218] on div "Size" at bounding box center [105, 223] width 133 height 17
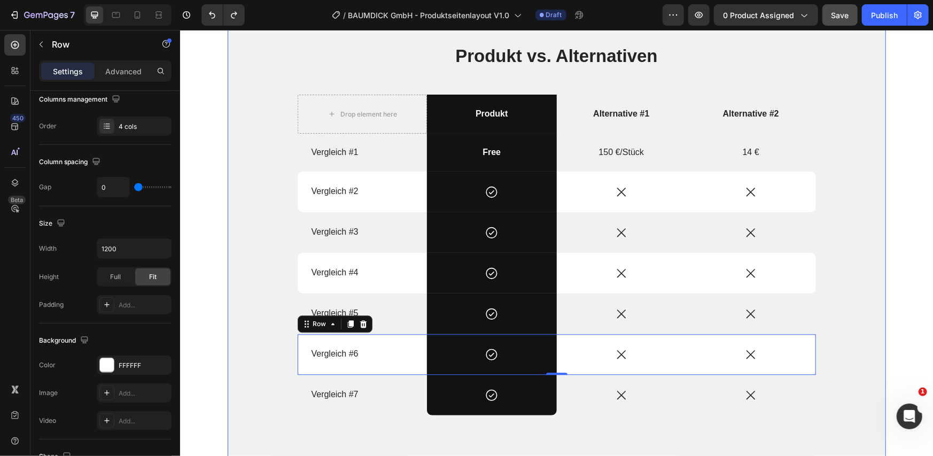
click at [282, 210] on div "Produkt vs. Alternativen Heading Drop element here Produkt Text Block Alternati…" at bounding box center [556, 246] width 642 height 406
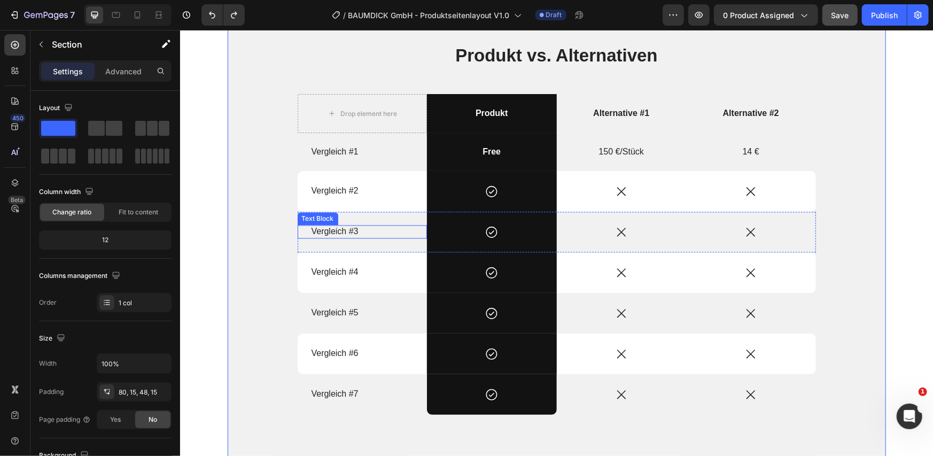
scroll to position [1450, 0]
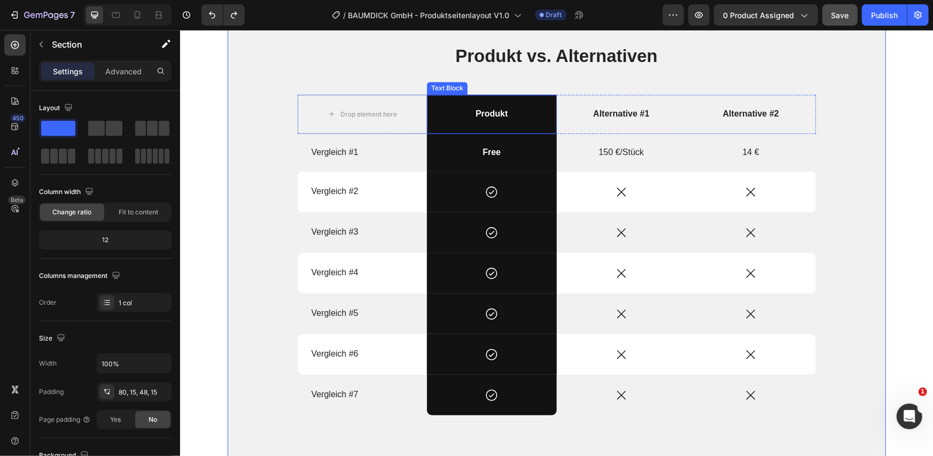
click at [427, 124] on div "Produkt" at bounding box center [492, 113] width 130 height 39
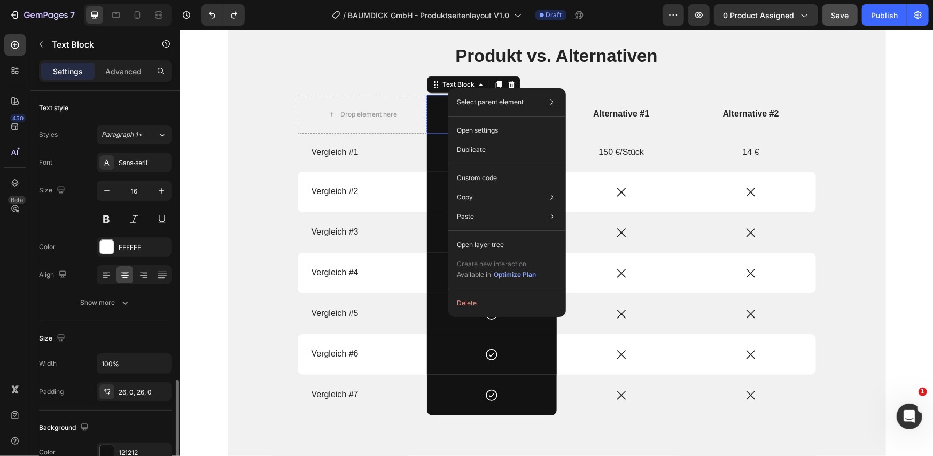
scroll to position [178, 0]
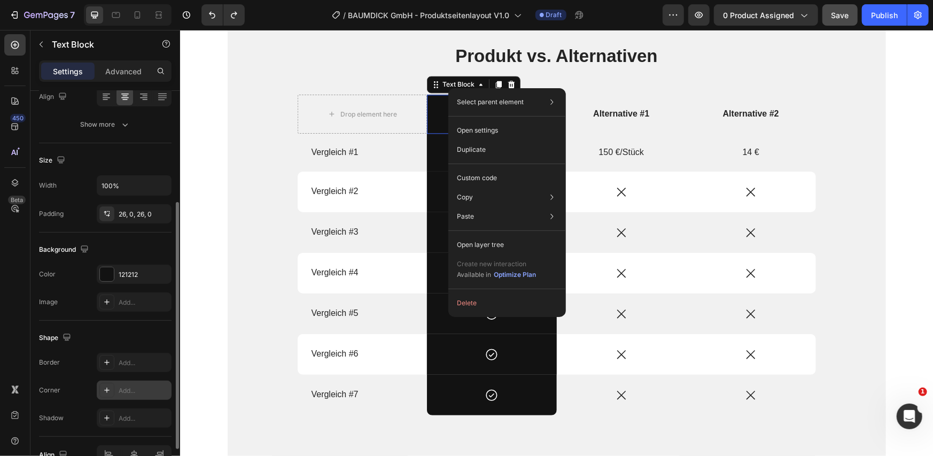
click at [104, 386] on icon at bounding box center [107, 390] width 9 height 9
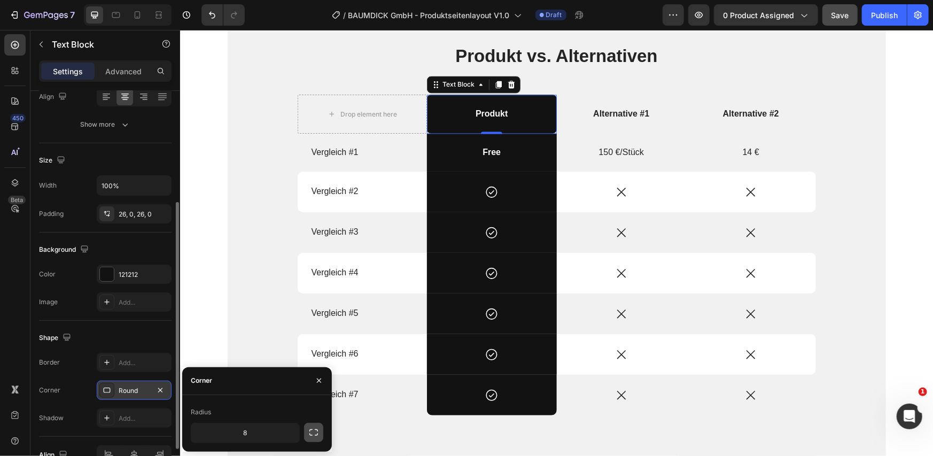
click at [309, 436] on icon "button" at bounding box center [313, 432] width 11 height 11
click at [269, 434] on input "8" at bounding box center [245, 432] width 108 height 19
click at [297, 432] on button "button" at bounding box center [289, 432] width 19 height 19
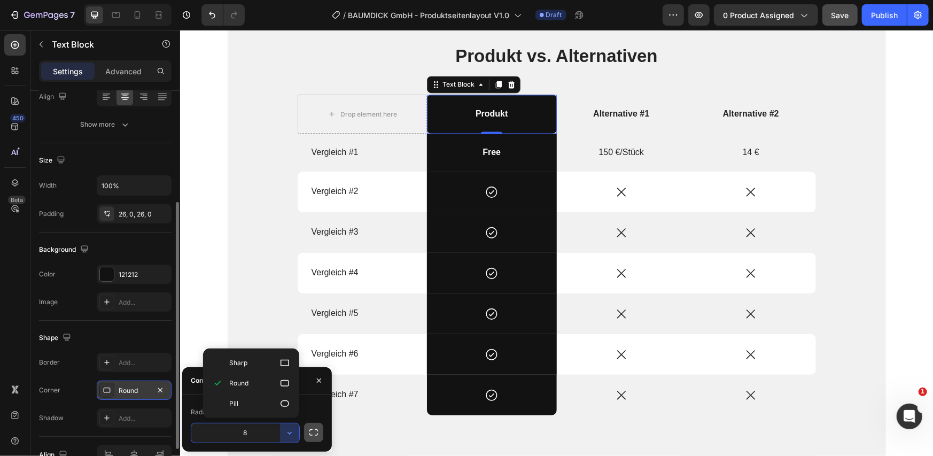
click at [318, 433] on icon "button" at bounding box center [313, 432] width 11 height 11
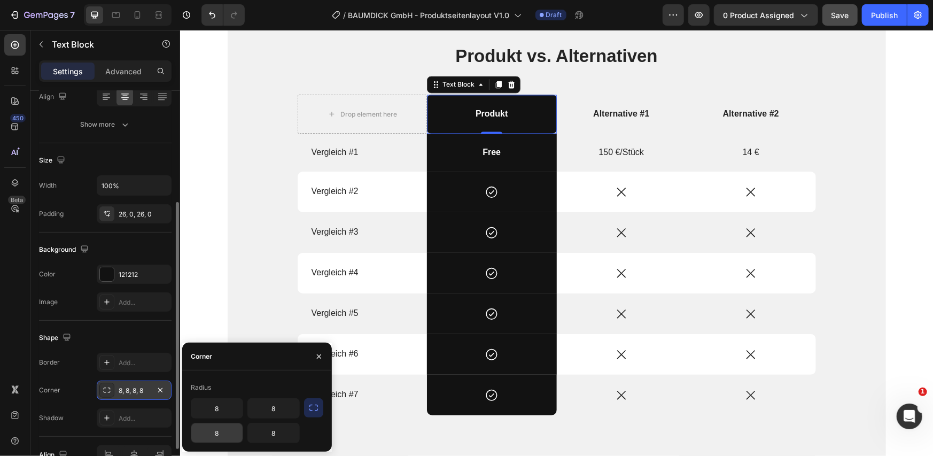
click at [226, 431] on input "8" at bounding box center [216, 432] width 51 height 19
click at [280, 433] on input "8" at bounding box center [273, 432] width 51 height 19
click at [214, 409] on input "8" at bounding box center [216, 408] width 51 height 19
type input "10"
click at [264, 411] on input "8" at bounding box center [273, 408] width 51 height 19
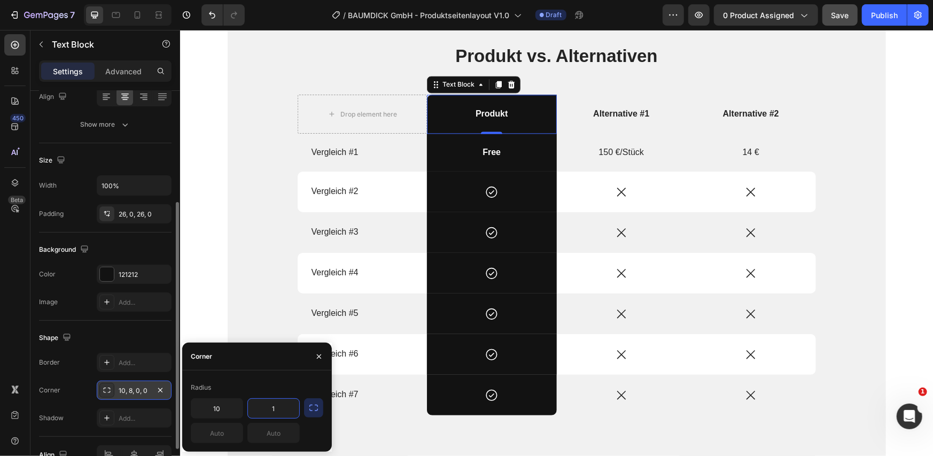
type input "10"
click at [235, 267] on div "Produkt vs. Alternativen Heading Drop element here Produkt Text Block 0 Alterna…" at bounding box center [556, 246] width 642 height 406
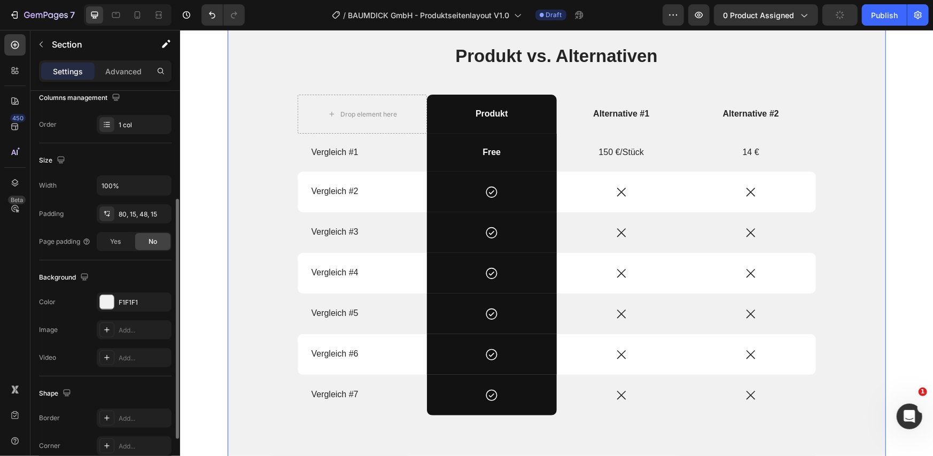
click at [235, 267] on div "Produkt vs. Alternativen Heading Drop element here Produkt Text Block Alternati…" at bounding box center [556, 246] width 642 height 406
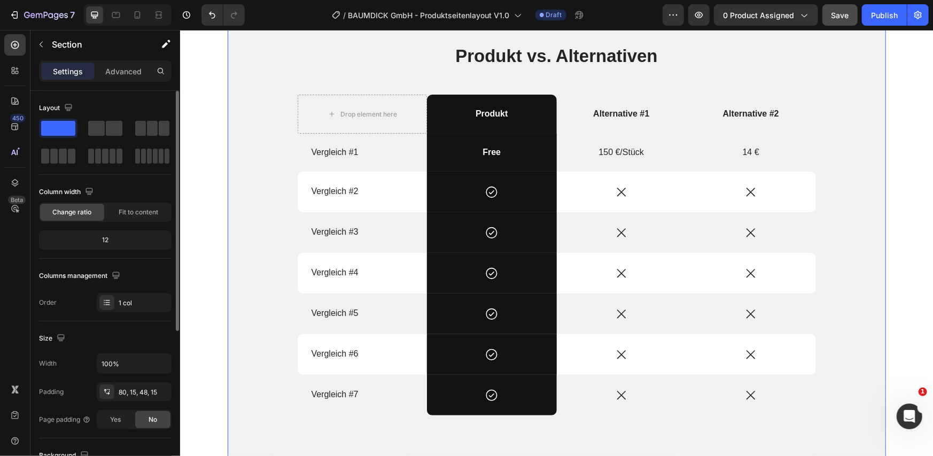
scroll to position [1629, 0]
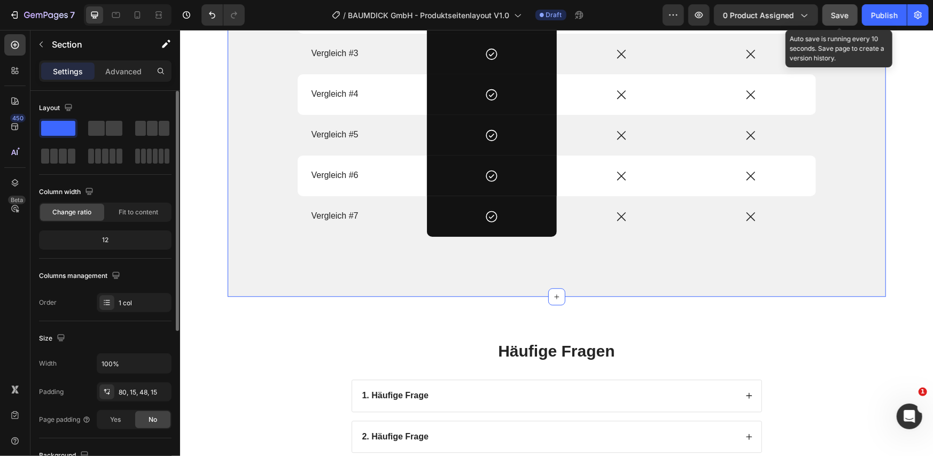
click at [842, 19] on span "Save" at bounding box center [841, 15] width 18 height 9
click at [837, 12] on span "Save" at bounding box center [841, 15] width 18 height 9
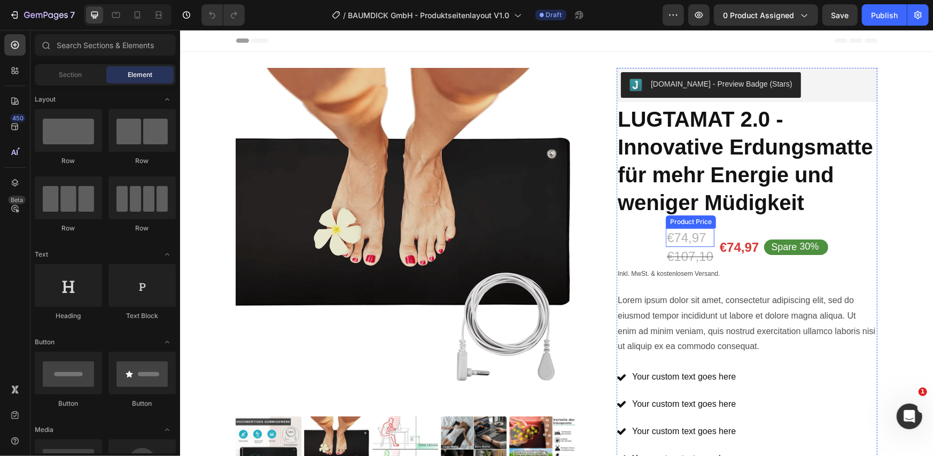
click at [683, 239] on div "€74,97" at bounding box center [689, 237] width 49 height 19
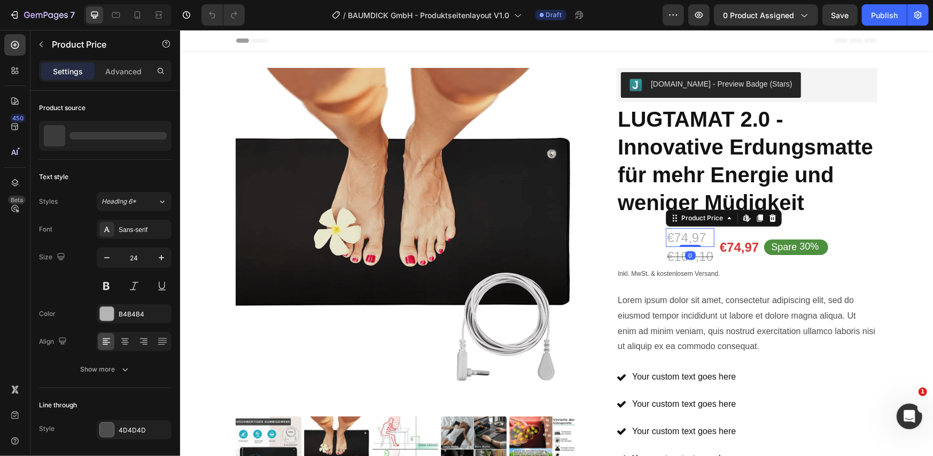
click at [768, 220] on icon at bounding box center [772, 217] width 9 height 9
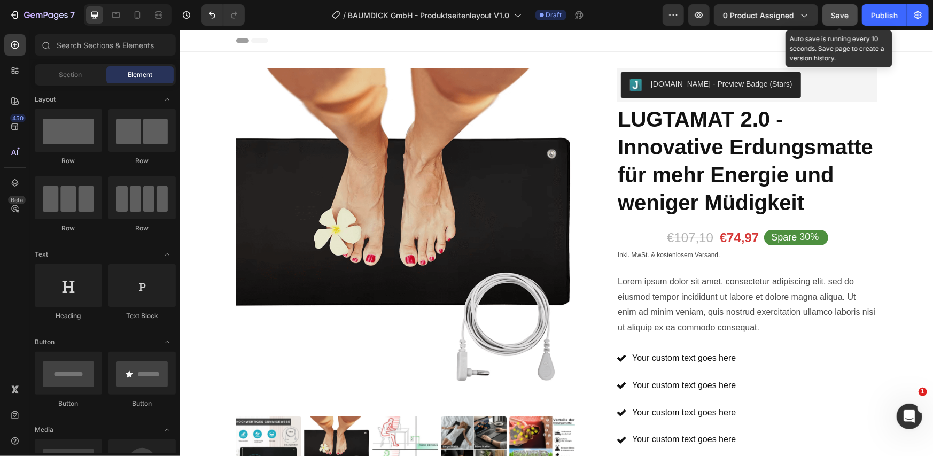
click at [840, 22] on button "Save" at bounding box center [840, 14] width 35 height 21
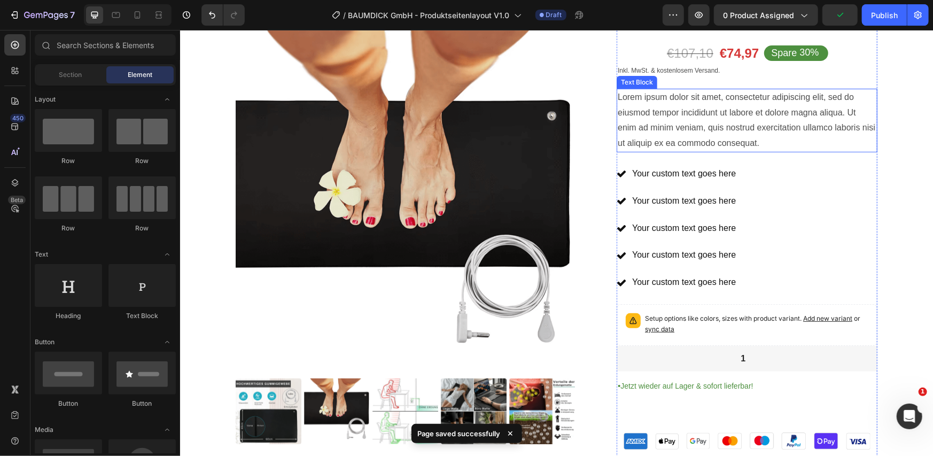
scroll to position [356, 0]
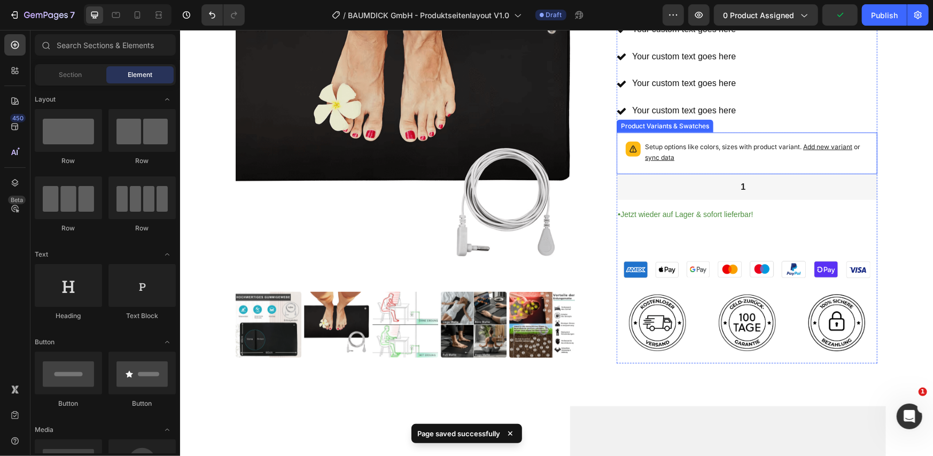
click at [673, 146] on p "Setup options like colors, sizes with product variant. Add new variant or sync …" at bounding box center [756, 151] width 223 height 21
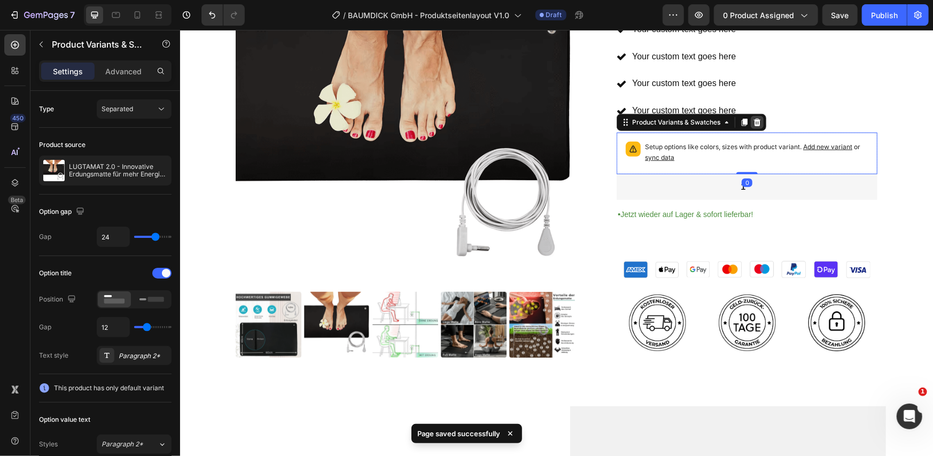
click at [754, 122] on icon at bounding box center [757, 122] width 9 height 9
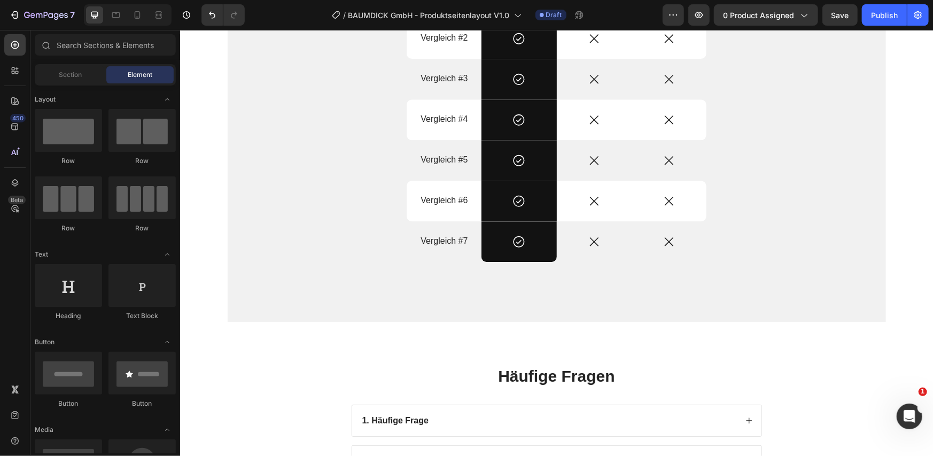
scroll to position [1425, 0]
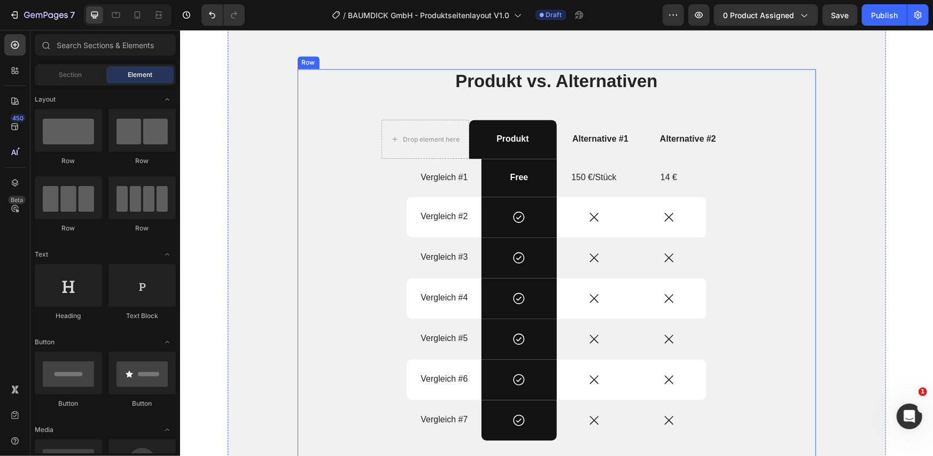
click at [368, 162] on div "Produkt vs. Alternativen Heading Drop element here Produkt Text Block Alternati…" at bounding box center [556, 266] width 518 height 397
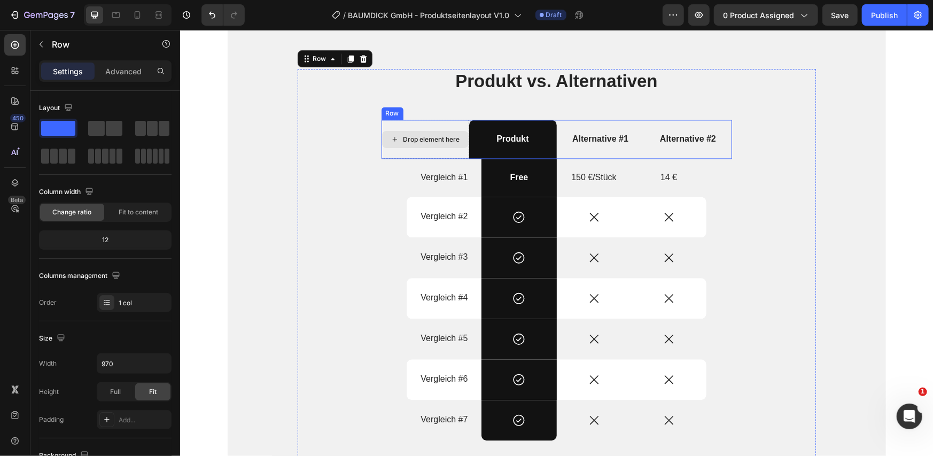
click at [389, 153] on div "Drop element here" at bounding box center [425, 138] width 88 height 39
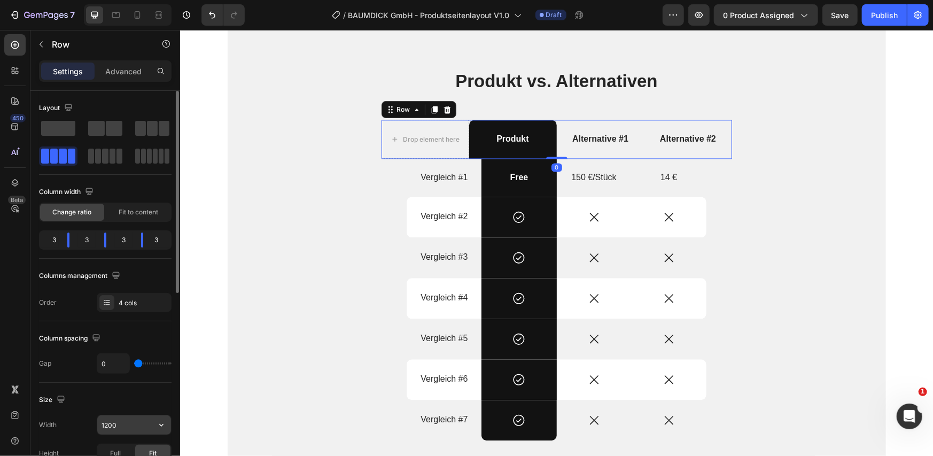
click at [121, 421] on input "1200" at bounding box center [134, 424] width 74 height 19
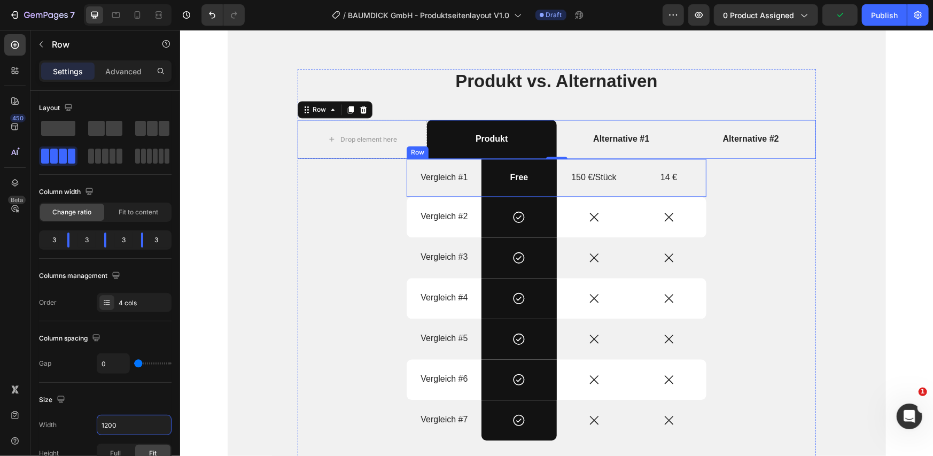
click at [429, 188] on div "Vergleich #1 Text Block" at bounding box center [443, 177] width 75 height 38
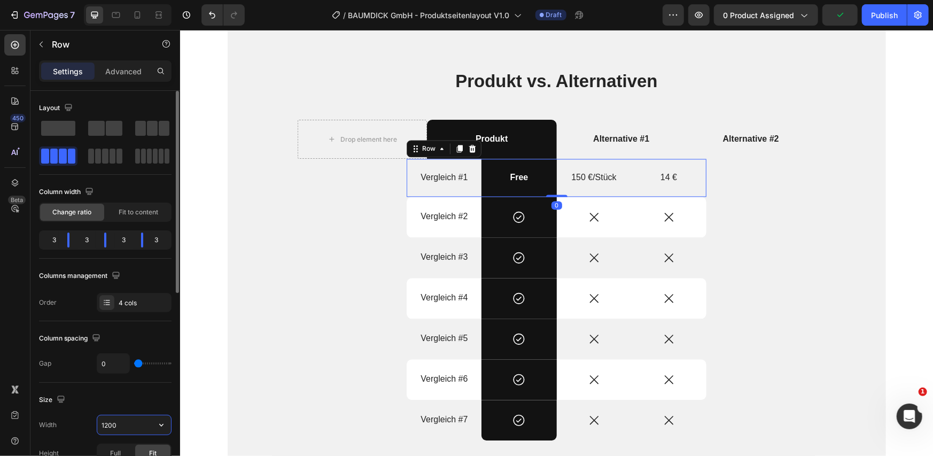
click at [122, 419] on input "1200" at bounding box center [134, 424] width 74 height 19
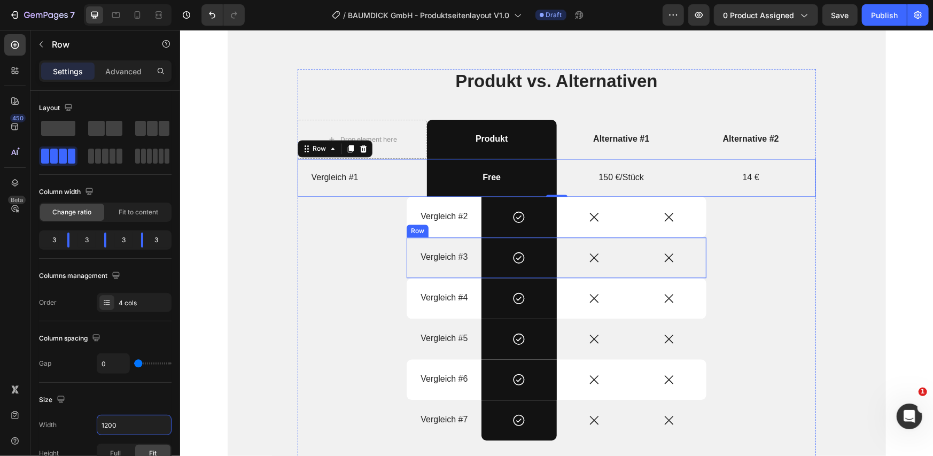
click at [414, 229] on div "Row" at bounding box center [417, 231] width 18 height 10
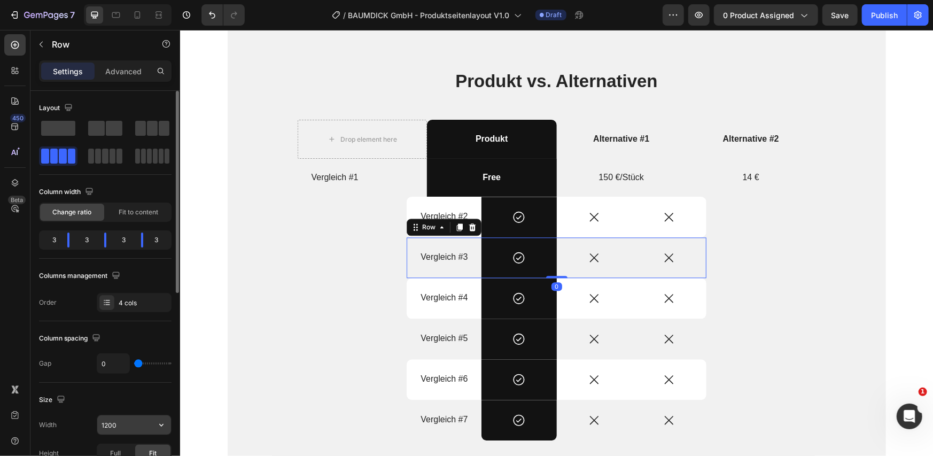
click at [123, 424] on input "1200" at bounding box center [134, 424] width 74 height 19
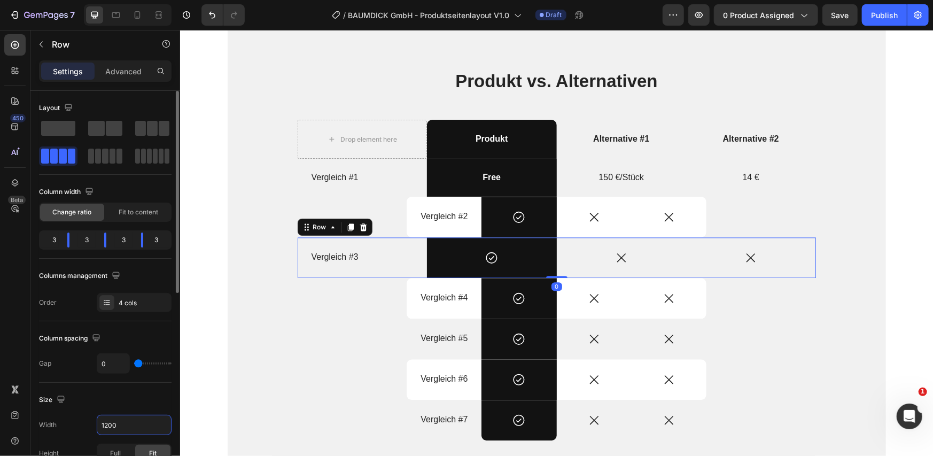
scroll to position [178, 0]
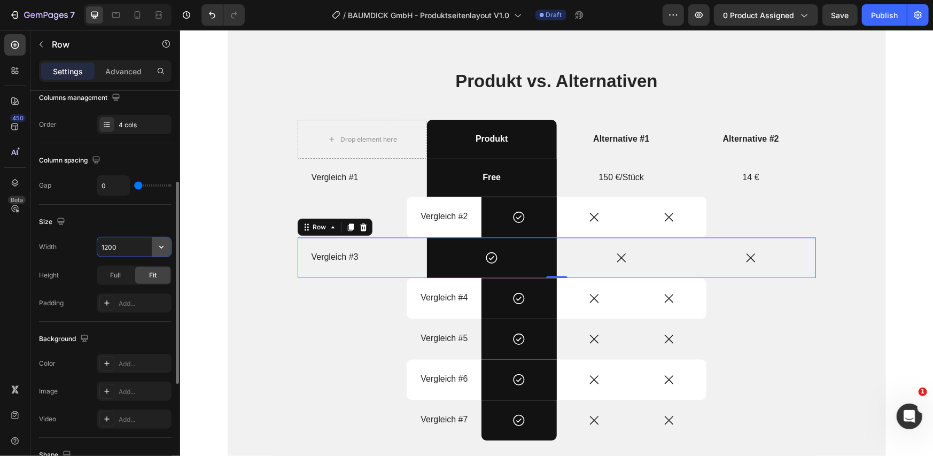
click at [156, 245] on icon "button" at bounding box center [161, 247] width 11 height 11
click at [140, 291] on p "Full 100%" at bounding box center [131, 294] width 61 height 10
type input "100%"
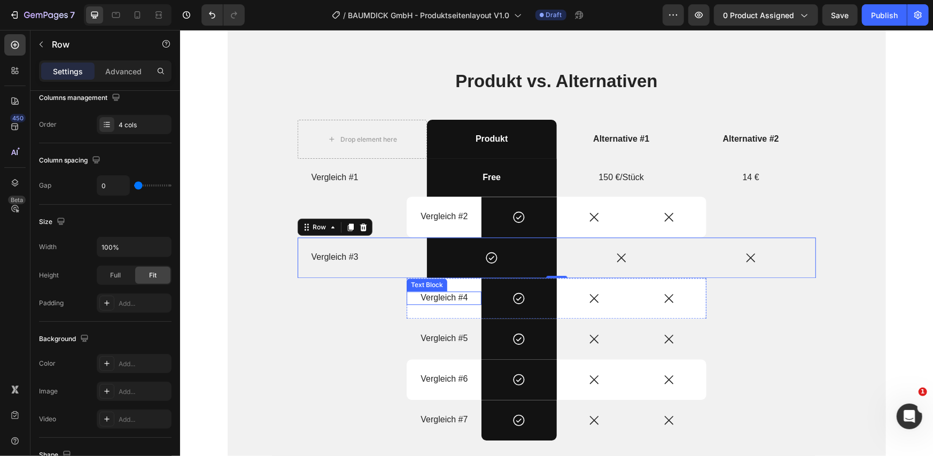
click at [406, 295] on div "Vergleich #4 Text Block" at bounding box center [443, 297] width 75 height 13
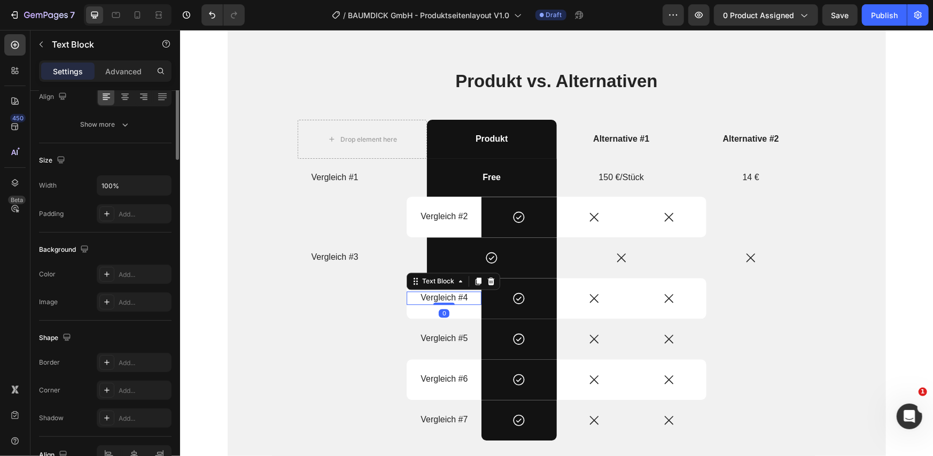
scroll to position [0, 0]
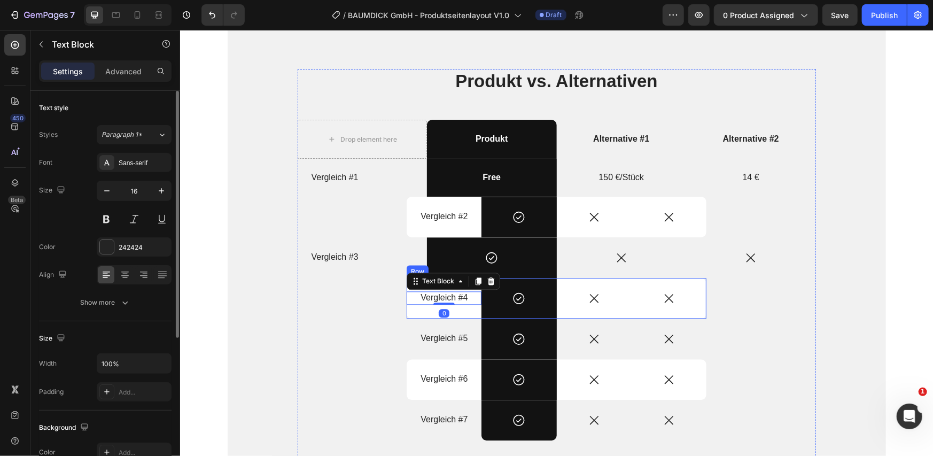
click at [406, 309] on div "Vergleich #4 Text Block 0" at bounding box center [443, 297] width 75 height 41
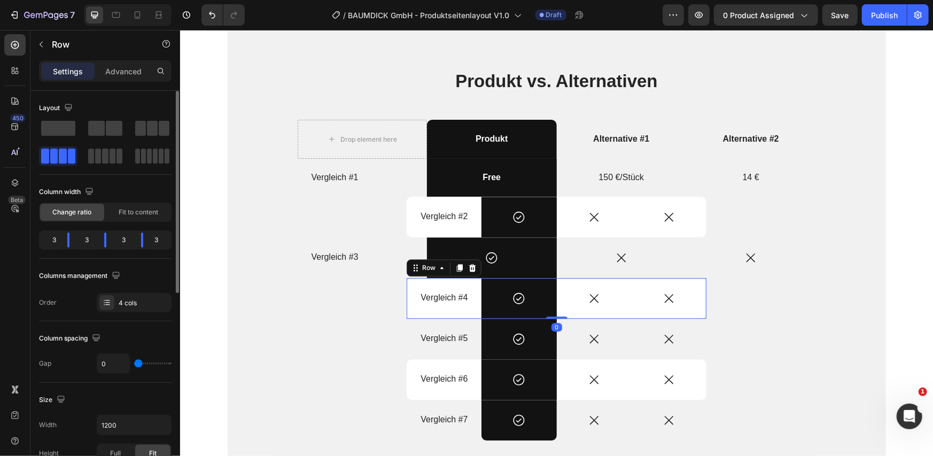
scroll to position [178, 0]
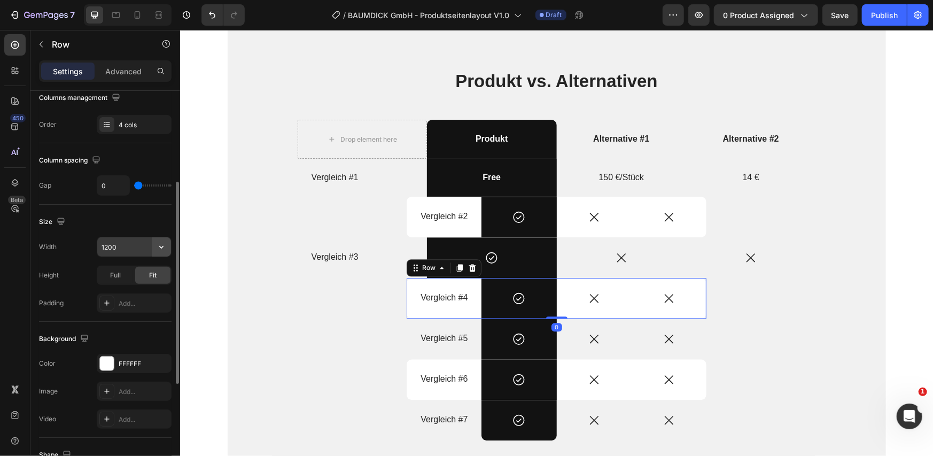
click at [161, 244] on icon "button" at bounding box center [161, 247] width 11 height 11
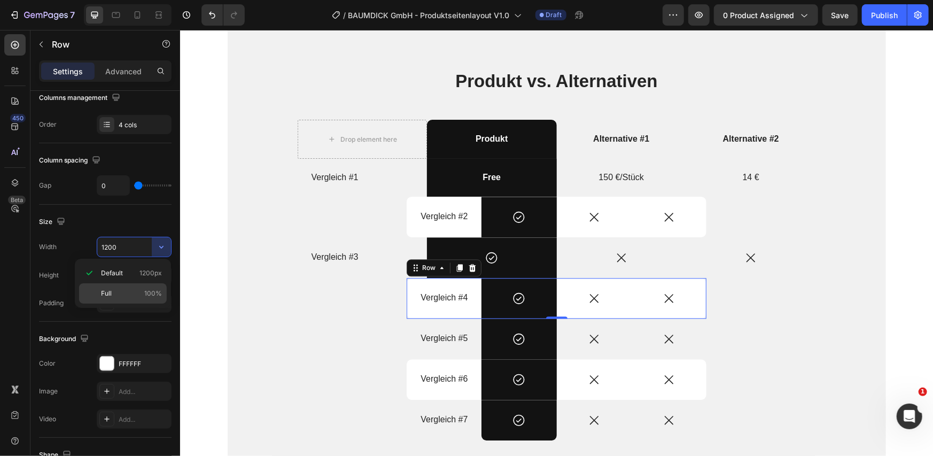
click at [145, 301] on div "Full 100%" at bounding box center [123, 293] width 88 height 20
type input "100%"
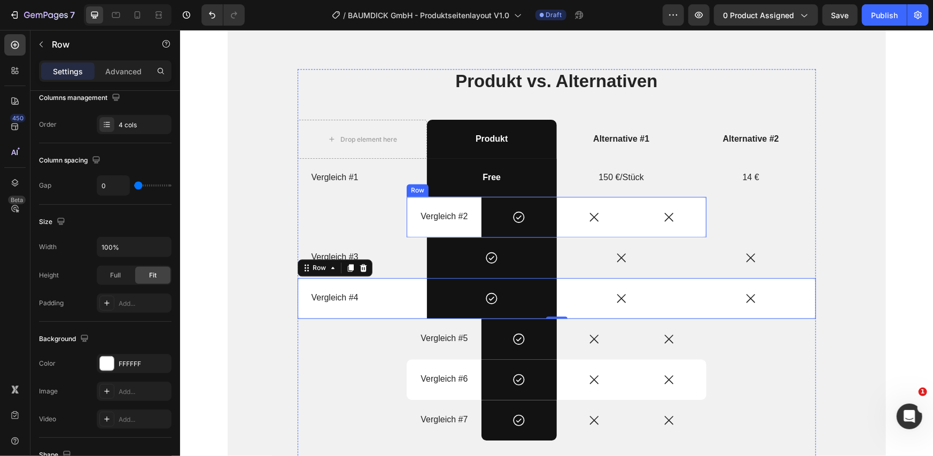
click at [409, 227] on div "Vergleich #2 Text Block" at bounding box center [443, 216] width 75 height 41
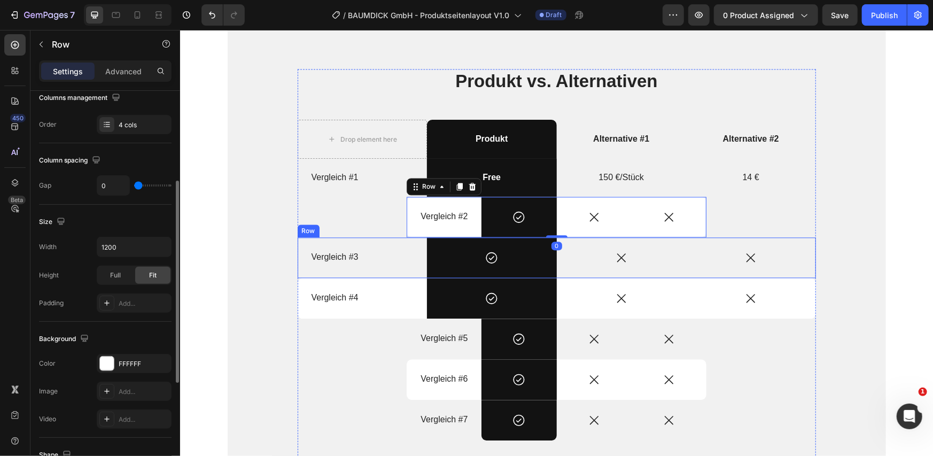
scroll to position [177, 0]
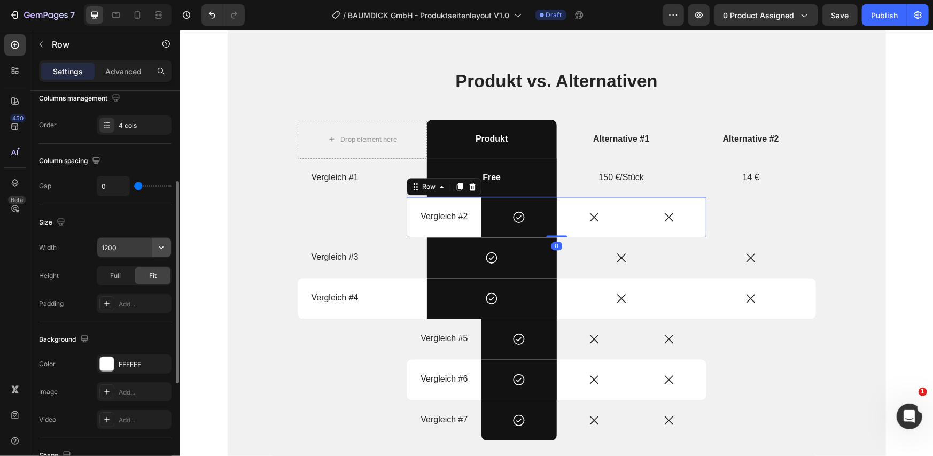
click at [166, 247] on icon "button" at bounding box center [161, 247] width 11 height 11
click at [138, 296] on p "Full 100%" at bounding box center [131, 294] width 61 height 10
type input "100%"
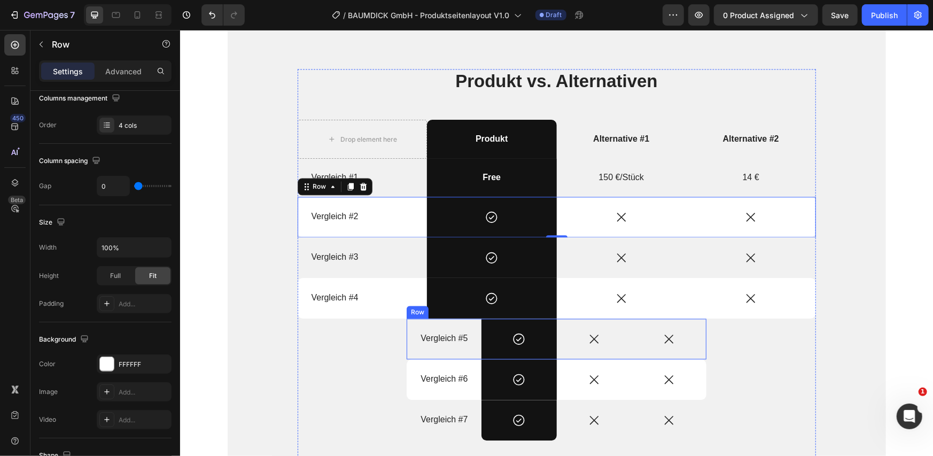
click at [412, 349] on div "Vergleich #5 Text Block" at bounding box center [443, 338] width 75 height 41
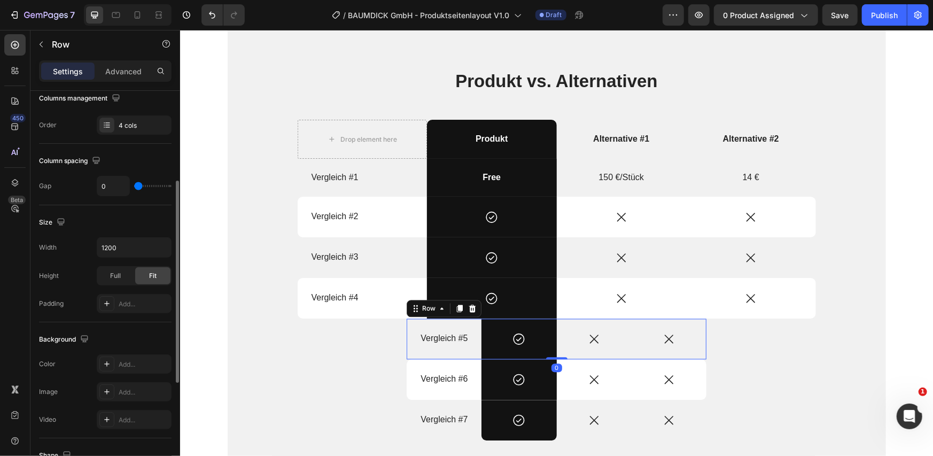
scroll to position [177, 0]
click at [161, 251] on icon "button" at bounding box center [161, 248] width 11 height 11
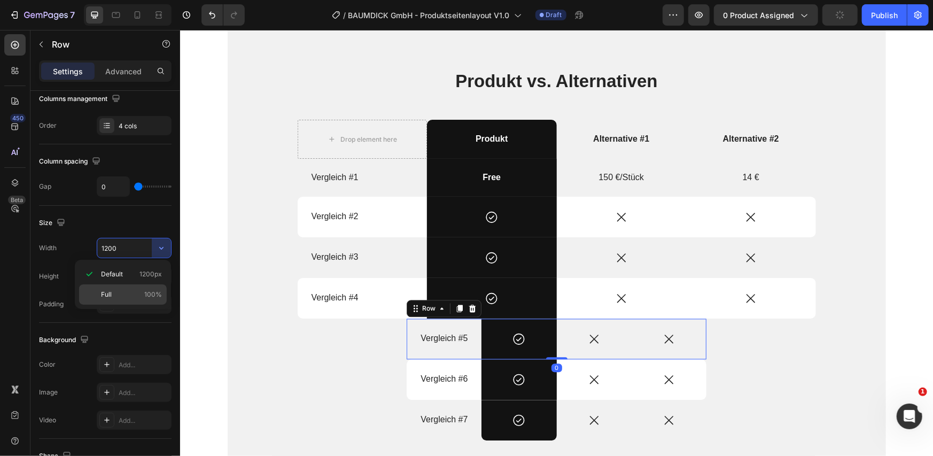
click at [150, 295] on span "100%" at bounding box center [153, 295] width 18 height 10
type input "100%"
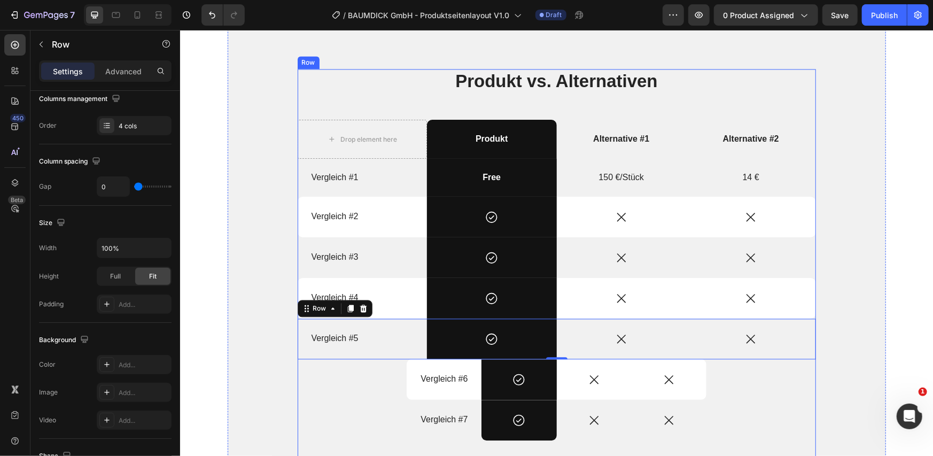
click at [410, 390] on div "Vergleich #6 Text Block" at bounding box center [443, 379] width 75 height 41
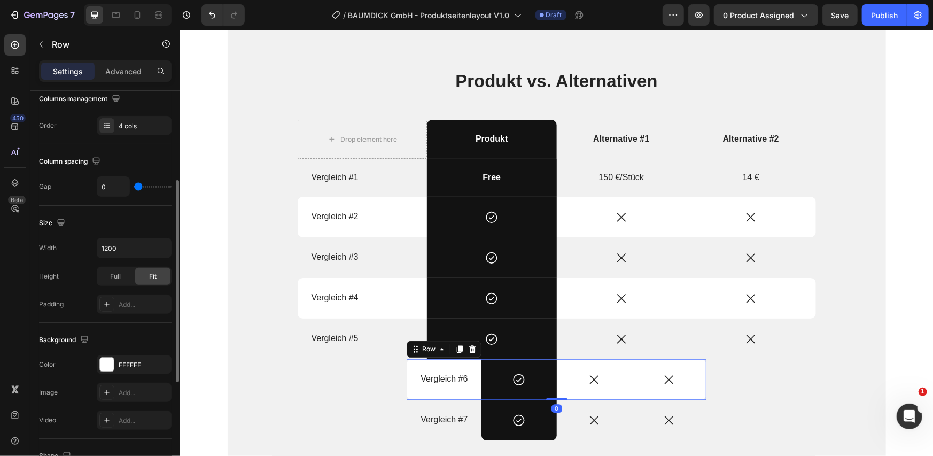
scroll to position [176, 0]
click at [163, 245] on icon "button" at bounding box center [161, 248] width 11 height 11
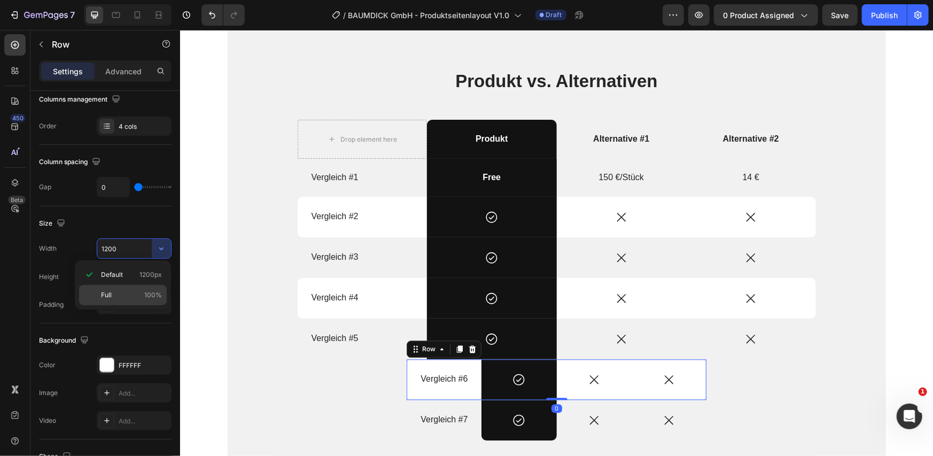
click at [142, 302] on div "Full 100%" at bounding box center [123, 295] width 88 height 20
type input "100%"
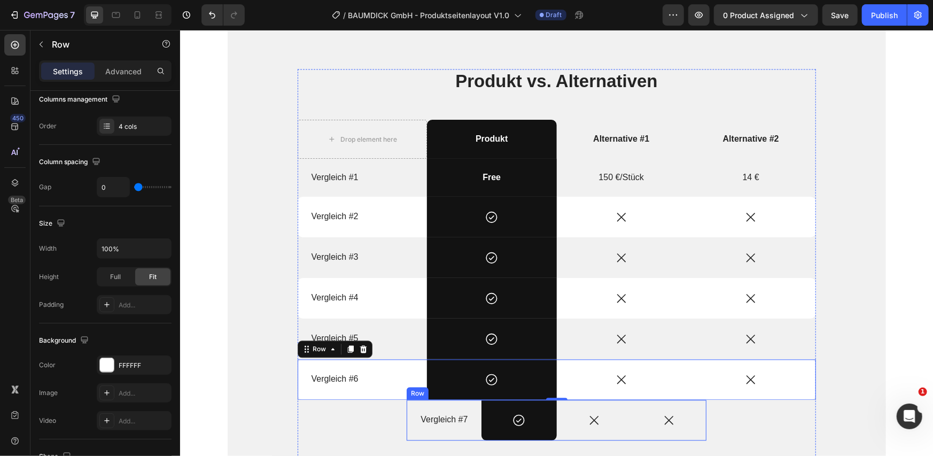
click at [418, 430] on div "Vergleich #7 Text Block" at bounding box center [443, 419] width 75 height 41
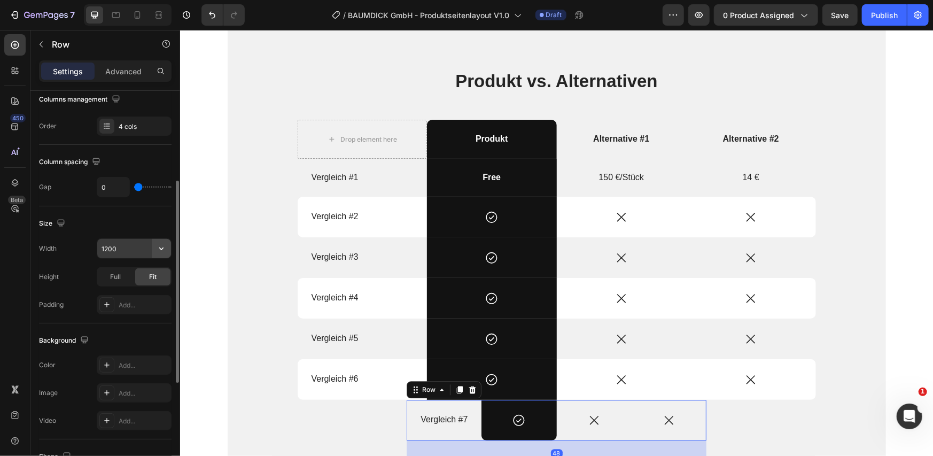
click at [168, 248] on button "button" at bounding box center [161, 248] width 19 height 19
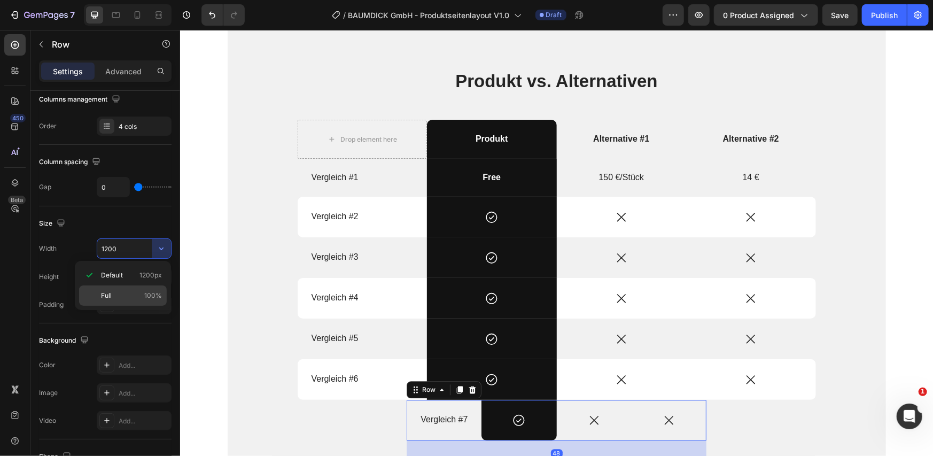
click at [157, 297] on span "100%" at bounding box center [153, 296] width 18 height 10
type input "100%"
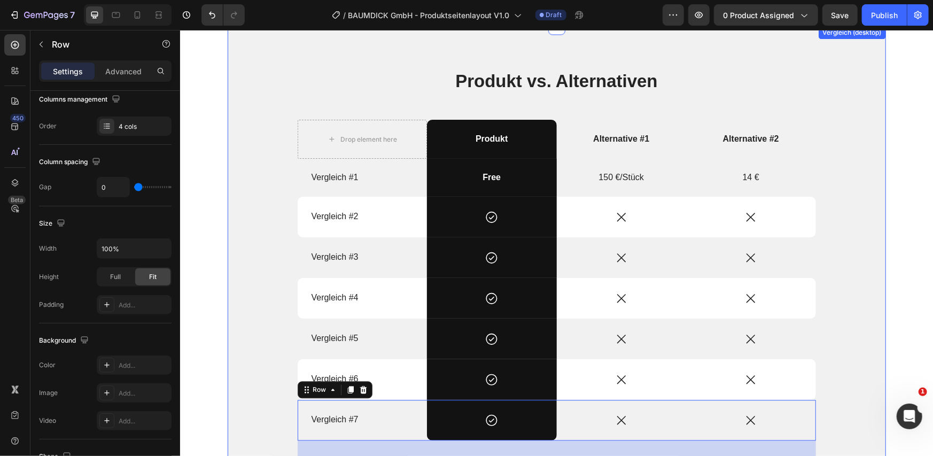
click at [266, 211] on div "Produkt vs. Alternativen Heading Drop element here Produkt Text Block Alternati…" at bounding box center [556, 271] width 642 height 406
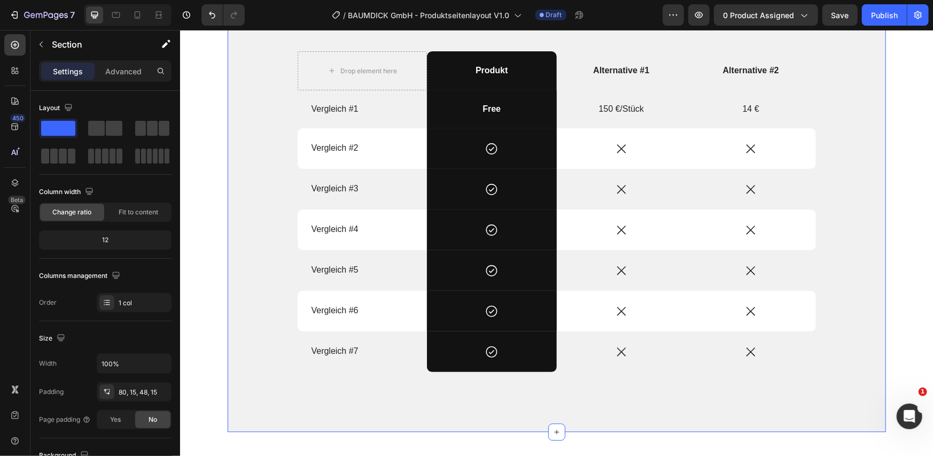
scroll to position [1425, 0]
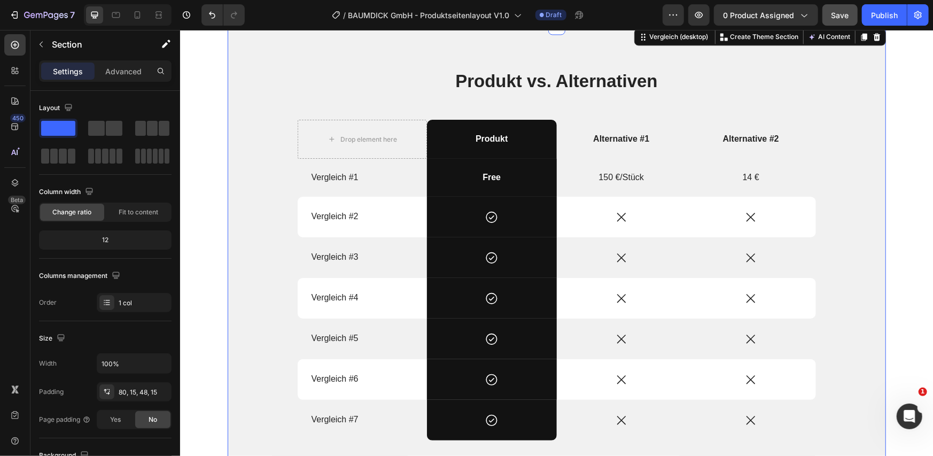
click at [828, 17] on button "Save" at bounding box center [840, 14] width 35 height 21
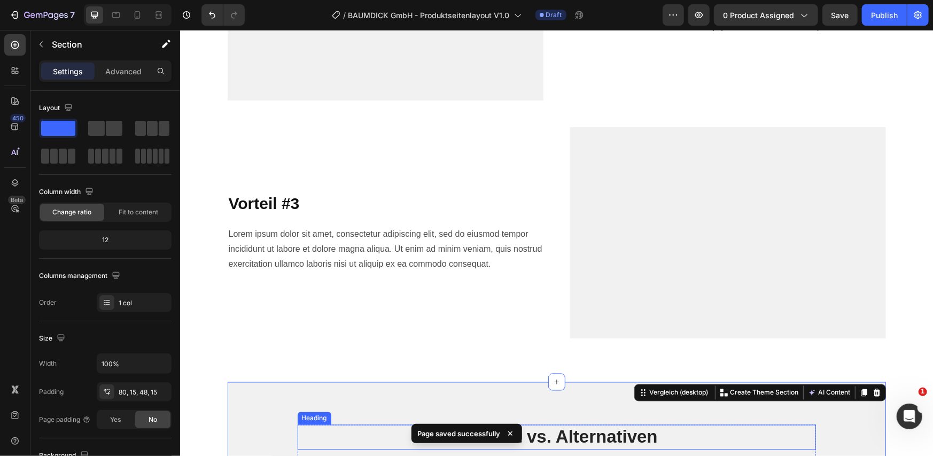
scroll to position [890, 0]
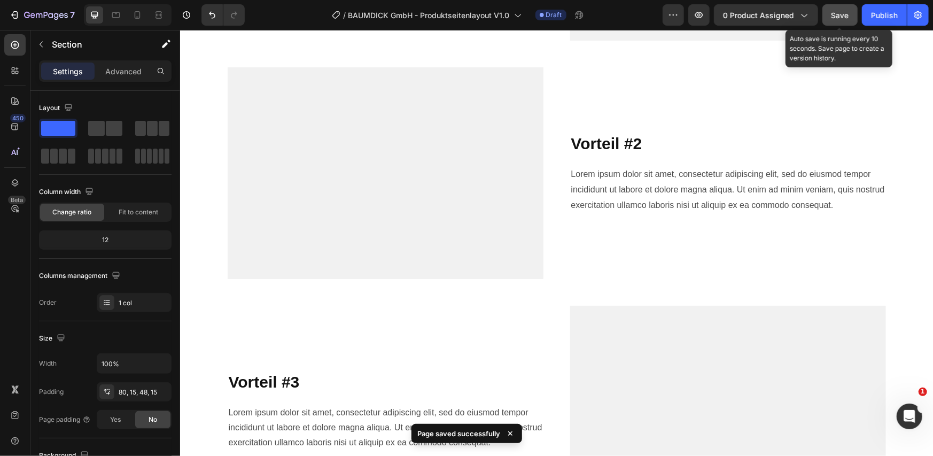
click at [839, 20] on div "Save" at bounding box center [841, 15] width 18 height 11
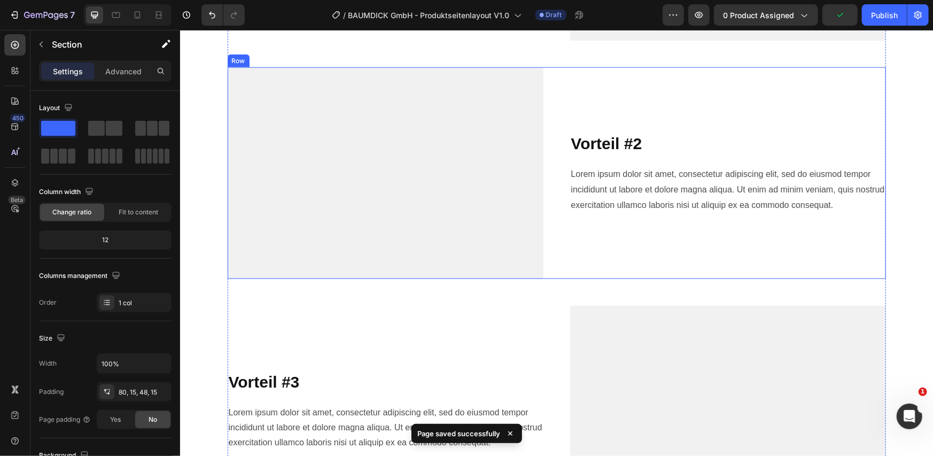
click at [481, 163] on img at bounding box center [385, 173] width 316 height 212
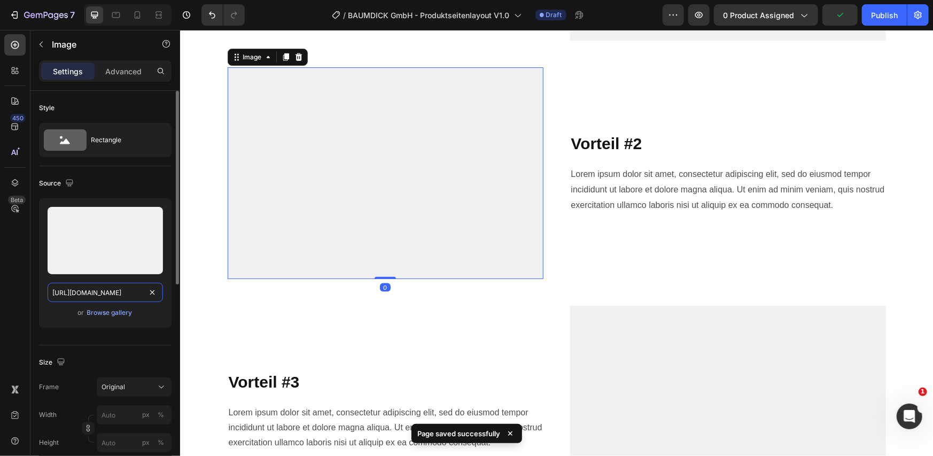
click at [102, 294] on input "https://cdn.shopify.com/s/files/1/0831/5728/7255/files/gempages_578417178726892…" at bounding box center [105, 292] width 115 height 19
click at [99, 294] on input "https://cdn.shopify.com/s/files/1/0831/5728/7255/files/gempages_578417178726892…" at bounding box center [105, 292] width 115 height 19
click at [94, 294] on input "https://cdn.shopify.com/s/files/1/0831/5728/7255/files/gempages_578417178726892…" at bounding box center [105, 292] width 115 height 19
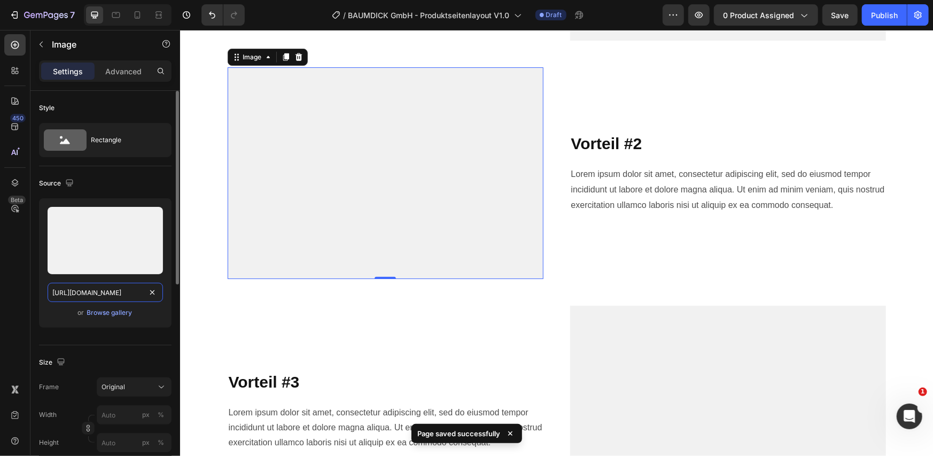
click at [94, 294] on input "https://cdn.shopify.com/s/files/1/0831/5728/7255/files/gempages_578417178726892…" at bounding box center [105, 292] width 115 height 19
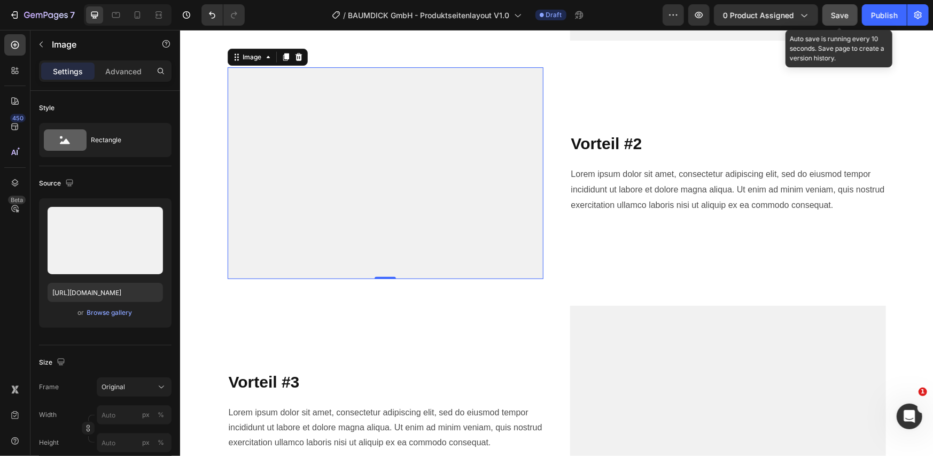
click at [833, 16] on span "Save" at bounding box center [841, 15] width 18 height 9
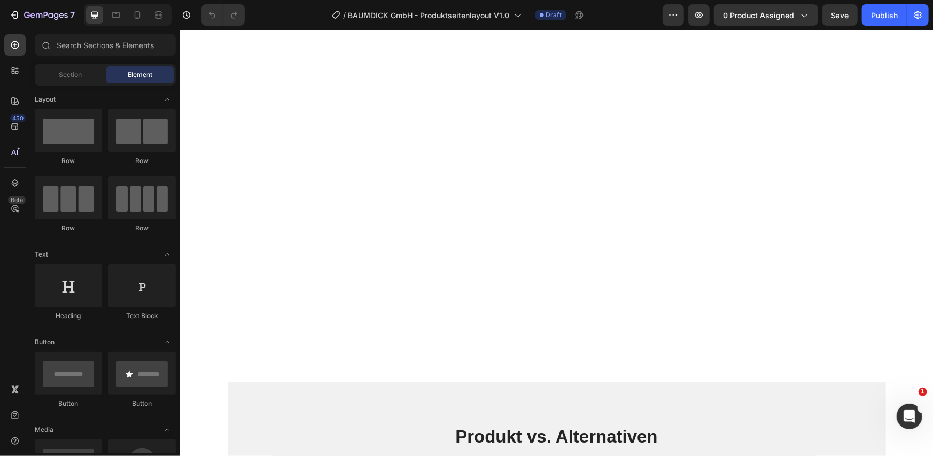
scroll to position [1425, 0]
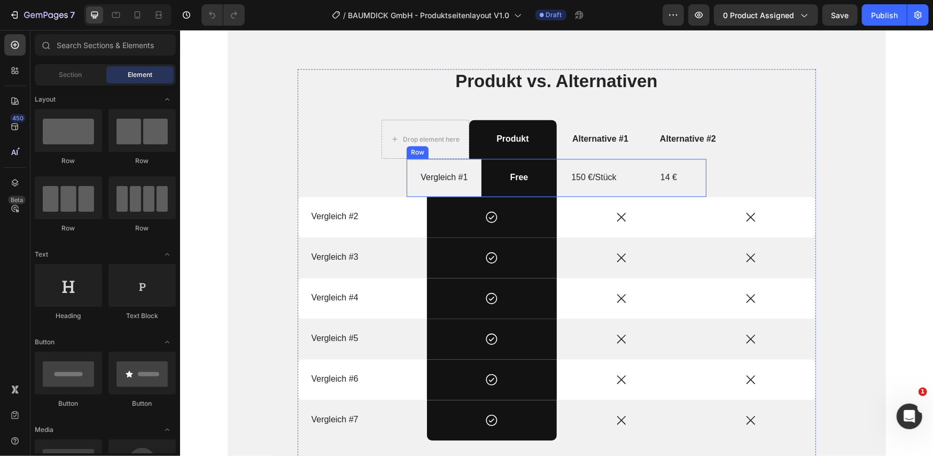
click at [418, 189] on div "Vergleich #1 Text Block" at bounding box center [443, 177] width 75 height 38
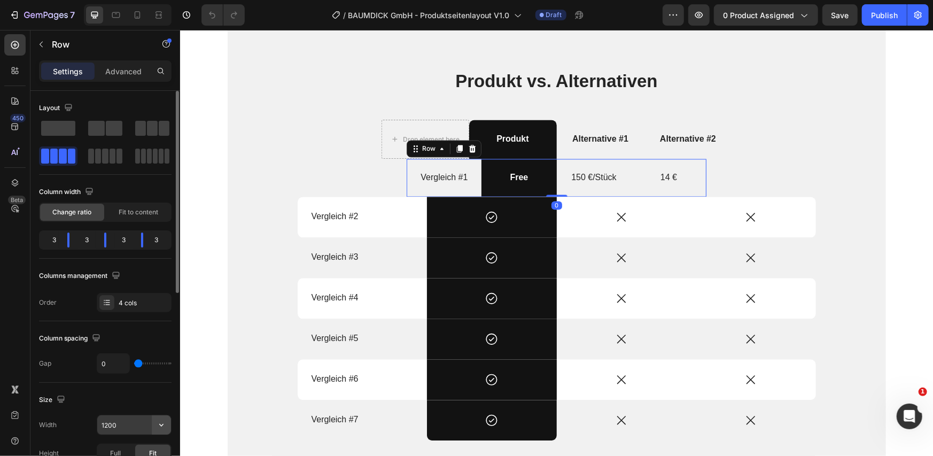
click at [159, 421] on icon "button" at bounding box center [161, 425] width 11 height 11
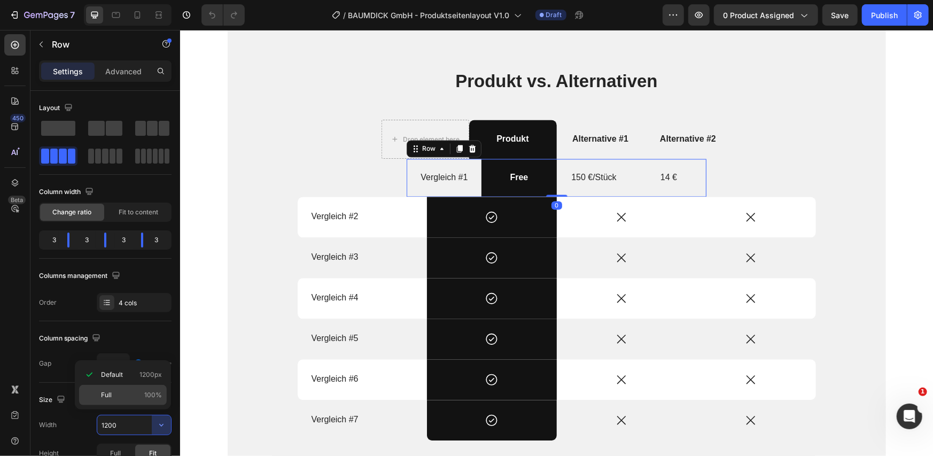
click at [133, 397] on p "Full 100%" at bounding box center [131, 395] width 61 height 10
type input "100%"
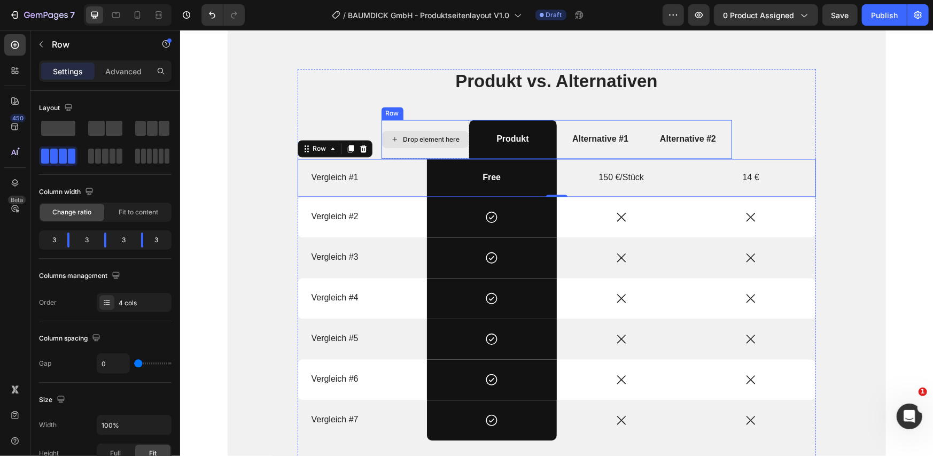
click at [389, 148] on div "Drop element here" at bounding box center [425, 138] width 88 height 39
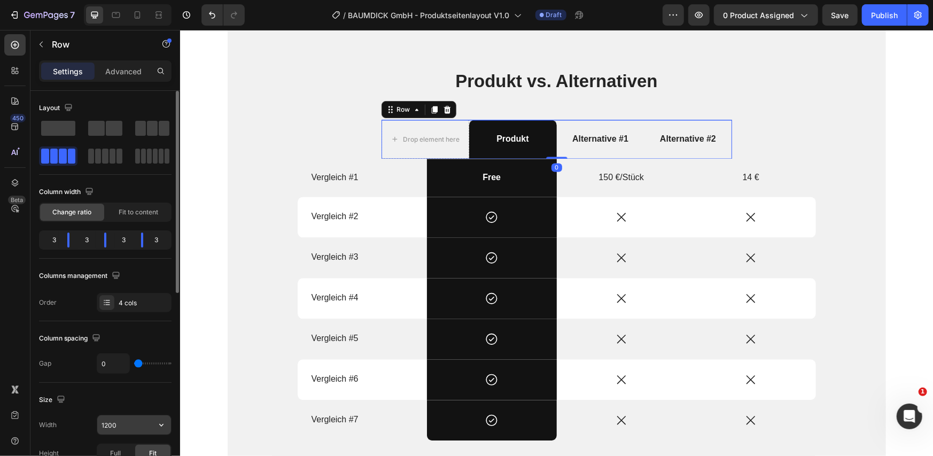
click at [159, 429] on icon "button" at bounding box center [161, 425] width 11 height 11
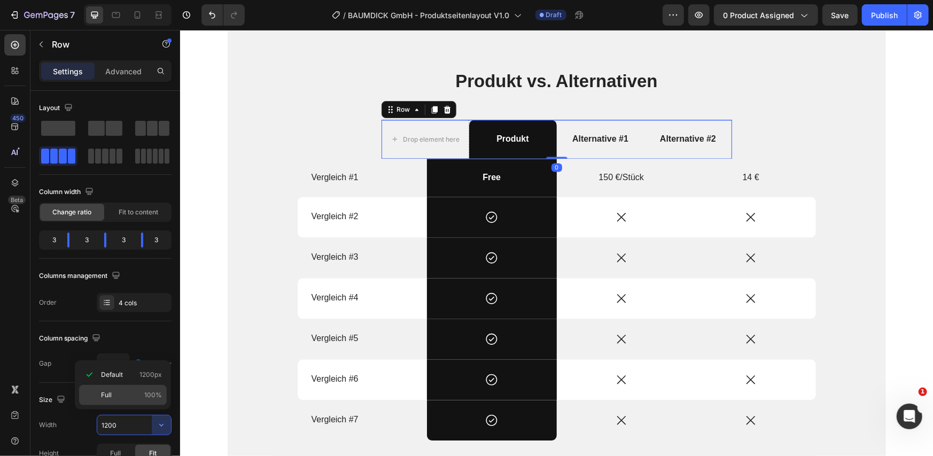
click at [135, 402] on div "Full 100%" at bounding box center [123, 395] width 88 height 20
type input "100%"
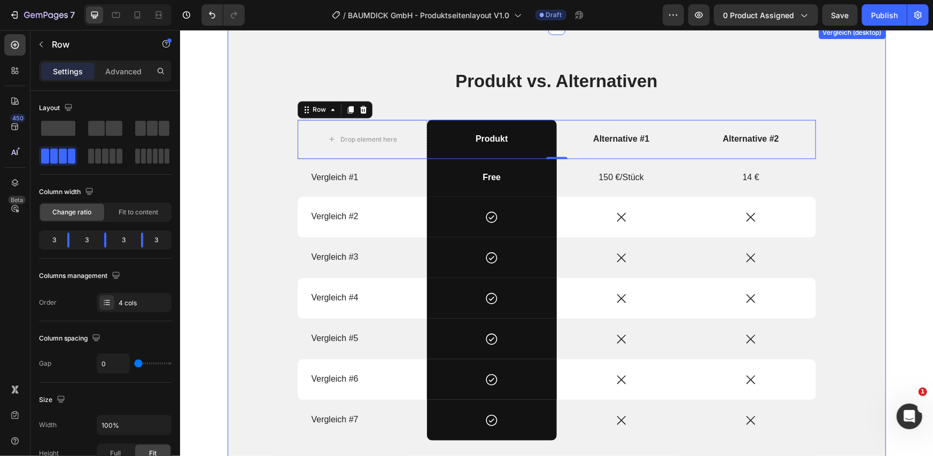
click at [269, 265] on div "Produkt vs. Alternativen Heading Drop element here Produkt Text Block Alternati…" at bounding box center [556, 271] width 642 height 406
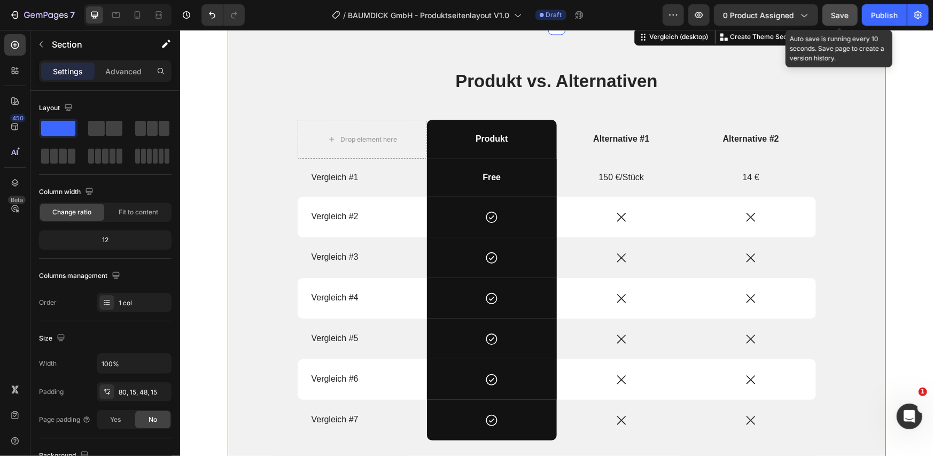
click at [828, 18] on button "Save" at bounding box center [840, 14] width 35 height 21
click at [832, 14] on span "Save" at bounding box center [841, 15] width 18 height 9
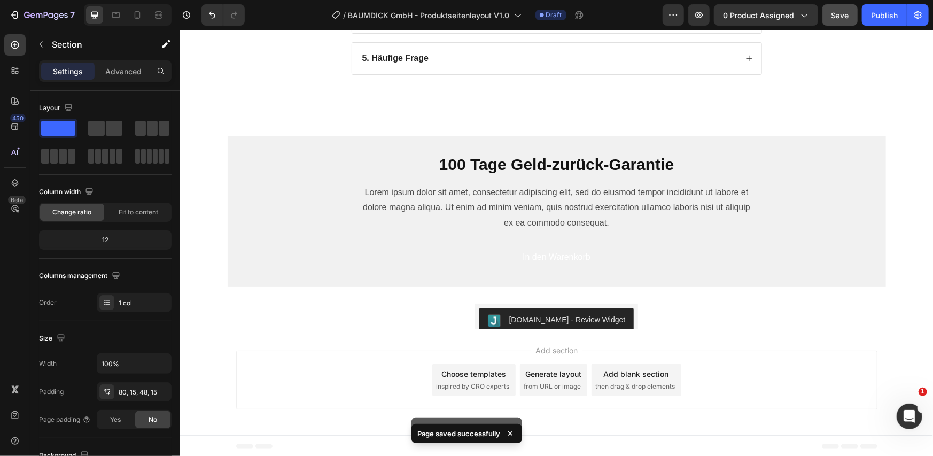
scroll to position [1952, 0]
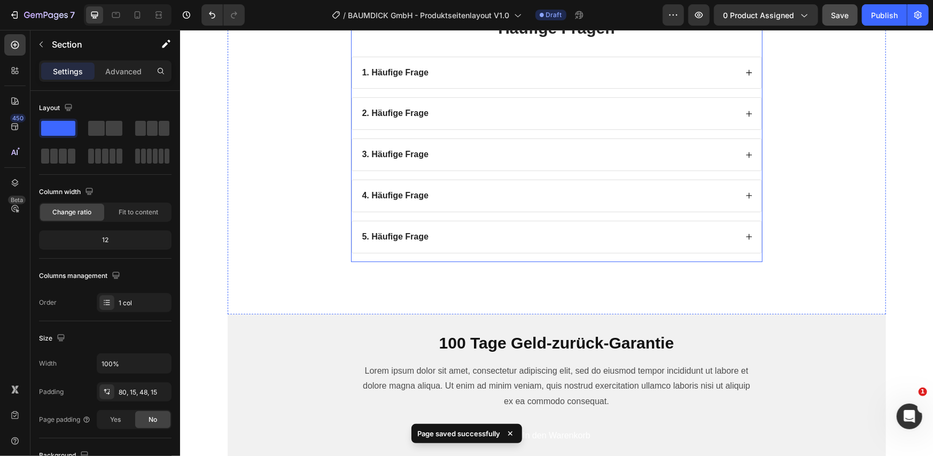
click at [629, 257] on div "Häufige Fragen Heading 1. Häufige Frage 2. Häufige Frage 3. Häufige Frage 4. Hä…" at bounding box center [557, 138] width 412 height 245
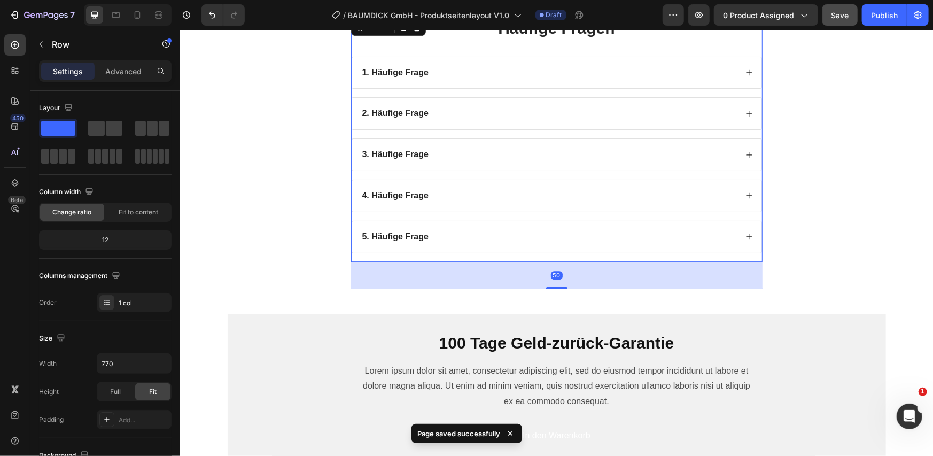
scroll to position [1774, 0]
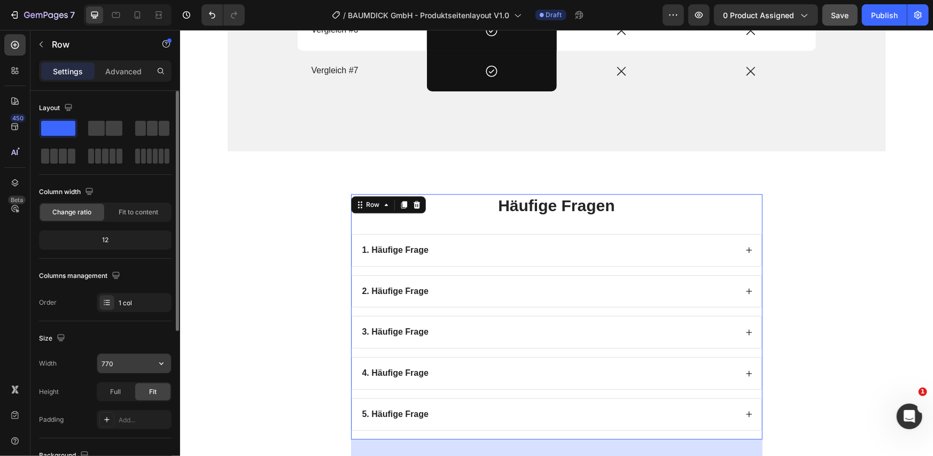
click at [133, 358] on input "770" at bounding box center [134, 363] width 74 height 19
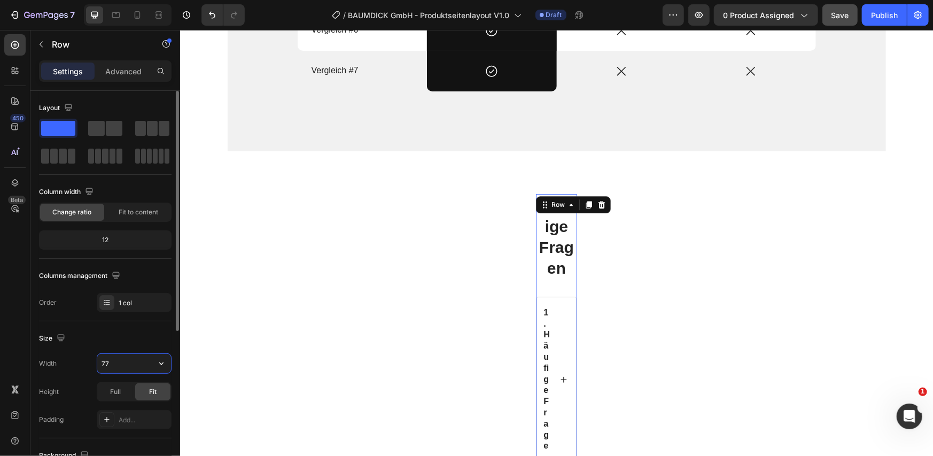
type input "770"
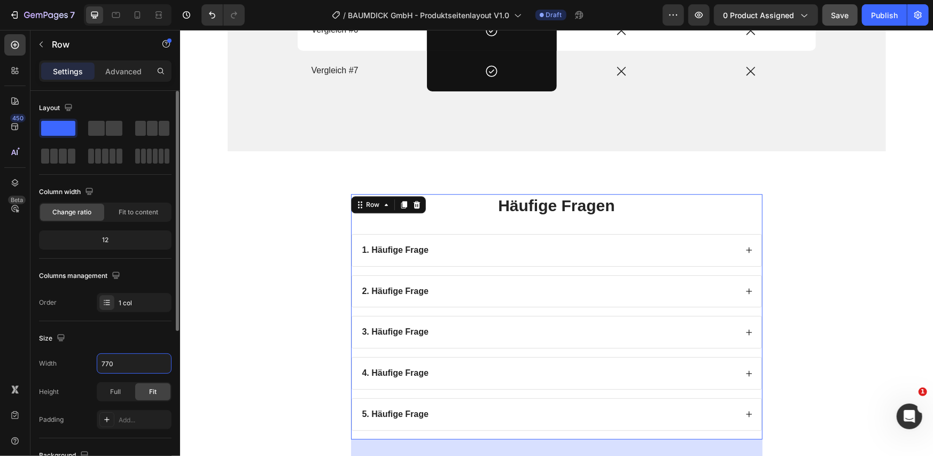
click at [138, 345] on div "Size" at bounding box center [105, 338] width 133 height 17
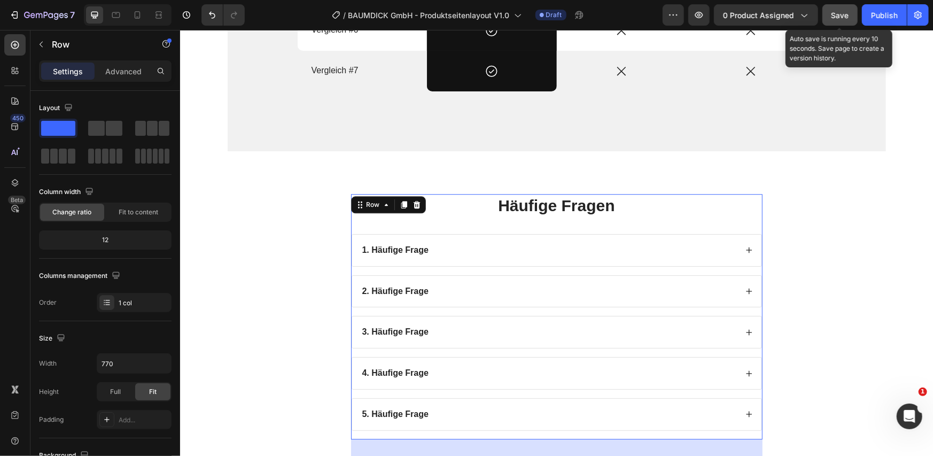
click at [837, 12] on span "Save" at bounding box center [841, 15] width 18 height 9
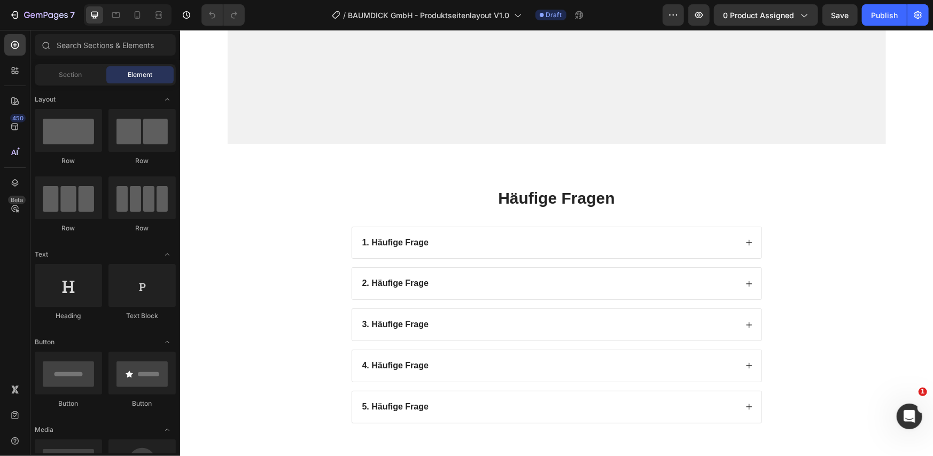
scroll to position [2130, 0]
